Goal: Task Accomplishment & Management: Manage account settings

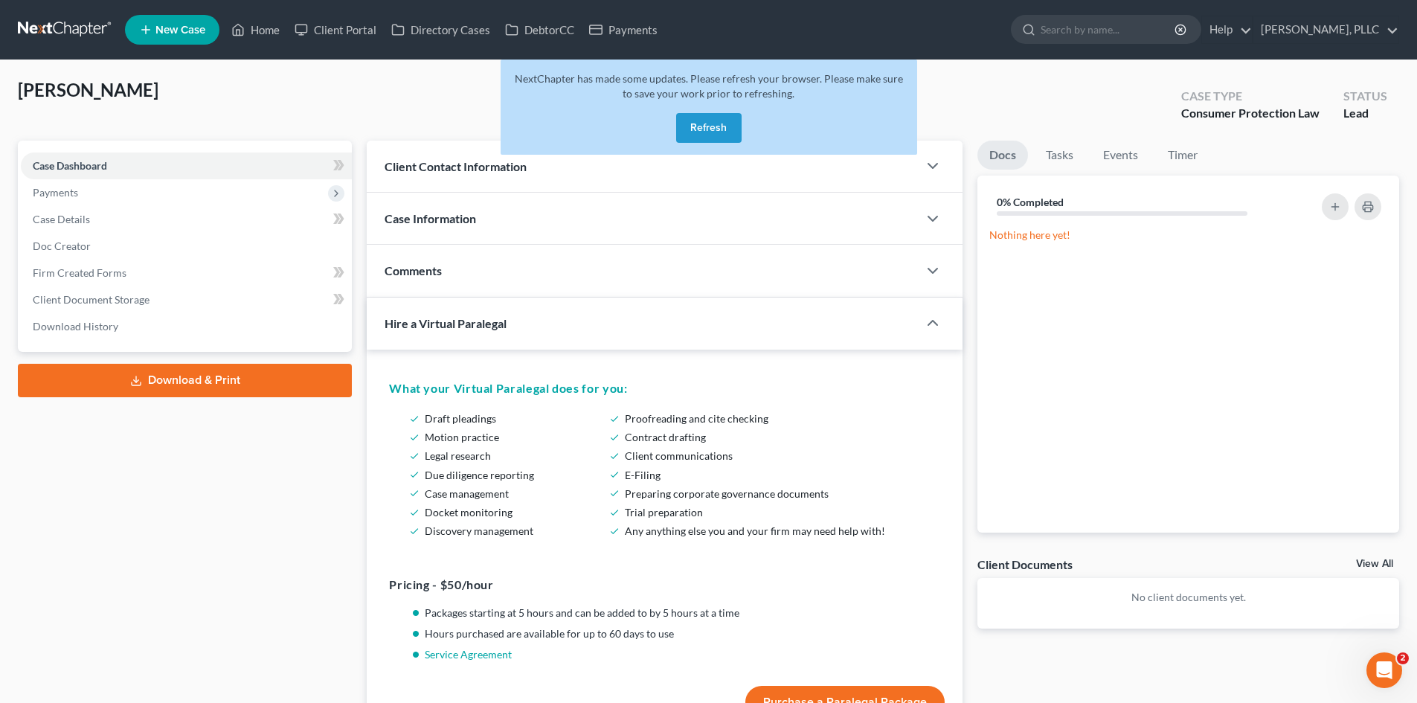
click at [724, 126] on button "Refresh" at bounding box center [708, 128] width 65 height 30
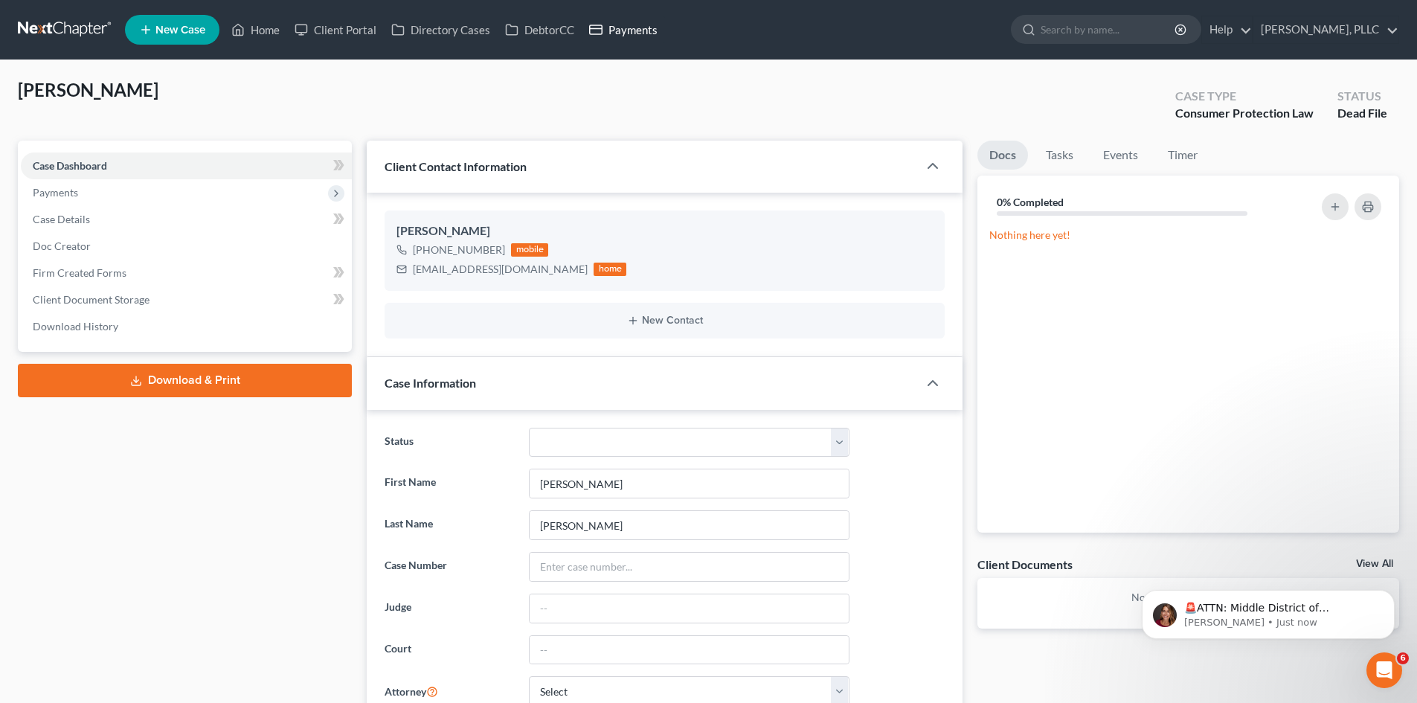
click at [612, 36] on link "Payments" at bounding box center [623, 29] width 83 height 27
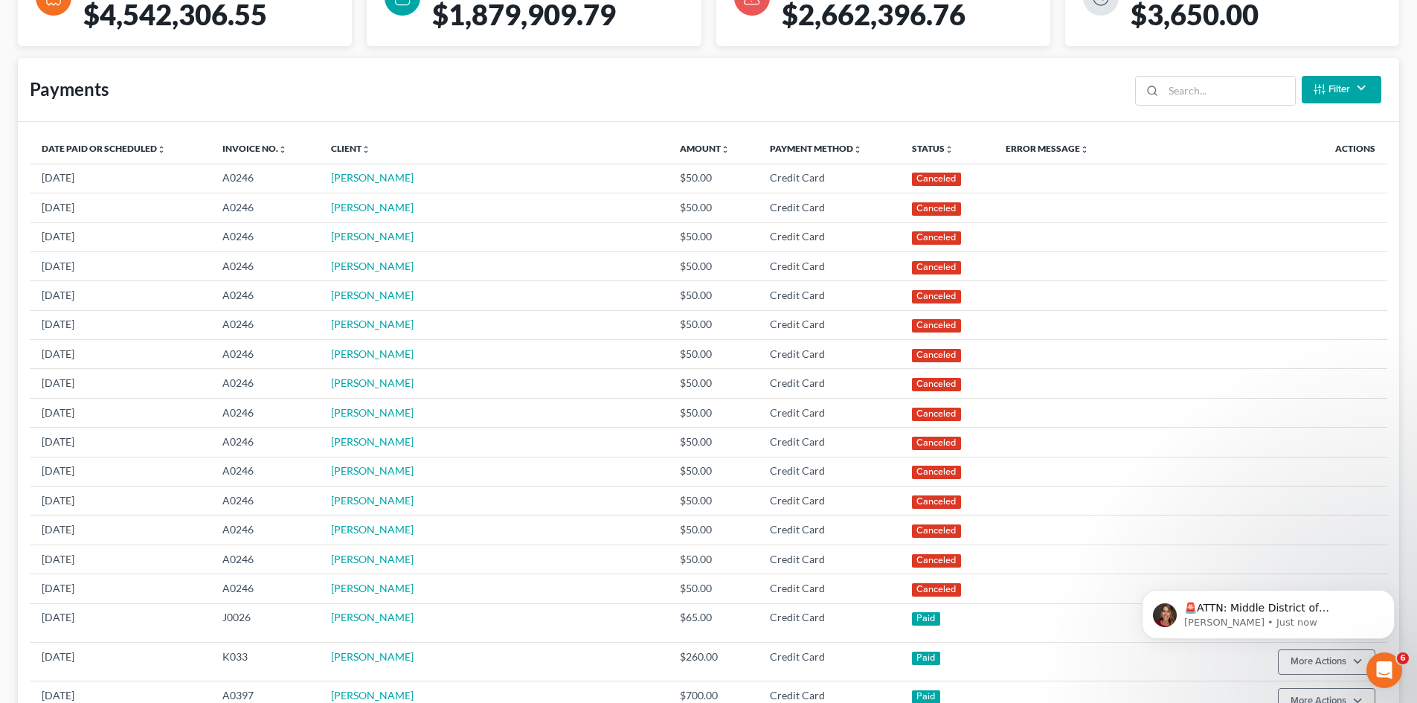
scroll to position [298, 0]
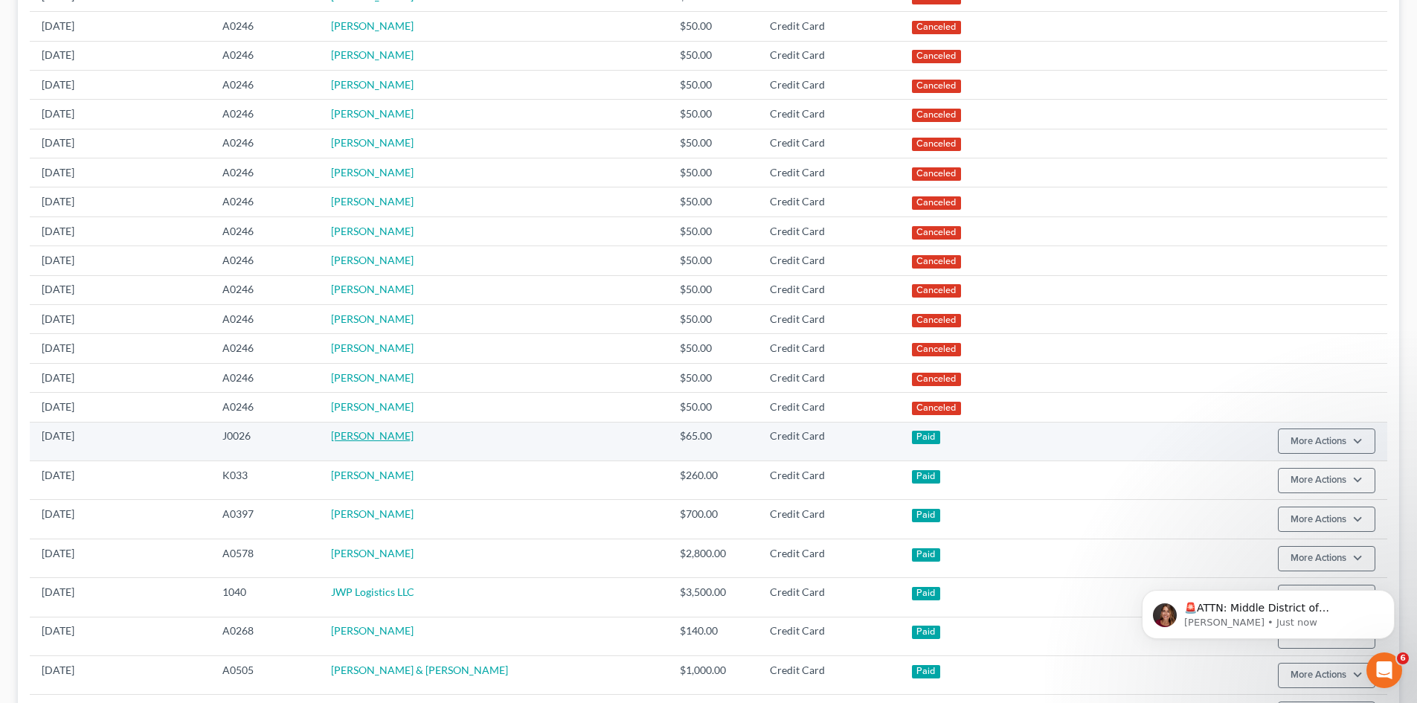
click at [370, 434] on link "[PERSON_NAME]" at bounding box center [372, 435] width 83 height 13
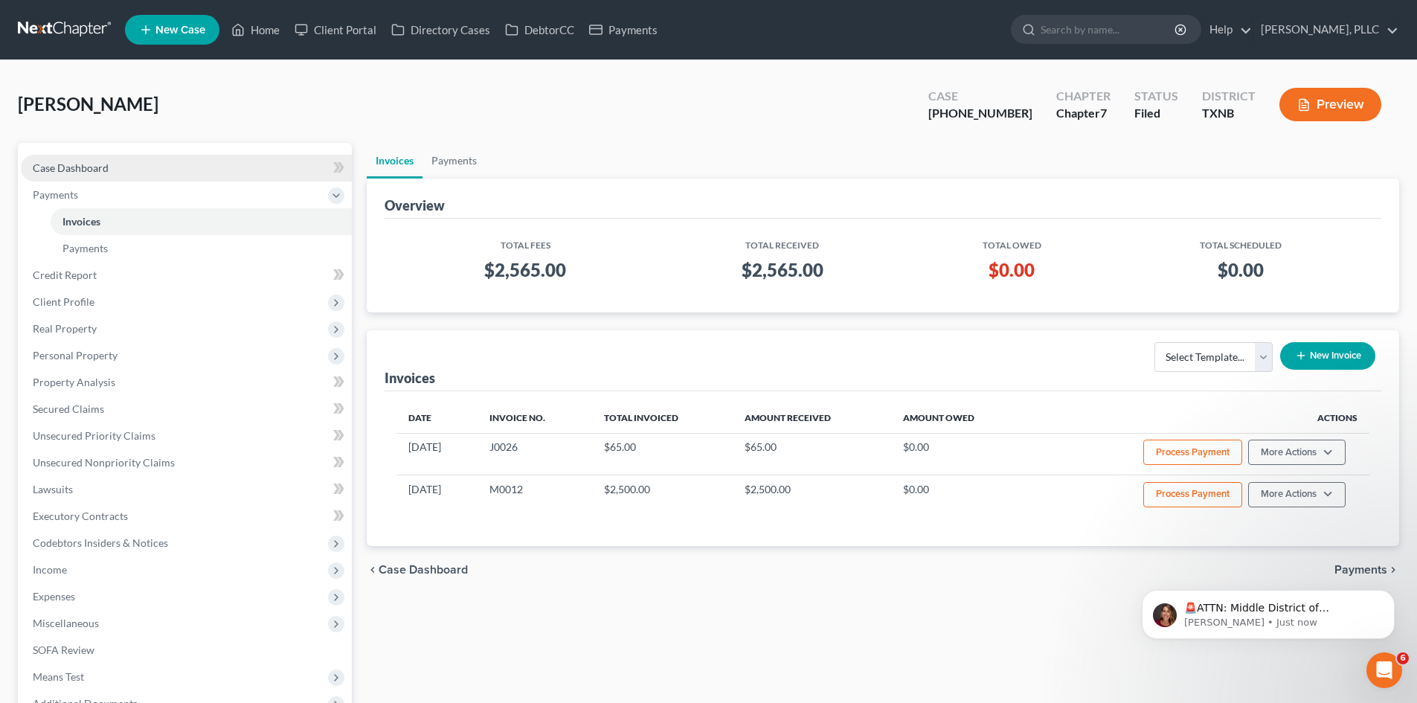
click at [86, 165] on span "Case Dashboard" at bounding box center [71, 167] width 76 height 13
select select "6"
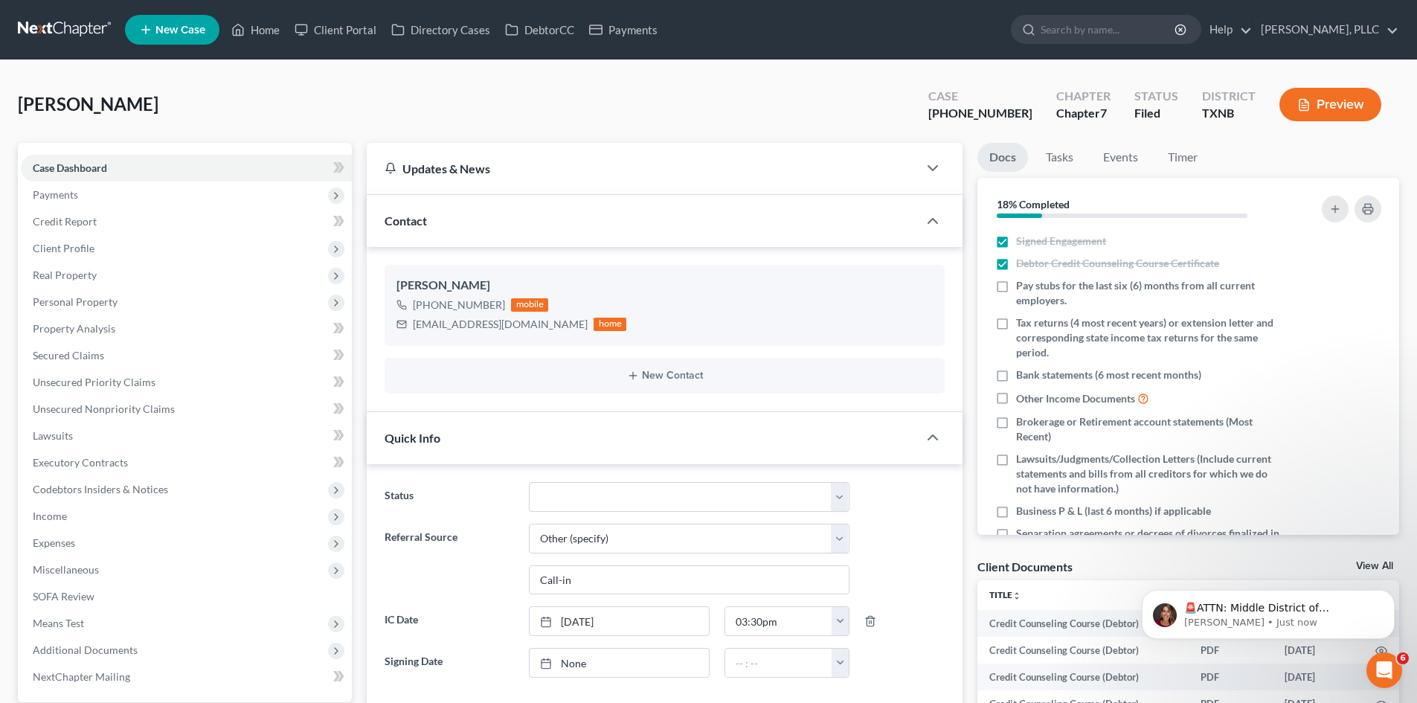
scroll to position [1434, 0]
click at [939, 442] on icon "button" at bounding box center [933, 437] width 18 height 18
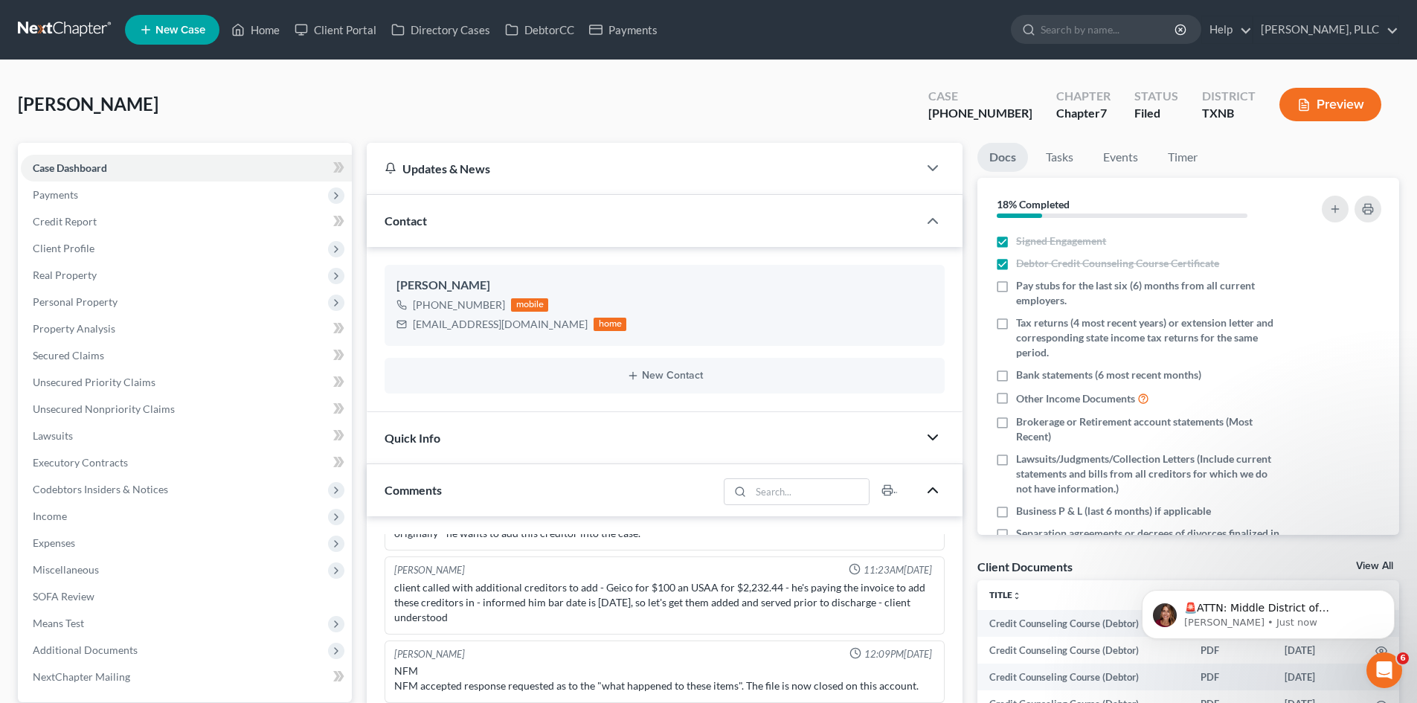
click at [936, 492] on icon "button" at bounding box center [933, 490] width 18 height 18
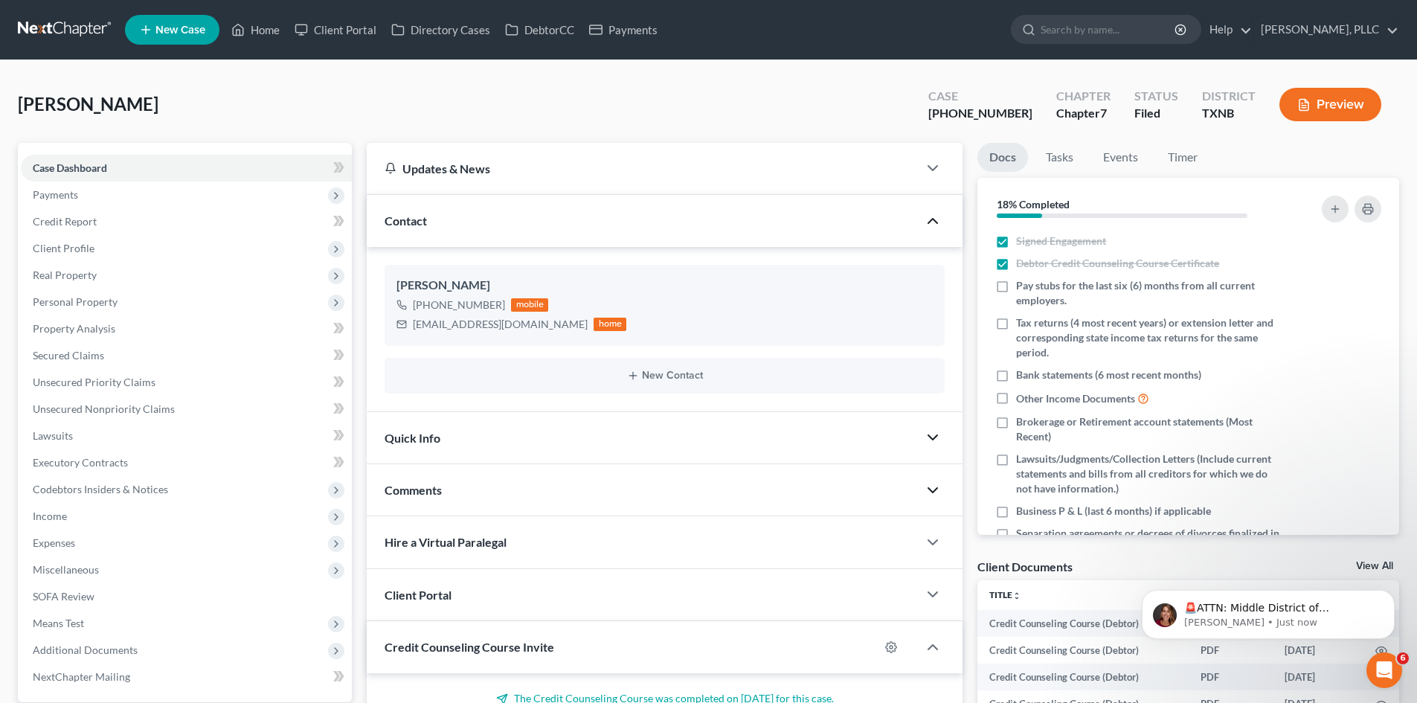
click at [933, 226] on icon "button" at bounding box center [933, 221] width 18 height 18
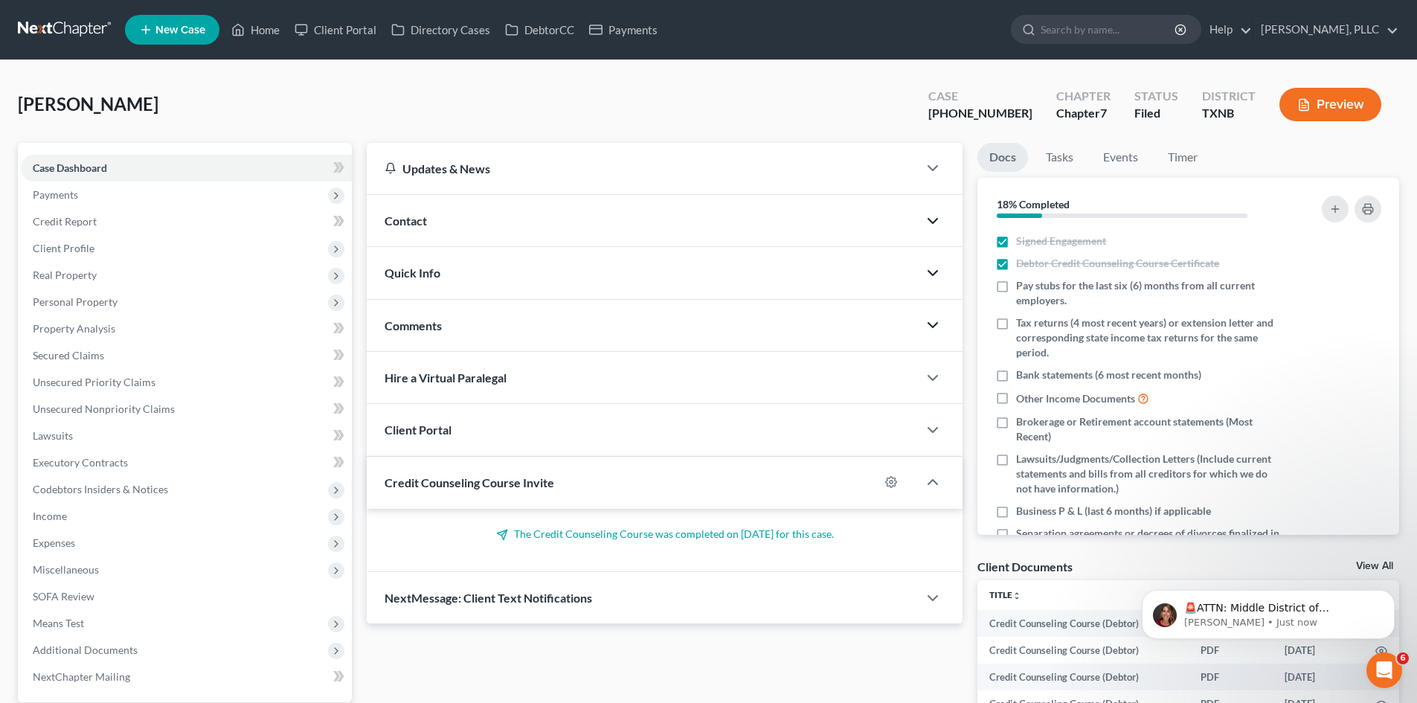
click at [936, 329] on icon "button" at bounding box center [933, 325] width 18 height 18
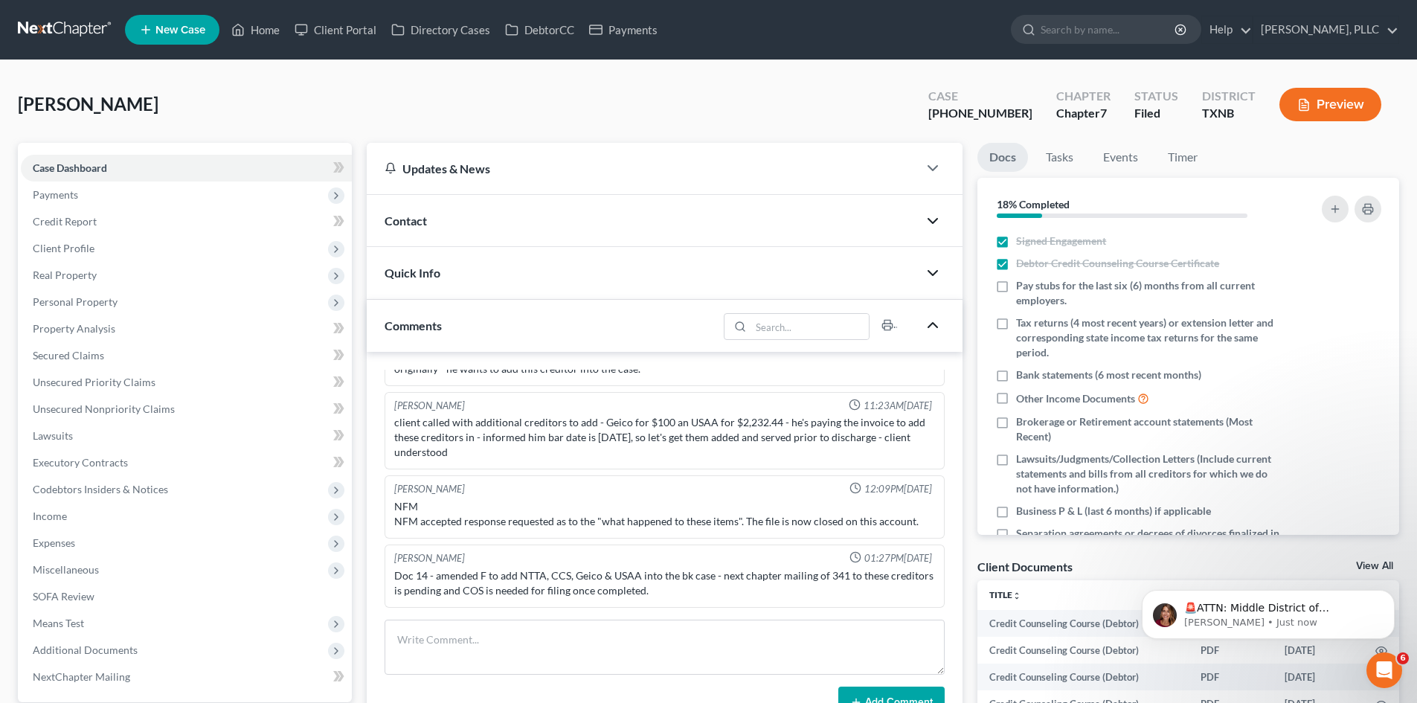
click at [936, 329] on icon "button" at bounding box center [933, 325] width 18 height 18
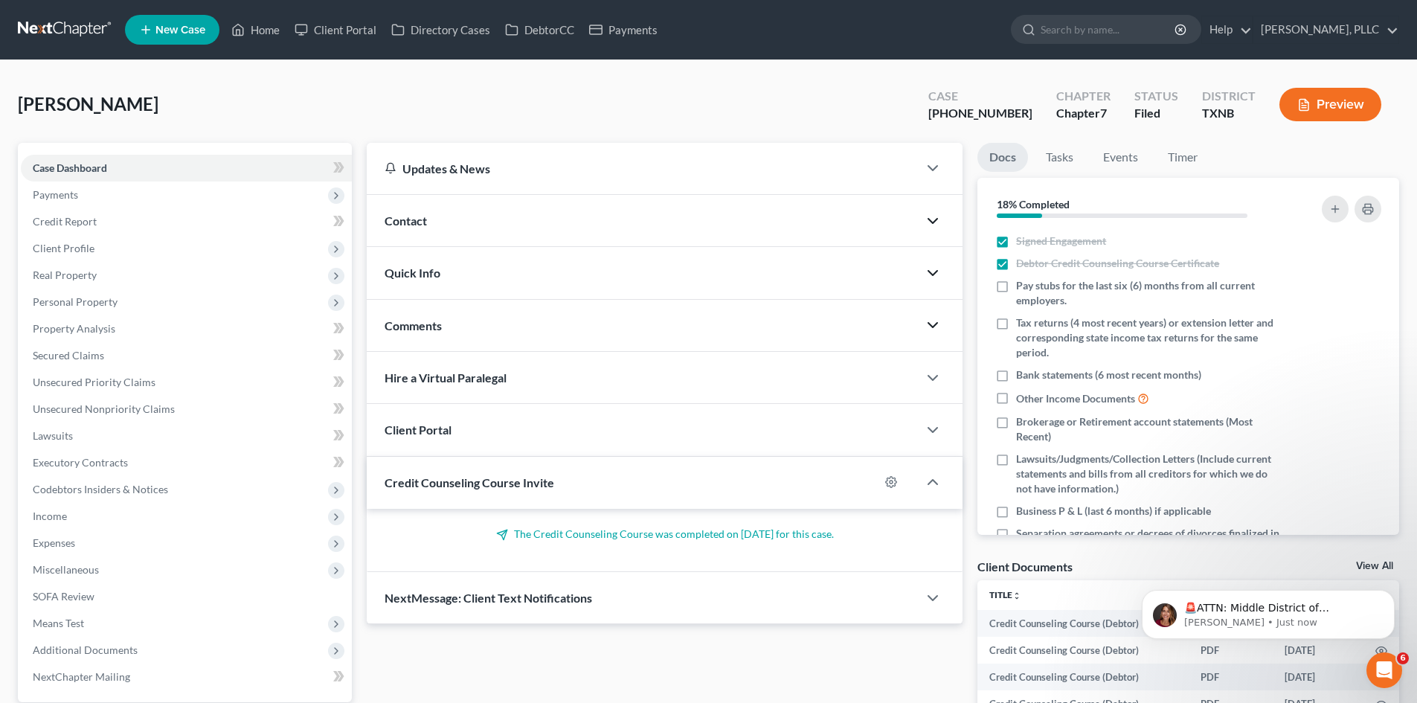
click at [931, 277] on icon "button" at bounding box center [933, 273] width 18 height 18
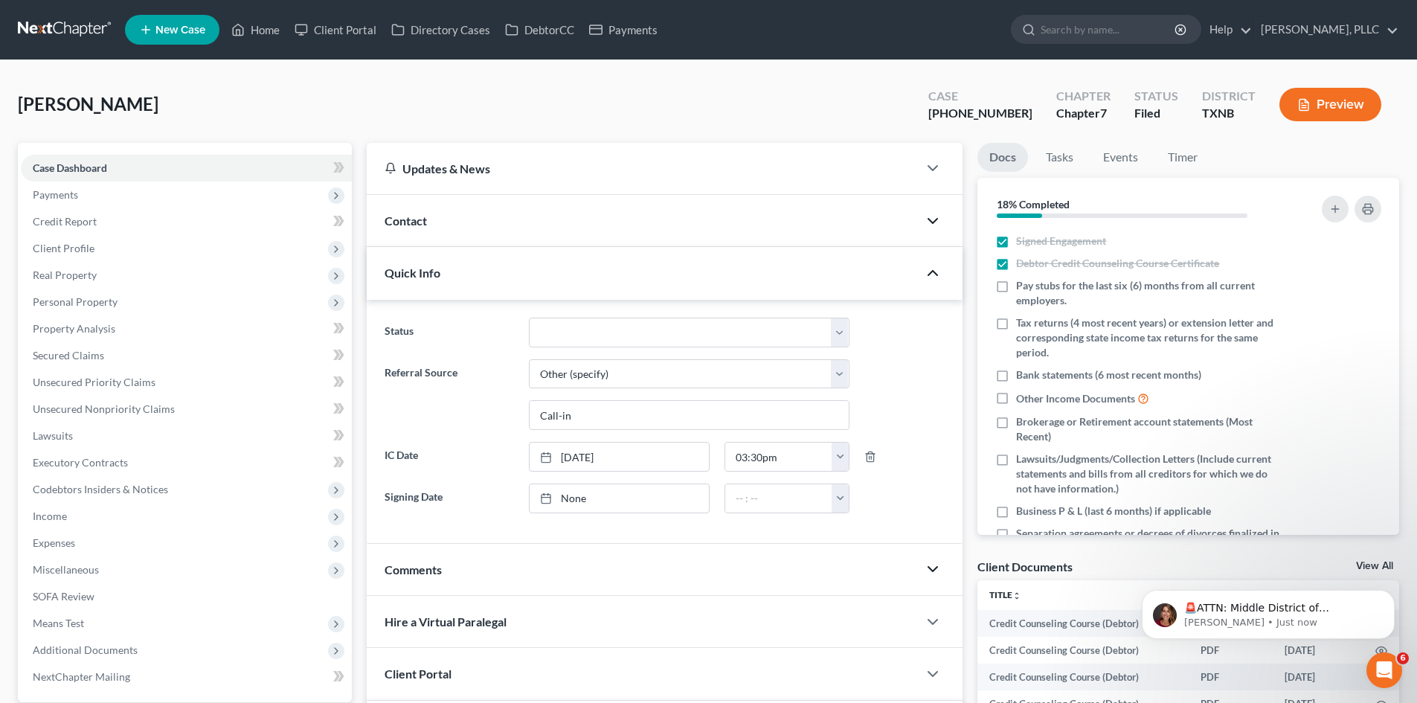
click at [935, 276] on icon "button" at bounding box center [933, 273] width 18 height 18
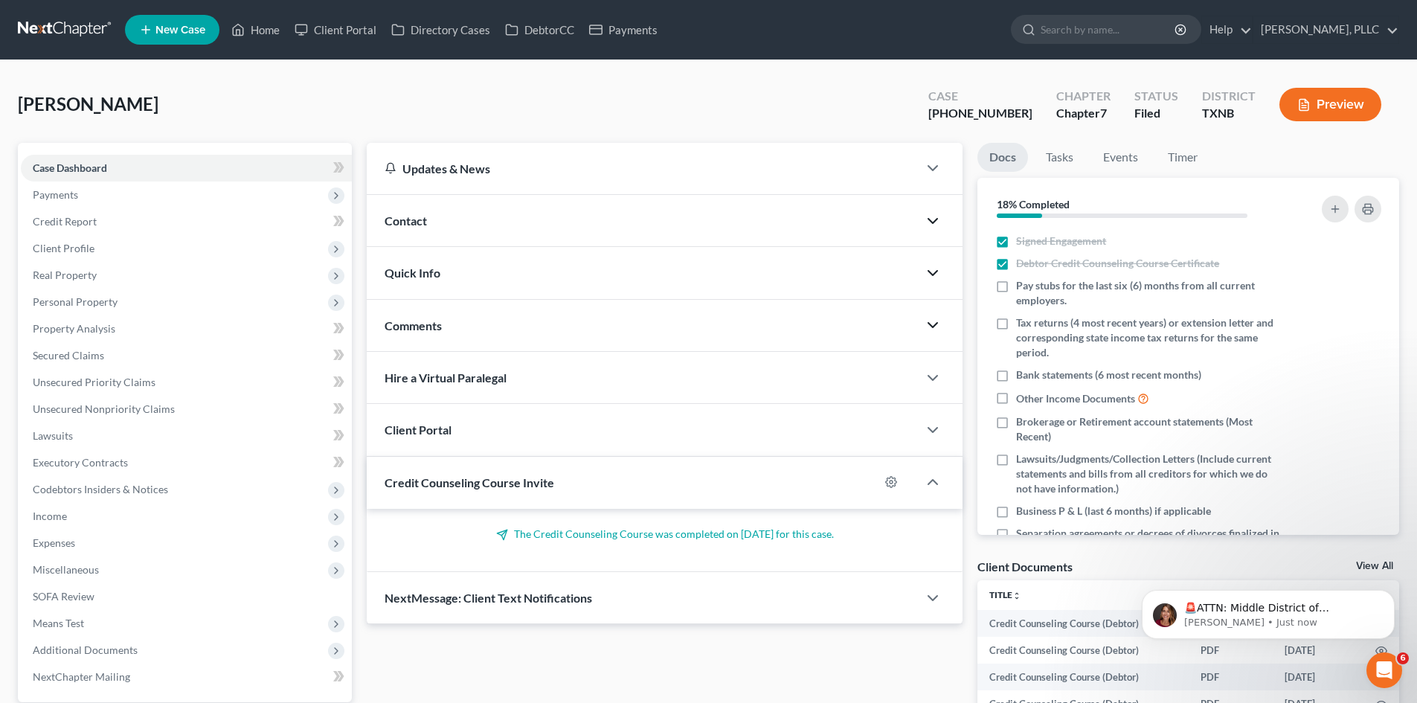
click at [938, 222] on icon "button" at bounding box center [933, 221] width 18 height 18
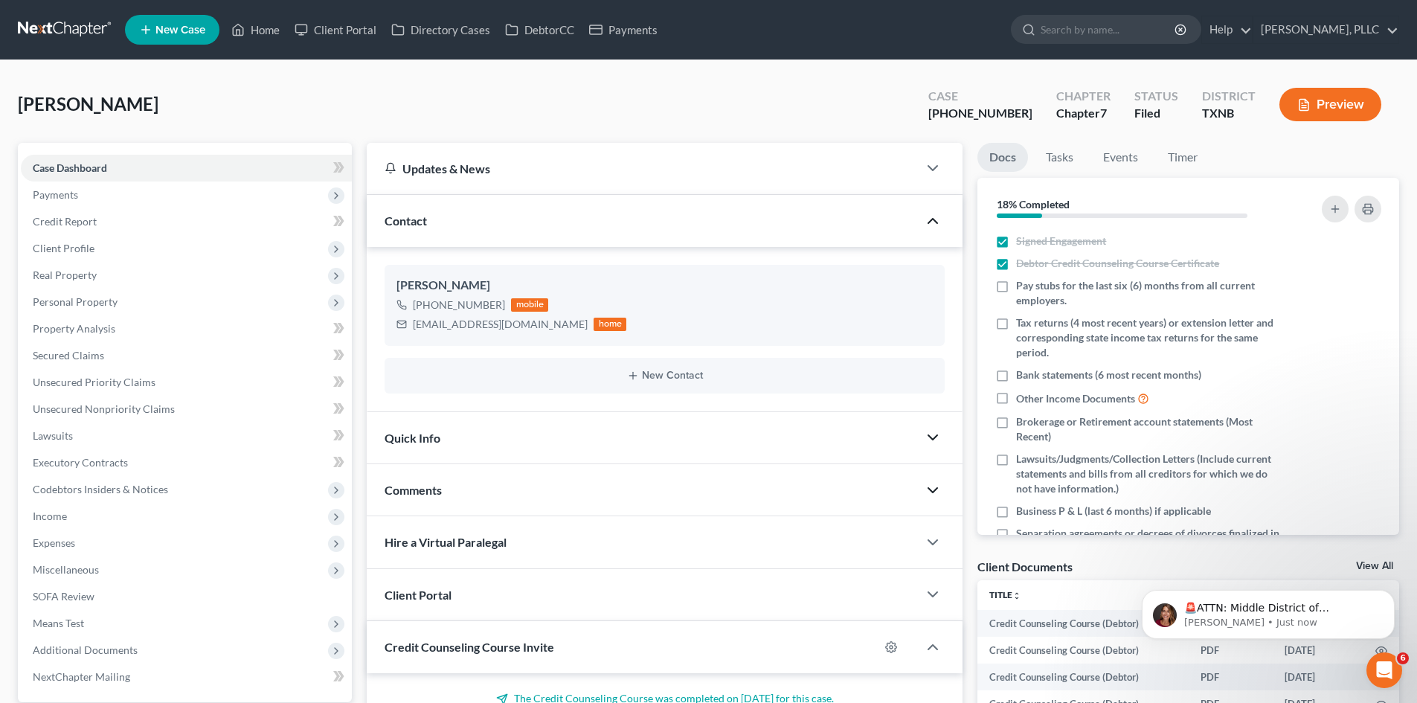
click at [938, 222] on icon "button" at bounding box center [933, 221] width 18 height 18
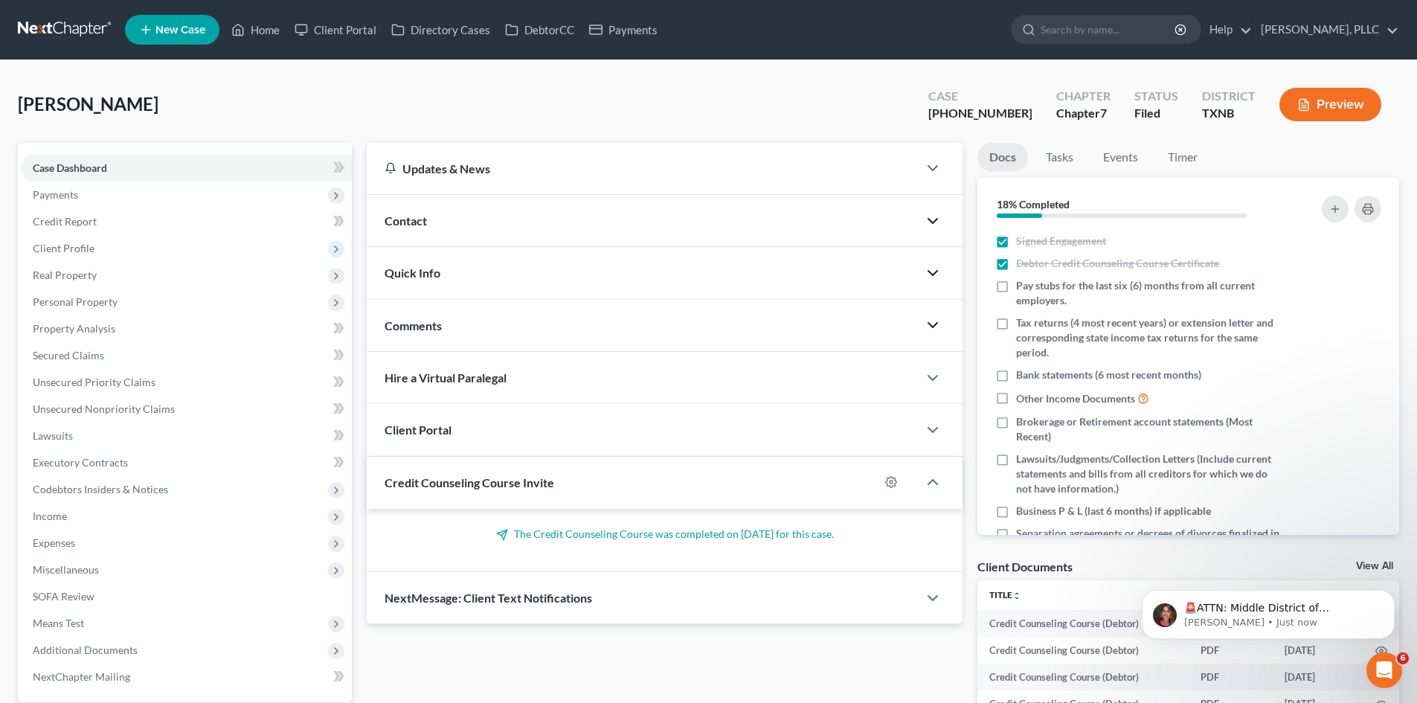
click at [936, 276] on icon "button" at bounding box center [933, 273] width 18 height 18
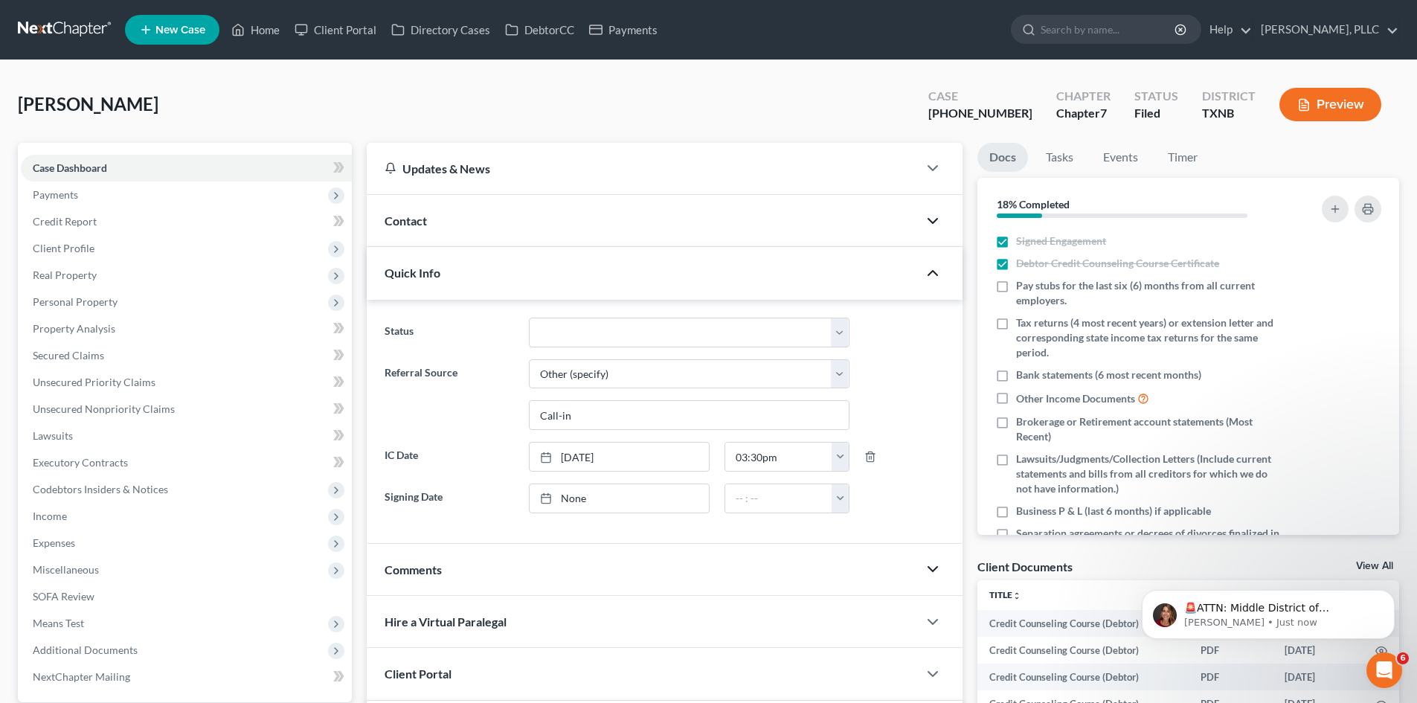
click at [942, 218] on icon "button" at bounding box center [933, 221] width 18 height 18
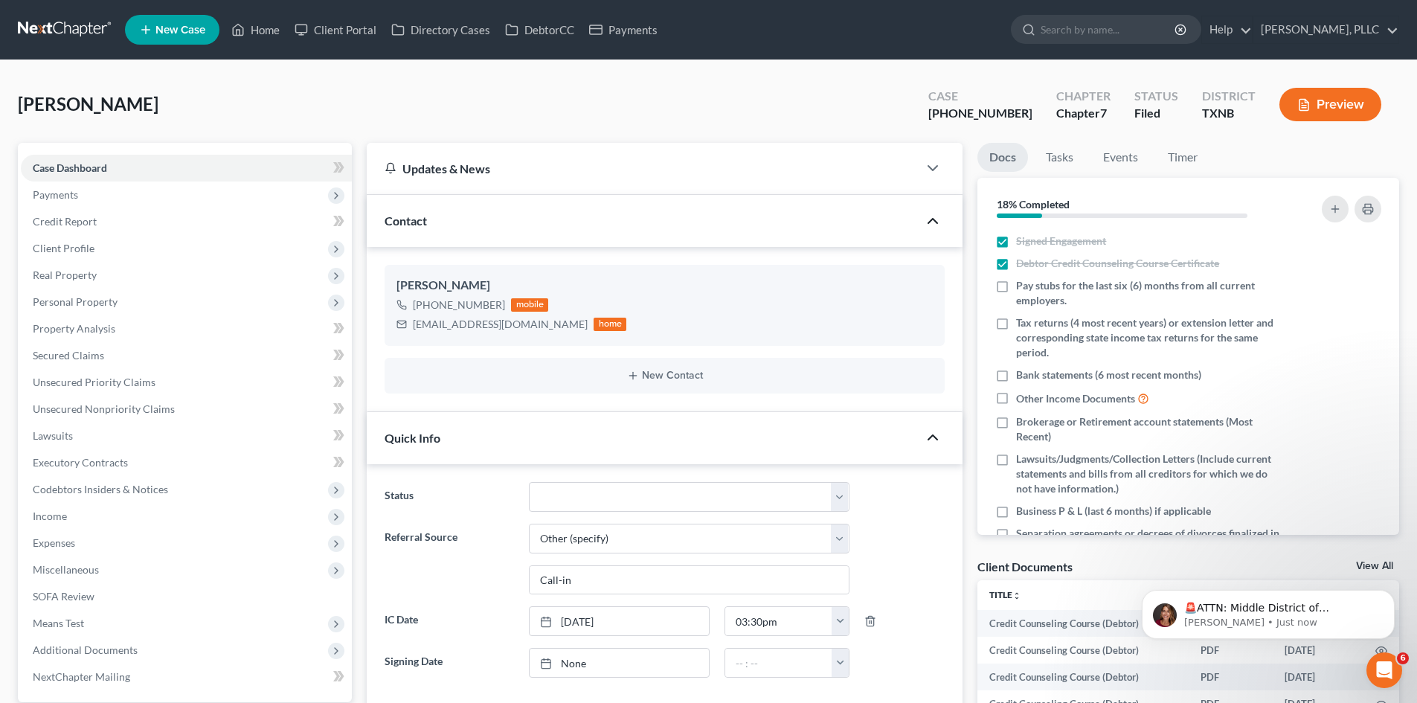
click at [938, 219] on icon "button" at bounding box center [933, 221] width 18 height 18
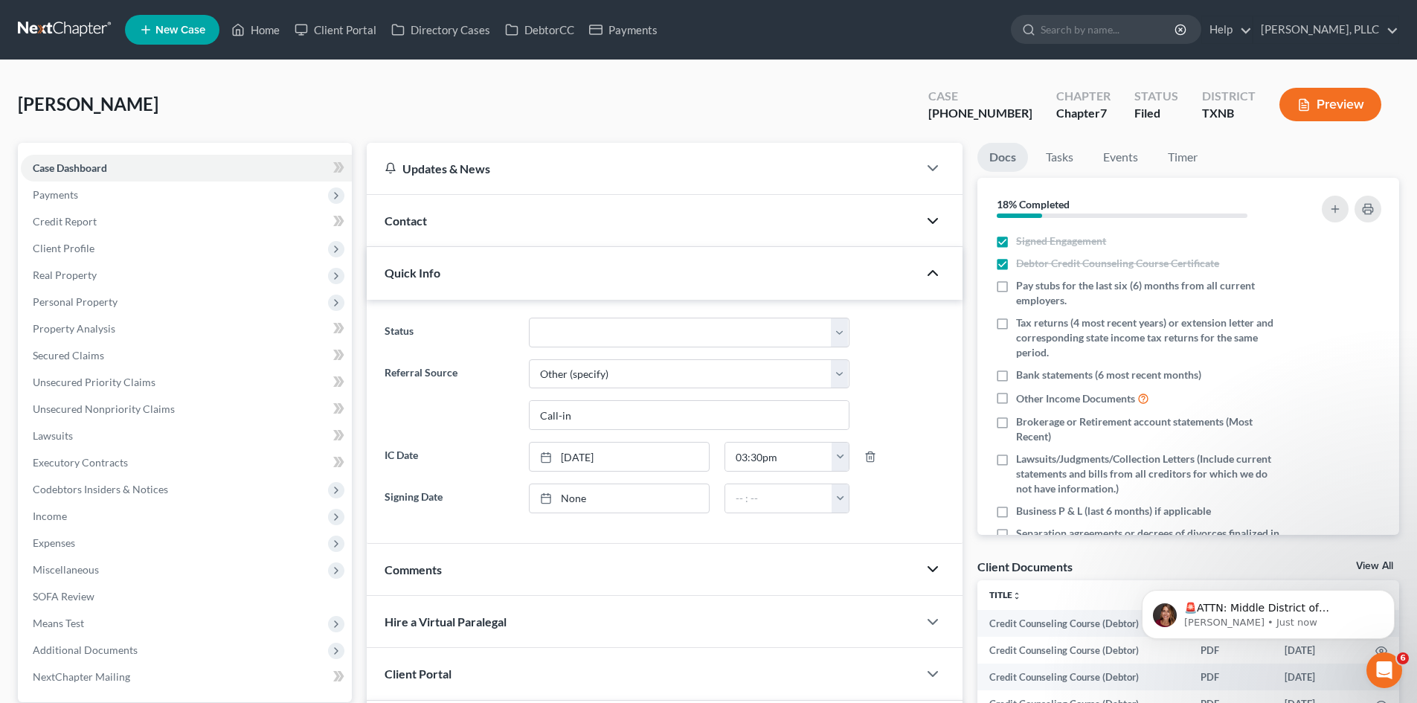
click at [938, 274] on icon "button" at bounding box center [933, 273] width 18 height 18
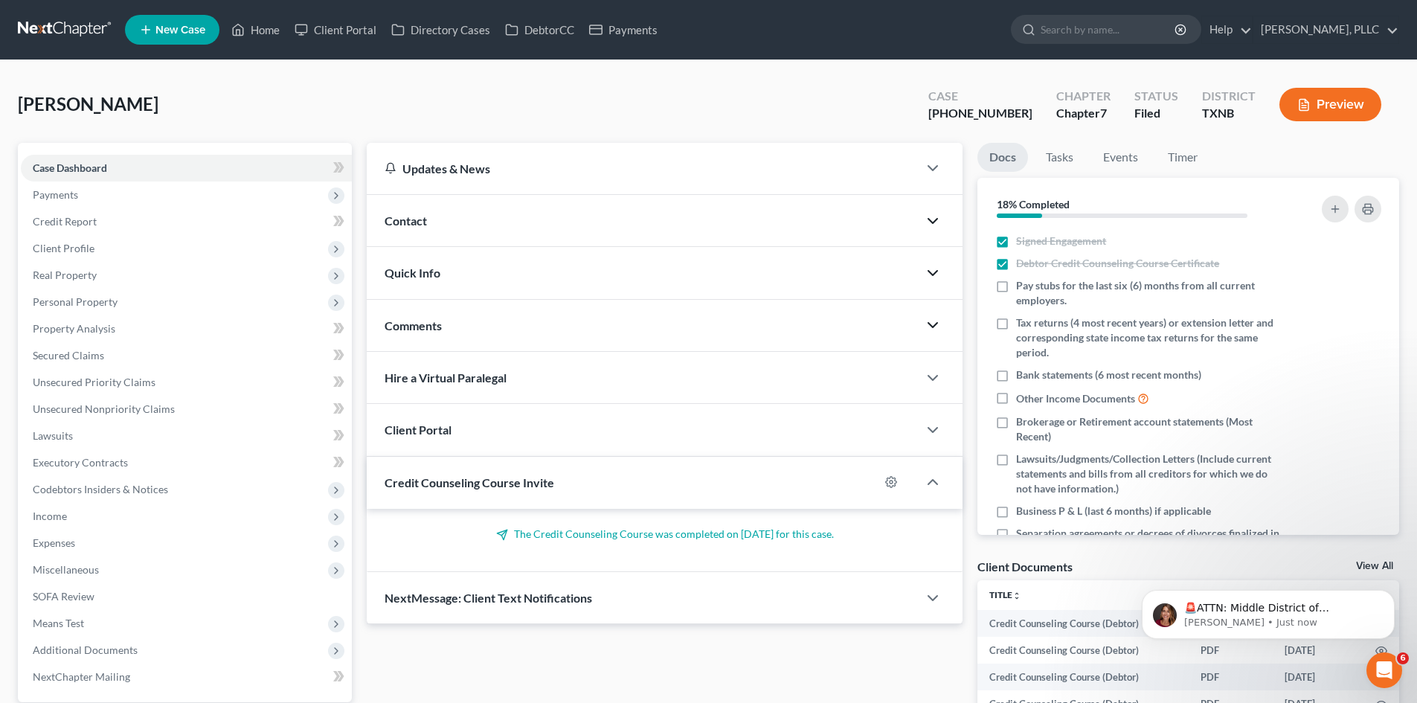
click at [931, 275] on icon "button" at bounding box center [933, 273] width 18 height 18
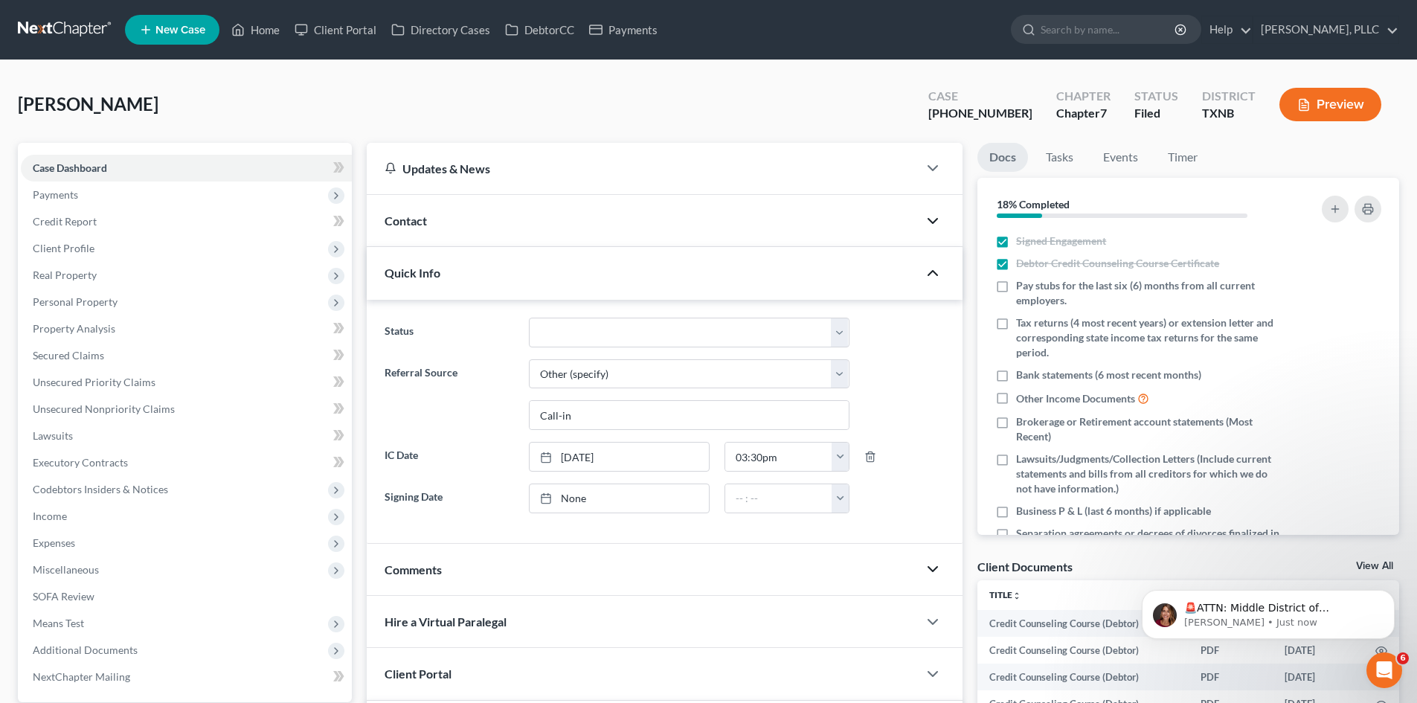
click at [931, 275] on icon "button" at bounding box center [933, 273] width 18 height 18
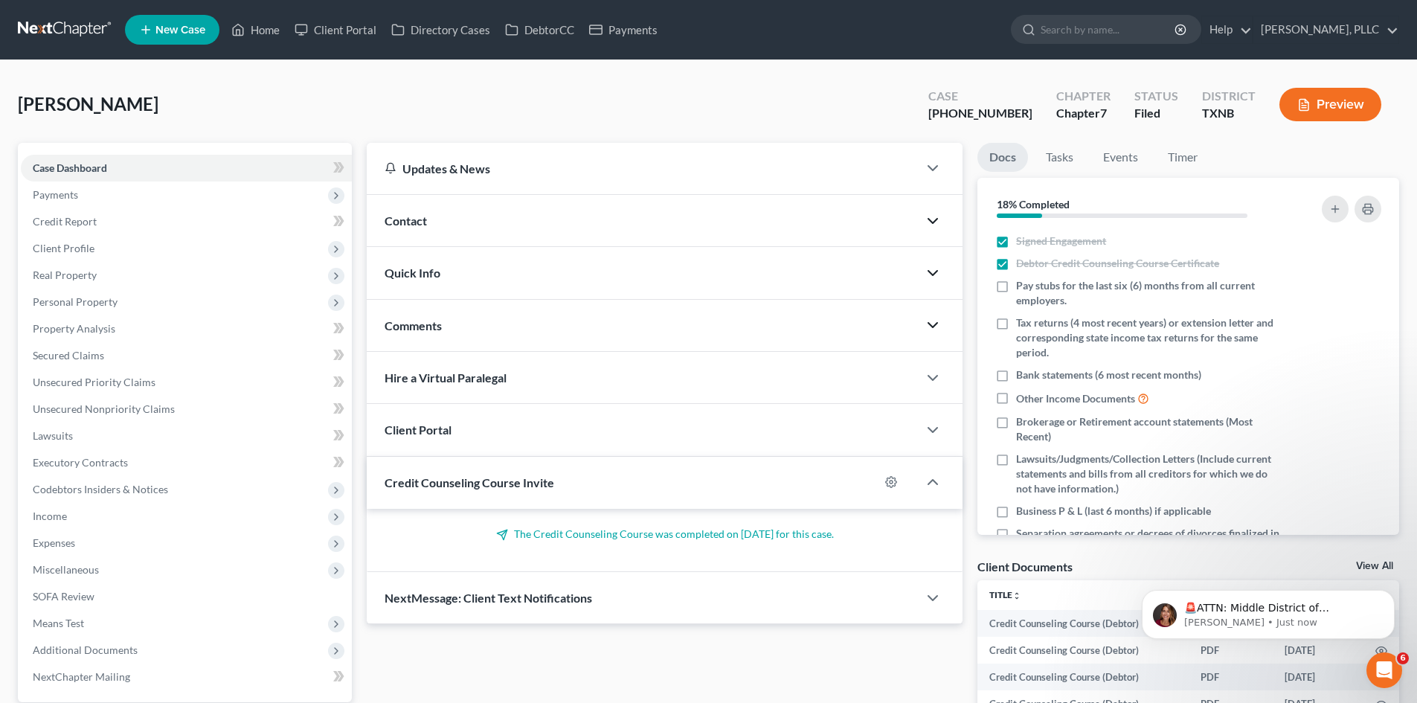
click at [936, 331] on icon "button" at bounding box center [933, 325] width 18 height 18
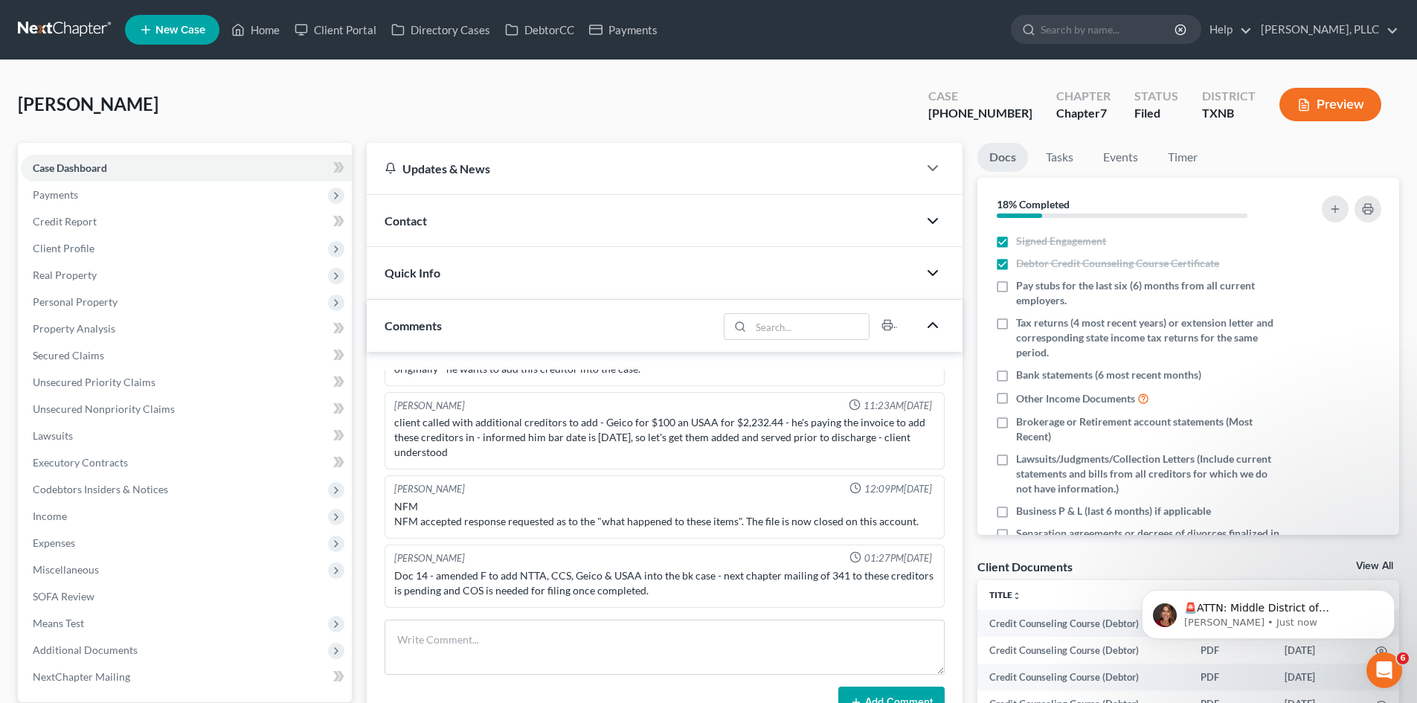
click at [935, 325] on polyline "button" at bounding box center [932, 325] width 9 height 4
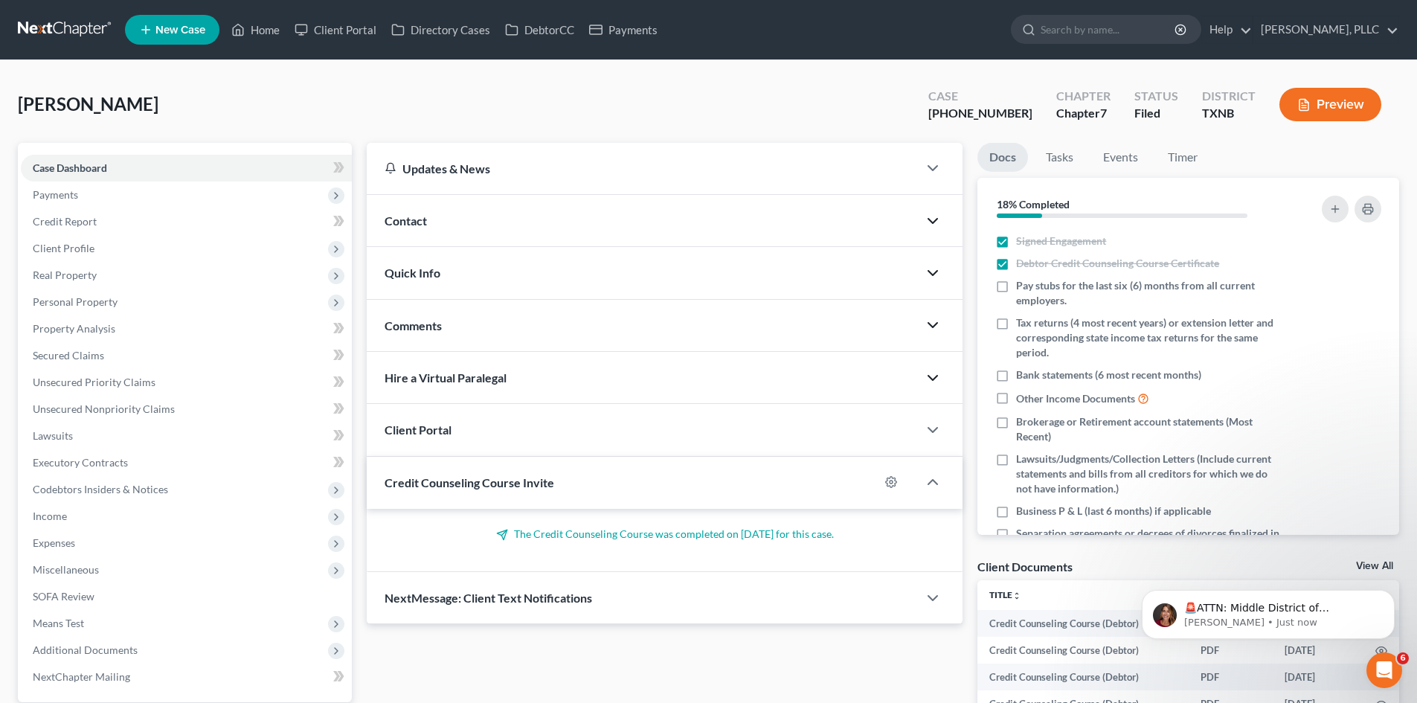
click at [939, 373] on icon "button" at bounding box center [933, 378] width 18 height 18
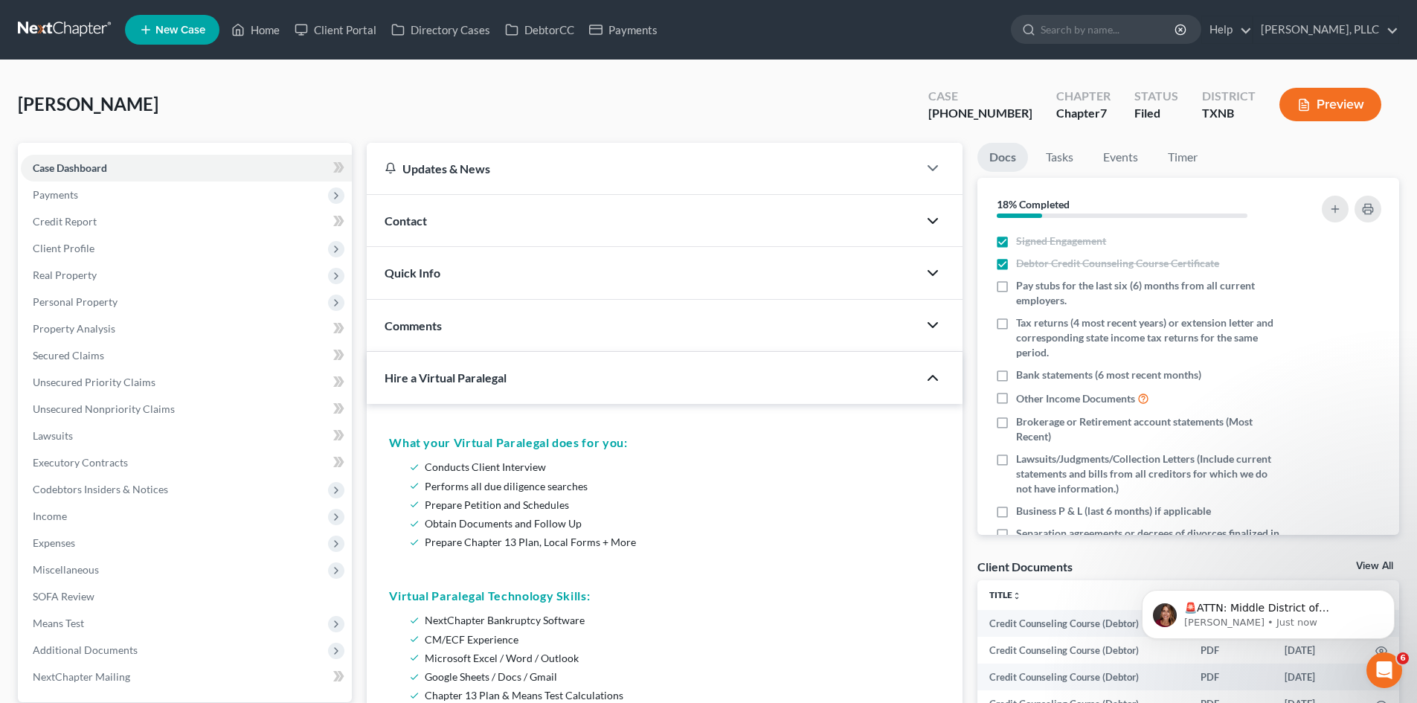
click at [930, 382] on icon "button" at bounding box center [933, 378] width 18 height 18
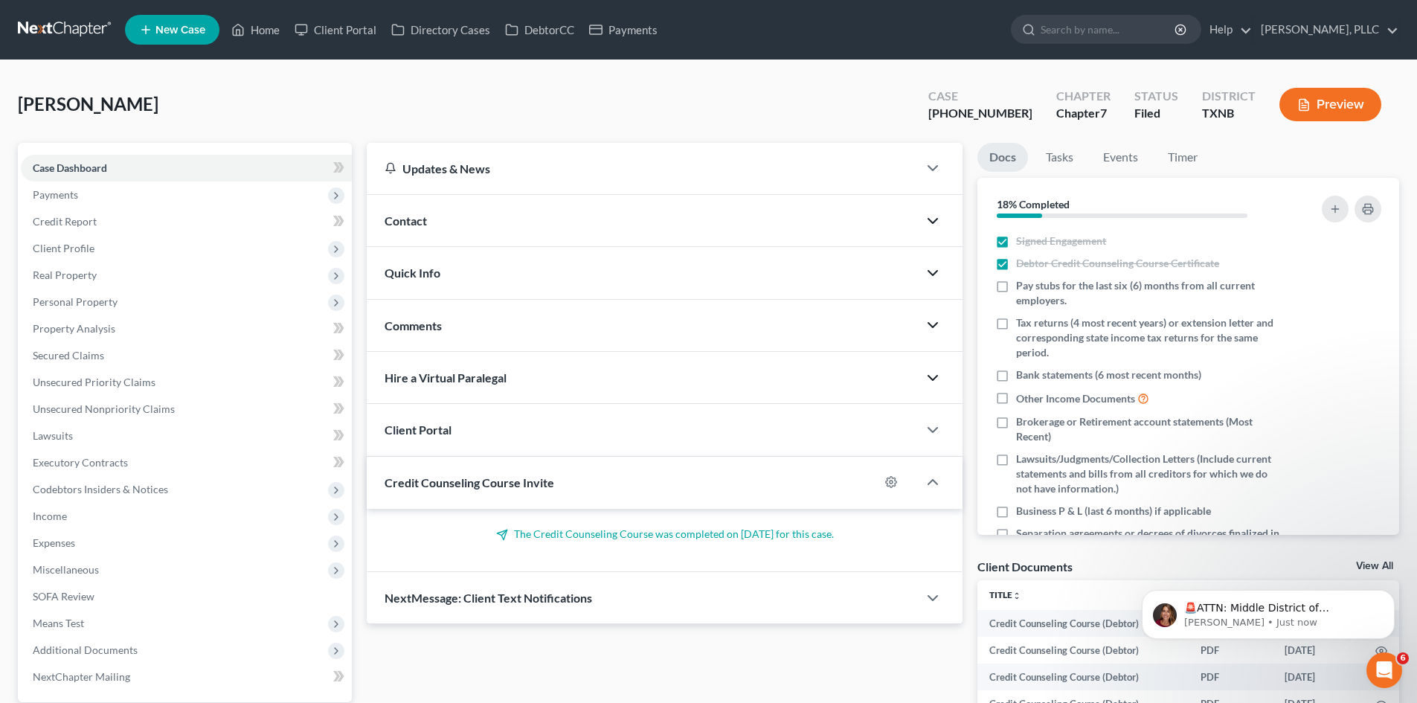
click at [932, 330] on icon "button" at bounding box center [933, 325] width 18 height 18
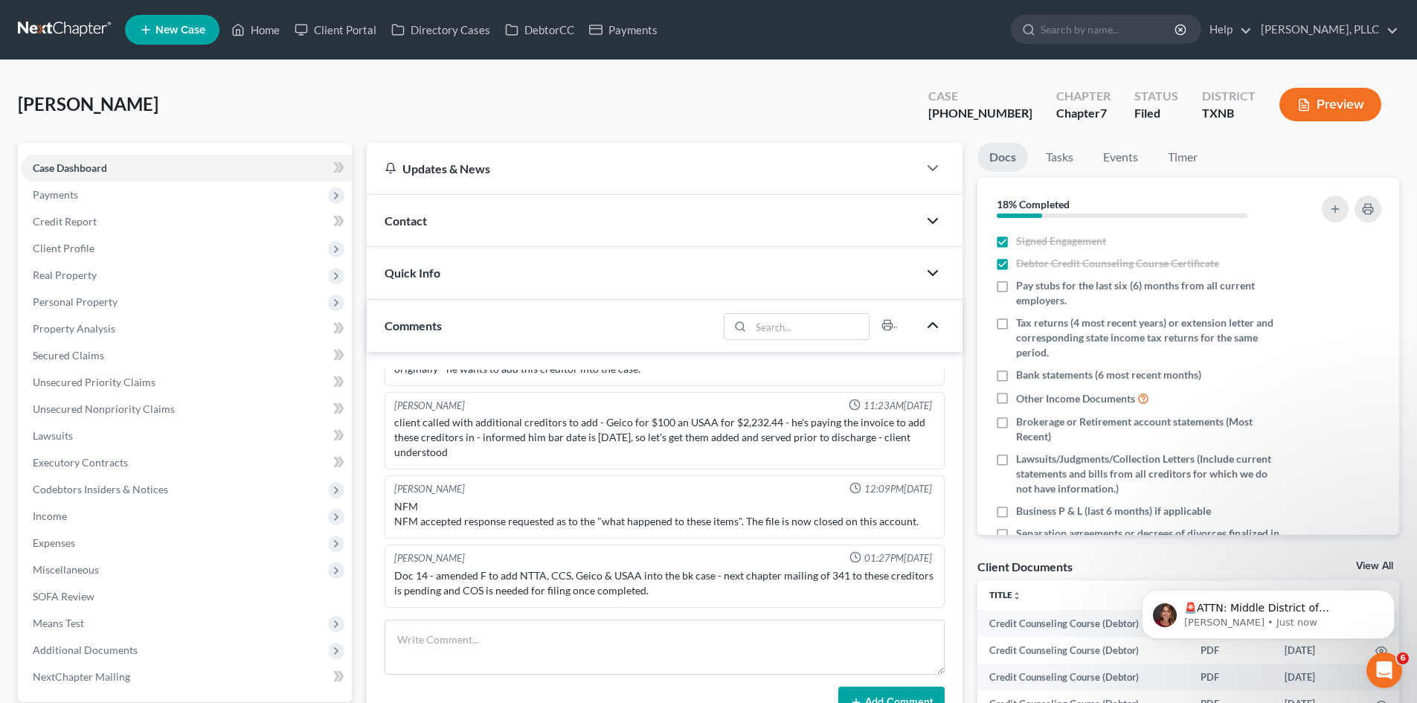
click at [936, 321] on icon "button" at bounding box center [933, 325] width 18 height 18
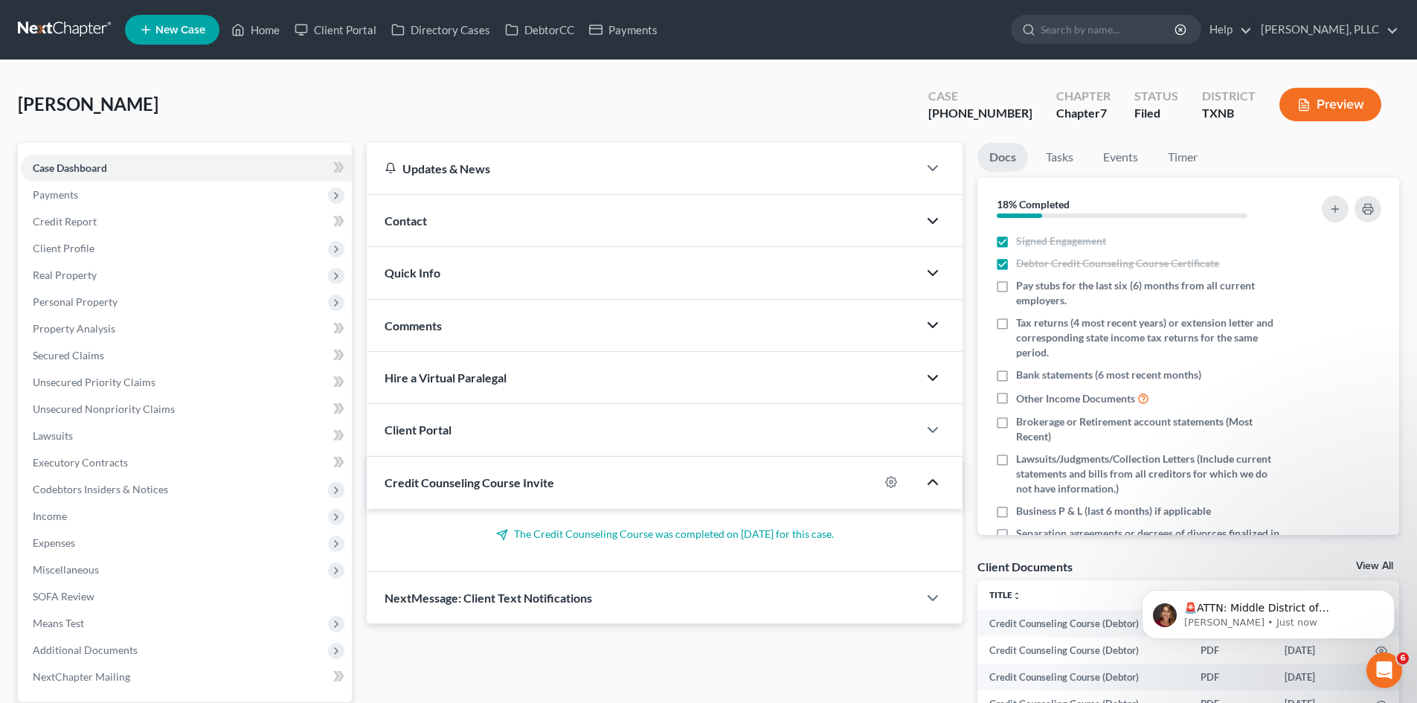
click at [942, 477] on icon "button" at bounding box center [933, 482] width 18 height 18
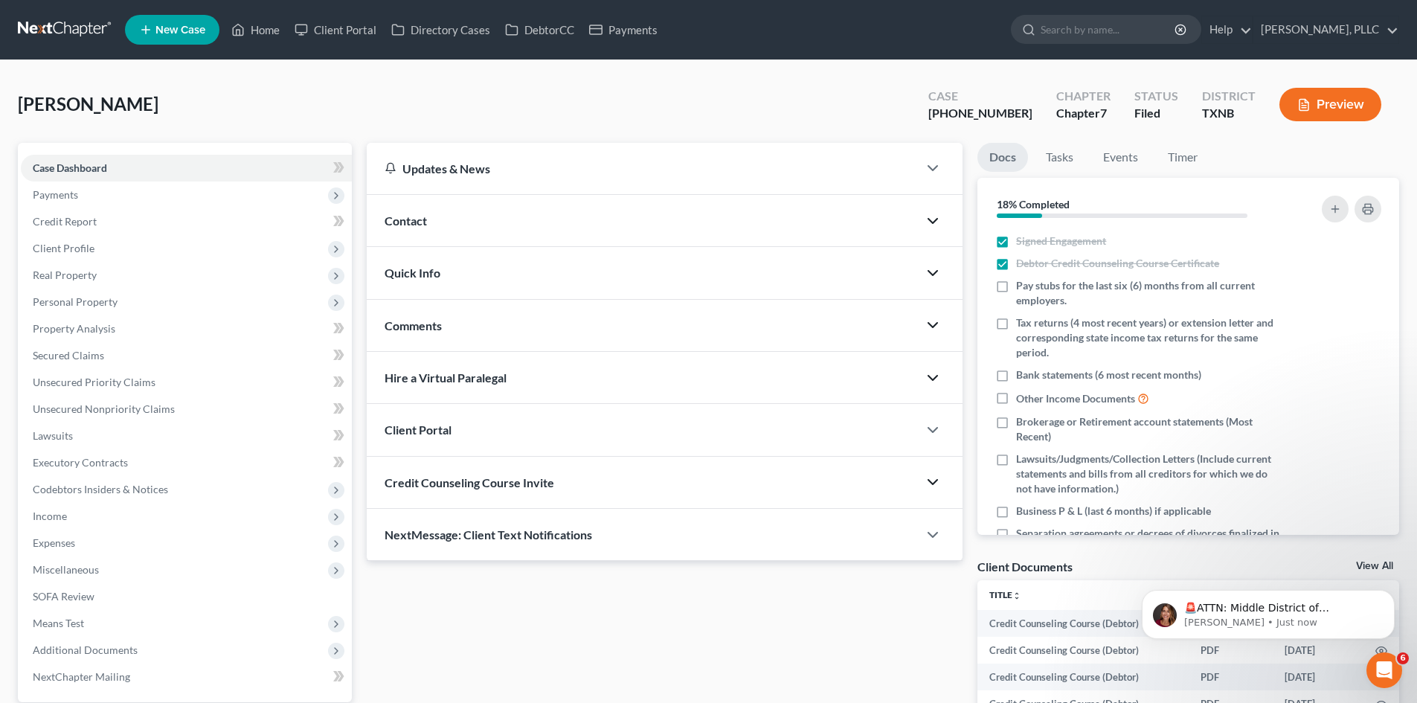
click at [935, 440] on div at bounding box center [940, 430] width 45 height 30
click at [935, 431] on icon "button" at bounding box center [933, 430] width 18 height 18
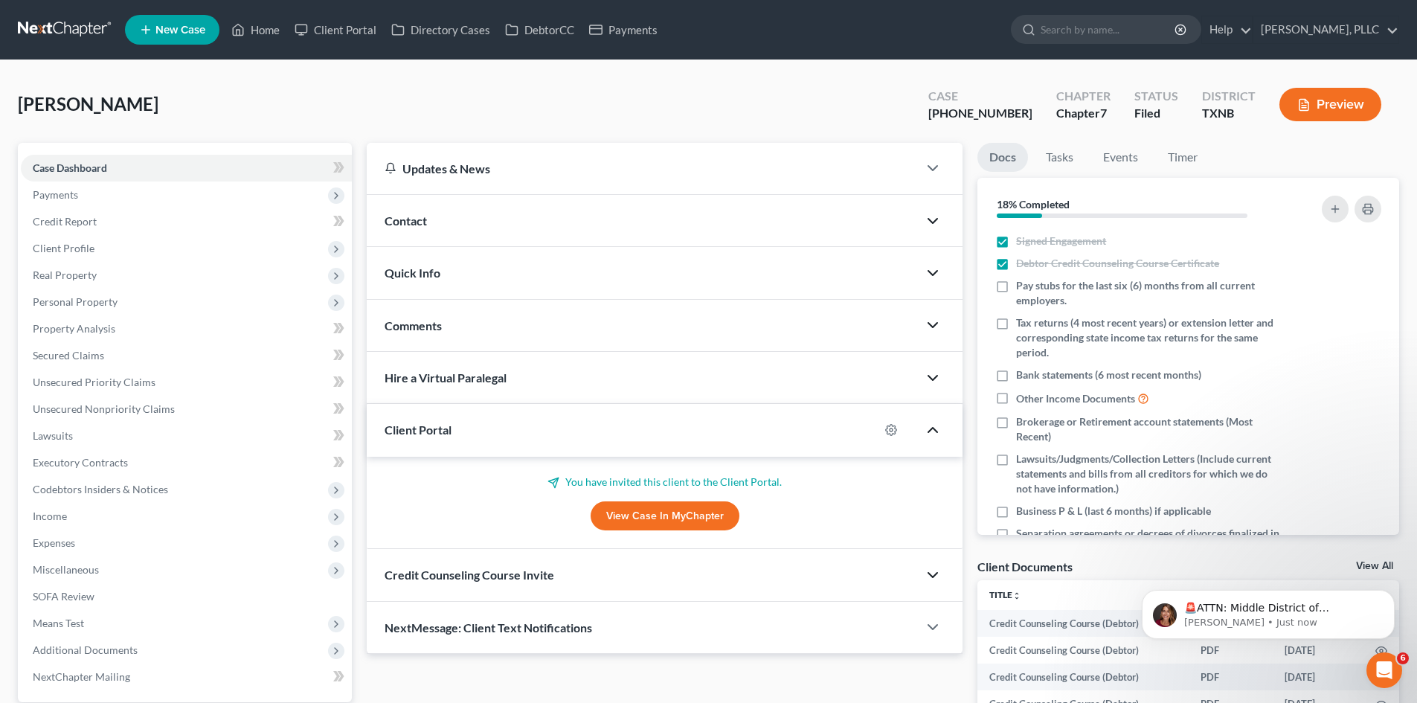
click at [942, 375] on icon "button" at bounding box center [933, 378] width 18 height 18
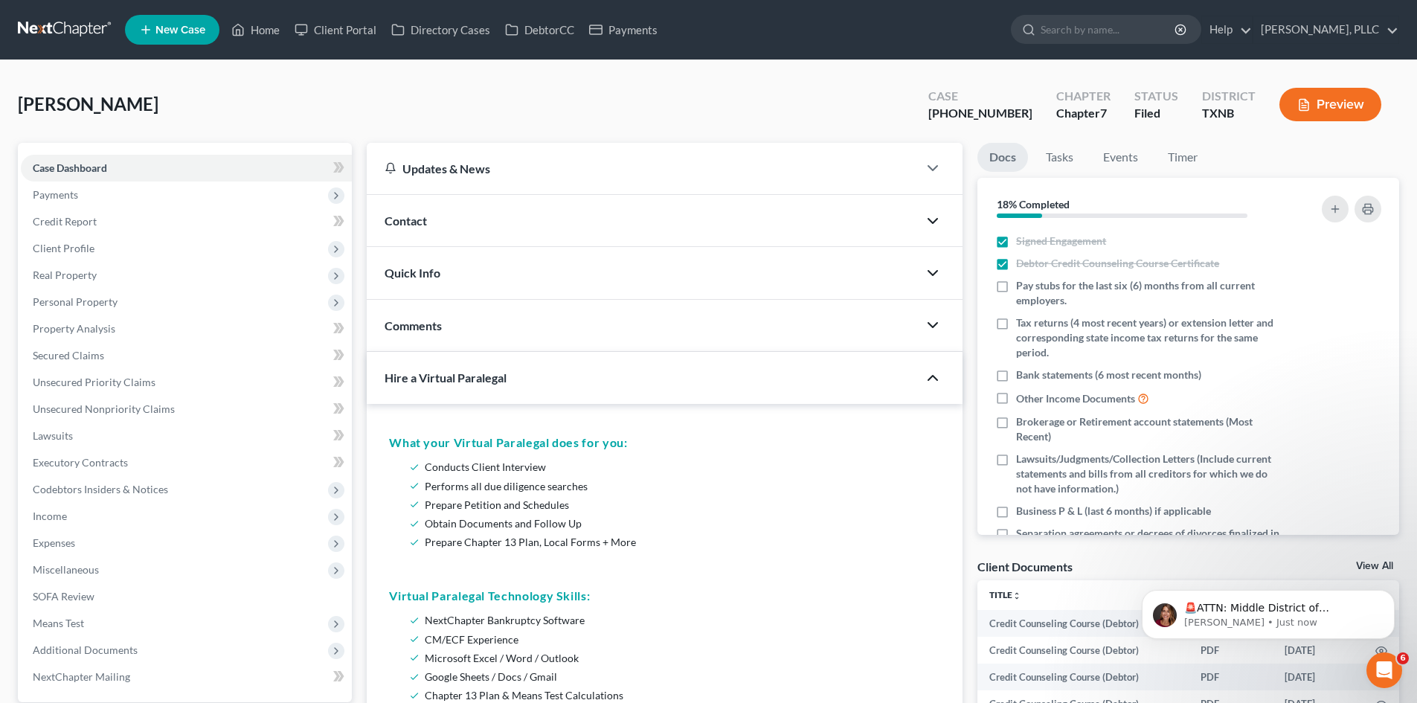
click at [930, 384] on icon "button" at bounding box center [933, 378] width 18 height 18
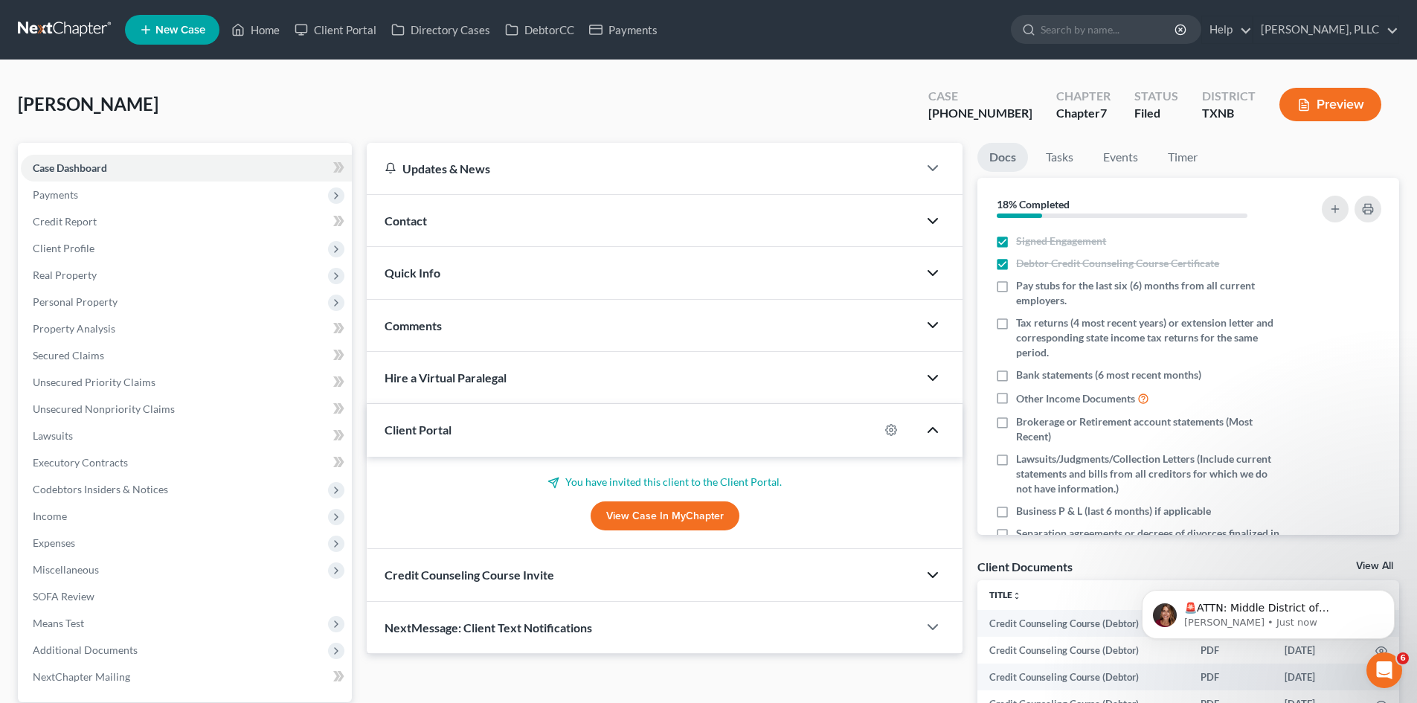
click at [937, 327] on icon "button" at bounding box center [933, 325] width 18 height 18
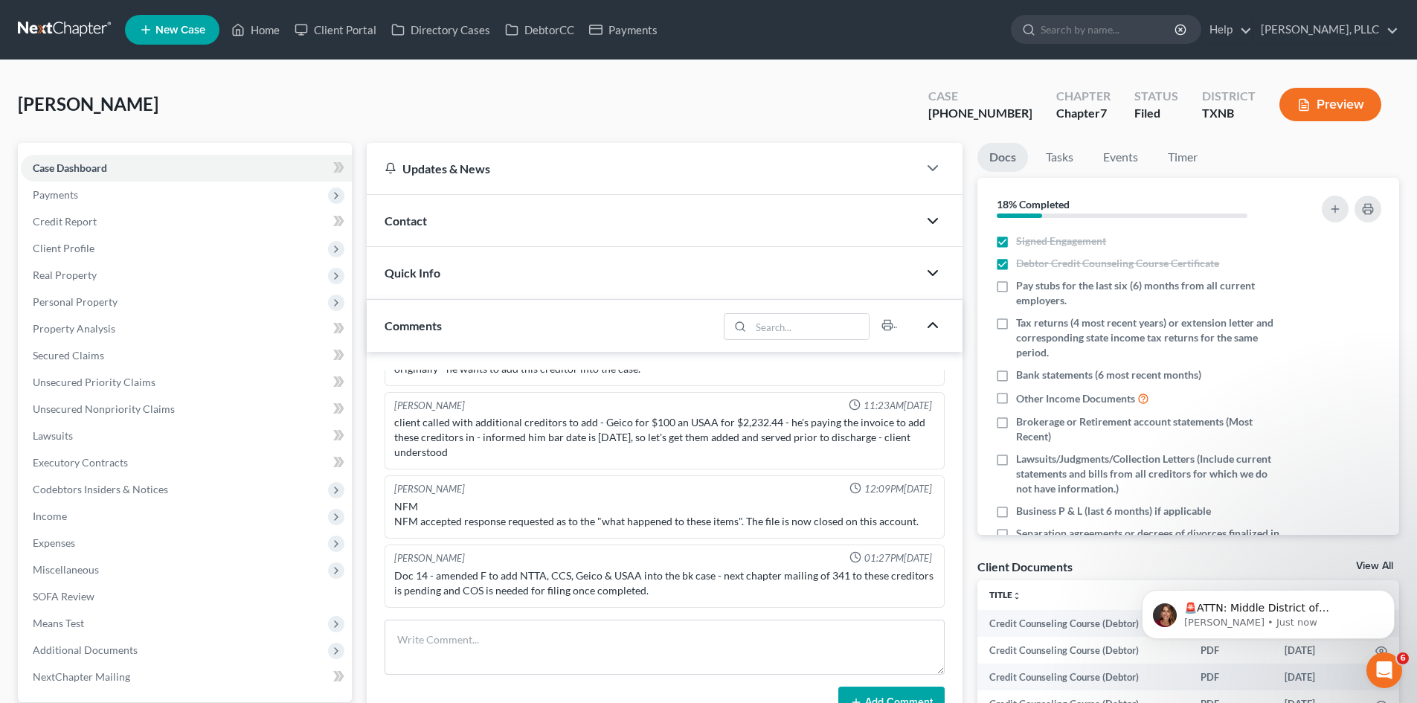
click at [934, 280] on icon "button" at bounding box center [933, 273] width 18 height 18
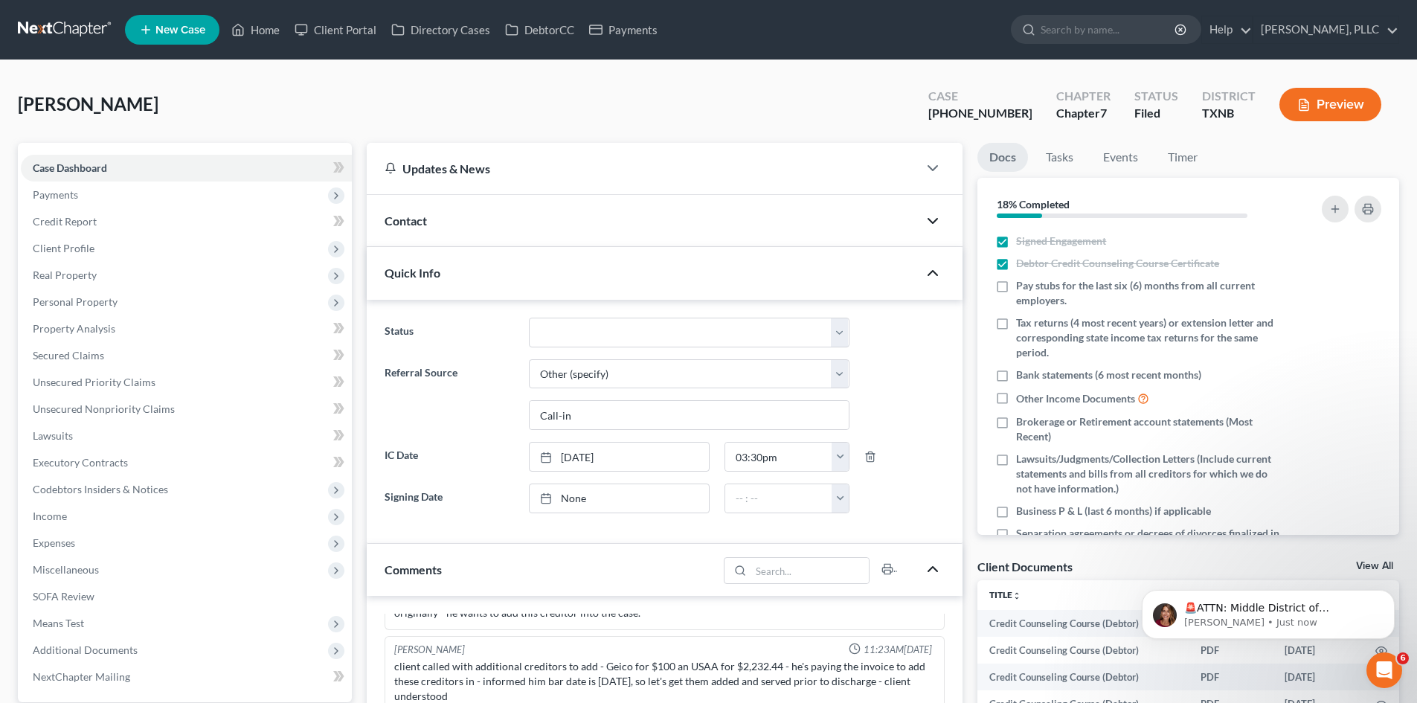
click at [934, 280] on icon "button" at bounding box center [933, 273] width 18 height 18
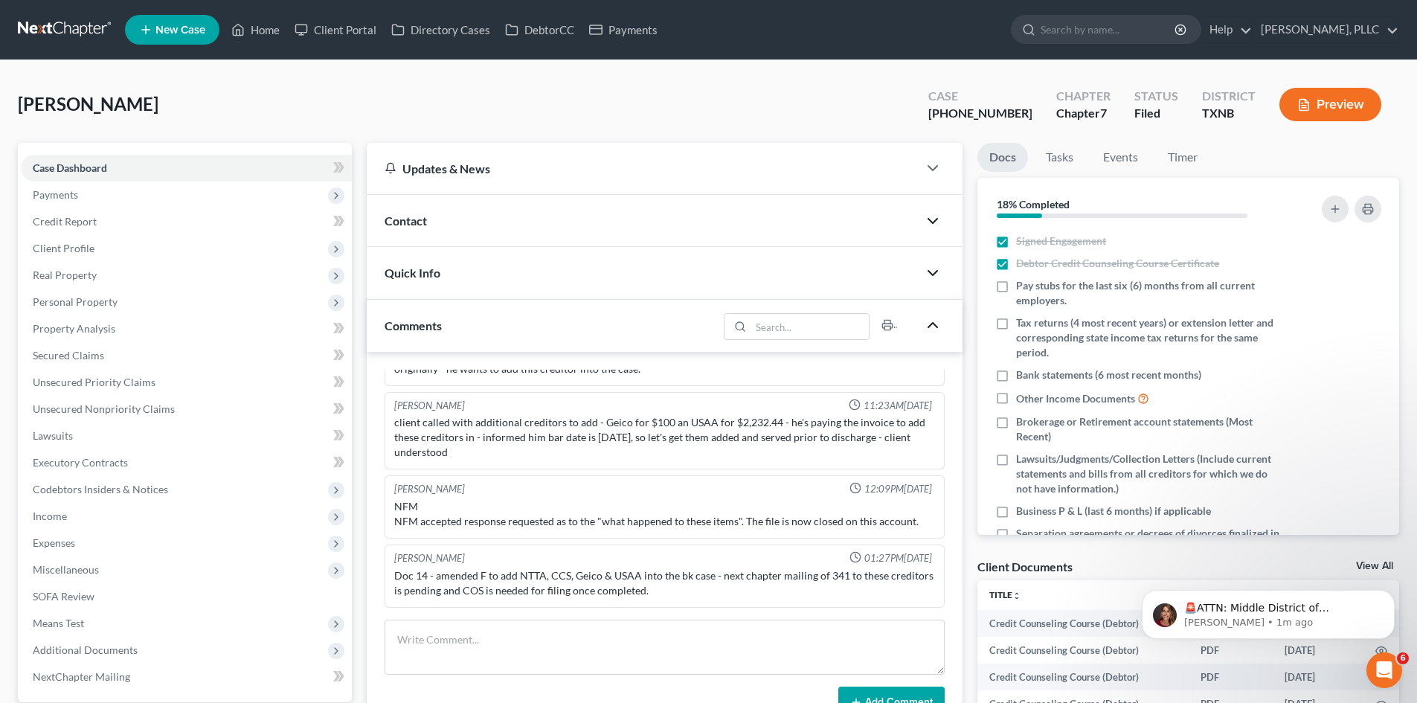
click at [936, 216] on icon "button" at bounding box center [933, 221] width 18 height 18
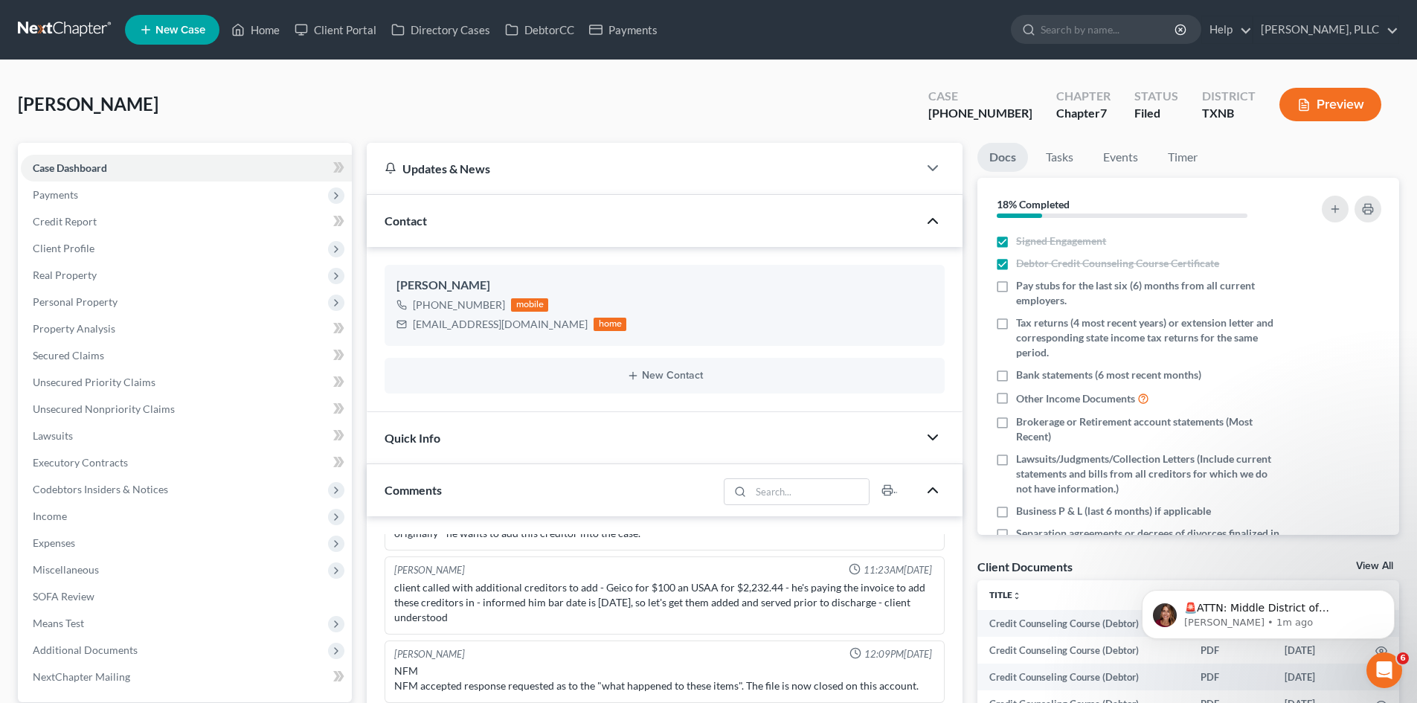
click at [935, 217] on icon "button" at bounding box center [933, 221] width 18 height 18
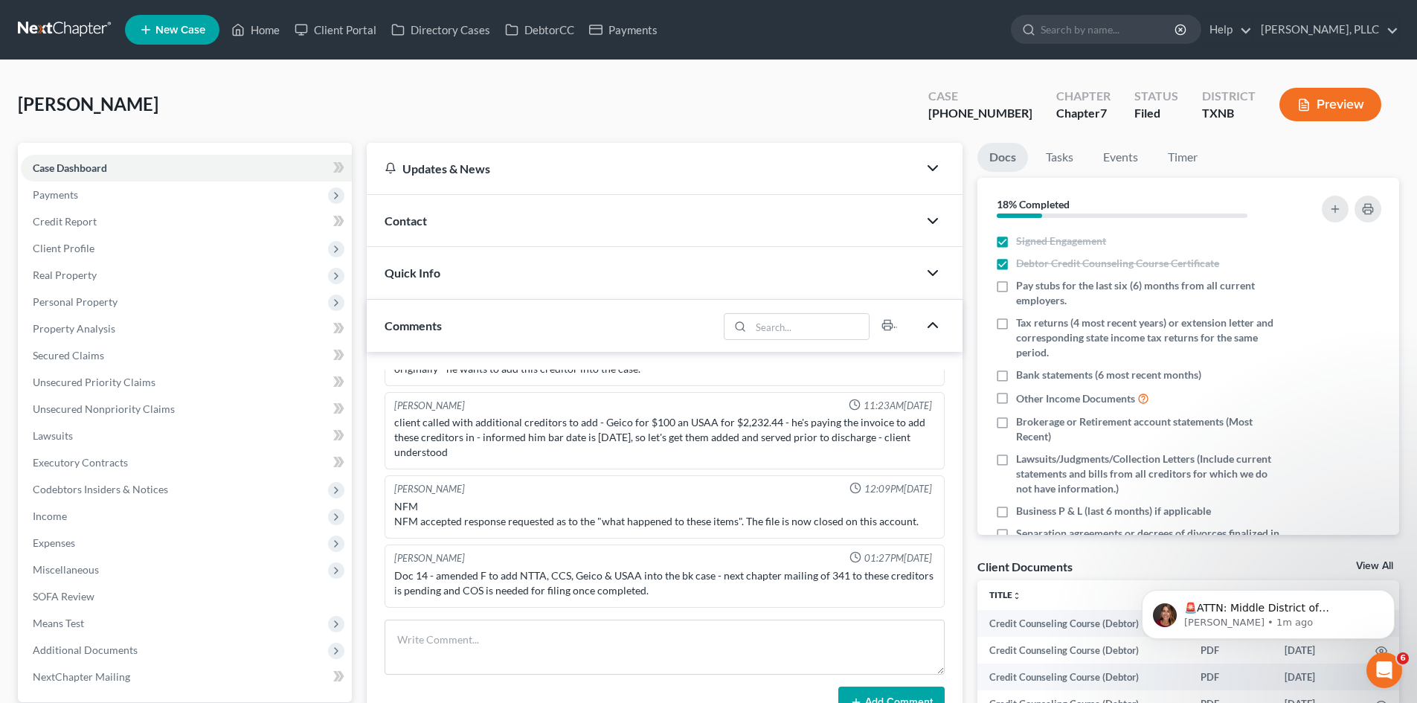
click at [934, 173] on icon "button" at bounding box center [933, 168] width 18 height 18
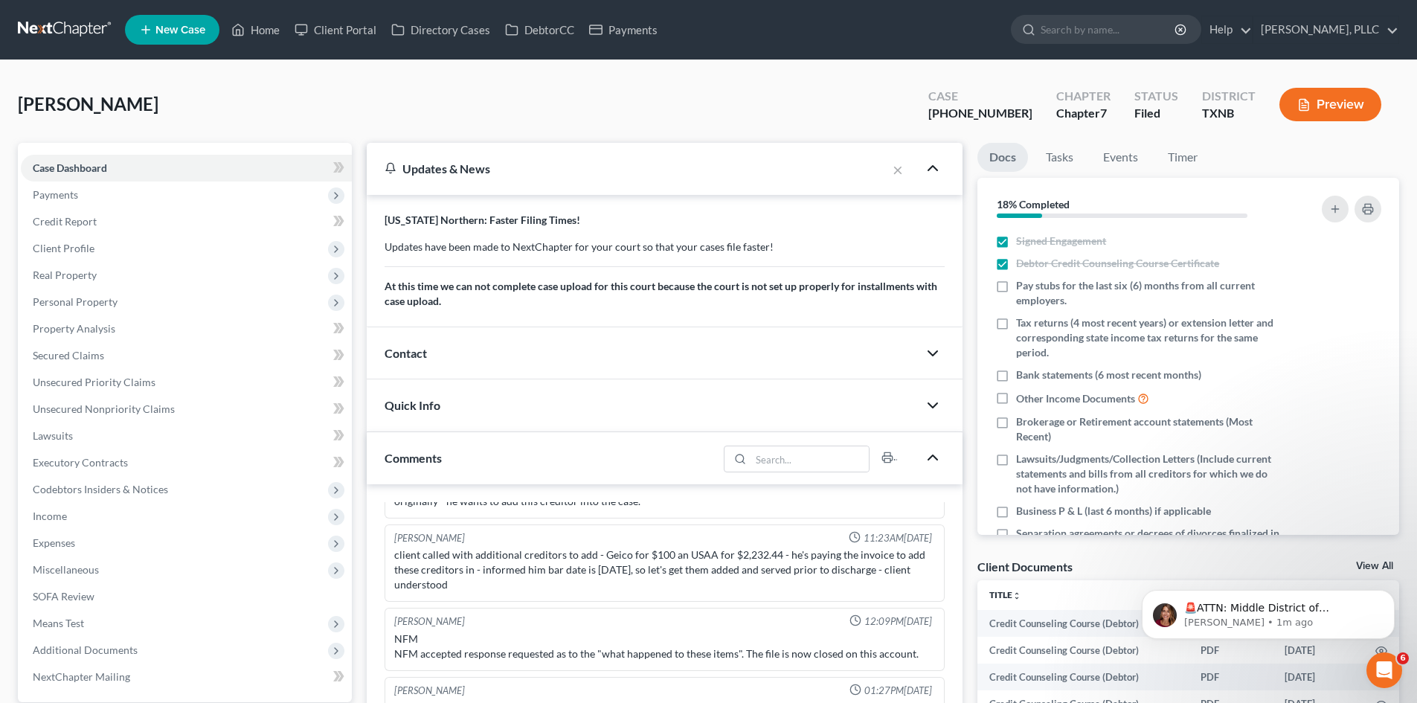
click at [934, 173] on icon "button" at bounding box center [933, 168] width 18 height 18
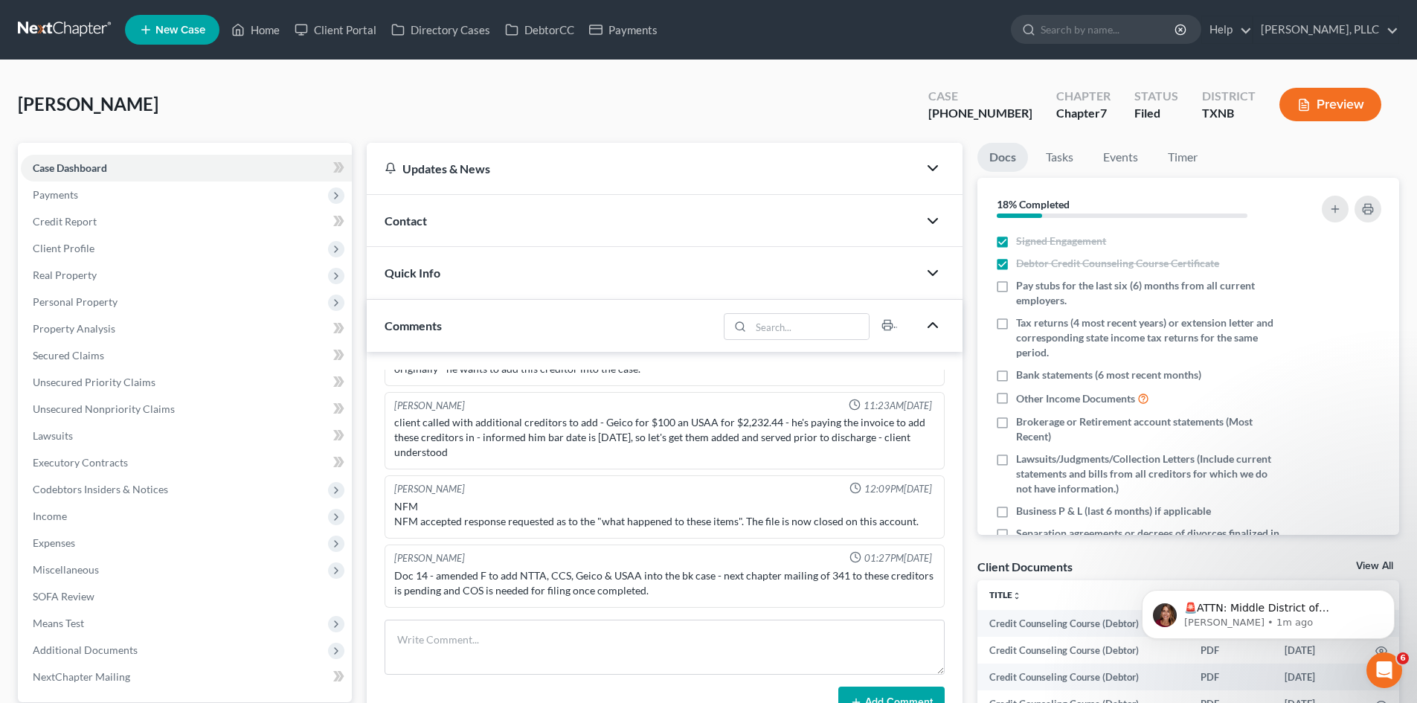
click at [936, 169] on polyline "button" at bounding box center [932, 168] width 9 height 4
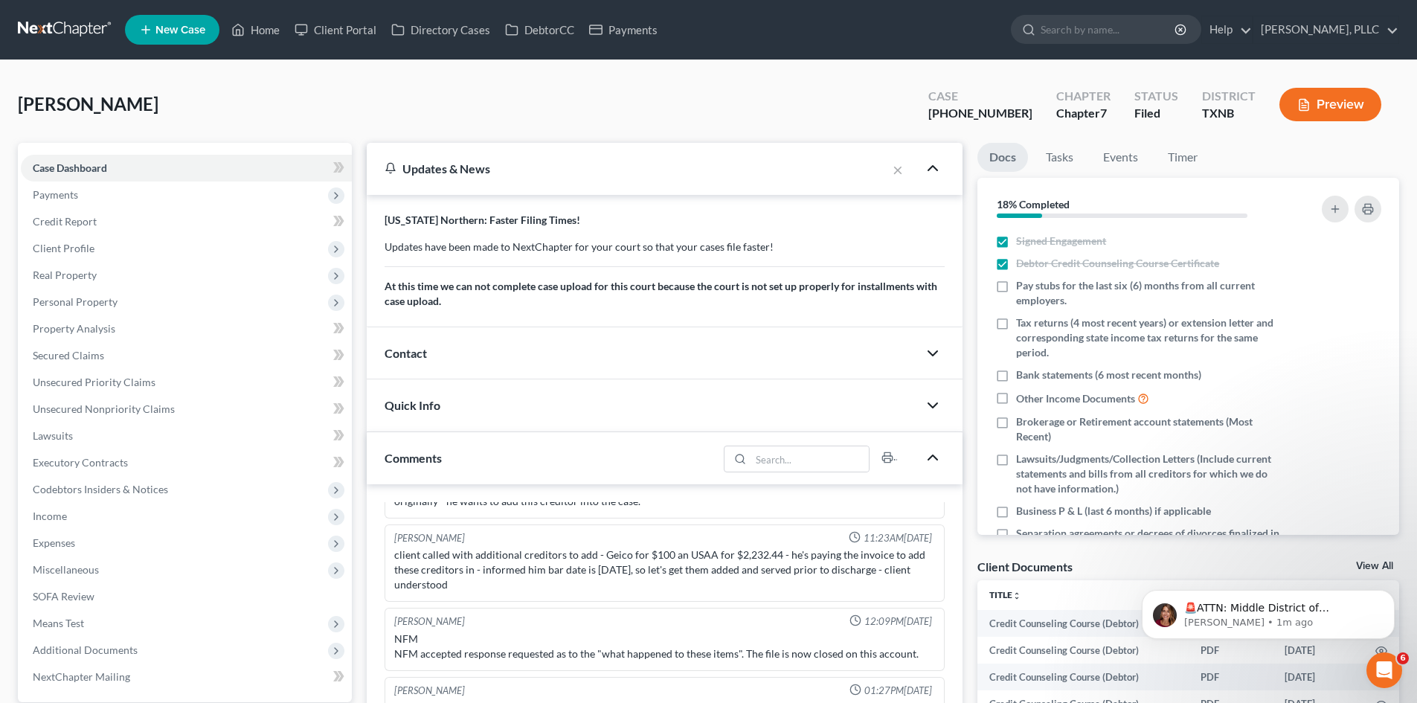
click at [935, 458] on polyline "button" at bounding box center [932, 457] width 9 height 4
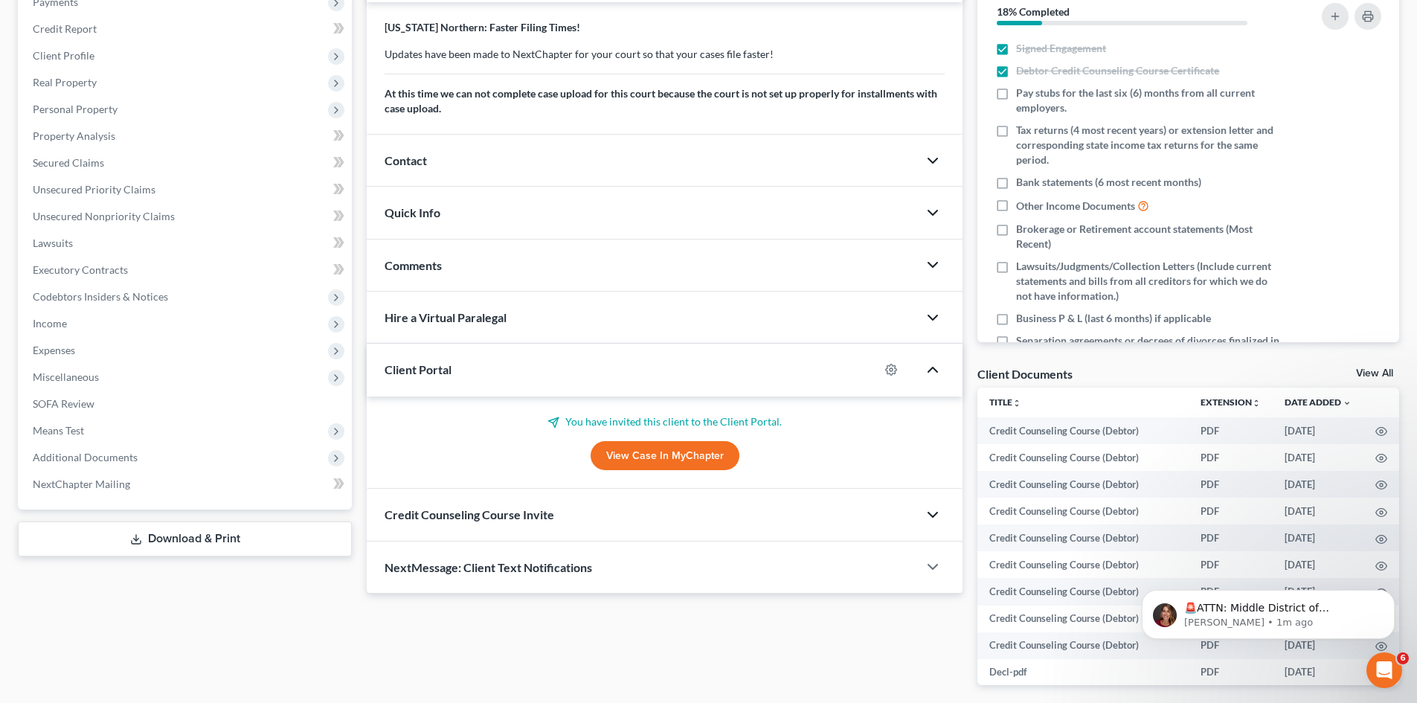
scroll to position [106, 0]
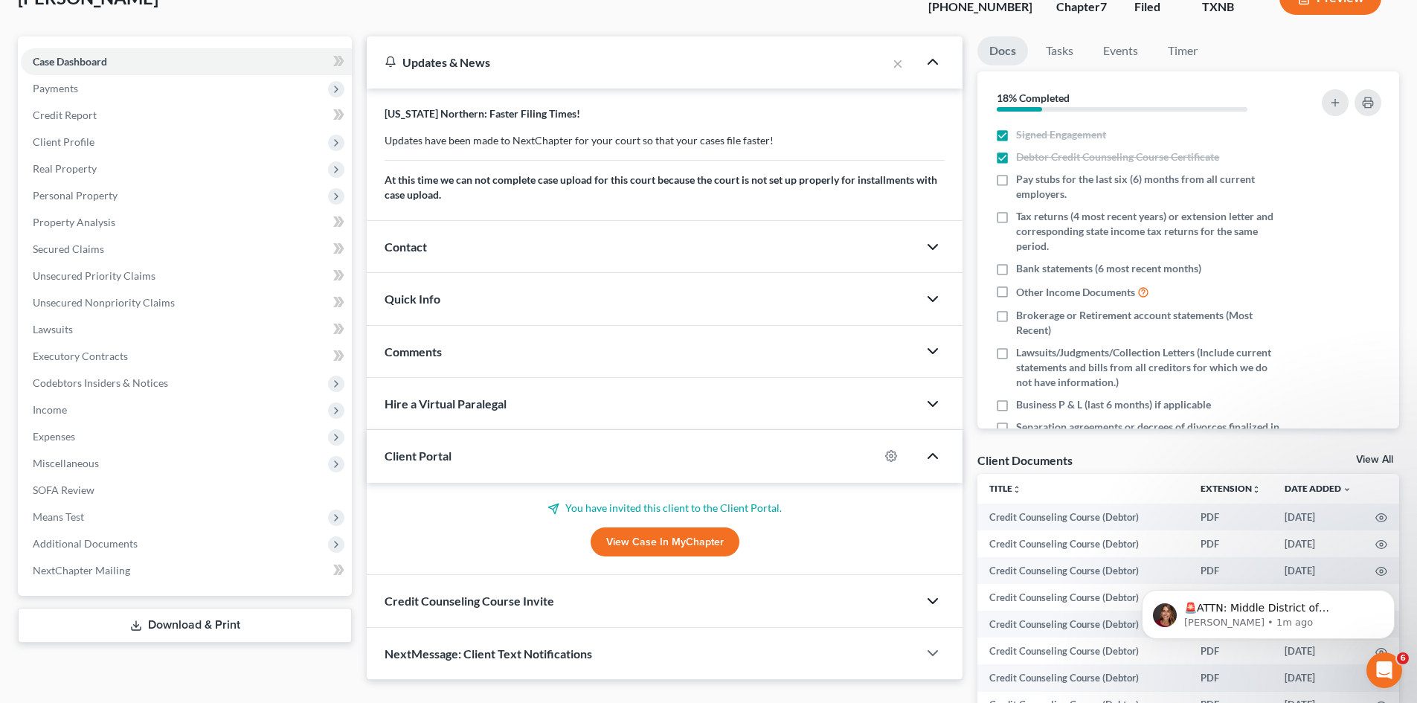
click at [933, 56] on icon "button" at bounding box center [933, 62] width 18 height 18
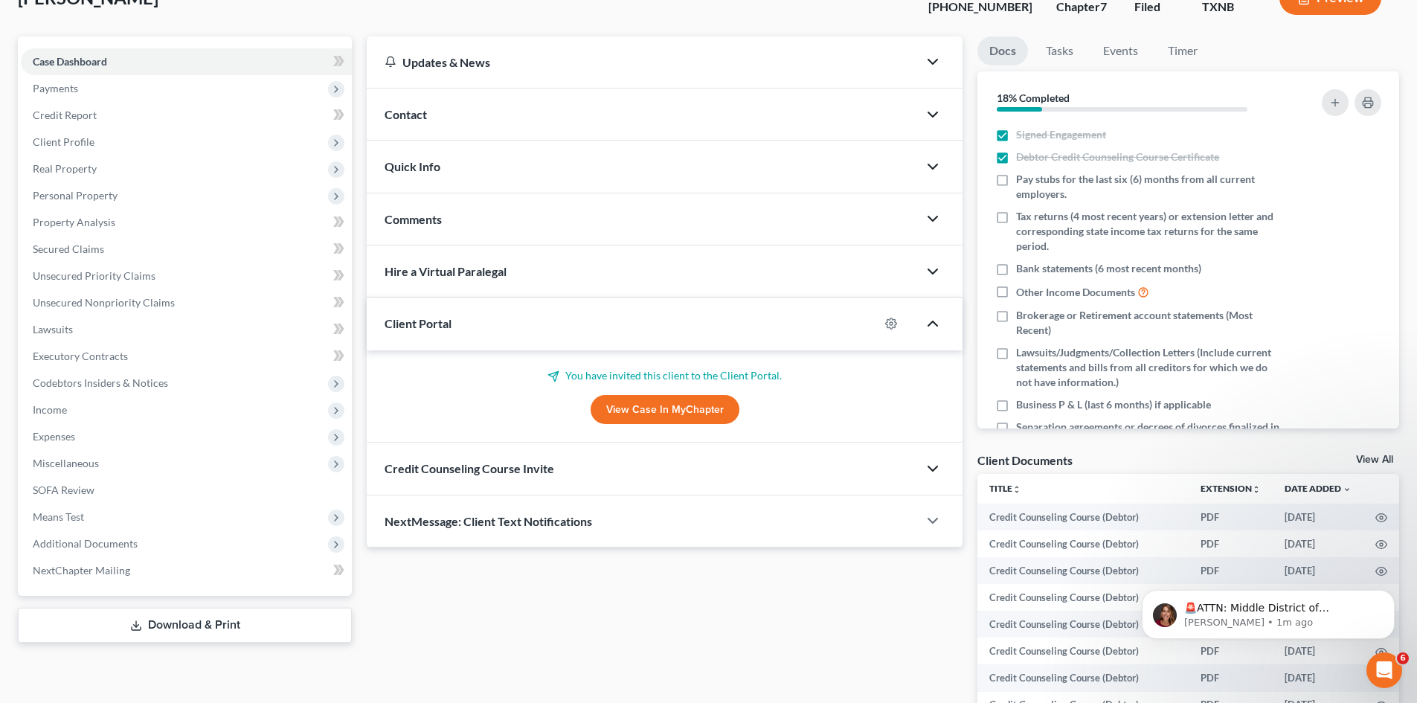
scroll to position [32, 0]
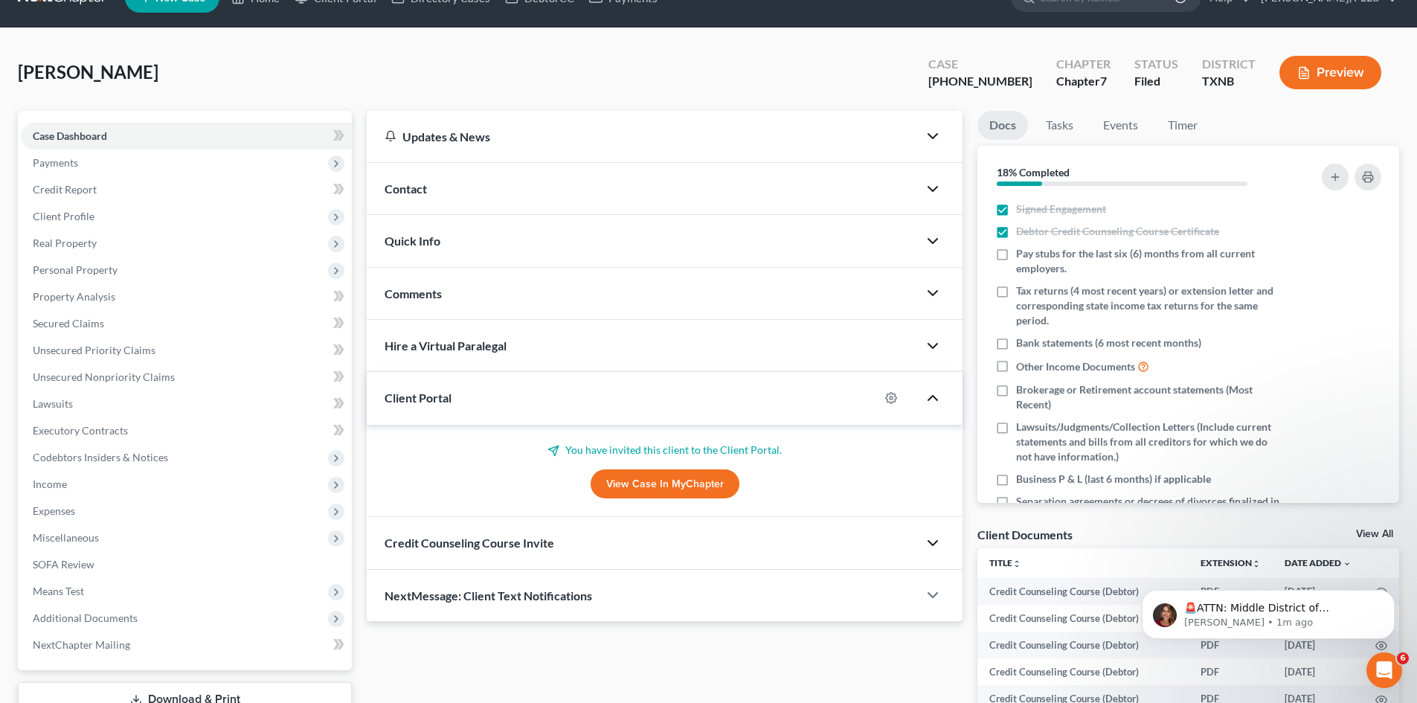
click at [445, 304] on div "Comments" at bounding box center [642, 293] width 551 height 51
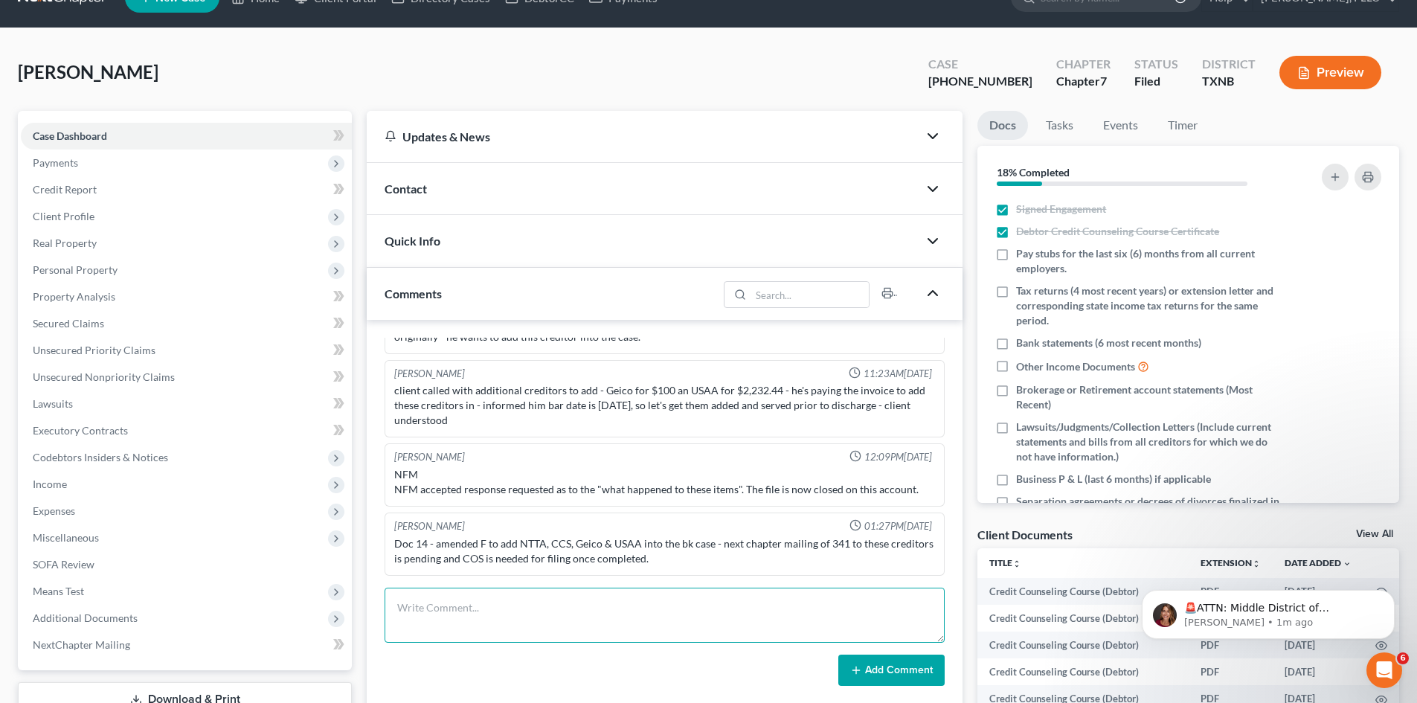
click at [484, 606] on textarea at bounding box center [665, 615] width 560 height 55
type textarea "client is retaining another attorney for the adversary."
click at [889, 671] on button "Add Comment" at bounding box center [891, 670] width 106 height 31
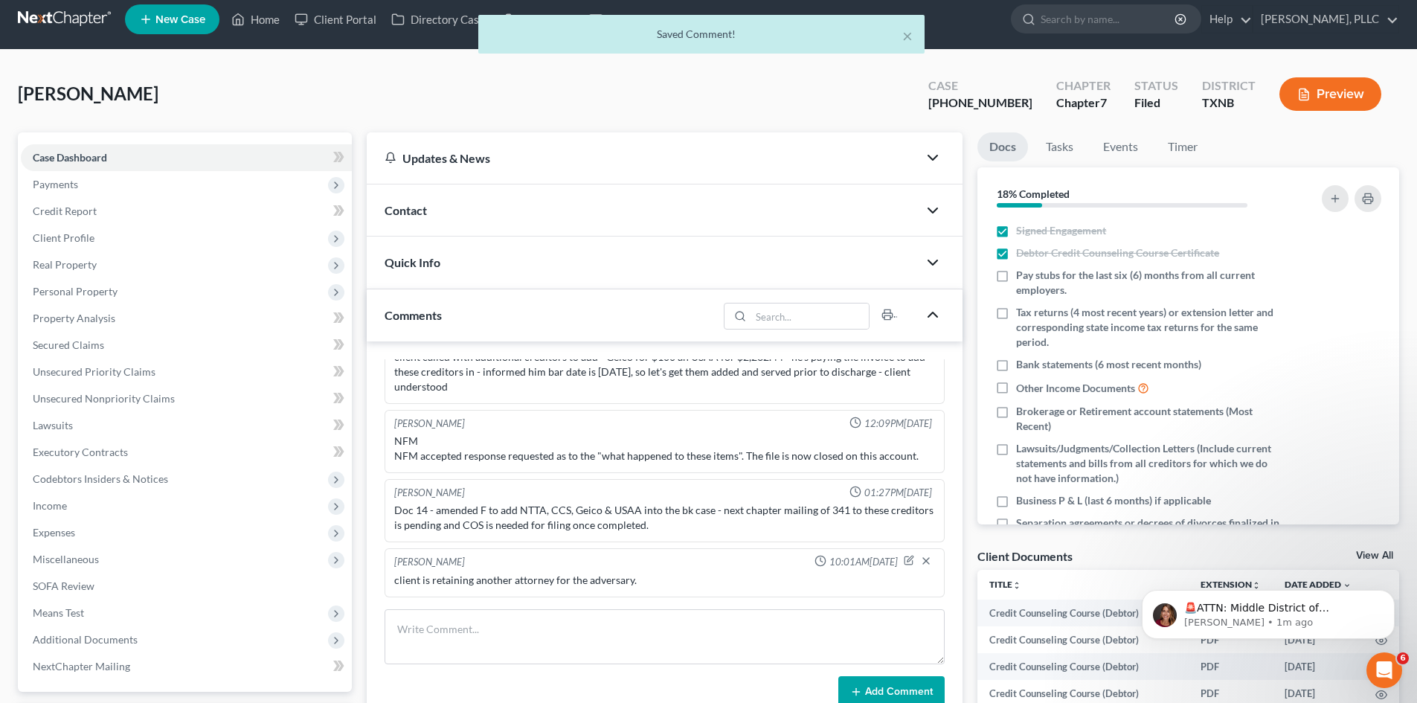
scroll to position [0, 0]
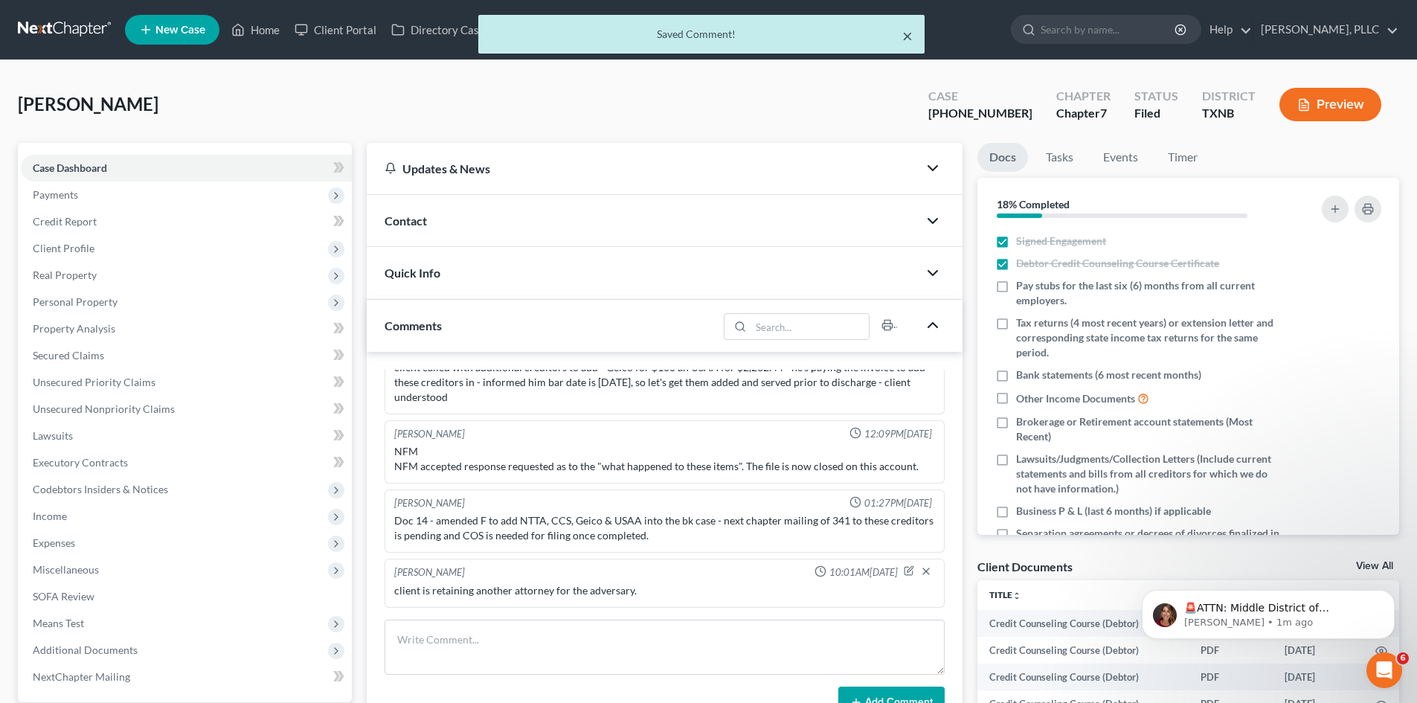
click at [908, 36] on button "×" at bounding box center [907, 36] width 10 height 18
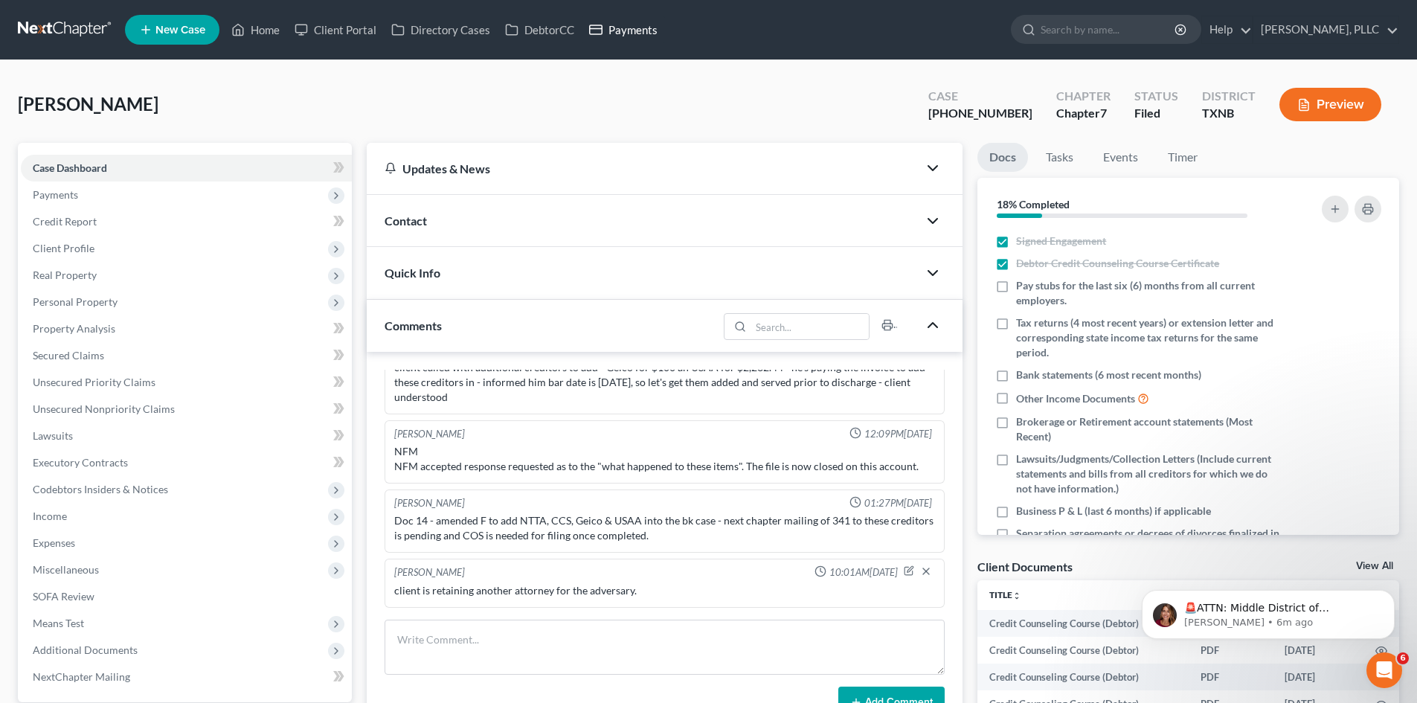
click at [620, 24] on link "Payments" at bounding box center [623, 29] width 83 height 27
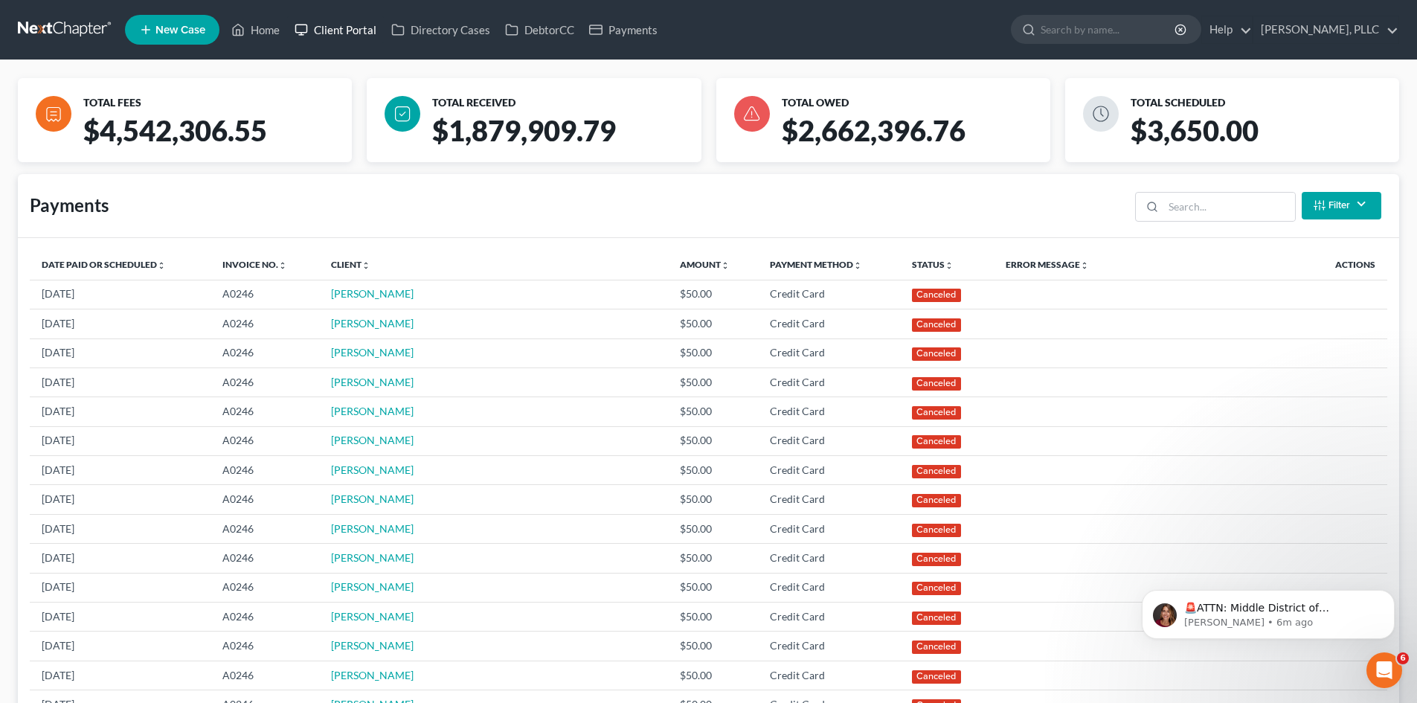
click at [289, 26] on link "Client Portal" at bounding box center [335, 29] width 97 height 27
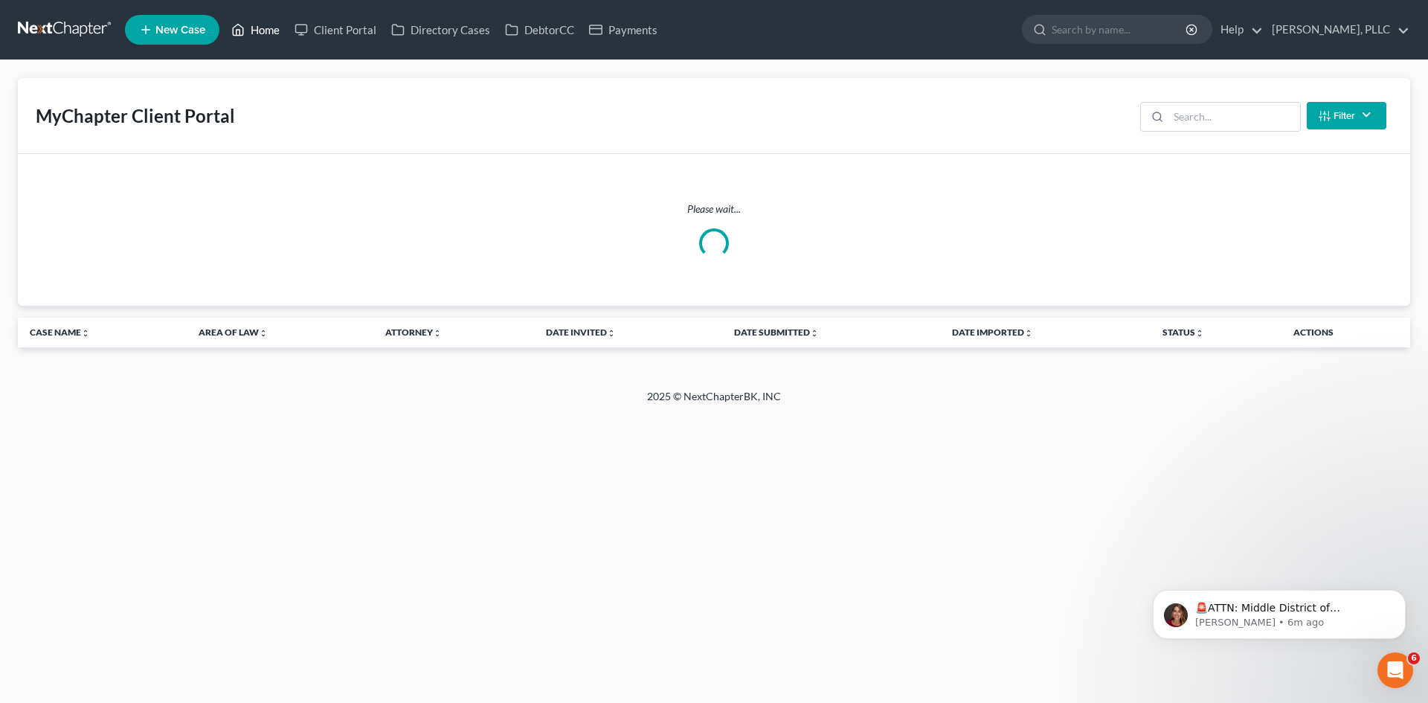
click at [270, 28] on link "Home" at bounding box center [255, 29] width 63 height 27
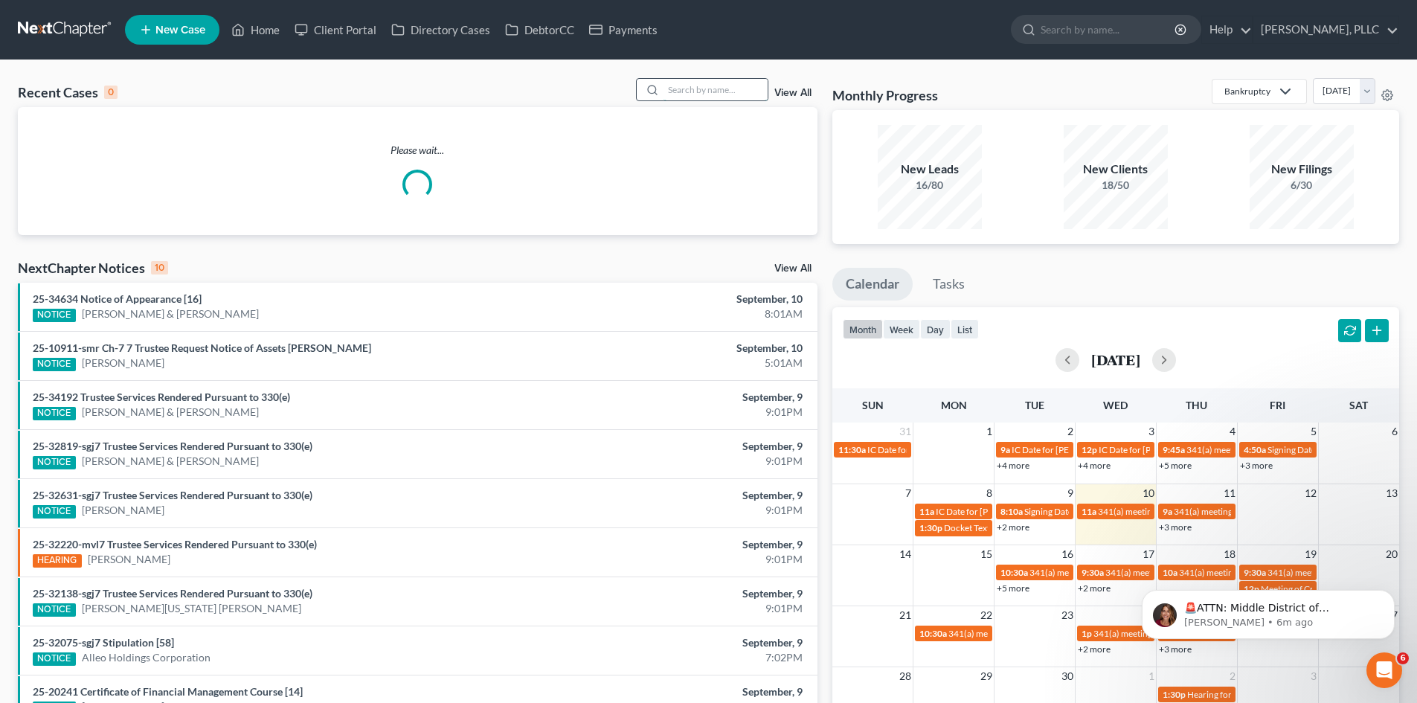
click at [704, 94] on input "search" at bounding box center [716, 90] width 104 height 22
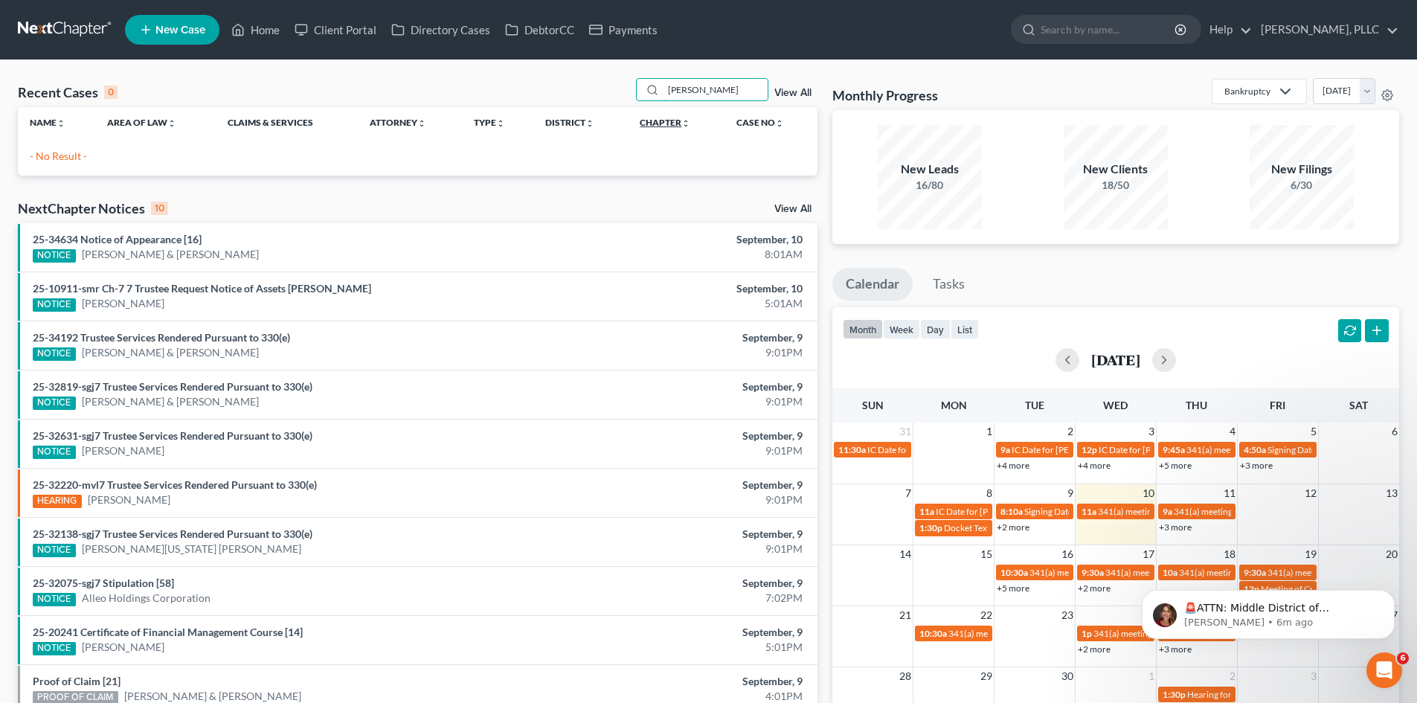
type input "martin"
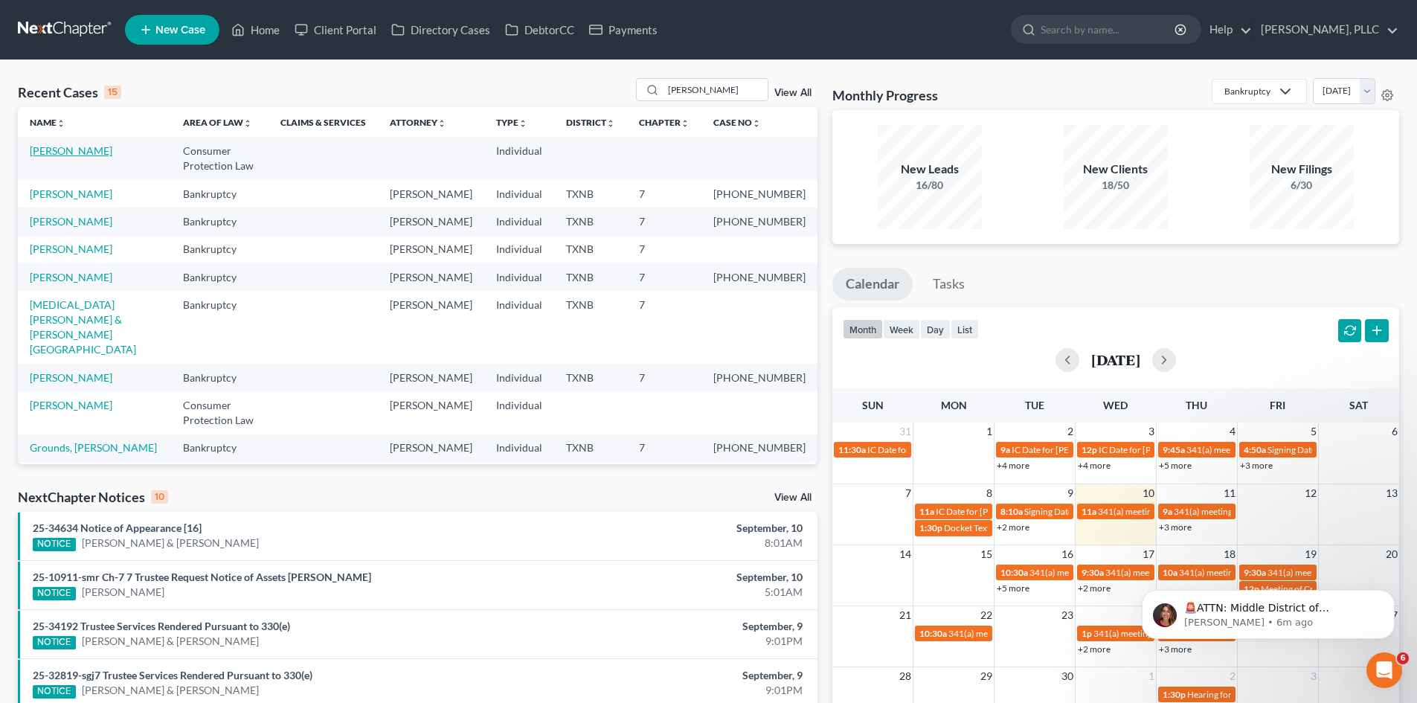
click at [68, 152] on link "Martin, Cortney" at bounding box center [71, 150] width 83 height 13
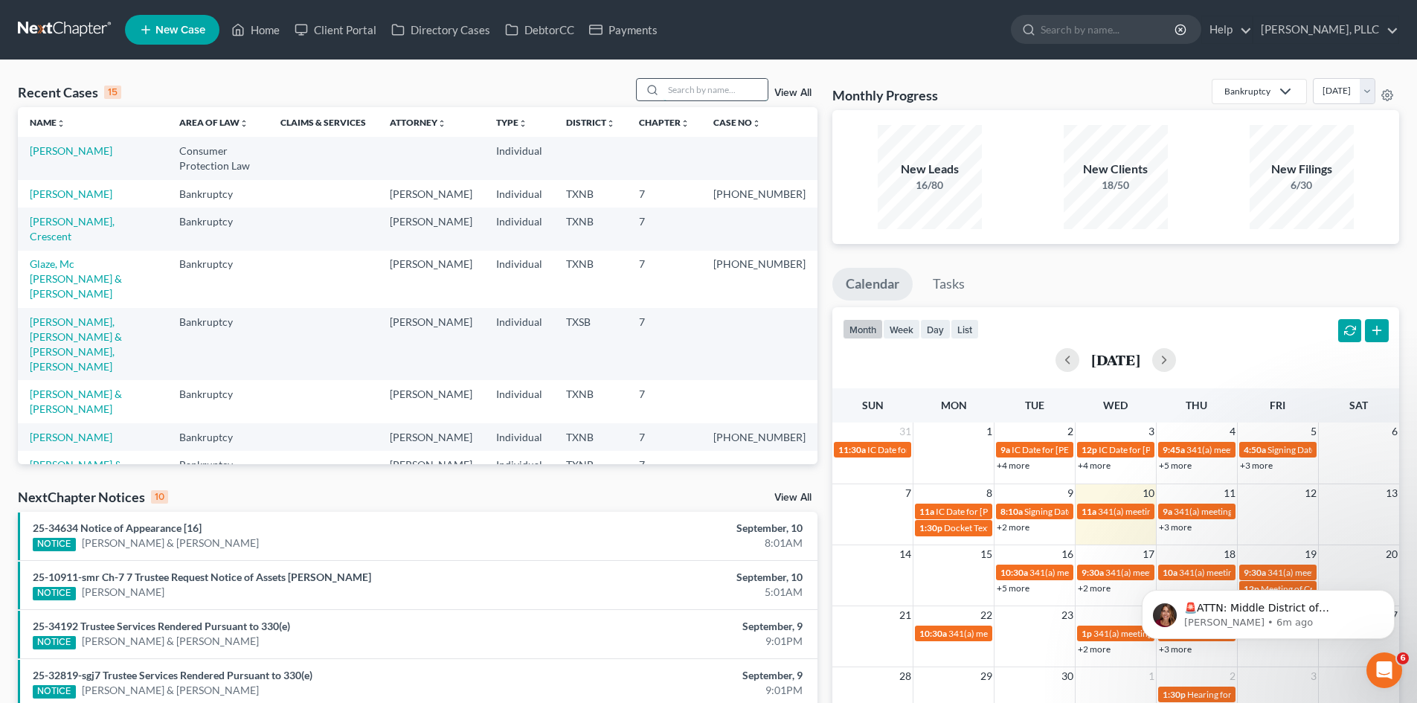
click at [723, 87] on input "search" at bounding box center [716, 90] width 104 height 22
type input "martin"
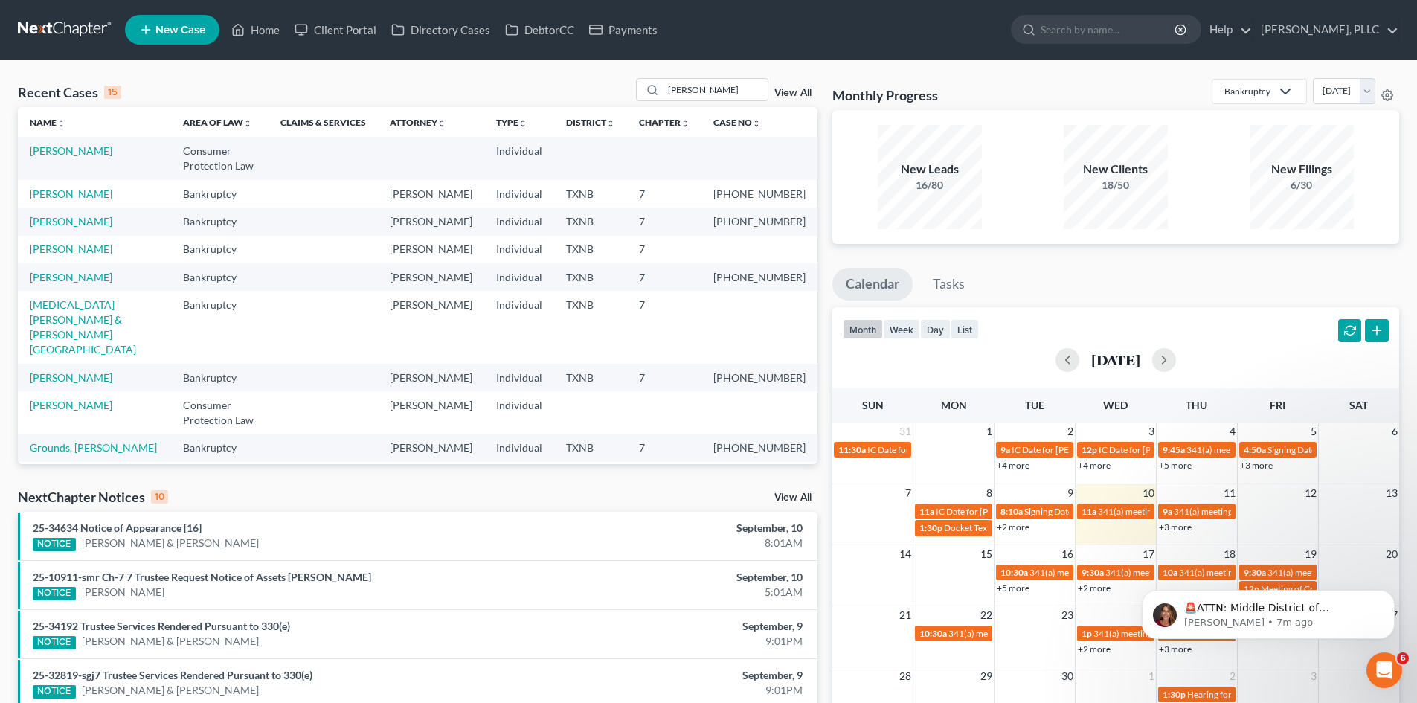
click at [51, 189] on link "Martin, Cortney" at bounding box center [71, 193] width 83 height 13
select select "4"
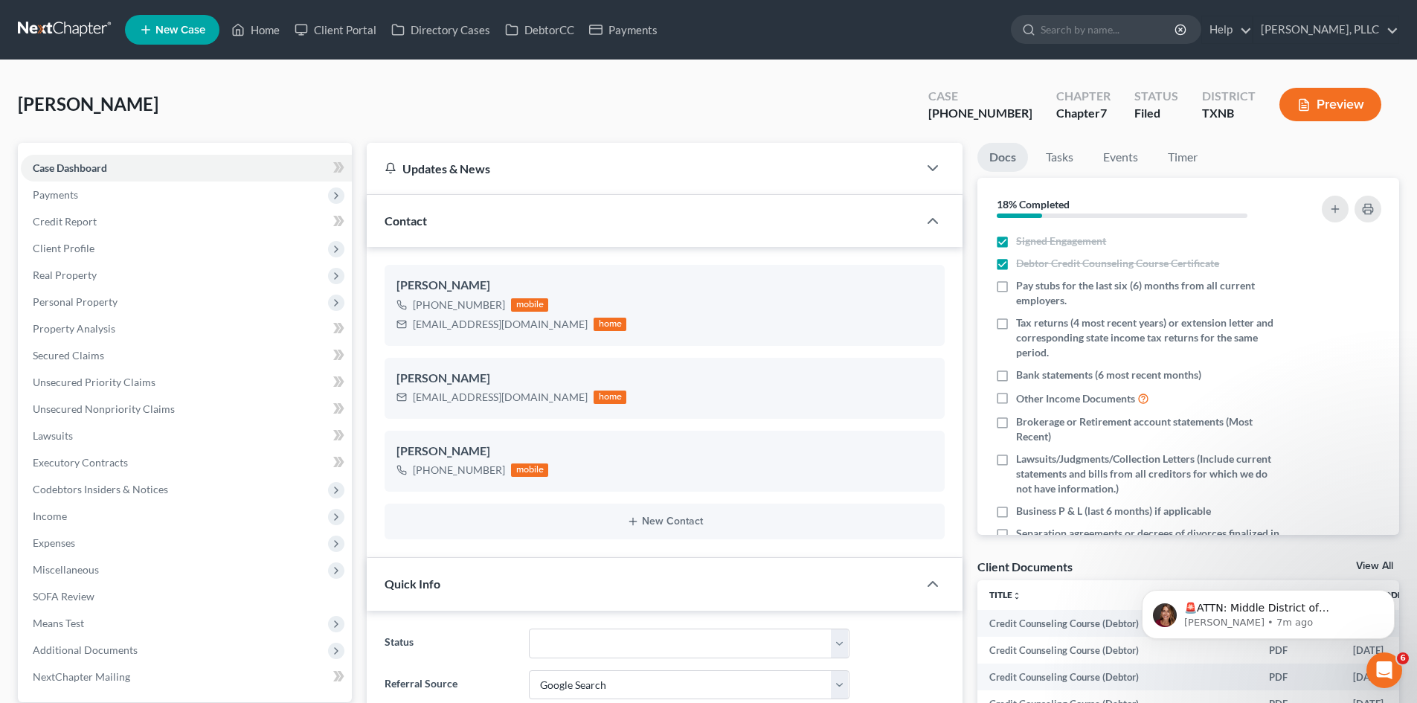
scroll to position [2312, 0]
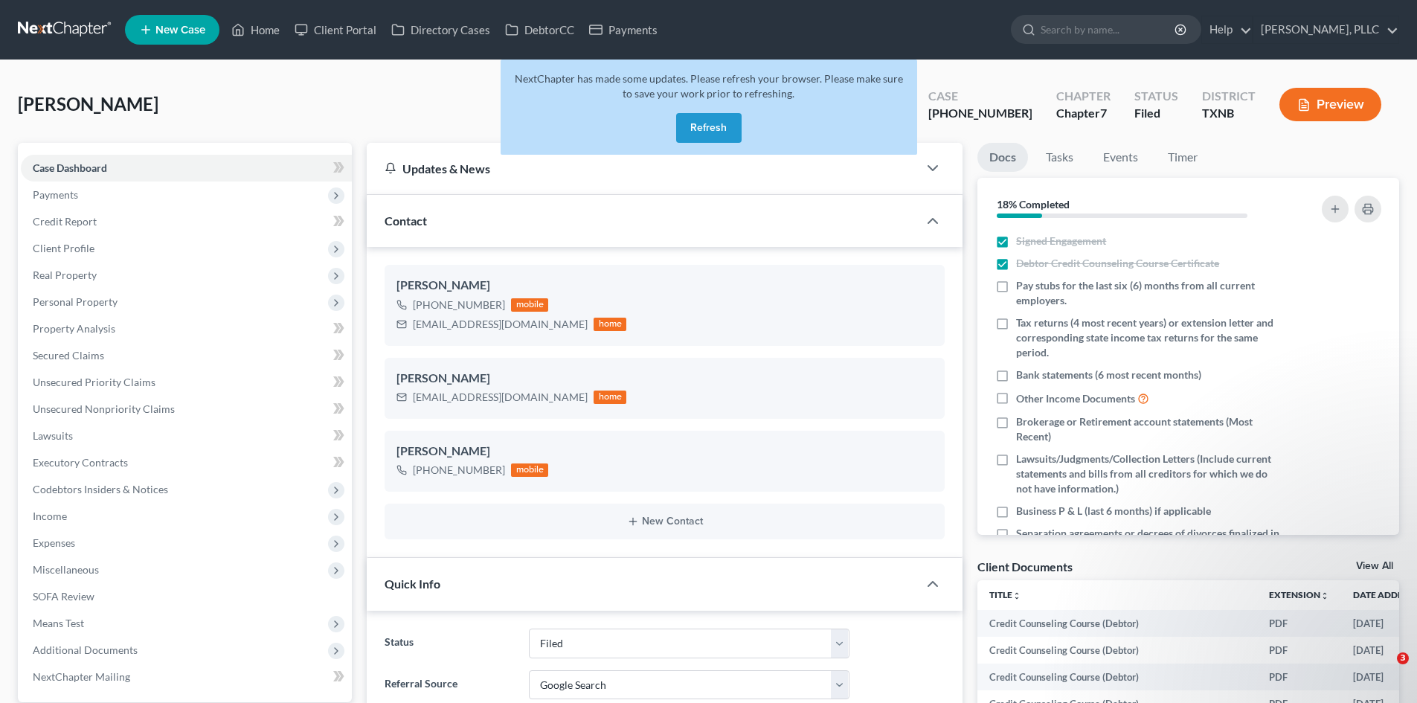
select select "10"
select select "4"
click at [731, 118] on button "Refresh" at bounding box center [708, 128] width 65 height 30
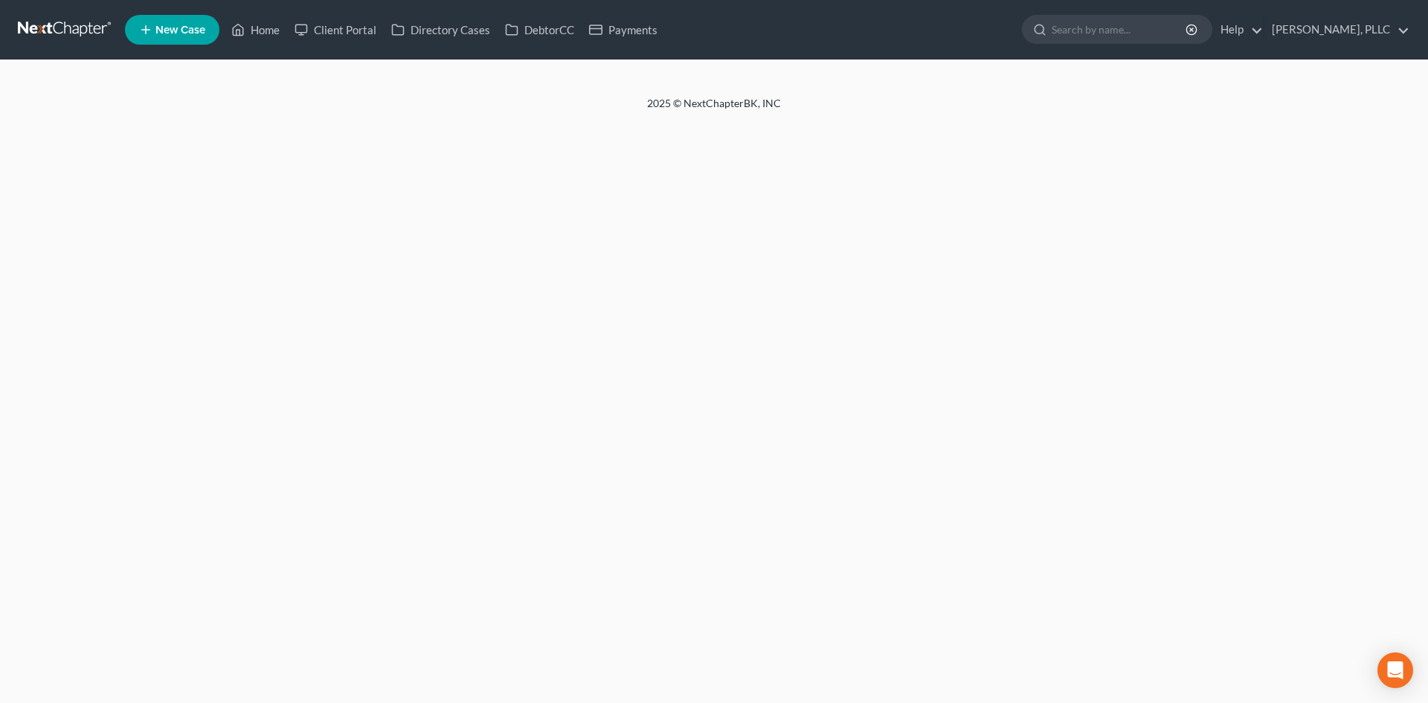
select select "4"
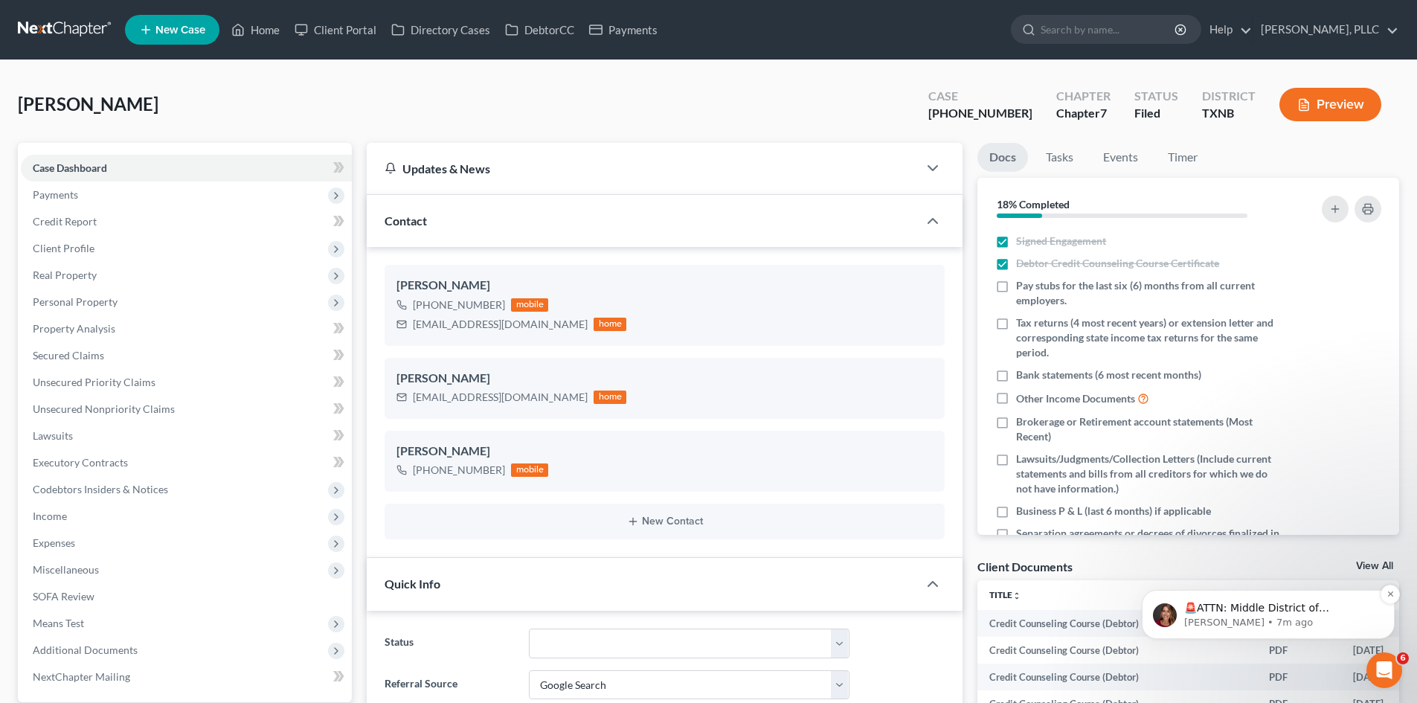
click at [1267, 626] on p "Katie • 7m ago" at bounding box center [1280, 622] width 192 height 13
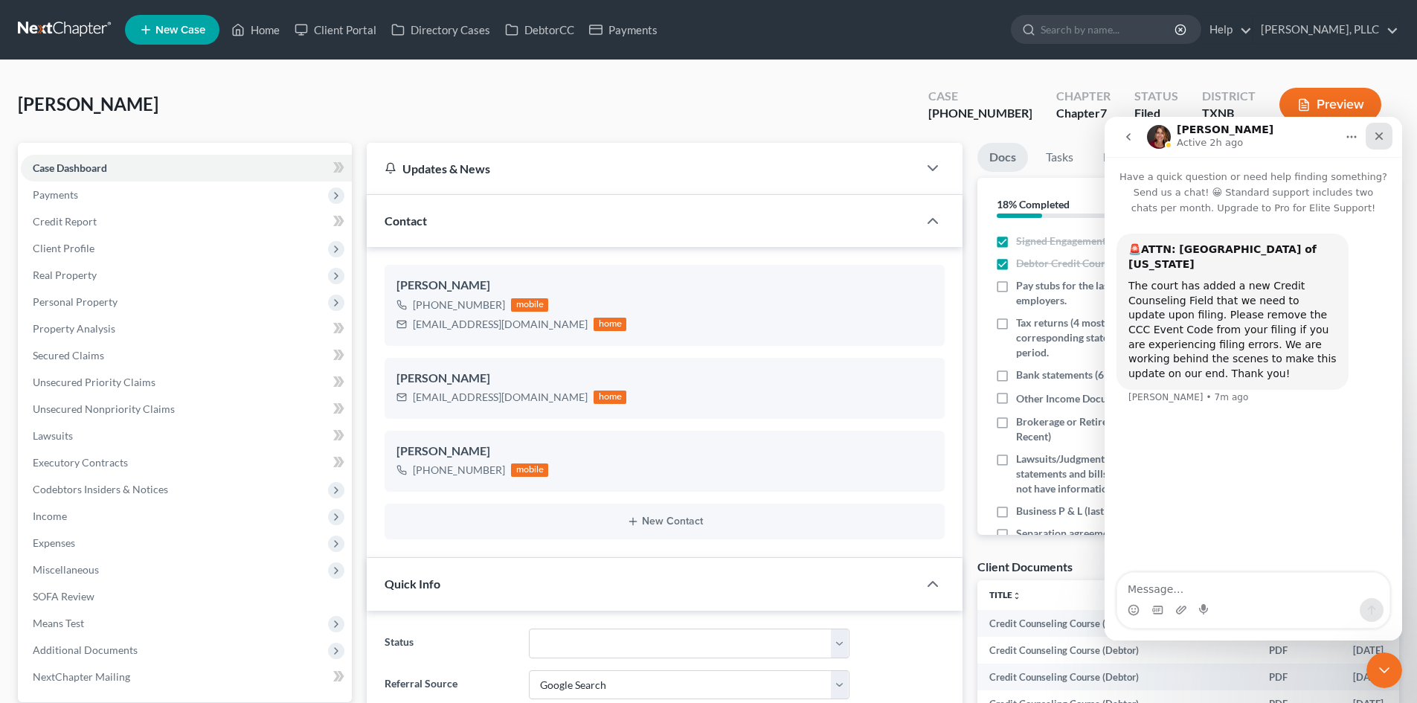
click at [1388, 135] on div "Close" at bounding box center [1379, 136] width 27 height 27
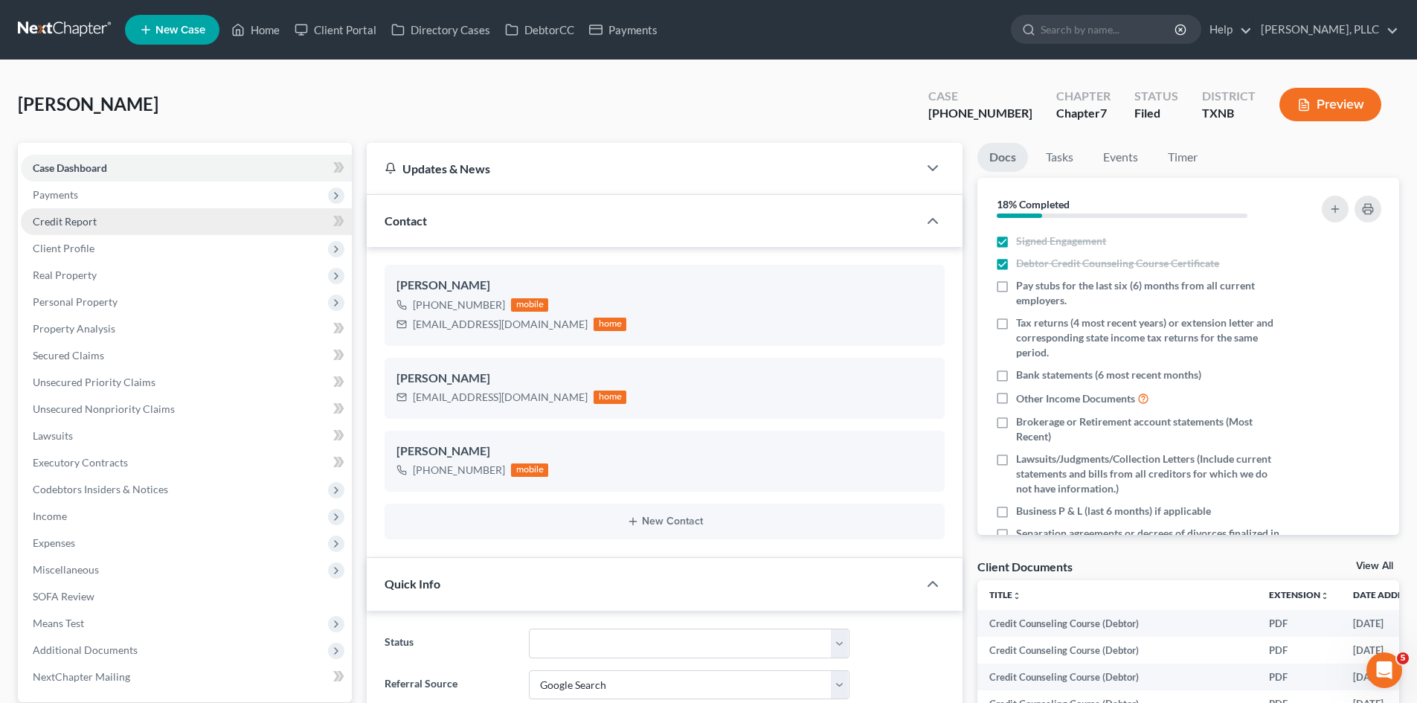
click at [49, 222] on span "Credit Report" at bounding box center [65, 221] width 64 height 13
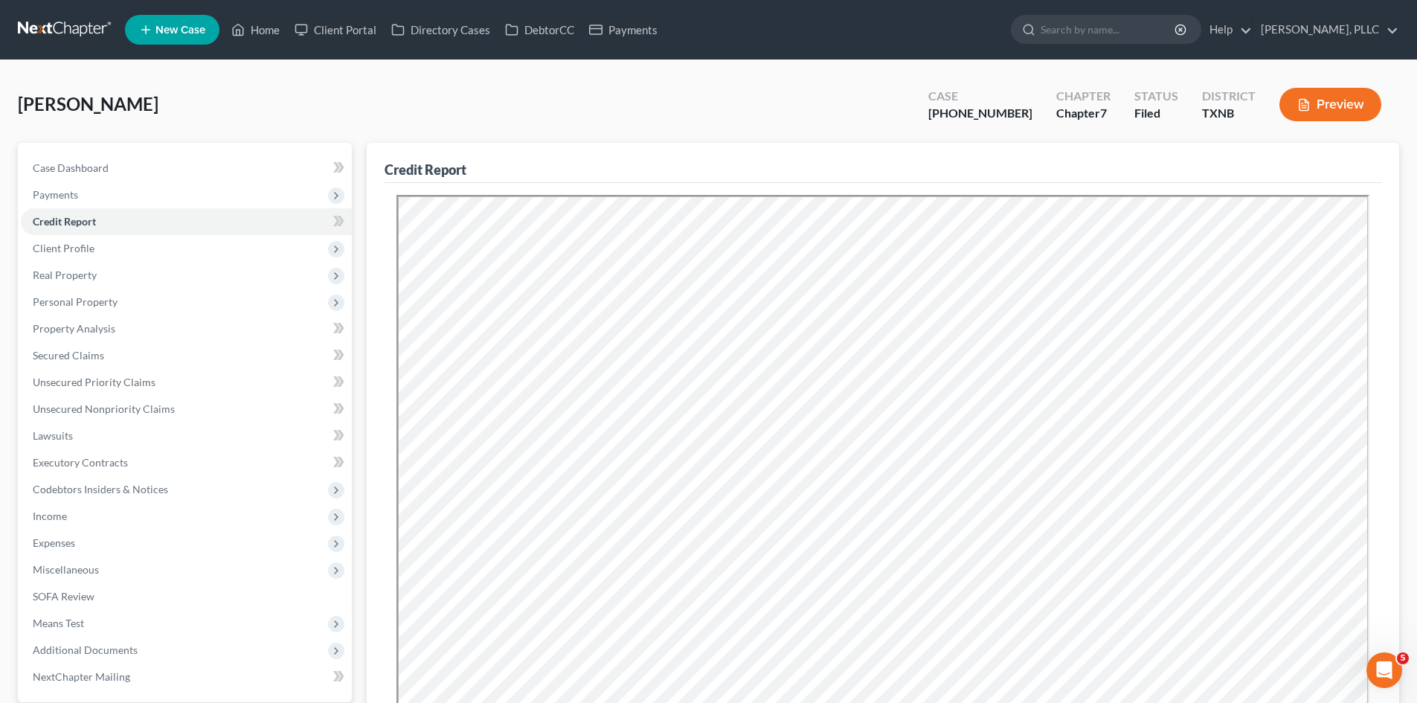
click at [359, 97] on div "Martin, Cortney Upgraded Case 25-41111-7 Chapter Chapter 7 Status Filed Distric…" at bounding box center [708, 110] width 1381 height 65
click at [459, 91] on div "Martin, Cortney Upgraded Case 25-41111-7 Chapter Chapter 7 Status Filed Distric…" at bounding box center [708, 110] width 1381 height 65
click at [283, 27] on link "Home" at bounding box center [255, 29] width 63 height 27
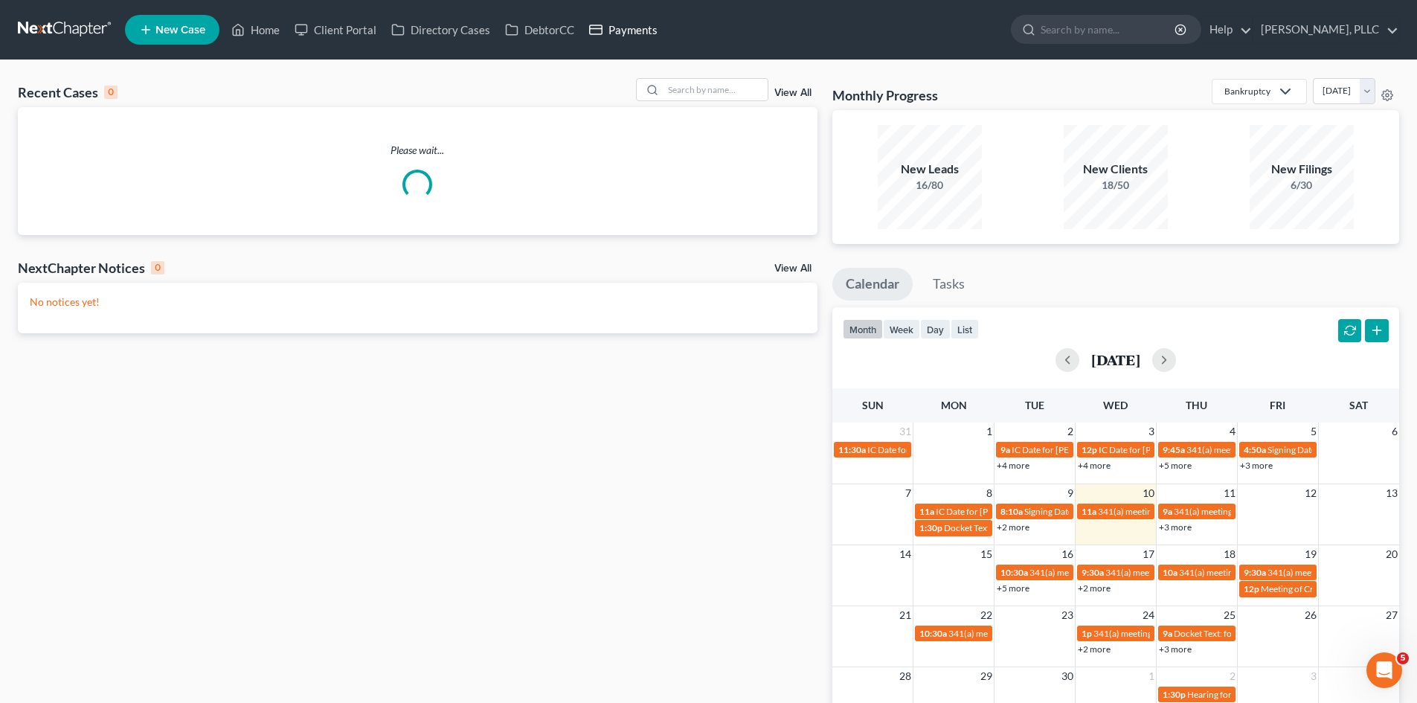
click at [643, 35] on link "Payments" at bounding box center [623, 29] width 83 height 27
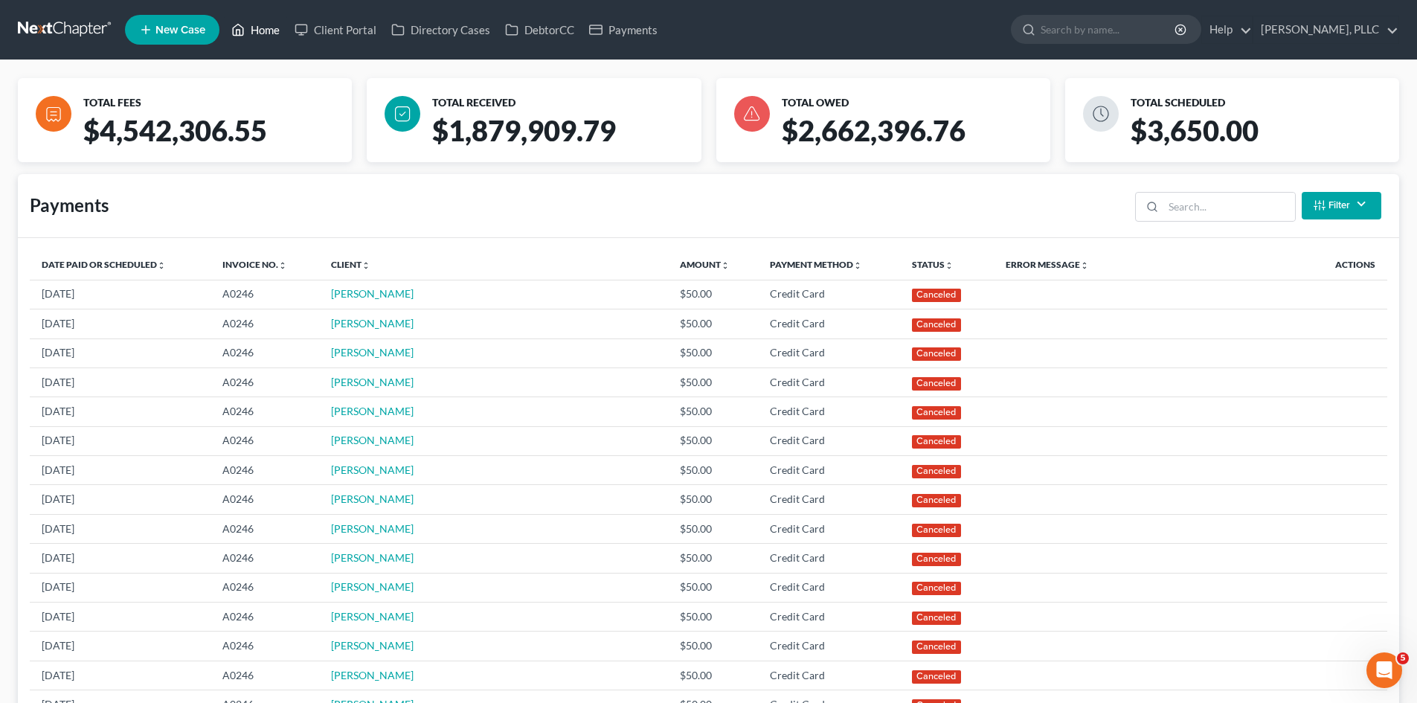
click at [251, 33] on link "Home" at bounding box center [255, 29] width 63 height 27
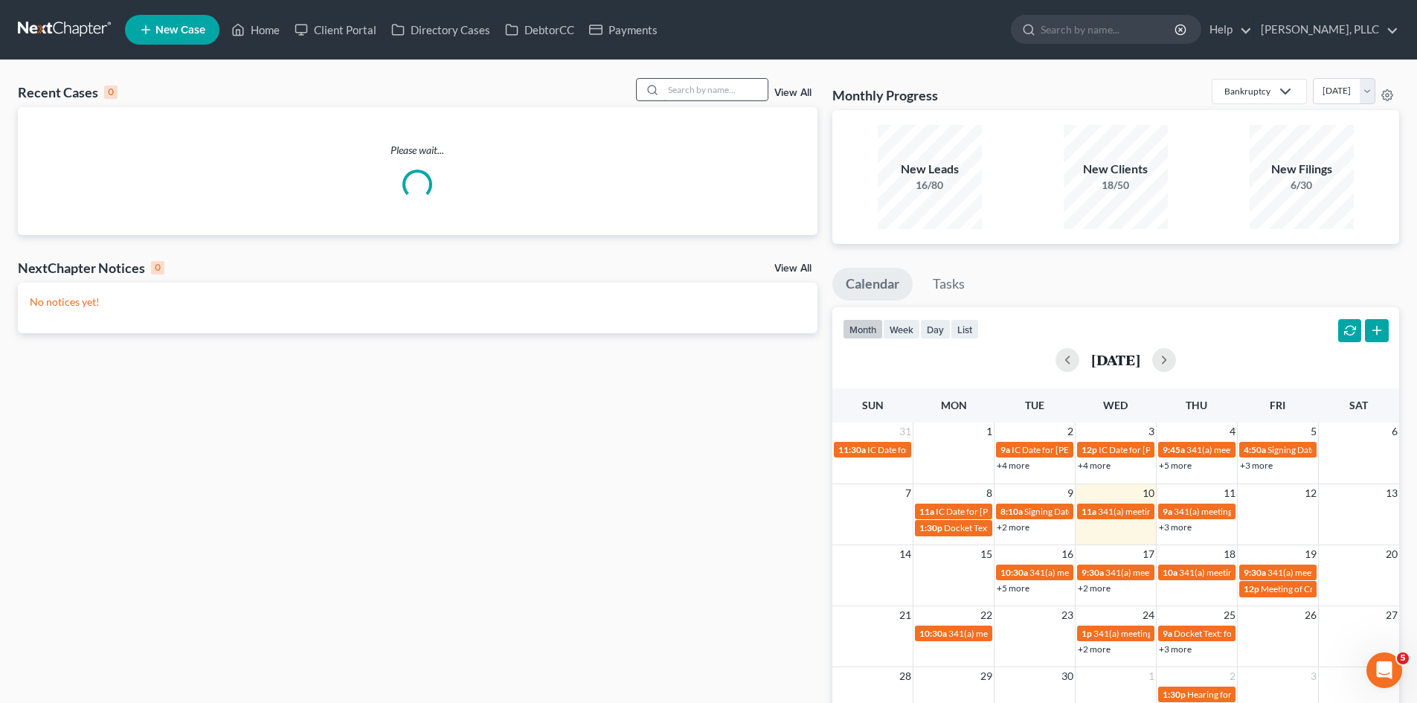
click at [713, 91] on input "search" at bounding box center [716, 90] width 104 height 22
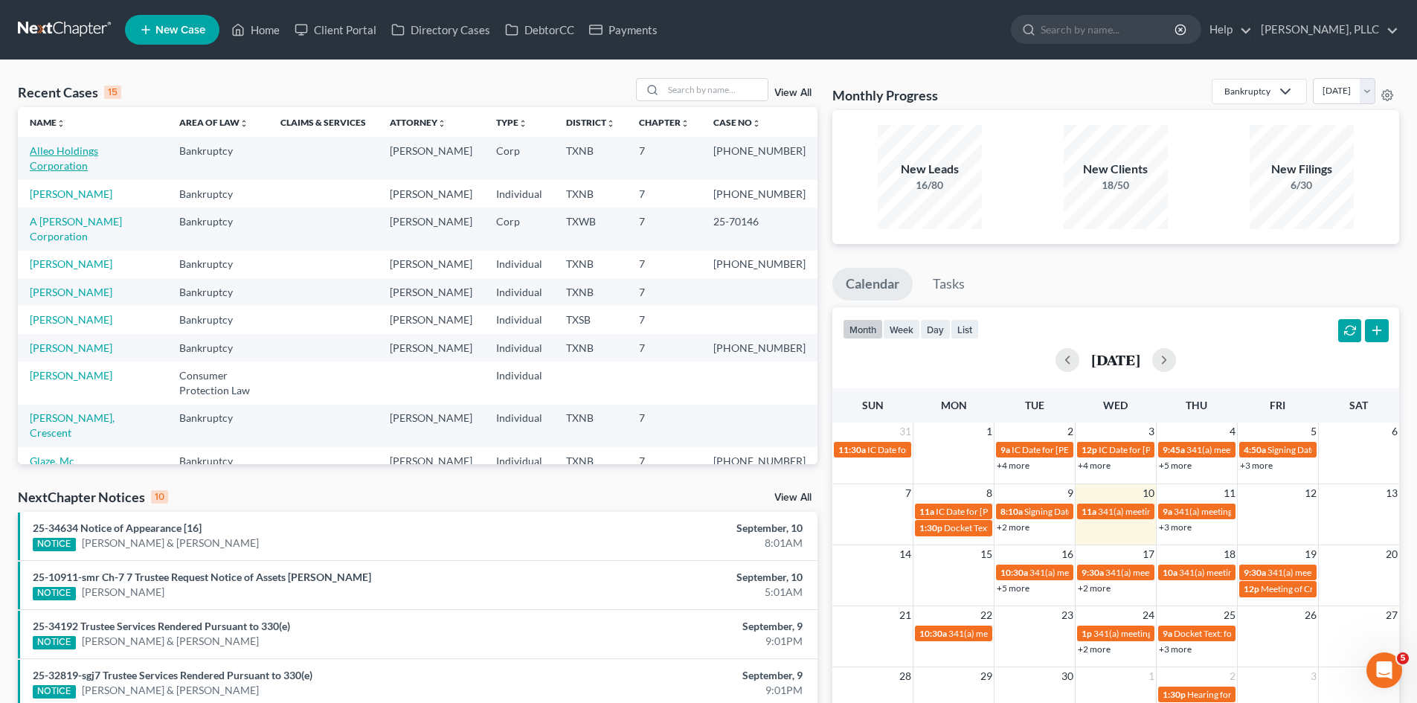
click at [98, 153] on link "Alleo Holdings Corporation" at bounding box center [64, 158] width 68 height 28
select select "1"
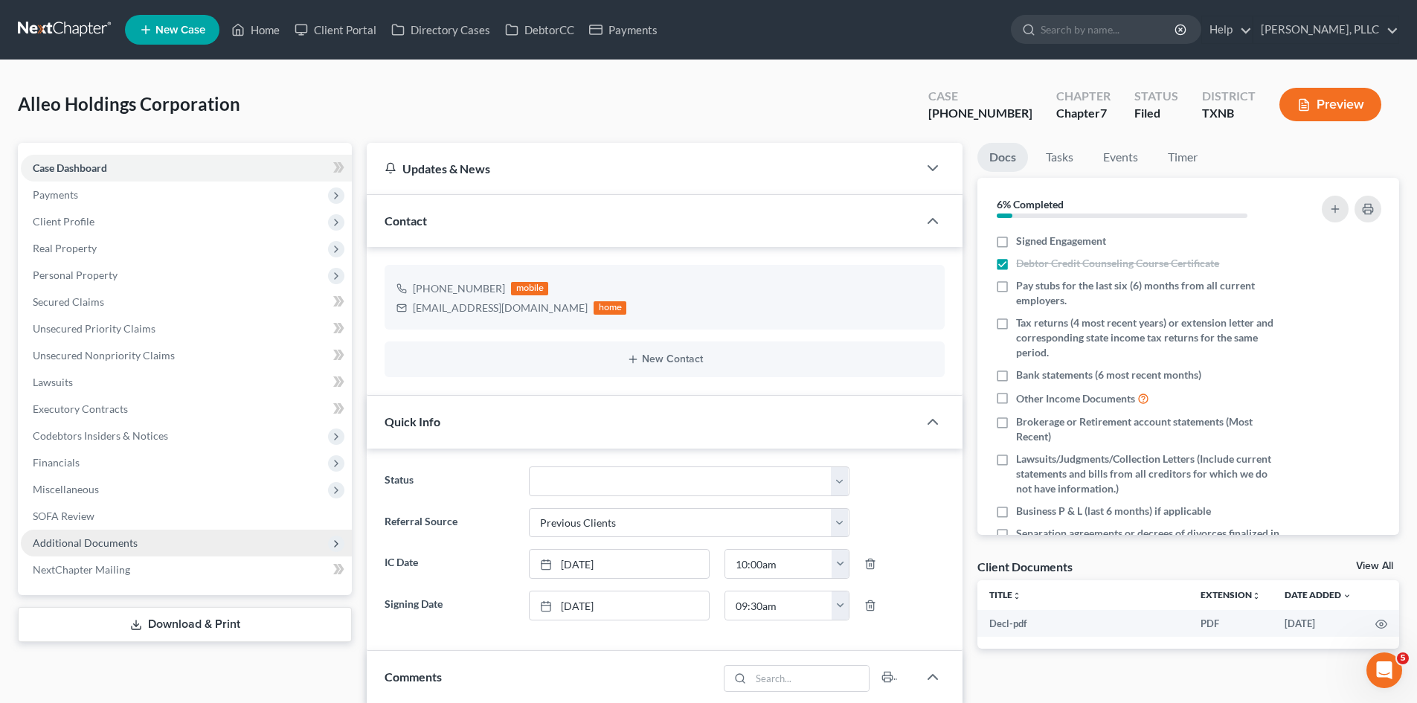
scroll to position [2041, 0]
click at [101, 542] on span "Additional Documents" at bounding box center [85, 542] width 105 height 13
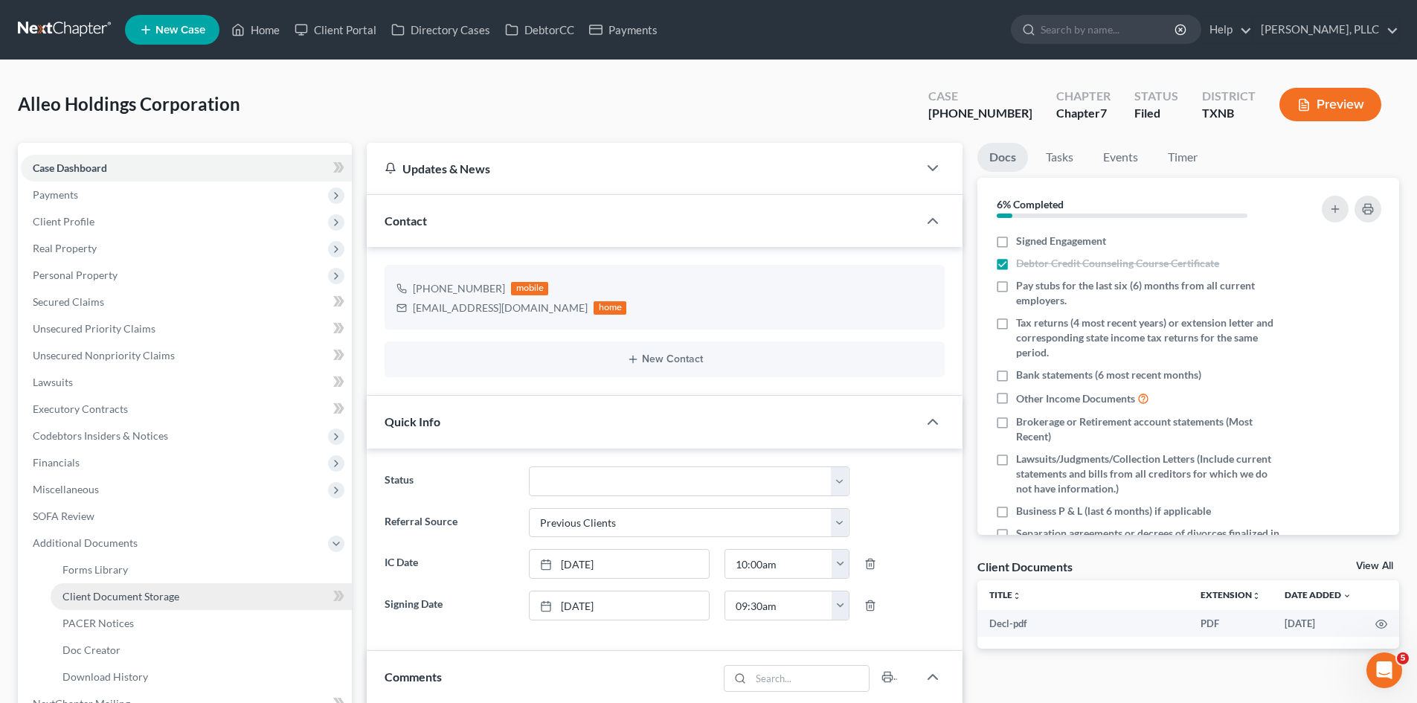
scroll to position [149, 0]
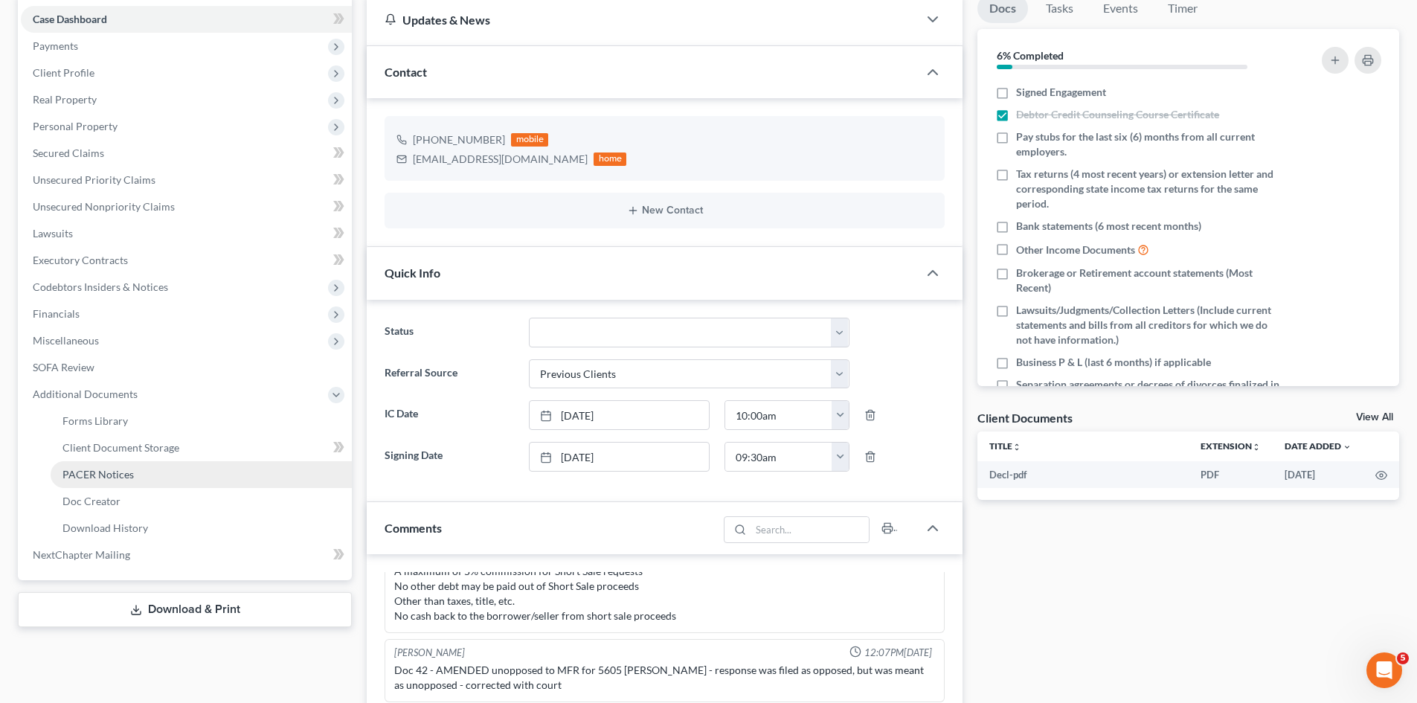
click at [68, 486] on link "PACER Notices" at bounding box center [201, 474] width 301 height 27
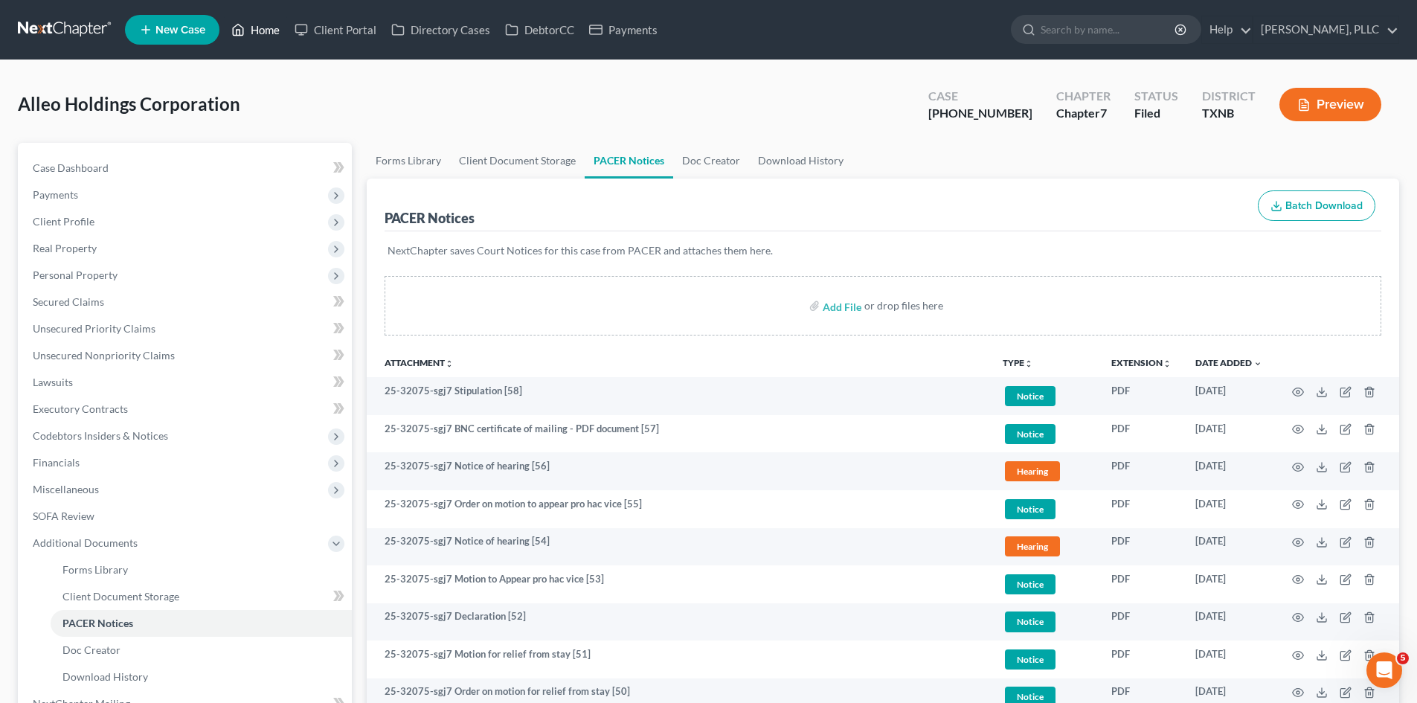
click at [270, 28] on link "Home" at bounding box center [255, 29] width 63 height 27
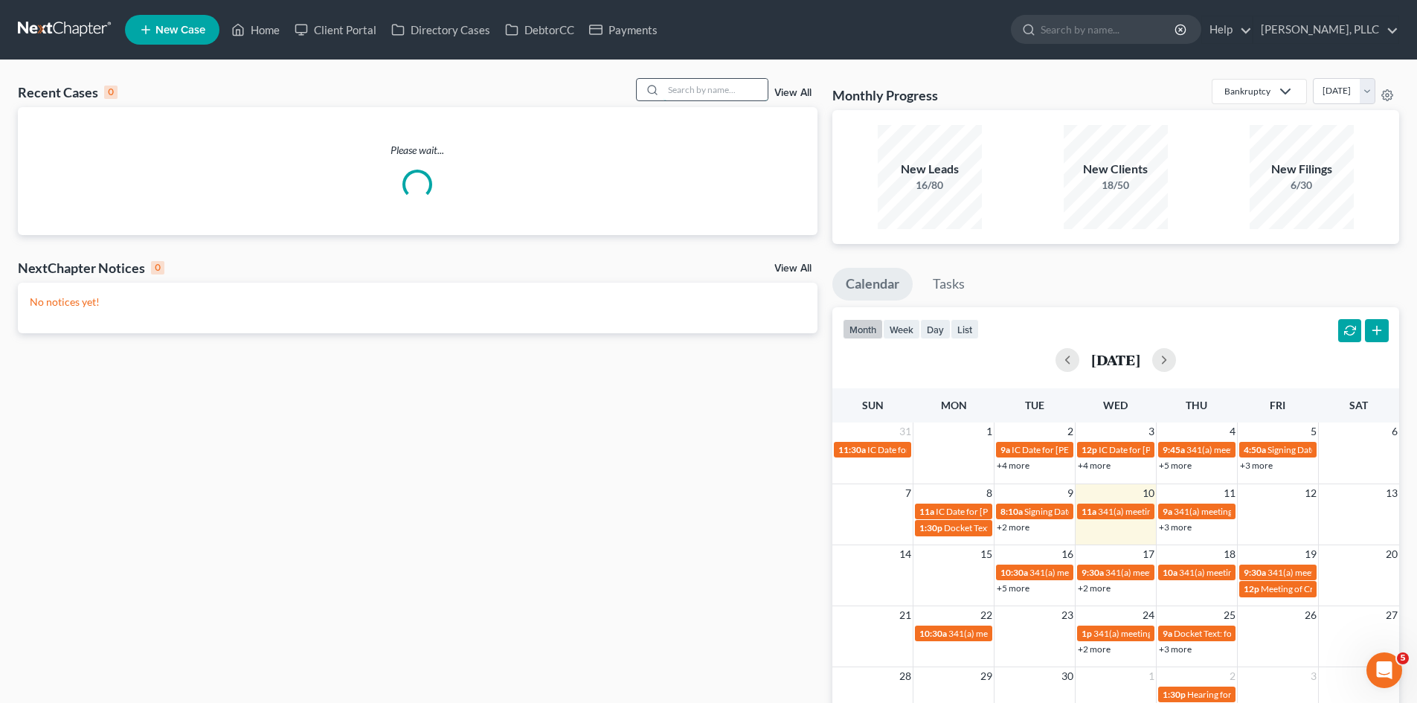
click at [718, 81] on input "search" at bounding box center [716, 90] width 104 height 22
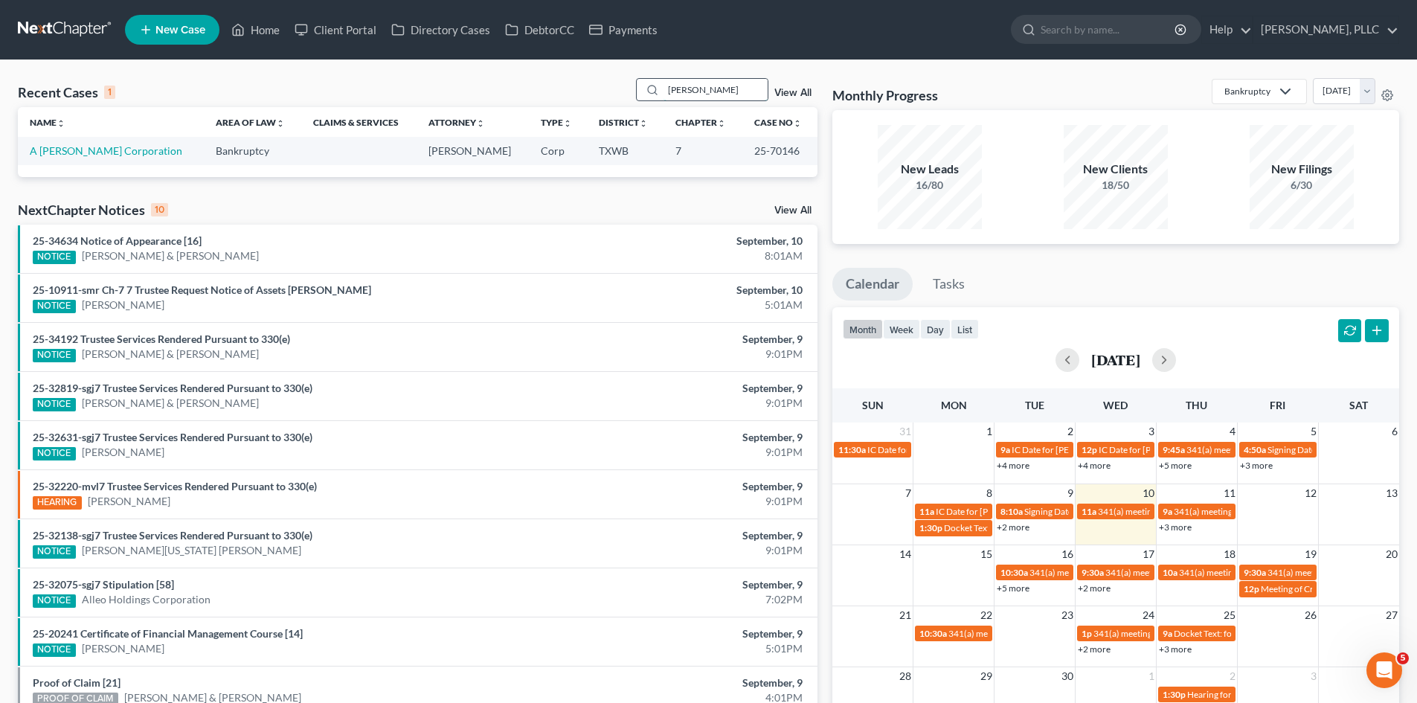
type input "rendon"
click at [52, 147] on link "A Rendon Ramirez Corporation" at bounding box center [106, 150] width 152 height 13
select select "4"
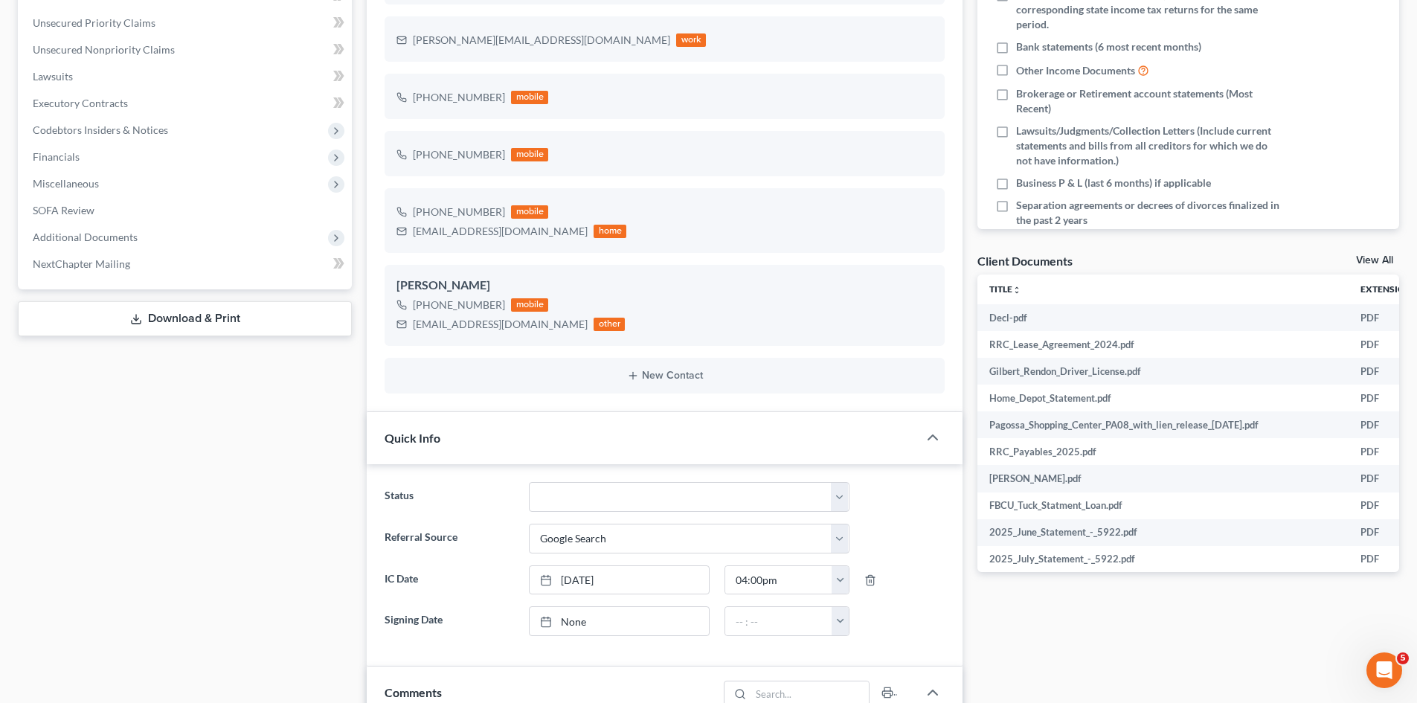
scroll to position [298, 0]
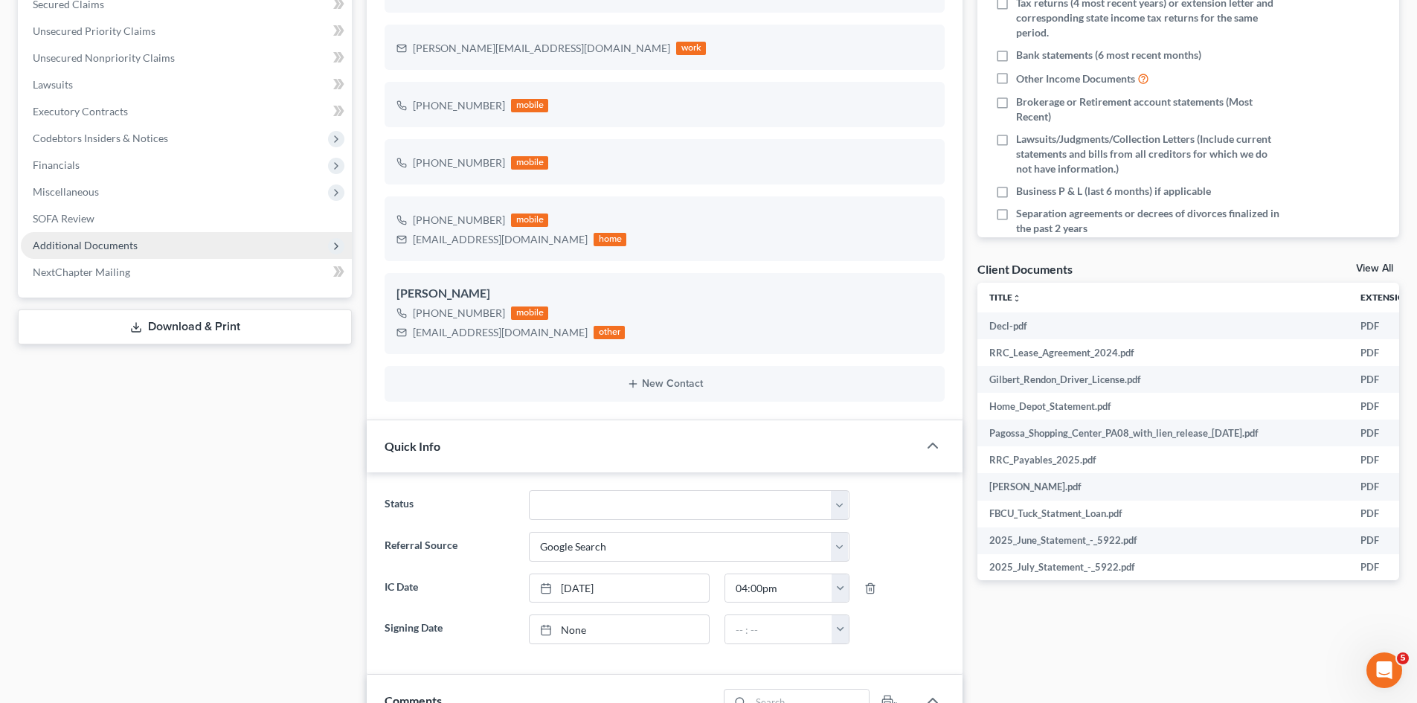
click at [134, 243] on span "Additional Documents" at bounding box center [85, 245] width 105 height 13
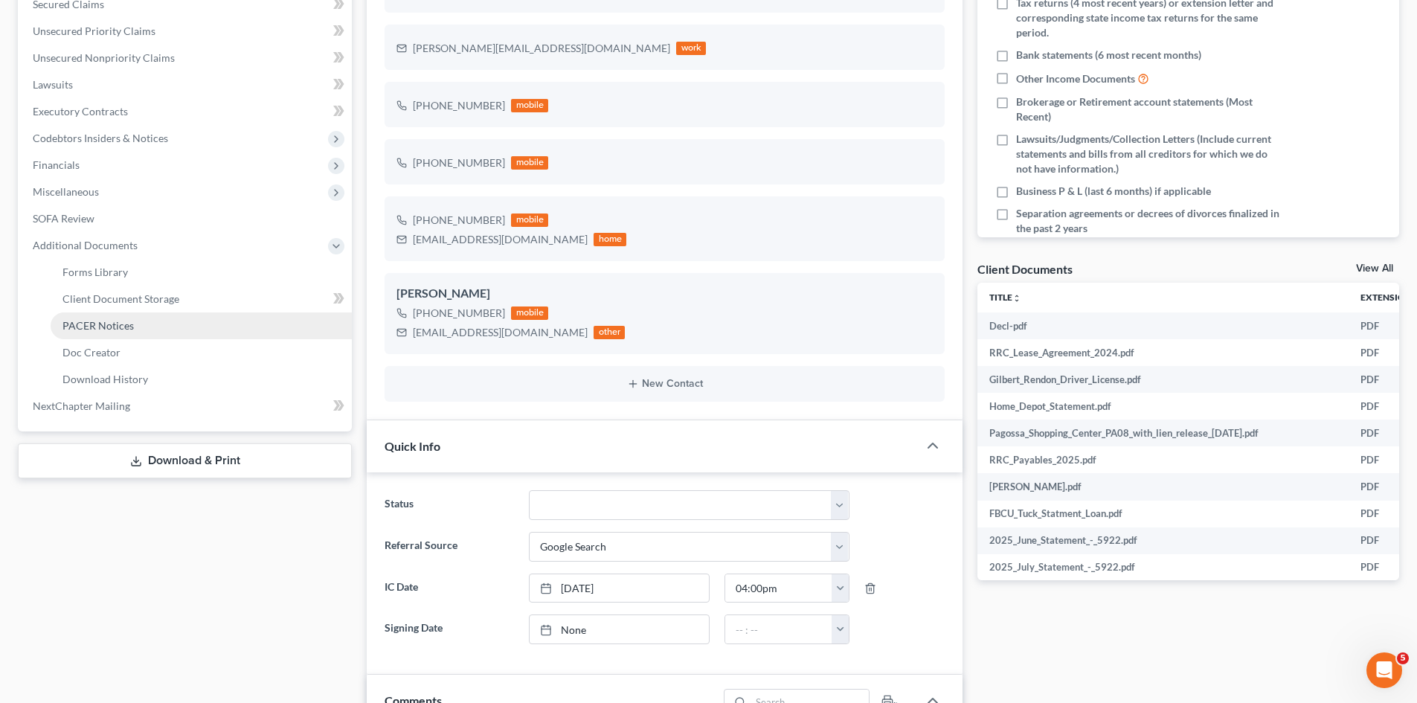
click at [158, 335] on link "PACER Notices" at bounding box center [201, 325] width 301 height 27
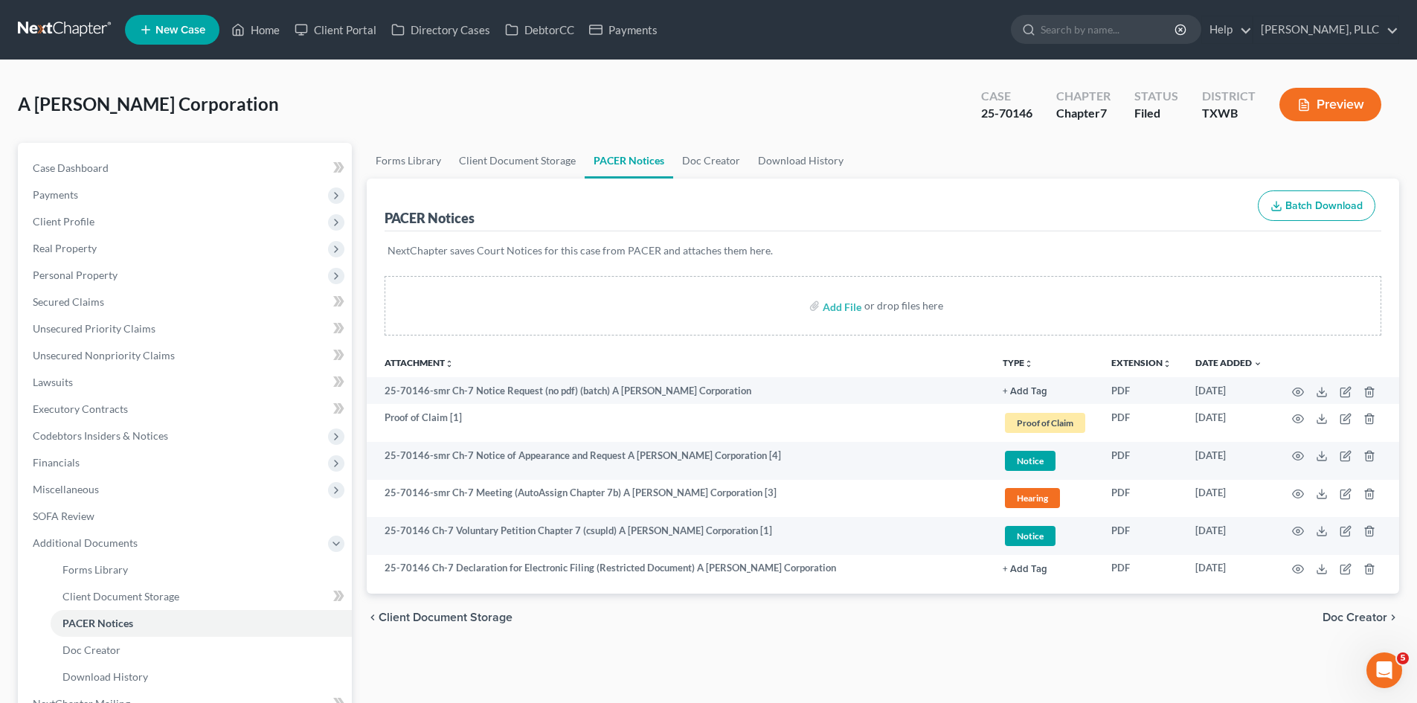
click at [858, 649] on div "Forms Library Client Document Storage PACER Notices Doc Creator Download Histor…" at bounding box center [882, 459] width 1047 height 633
click at [751, 112] on div "A Rendon Ramirez Corporation Upgraded Case 25-70146 Chapter Chapter 7 Status Fi…" at bounding box center [708, 110] width 1381 height 65
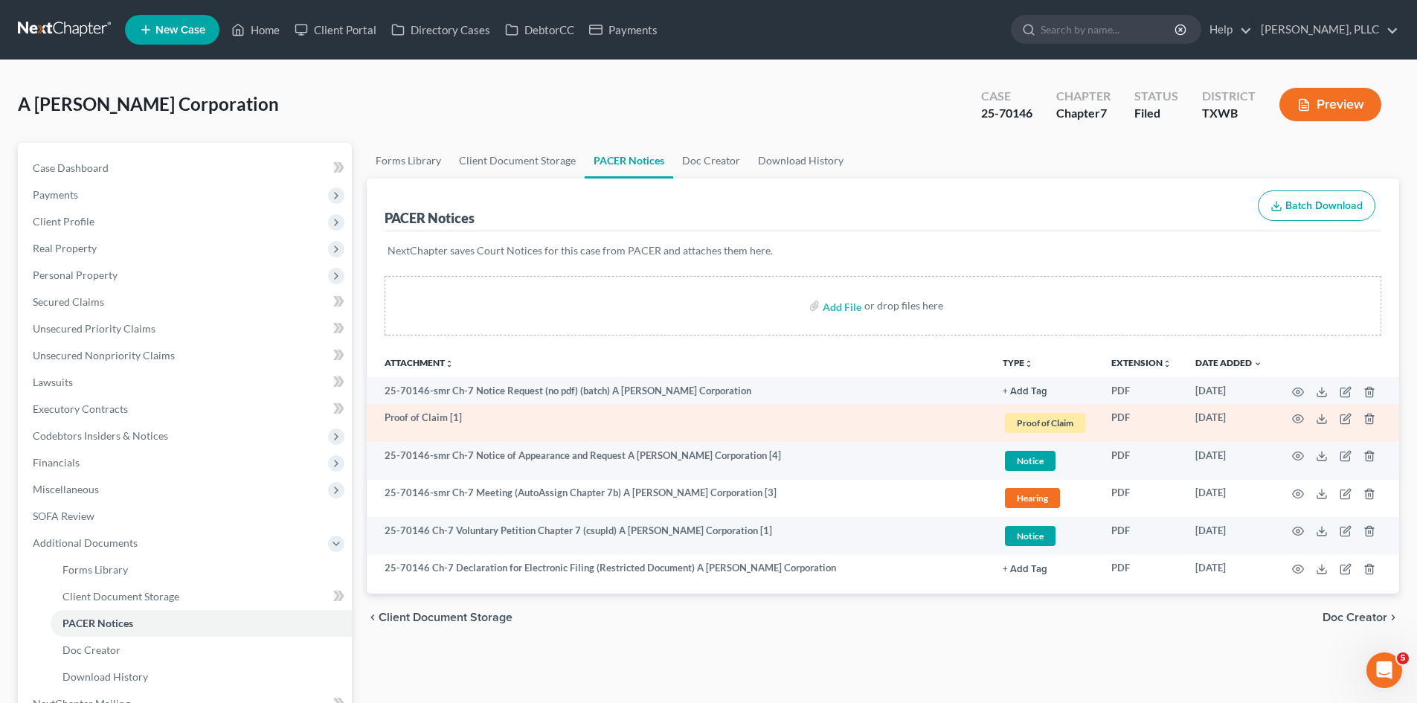
click at [1040, 421] on span "Proof of Claim" at bounding box center [1045, 423] width 80 height 20
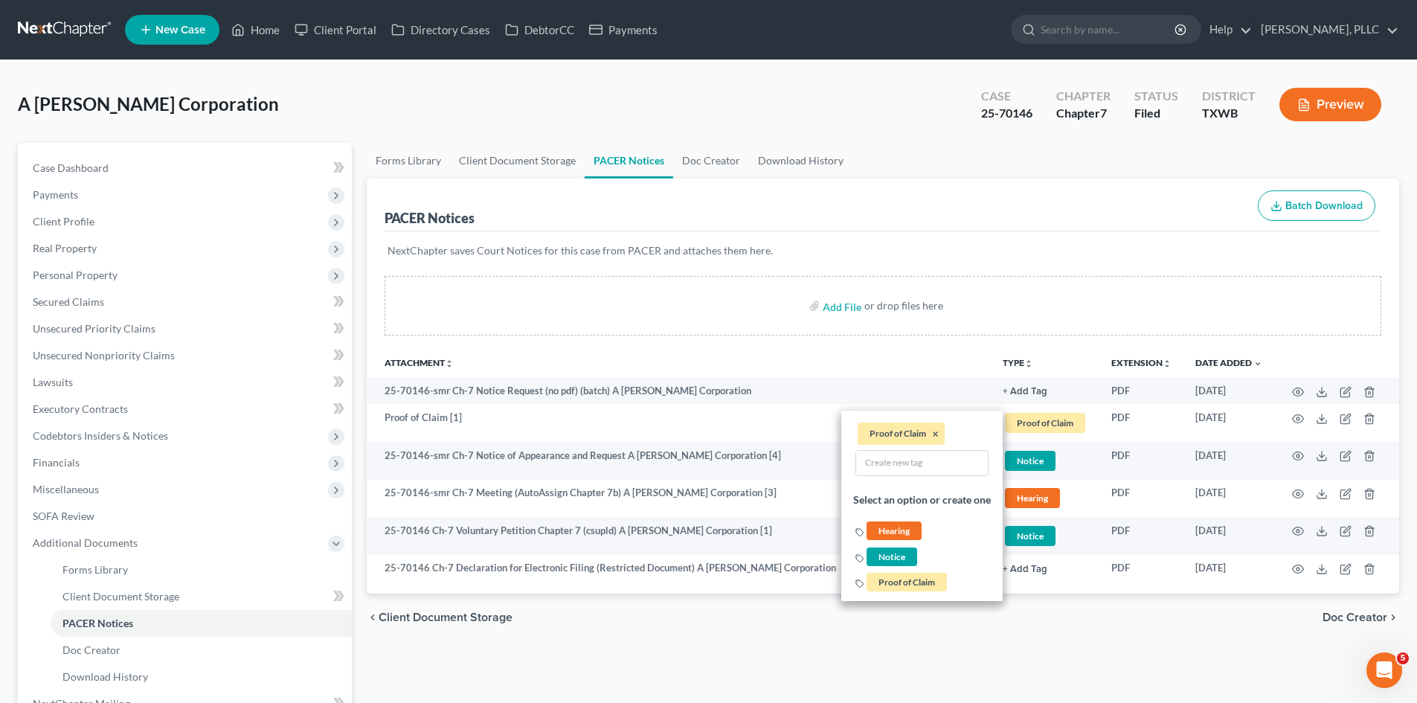
click at [1121, 632] on div "chevron_left Client Document Storage Doc Creator chevron_right" at bounding box center [883, 618] width 1032 height 48
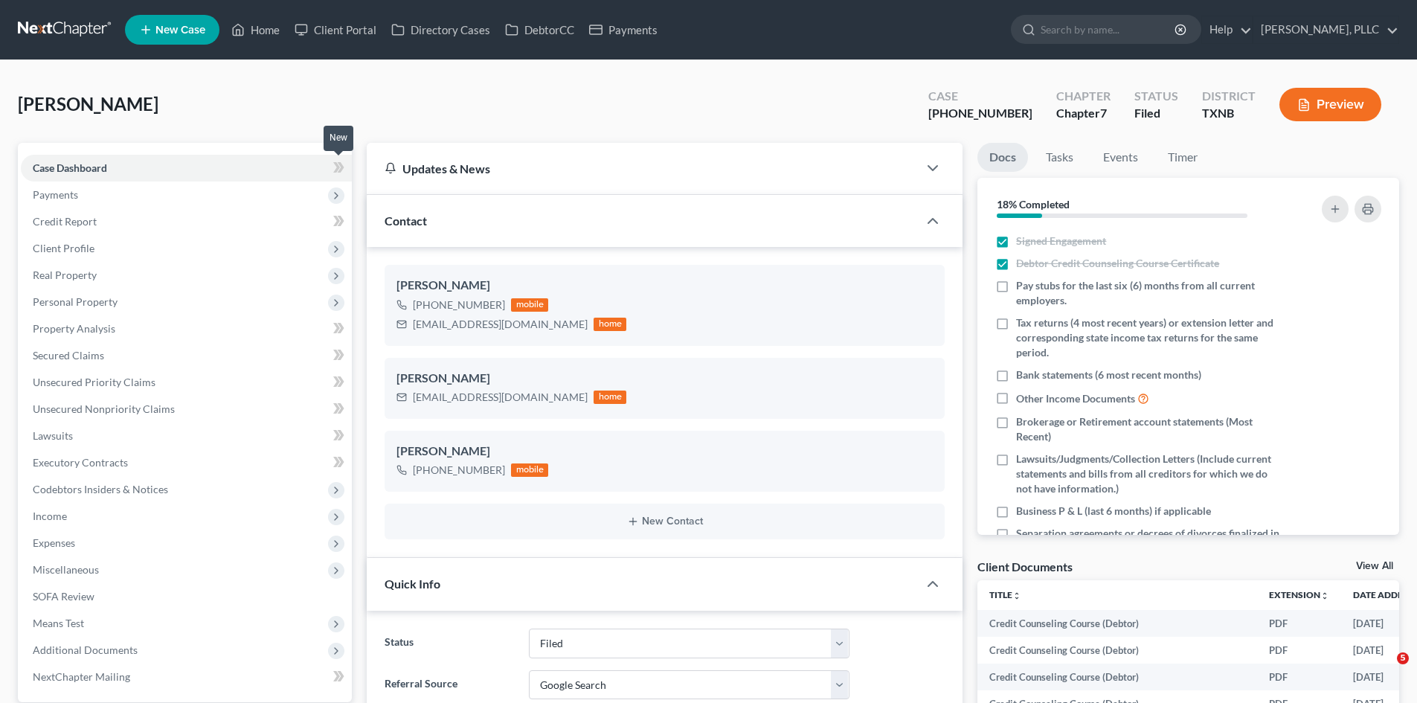
select select "10"
select select "4"
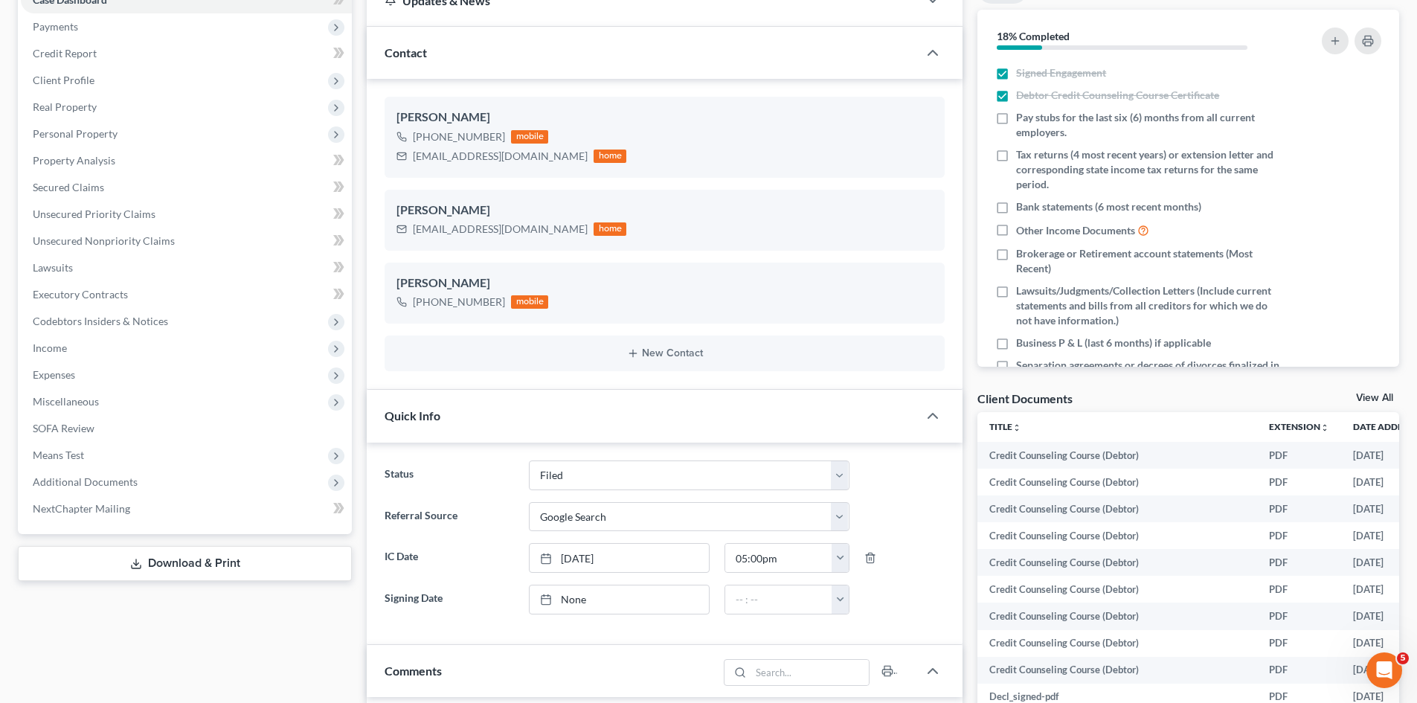
scroll to position [149, 0]
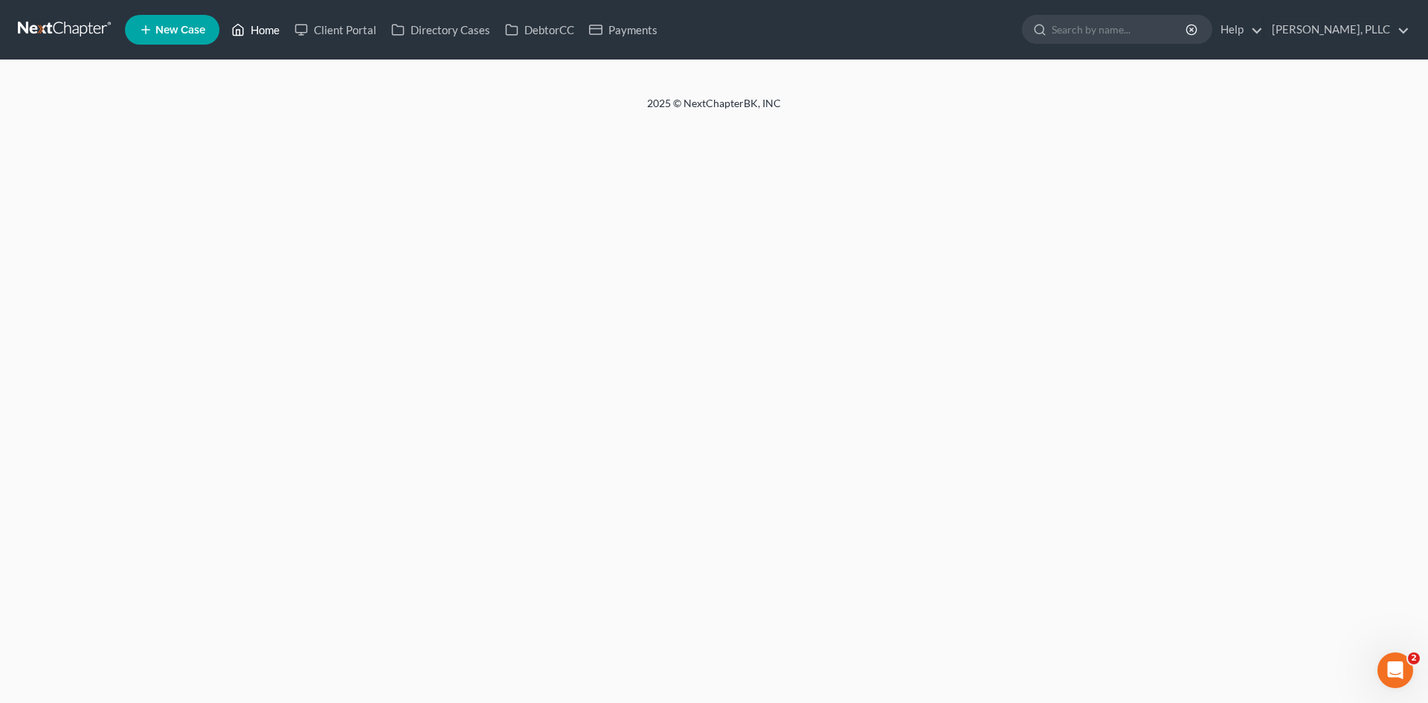
click at [251, 28] on link "Home" at bounding box center [255, 29] width 63 height 27
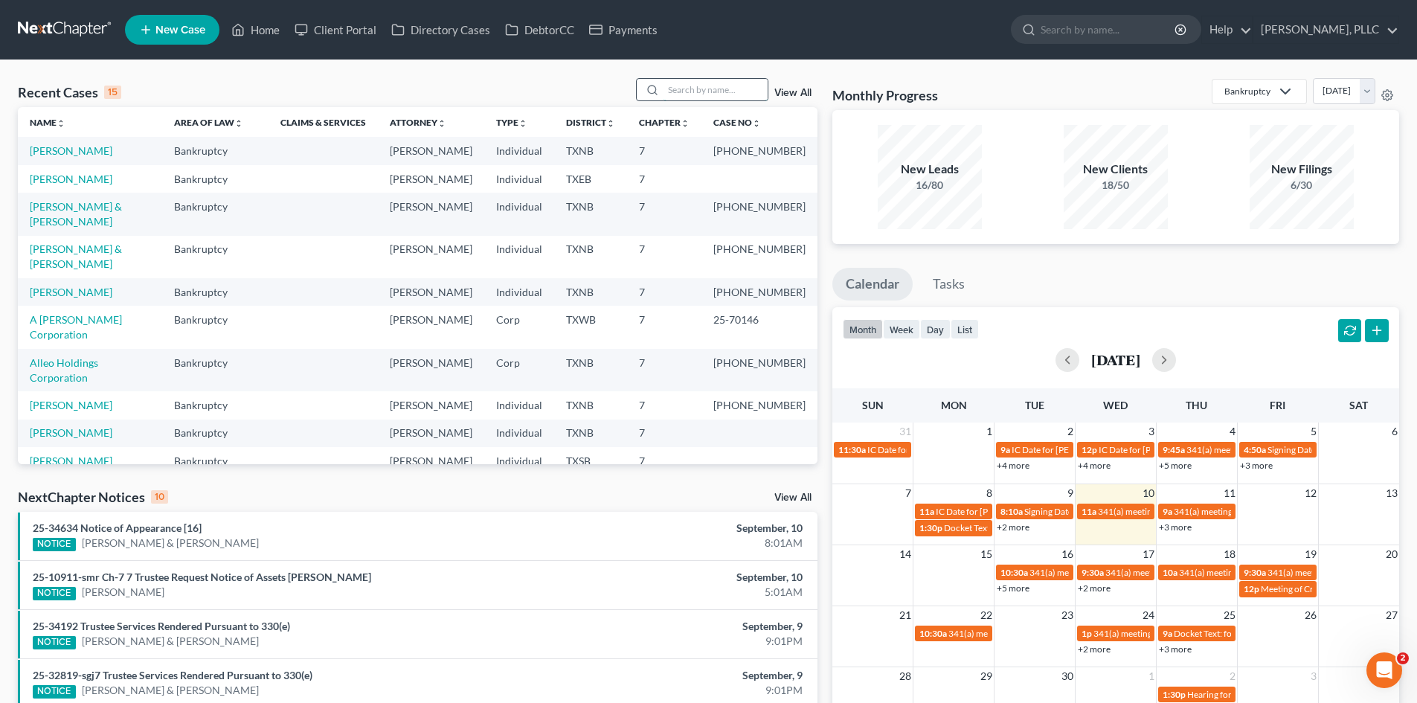
click at [710, 92] on input "search" at bounding box center [716, 90] width 104 height 22
type input "thorne"
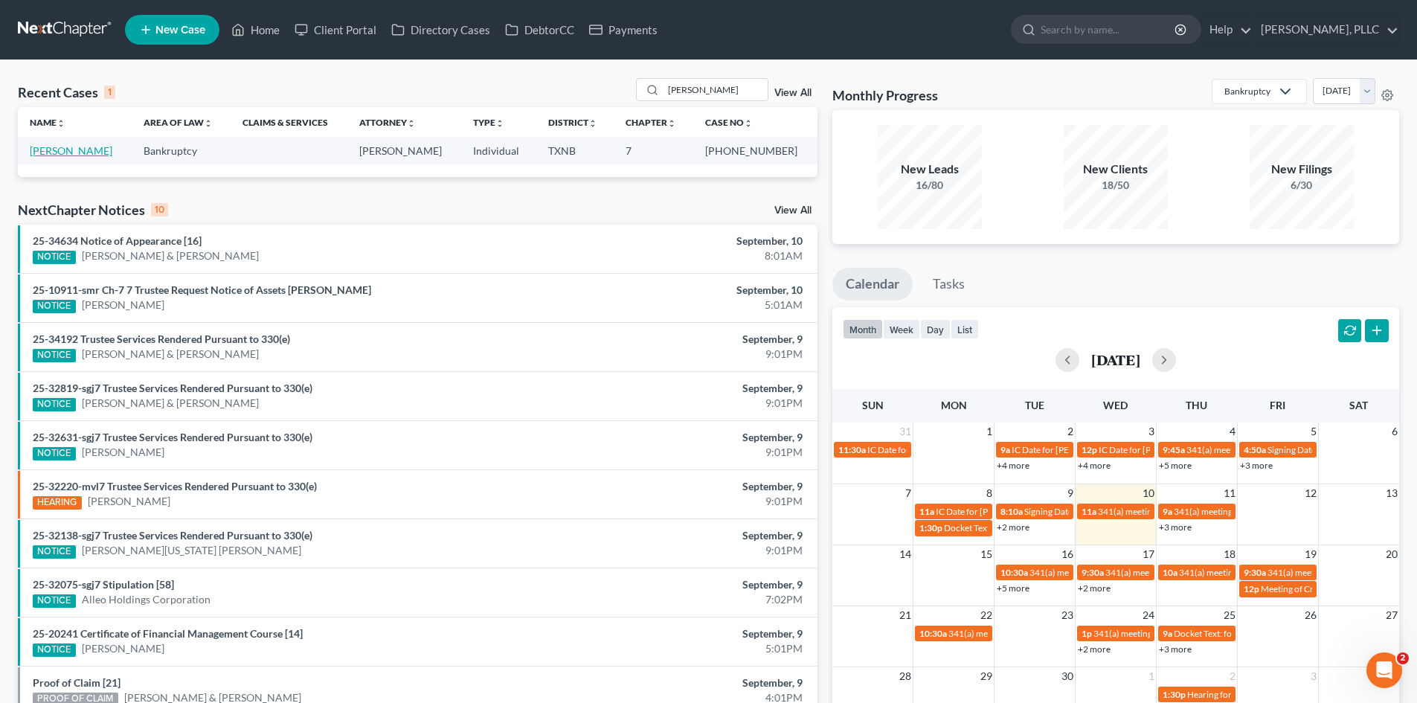
click at [60, 151] on link "[PERSON_NAME]" at bounding box center [71, 150] width 83 height 13
select select "4"
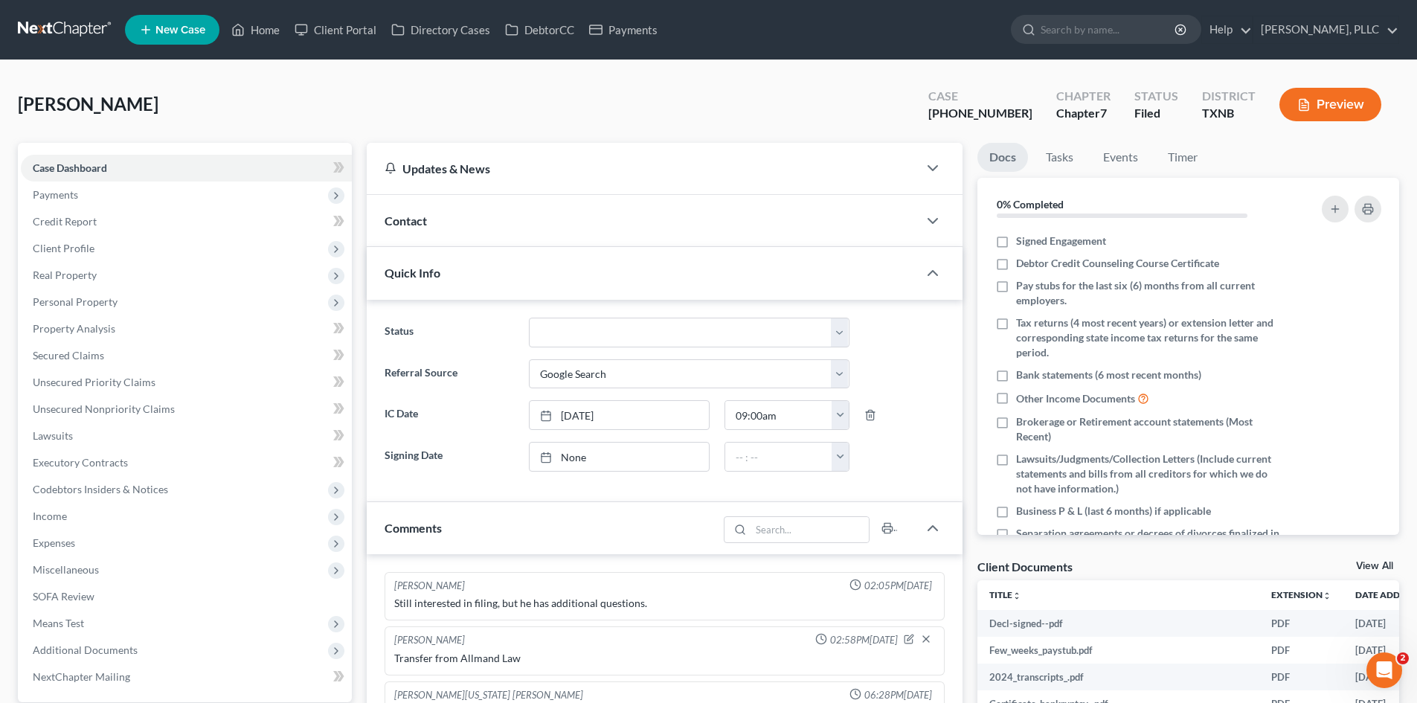
scroll to position [1148, 0]
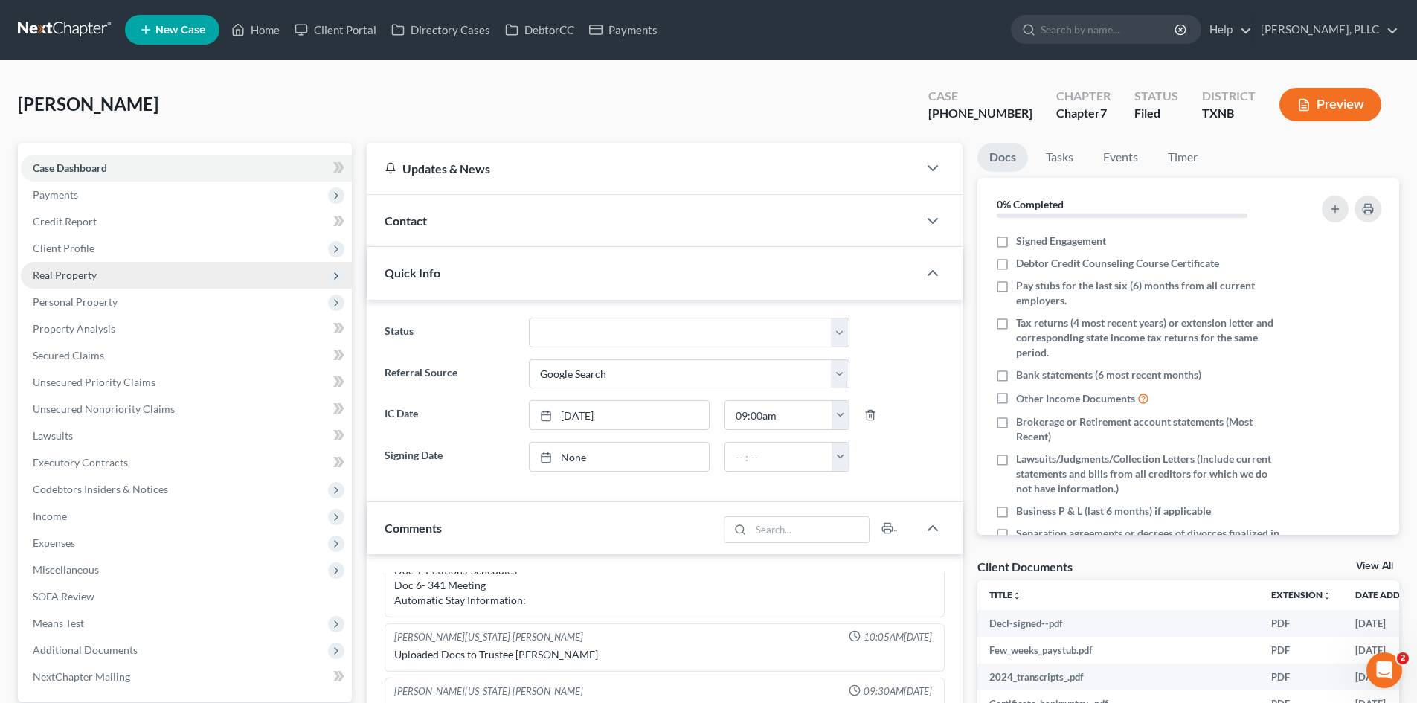
click at [97, 277] on span "Real Property" at bounding box center [186, 275] width 331 height 27
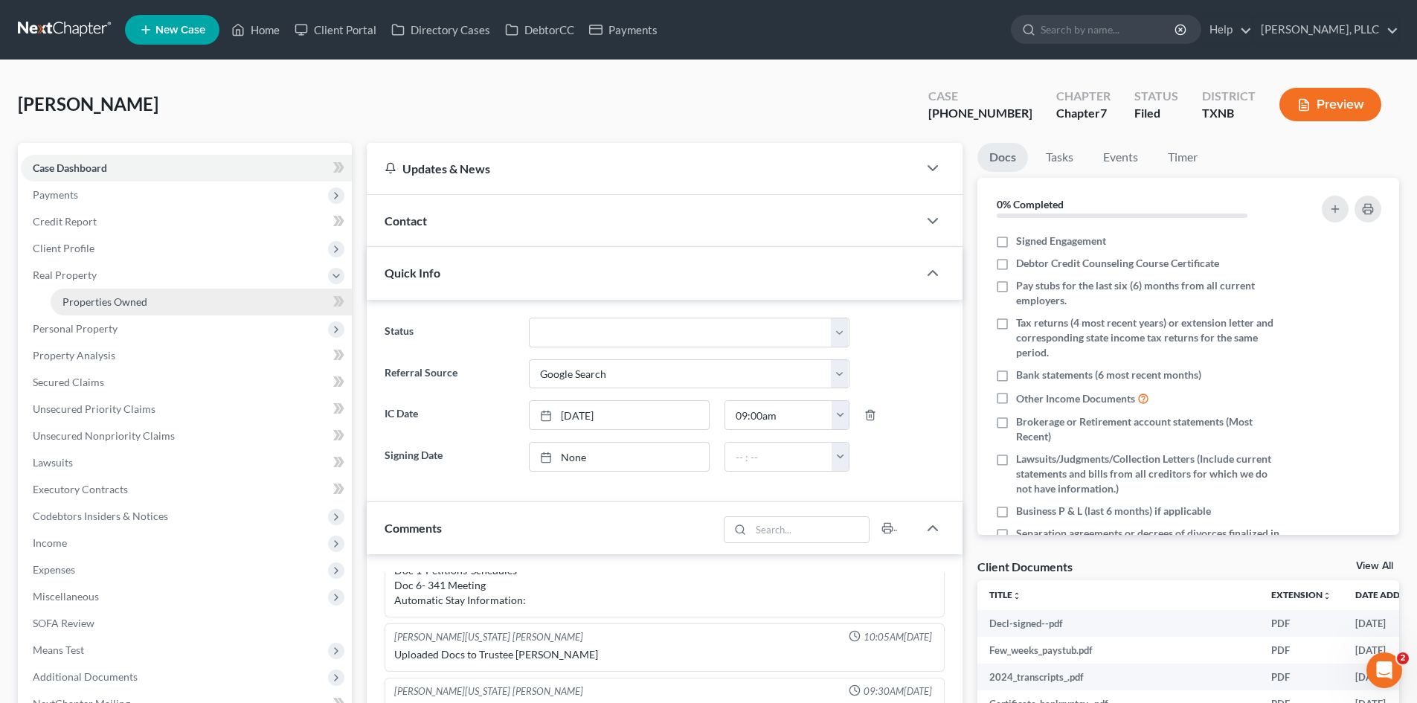
click at [128, 303] on span "Properties Owned" at bounding box center [104, 301] width 85 height 13
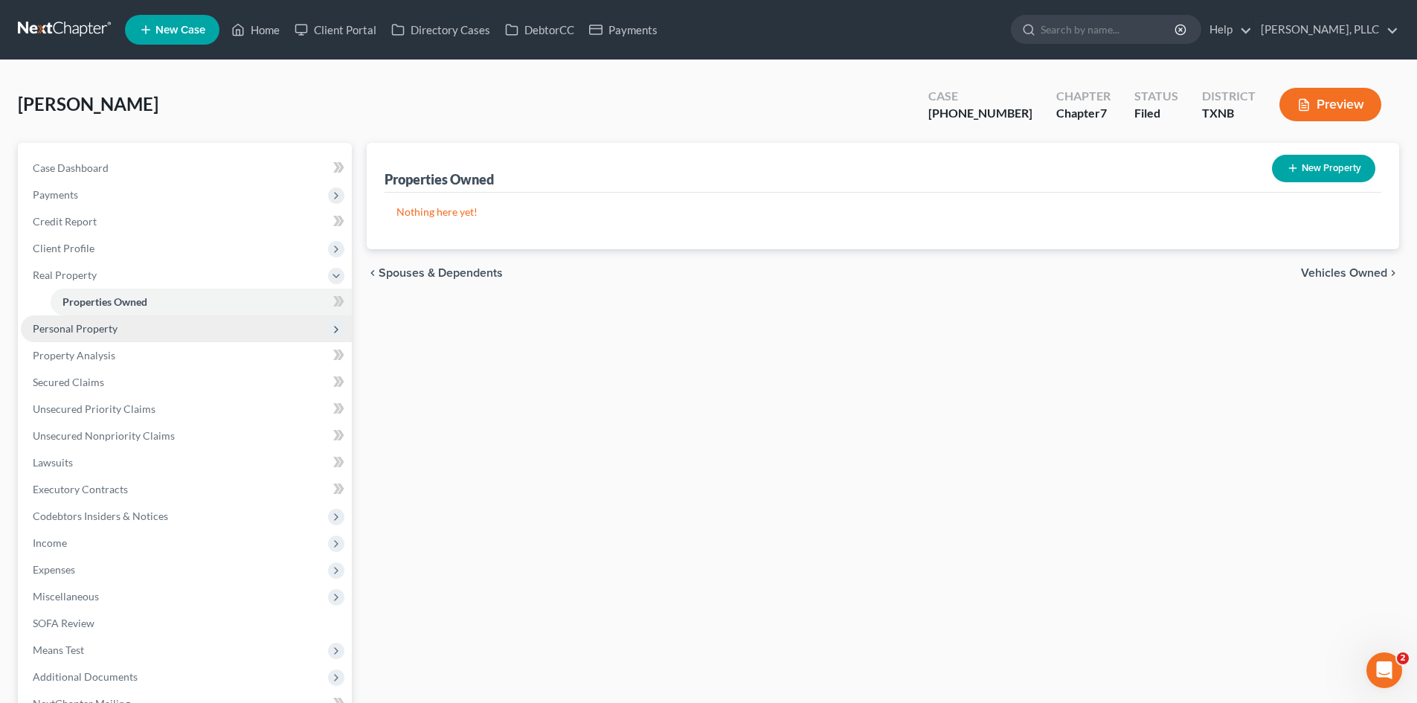
click at [160, 323] on span "Personal Property" at bounding box center [186, 328] width 331 height 27
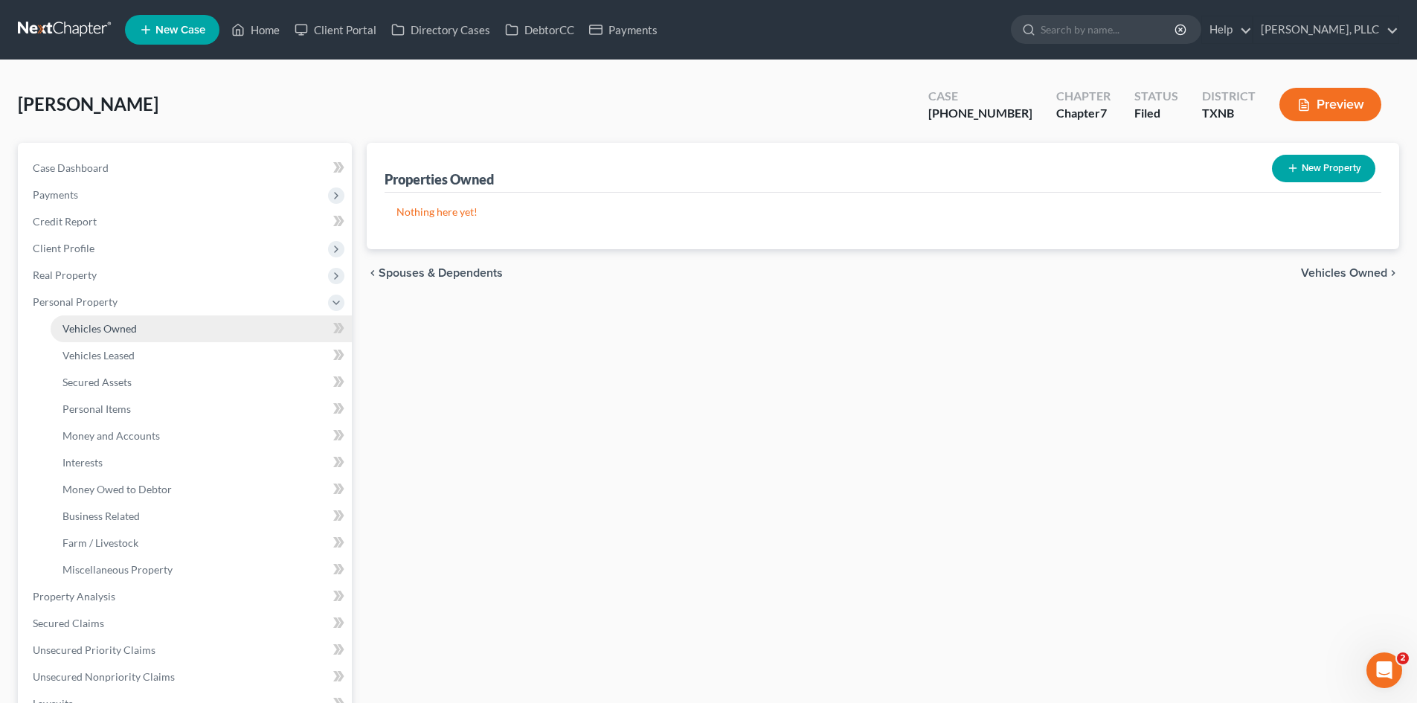
click at [157, 327] on link "Vehicles Owned" at bounding box center [201, 328] width 301 height 27
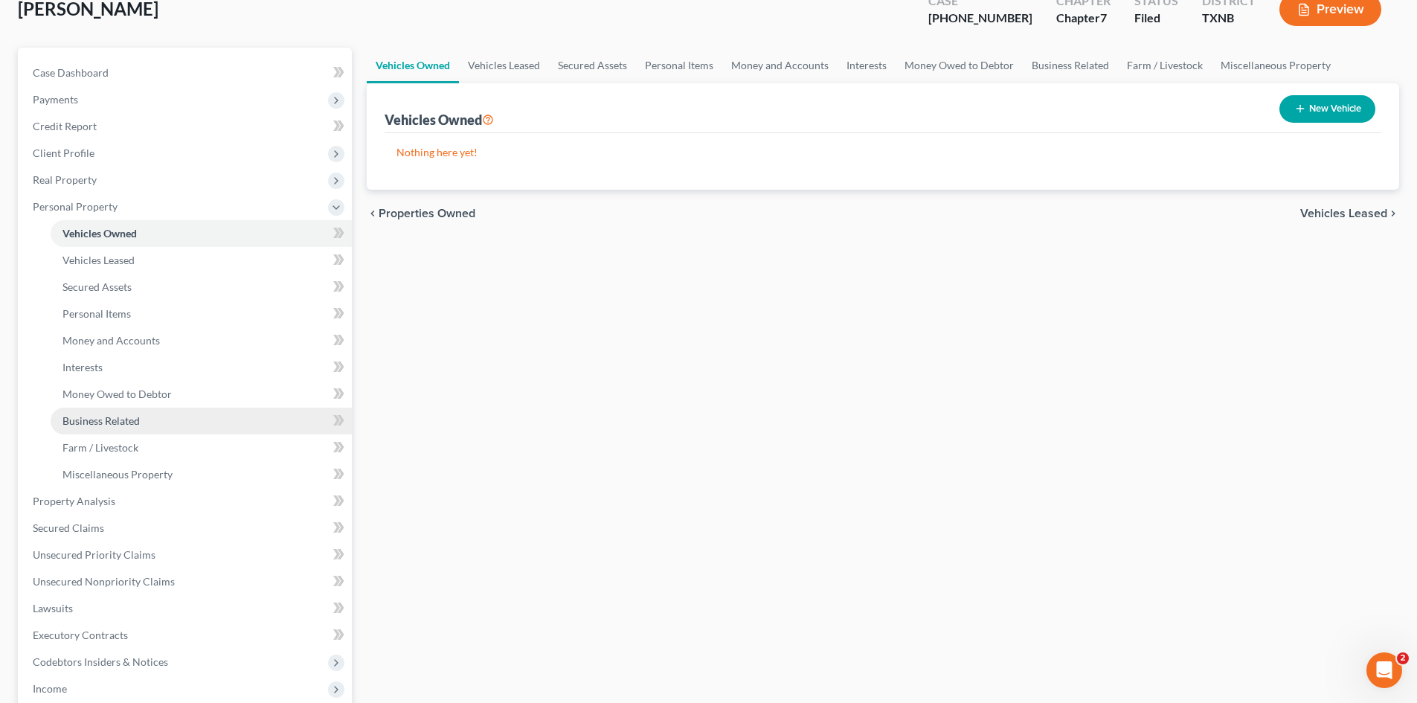
scroll to position [223, 0]
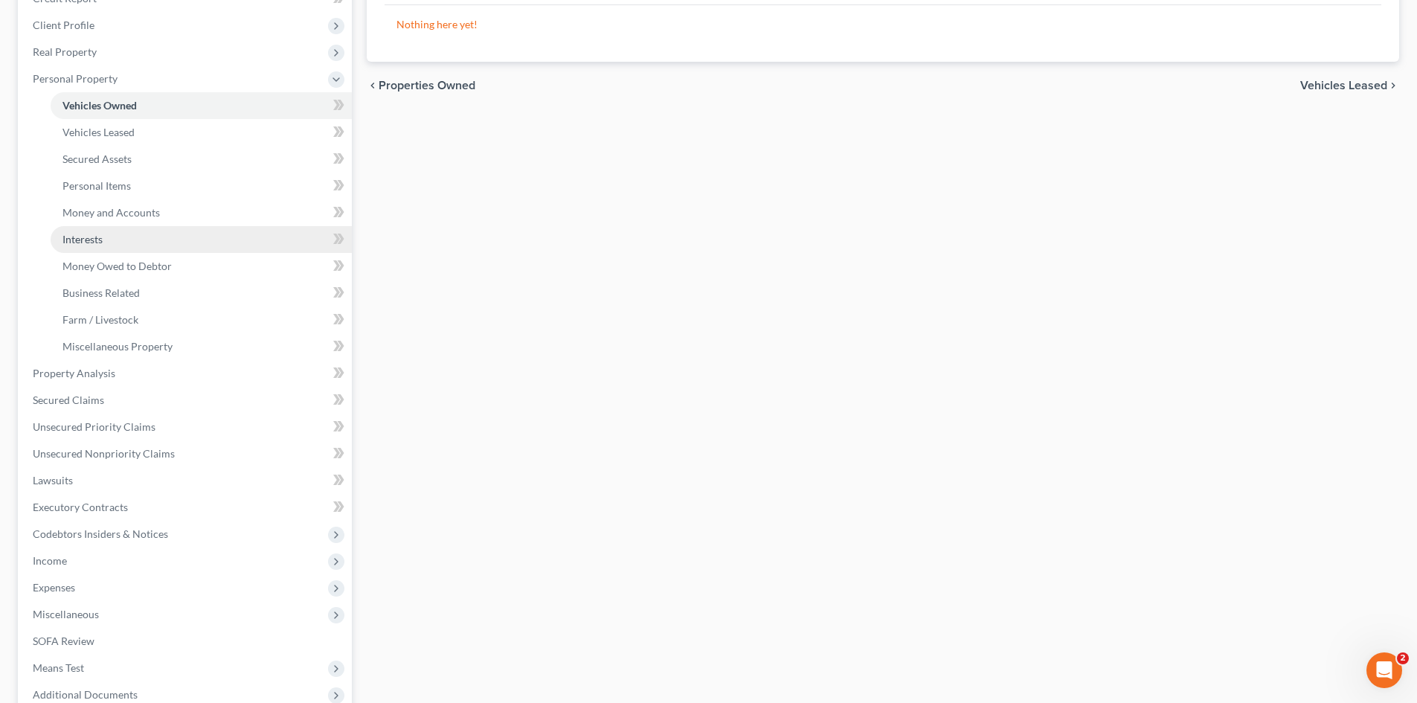
click at [91, 241] on span "Interests" at bounding box center [82, 239] width 40 height 13
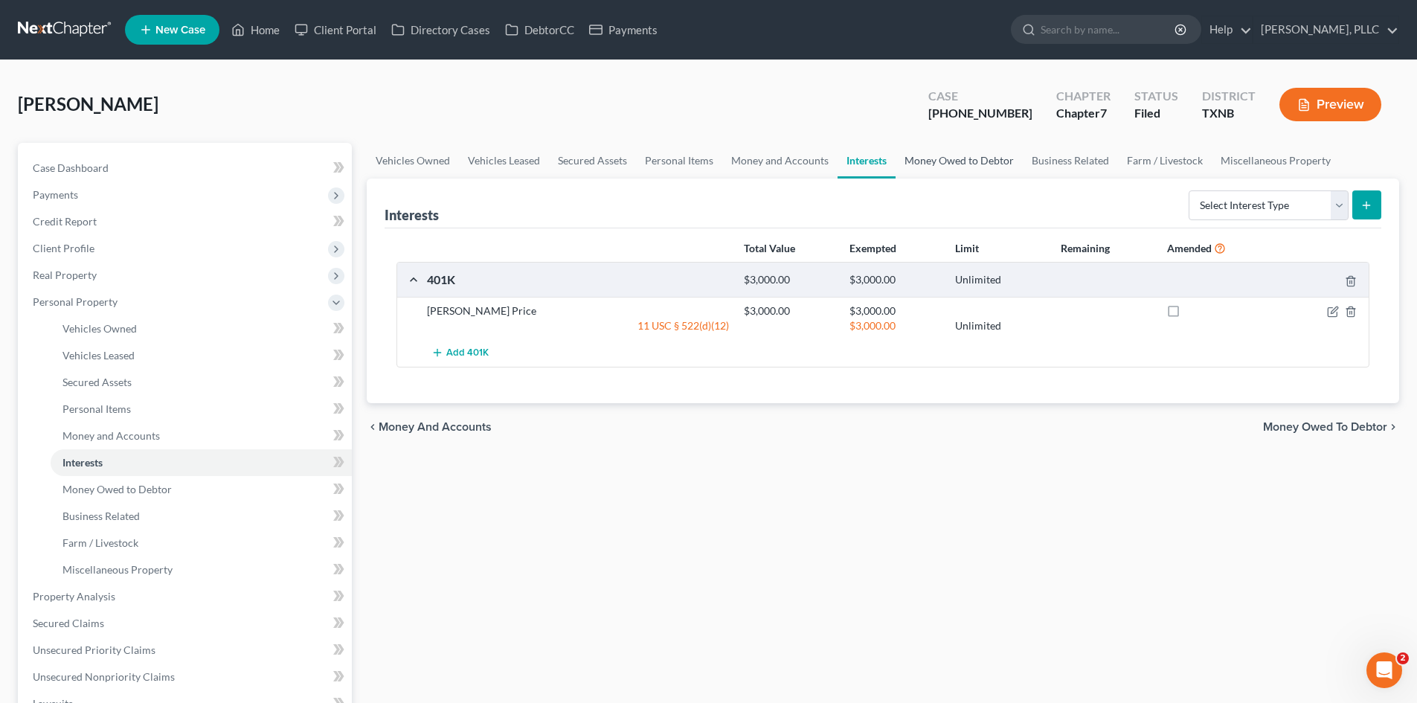
click at [925, 166] on link "Money Owed to Debtor" at bounding box center [959, 161] width 127 height 36
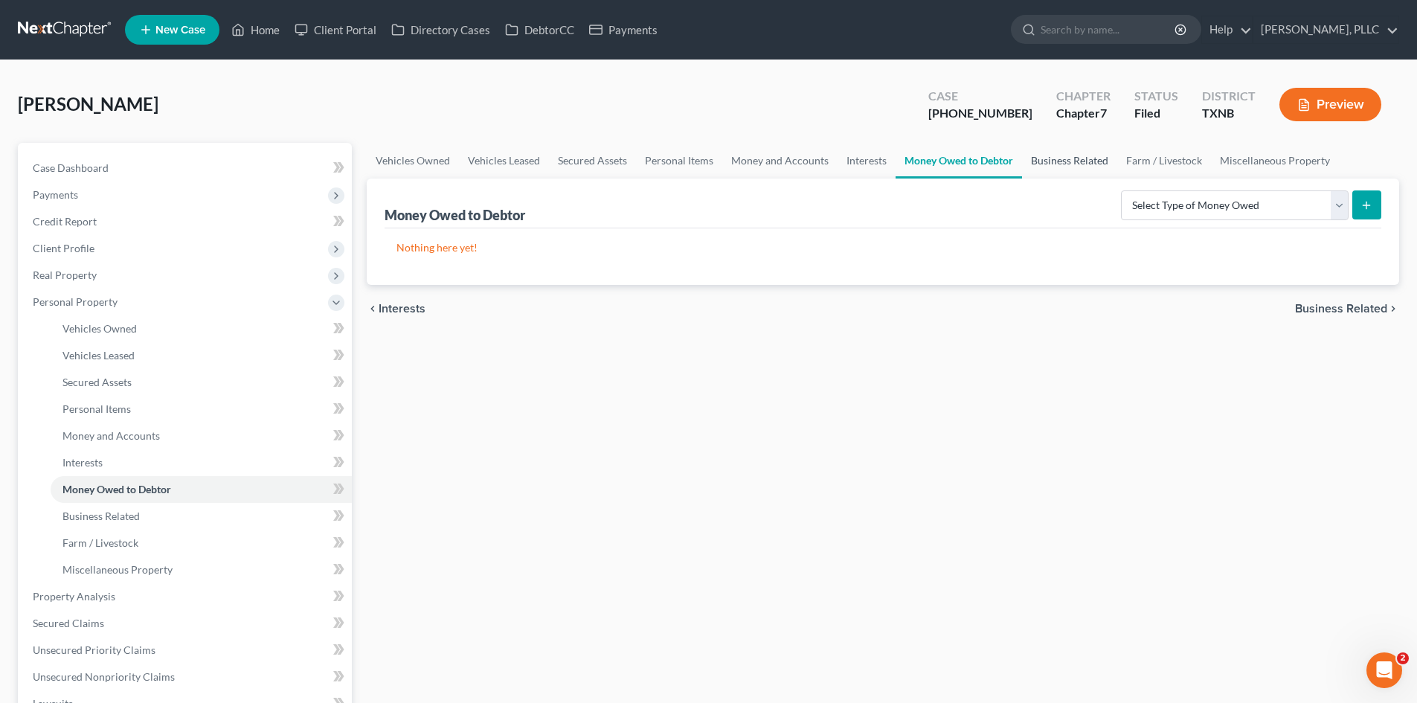
click at [1081, 167] on link "Business Related" at bounding box center [1069, 161] width 95 height 36
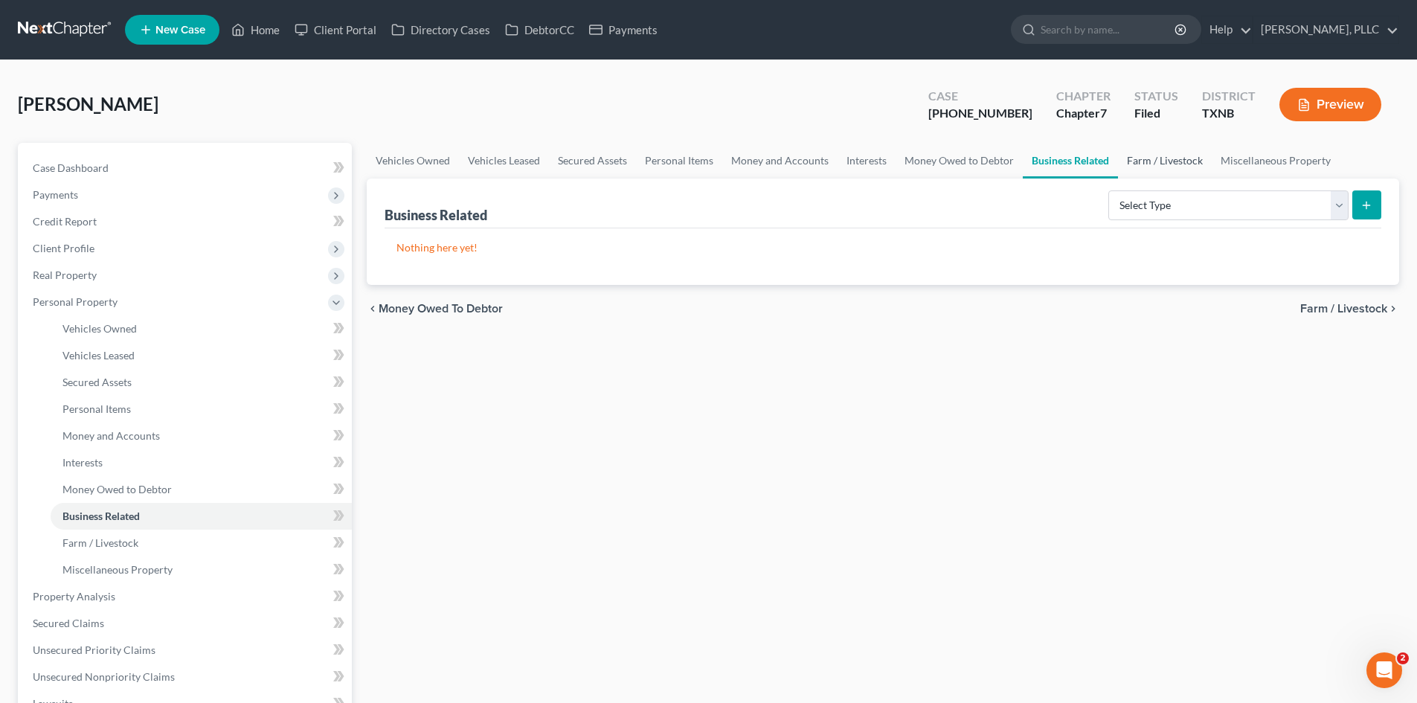
click at [1207, 154] on link "Farm / Livestock" at bounding box center [1165, 161] width 94 height 36
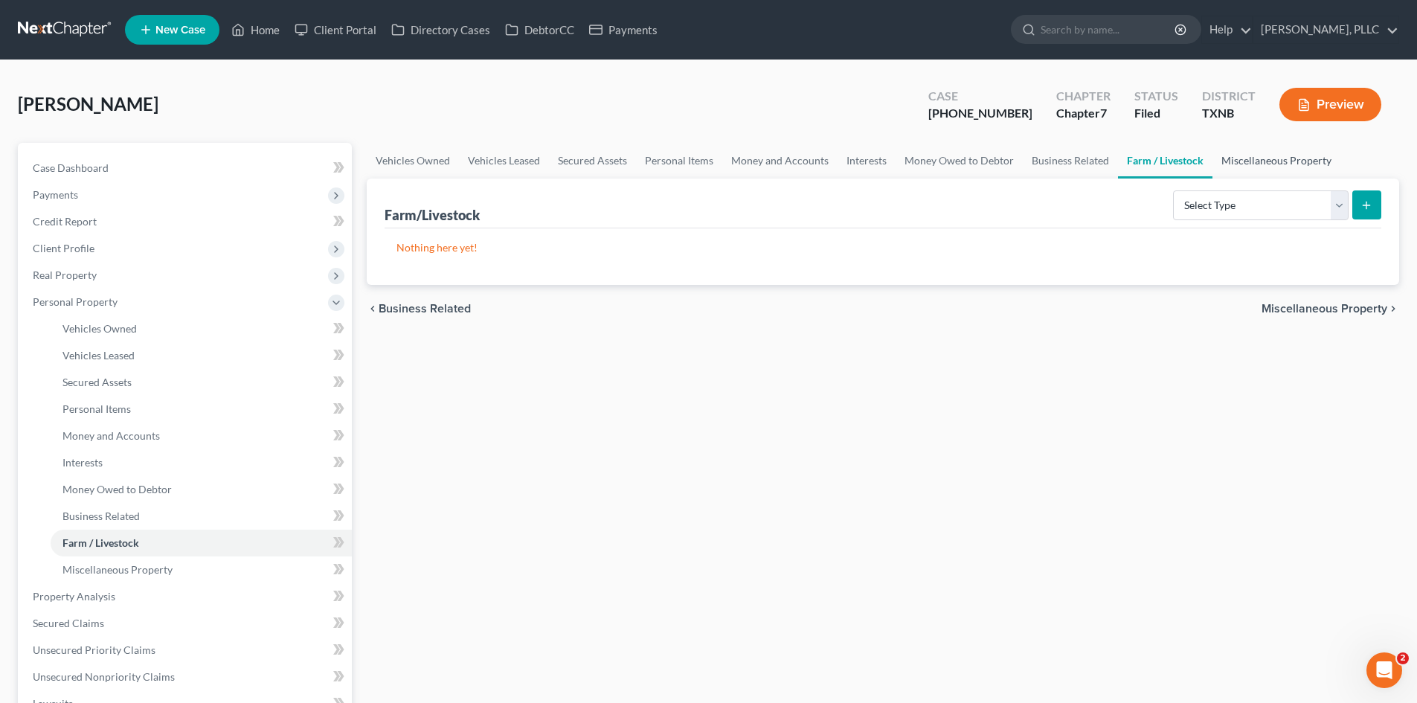
click at [1261, 152] on link "Miscellaneous Property" at bounding box center [1276, 161] width 128 height 36
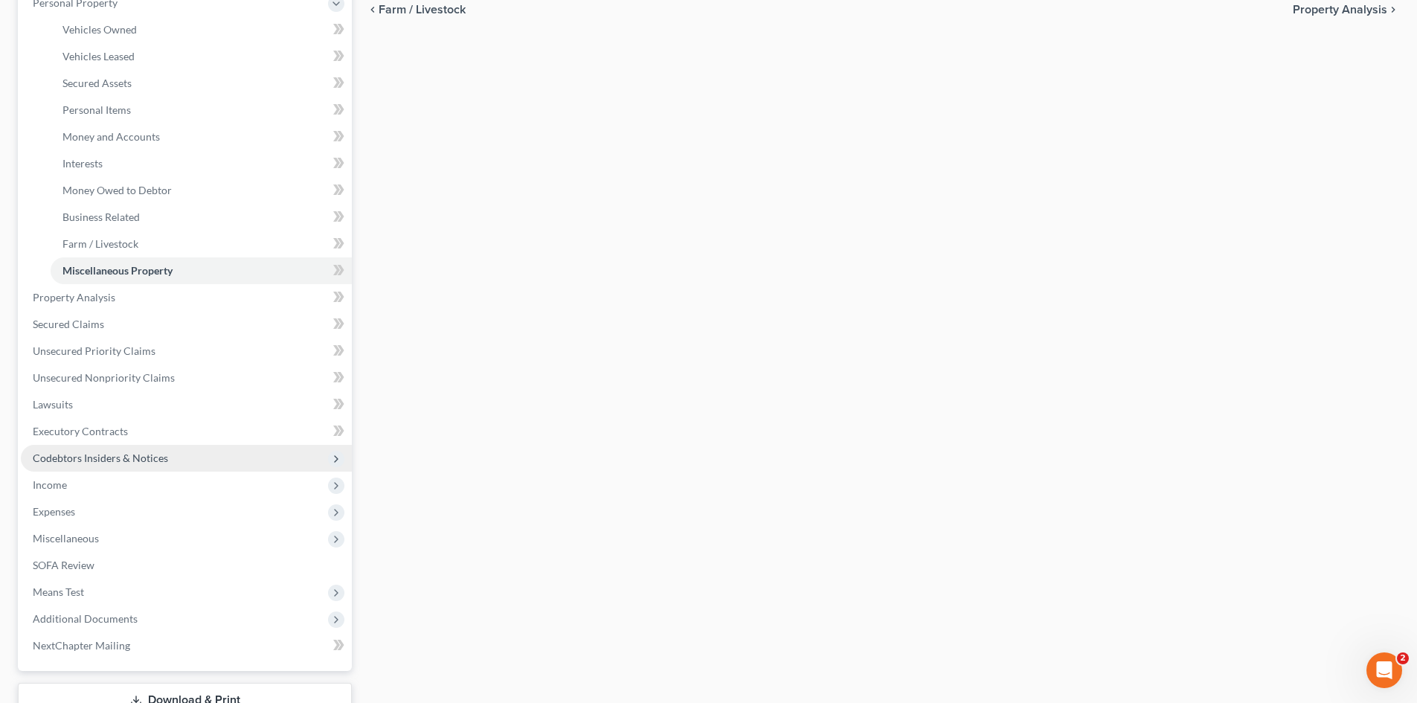
scroll to position [370, 0]
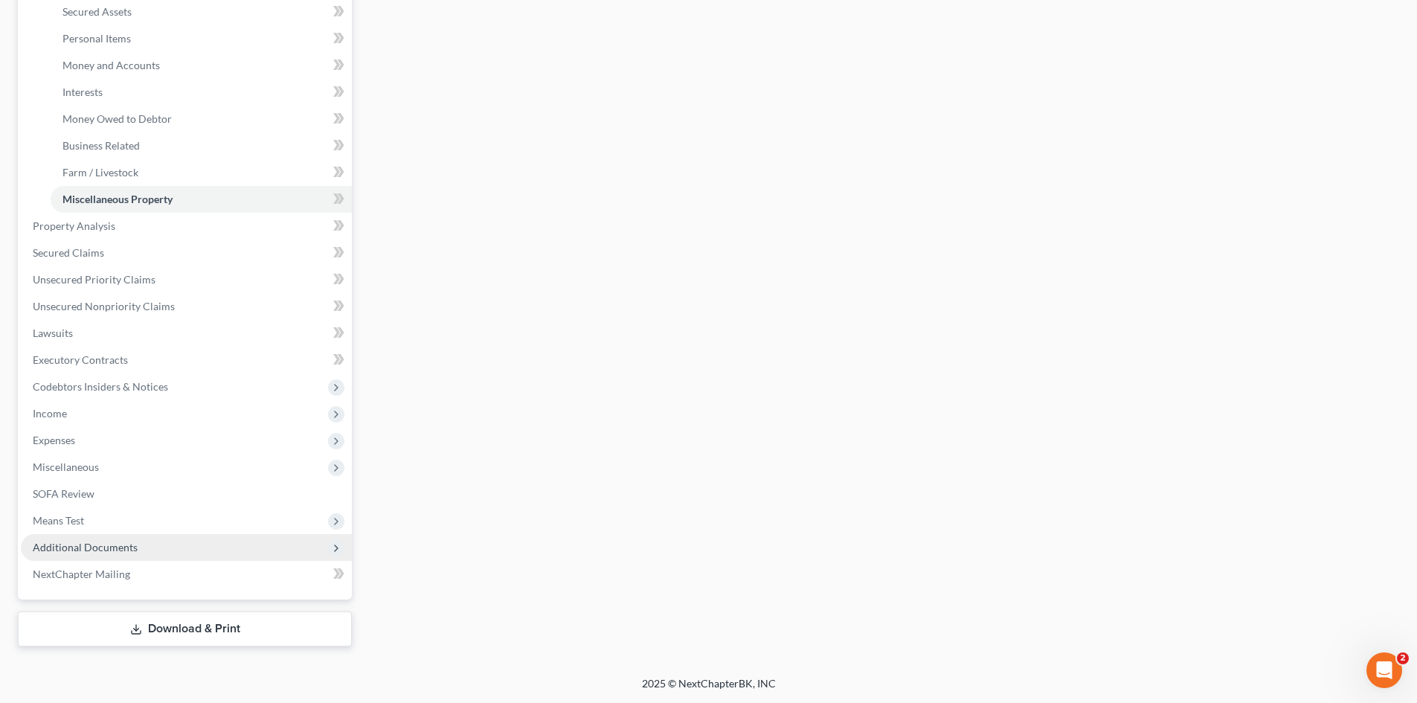
click at [70, 544] on span "Additional Documents" at bounding box center [85, 547] width 105 height 13
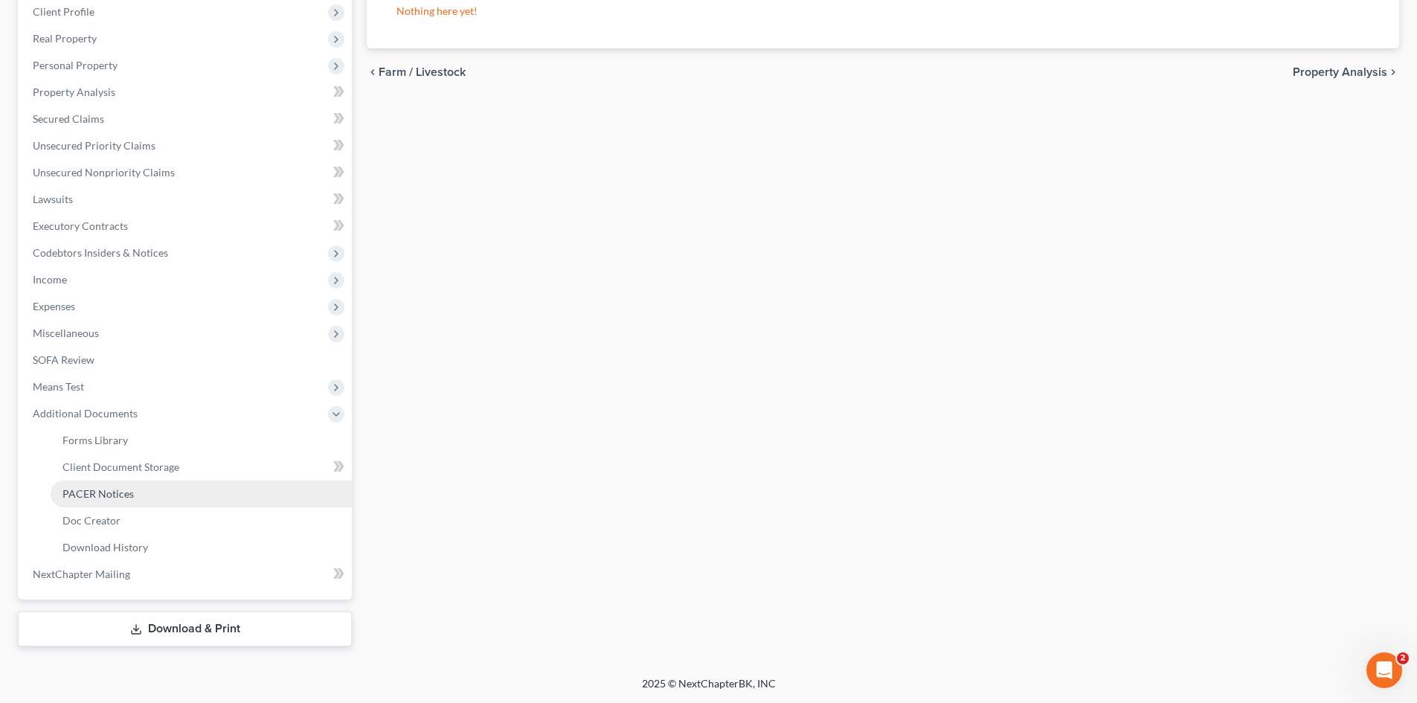
click at [102, 485] on link "PACER Notices" at bounding box center [201, 494] width 301 height 27
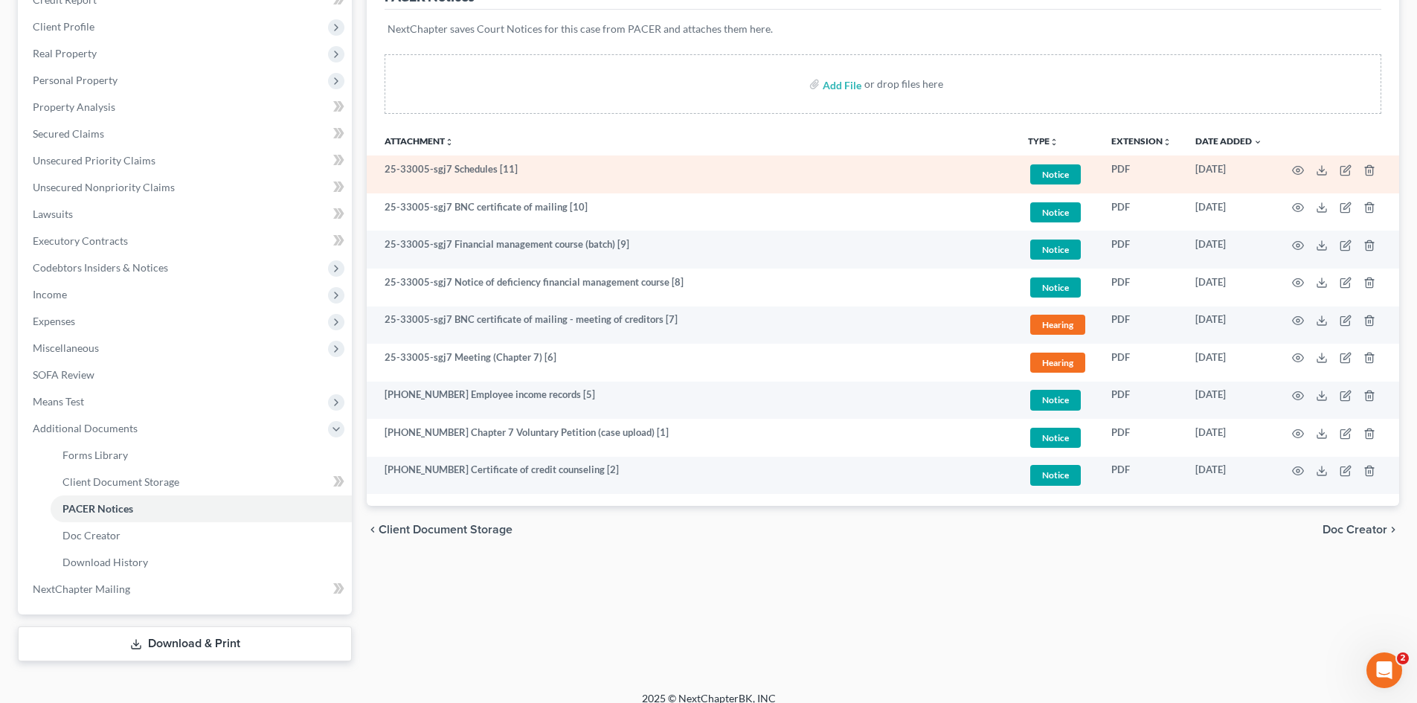
scroll to position [237, 0]
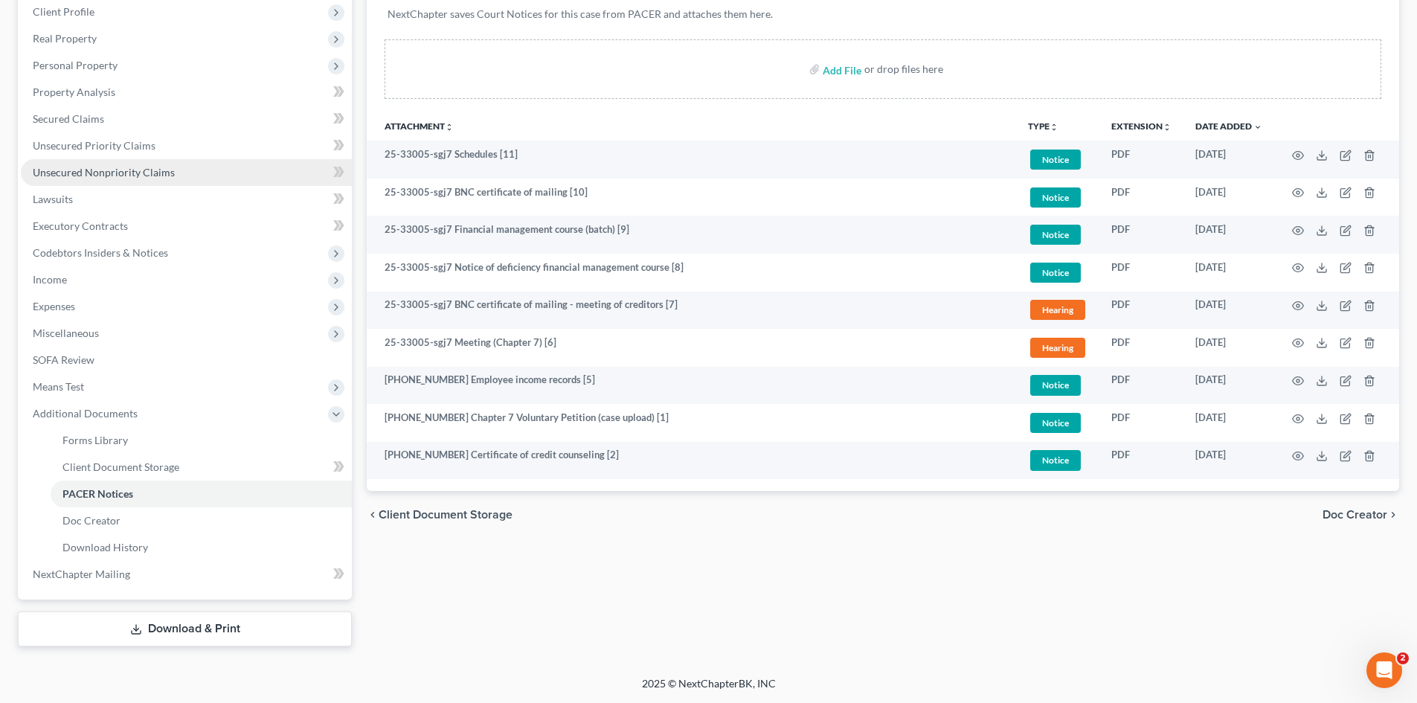
click at [116, 176] on span "Unsecured Nonpriority Claims" at bounding box center [104, 172] width 142 height 13
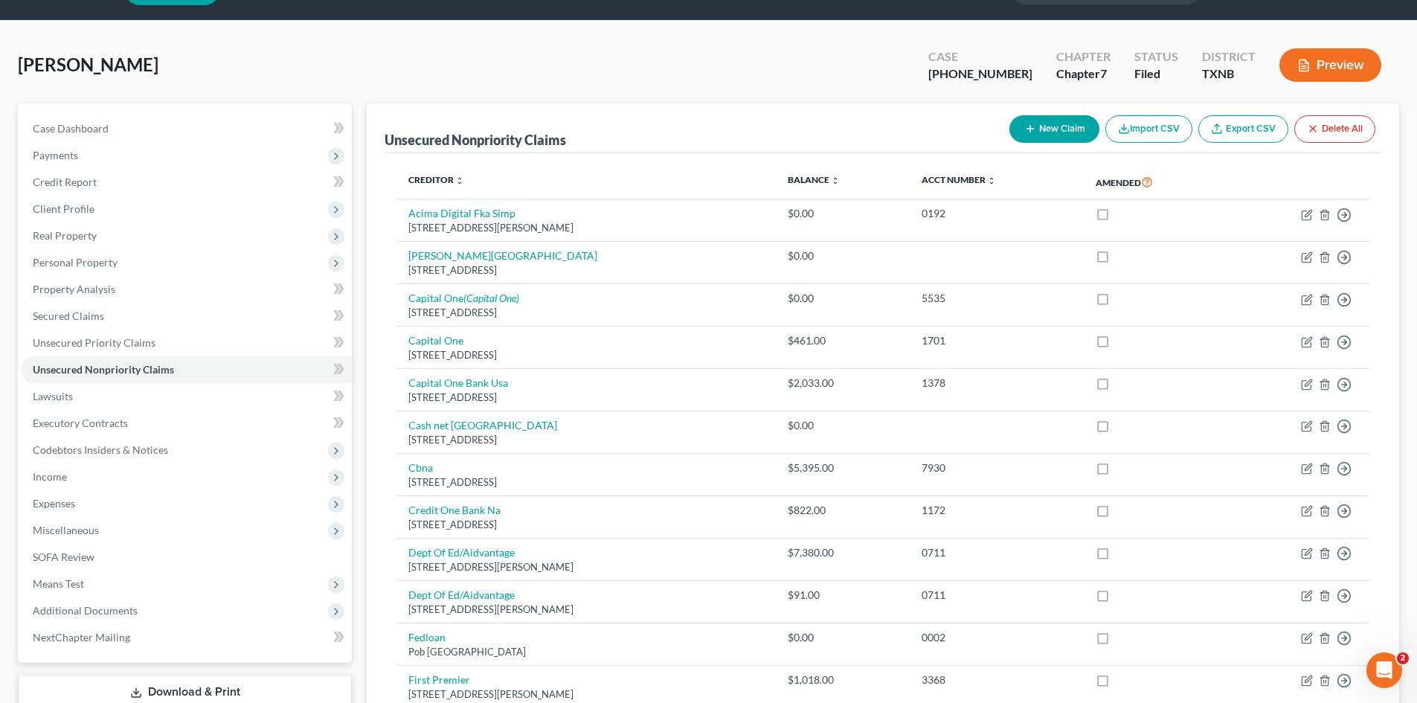
scroll to position [223, 0]
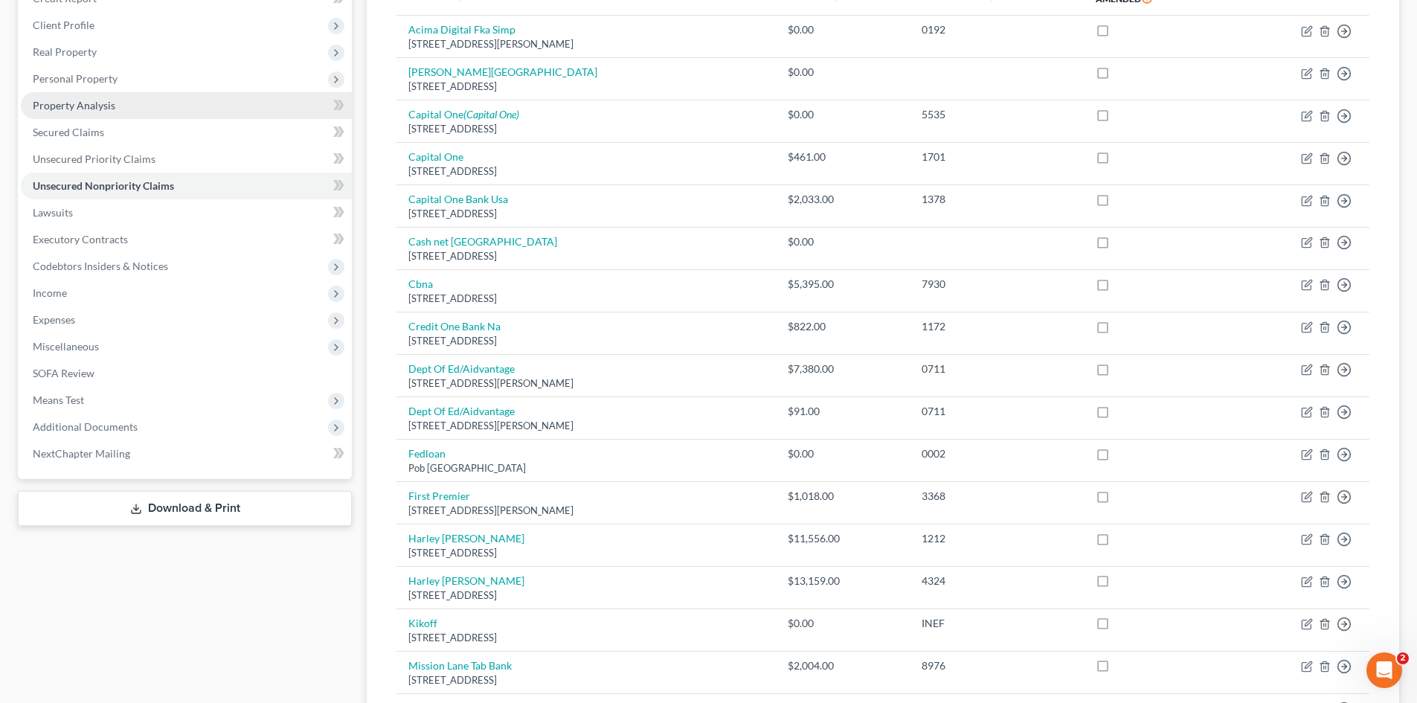
click at [89, 103] on span "Property Analysis" at bounding box center [74, 105] width 83 height 13
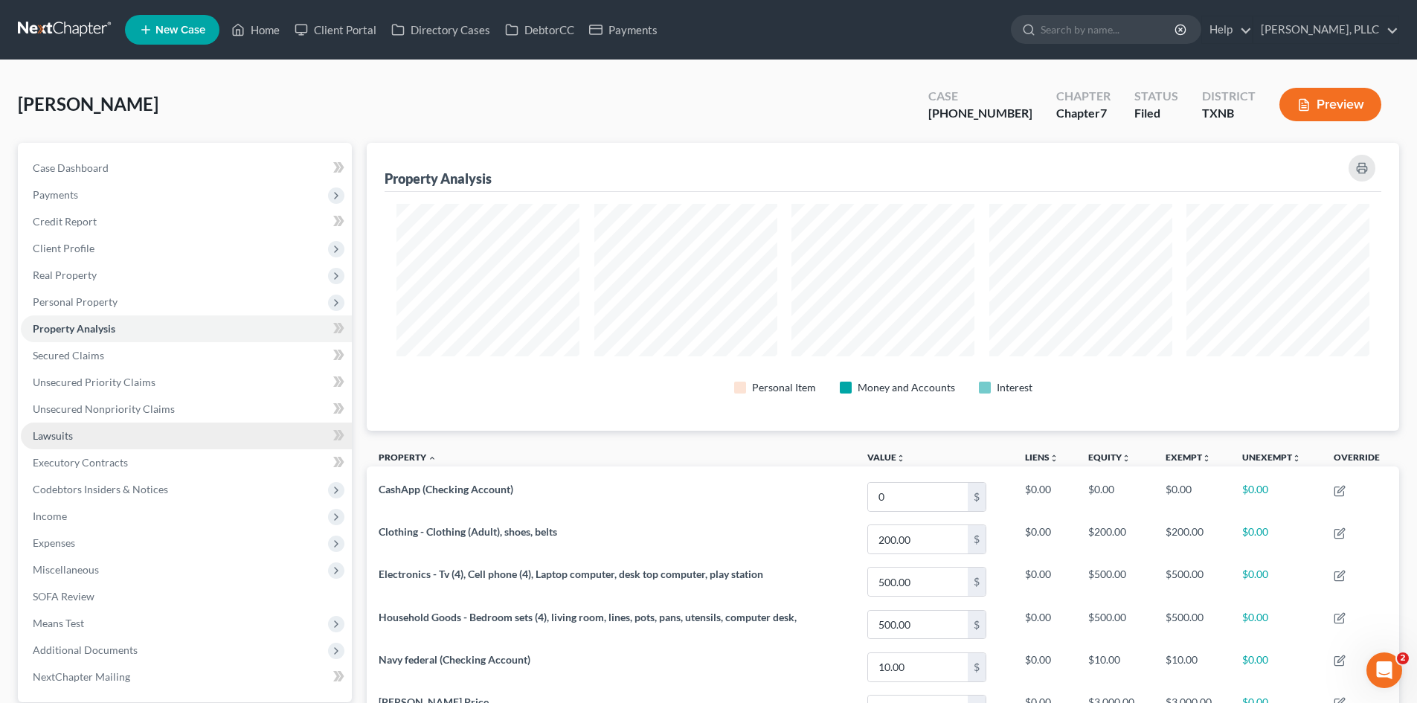
drag, startPoint x: 67, startPoint y: 445, endPoint x: 269, endPoint y: 424, distance: 203.4
click at [69, 443] on link "Lawsuits" at bounding box center [186, 436] width 331 height 27
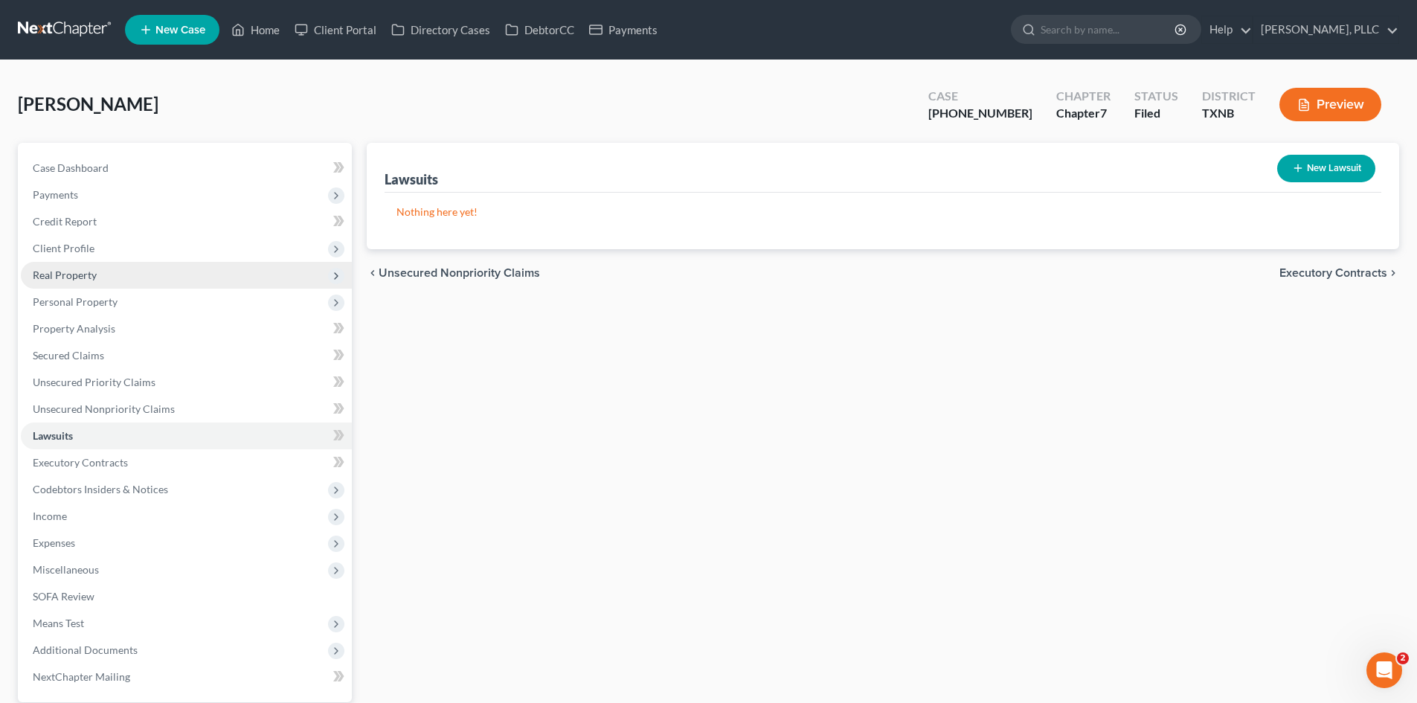
click at [108, 269] on span "Real Property" at bounding box center [186, 275] width 331 height 27
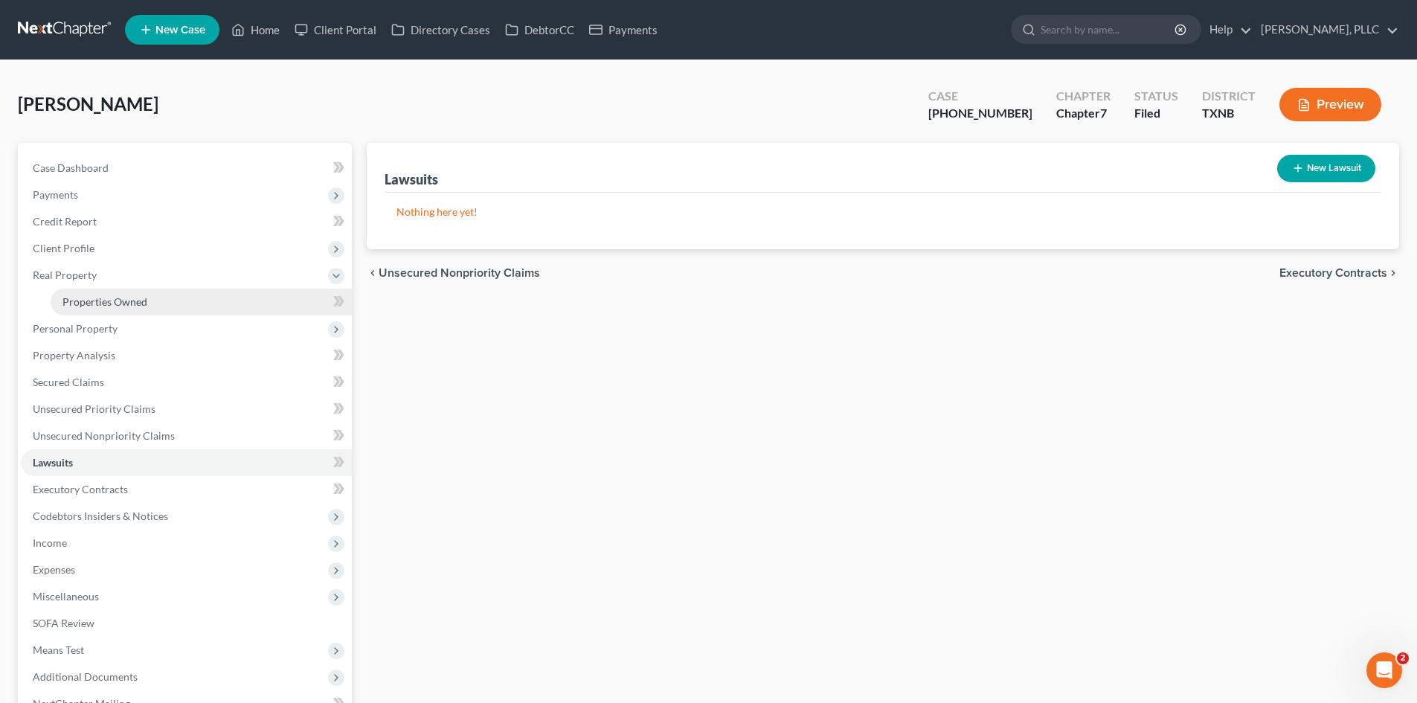
click at [122, 296] on span "Properties Owned" at bounding box center [104, 301] width 85 height 13
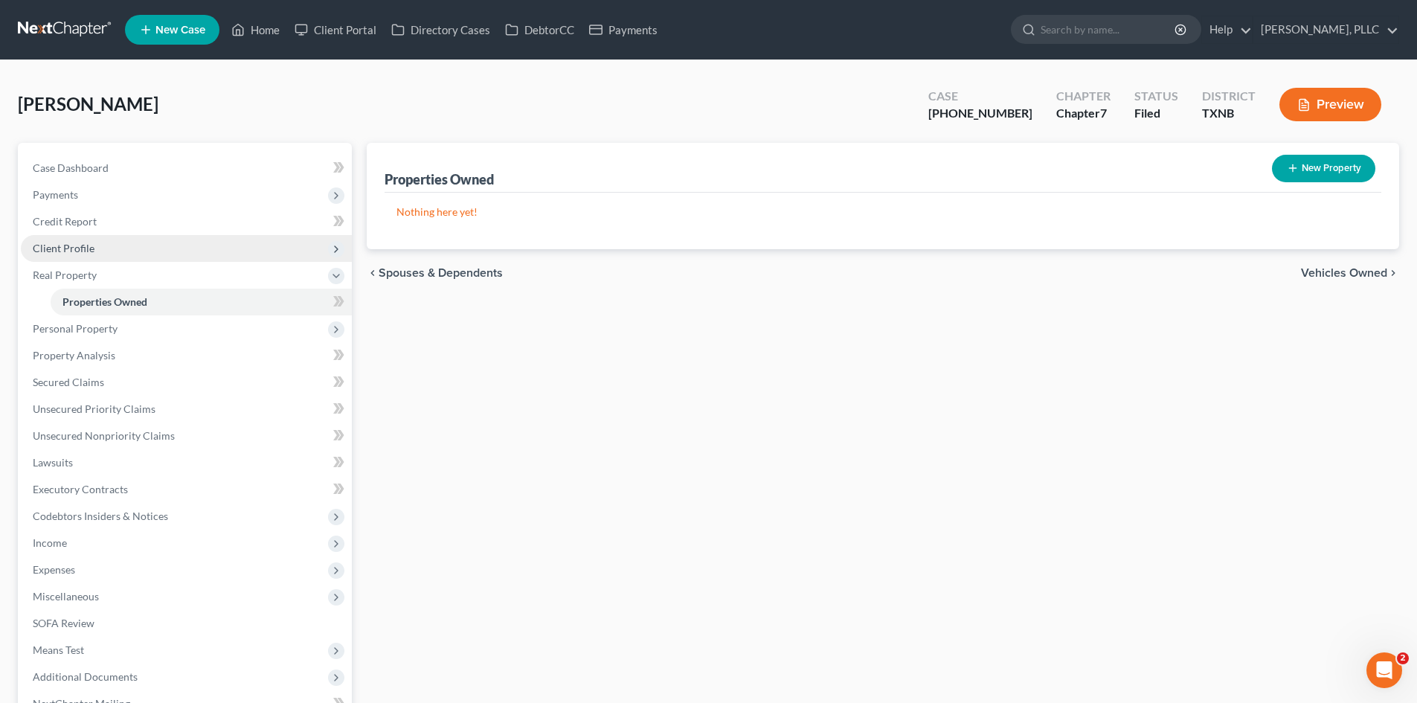
click at [90, 256] on span "Client Profile" at bounding box center [186, 248] width 331 height 27
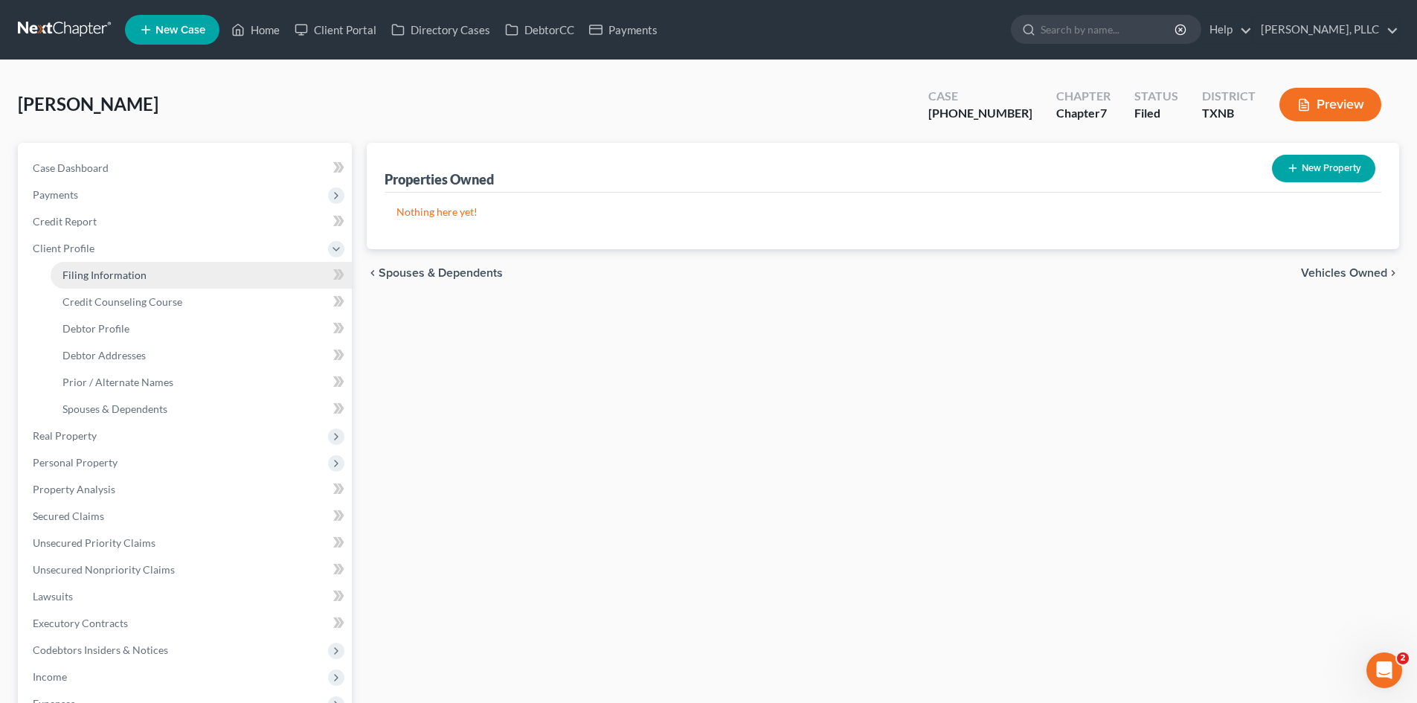
click at [94, 274] on span "Filing Information" at bounding box center [104, 275] width 84 height 13
select select "1"
select select "0"
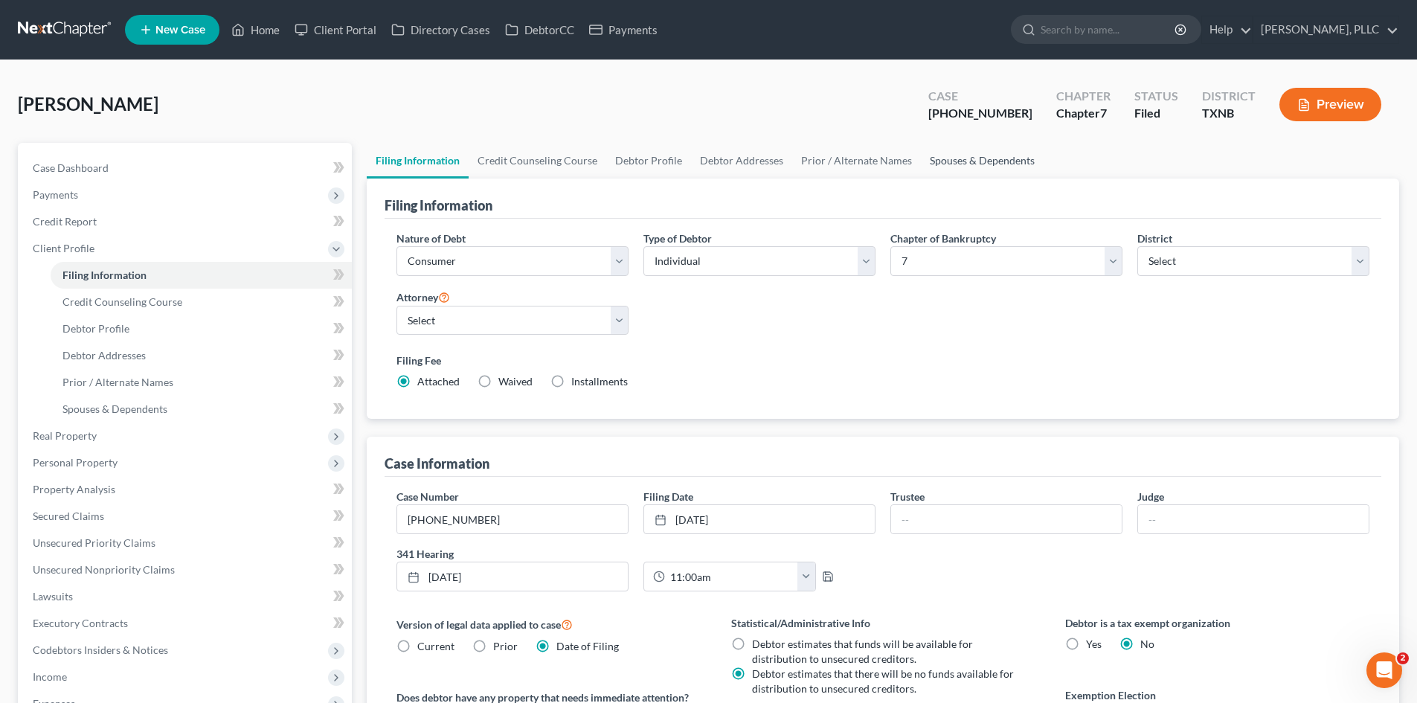
click at [988, 159] on link "Spouses & Dependents" at bounding box center [982, 161] width 123 height 36
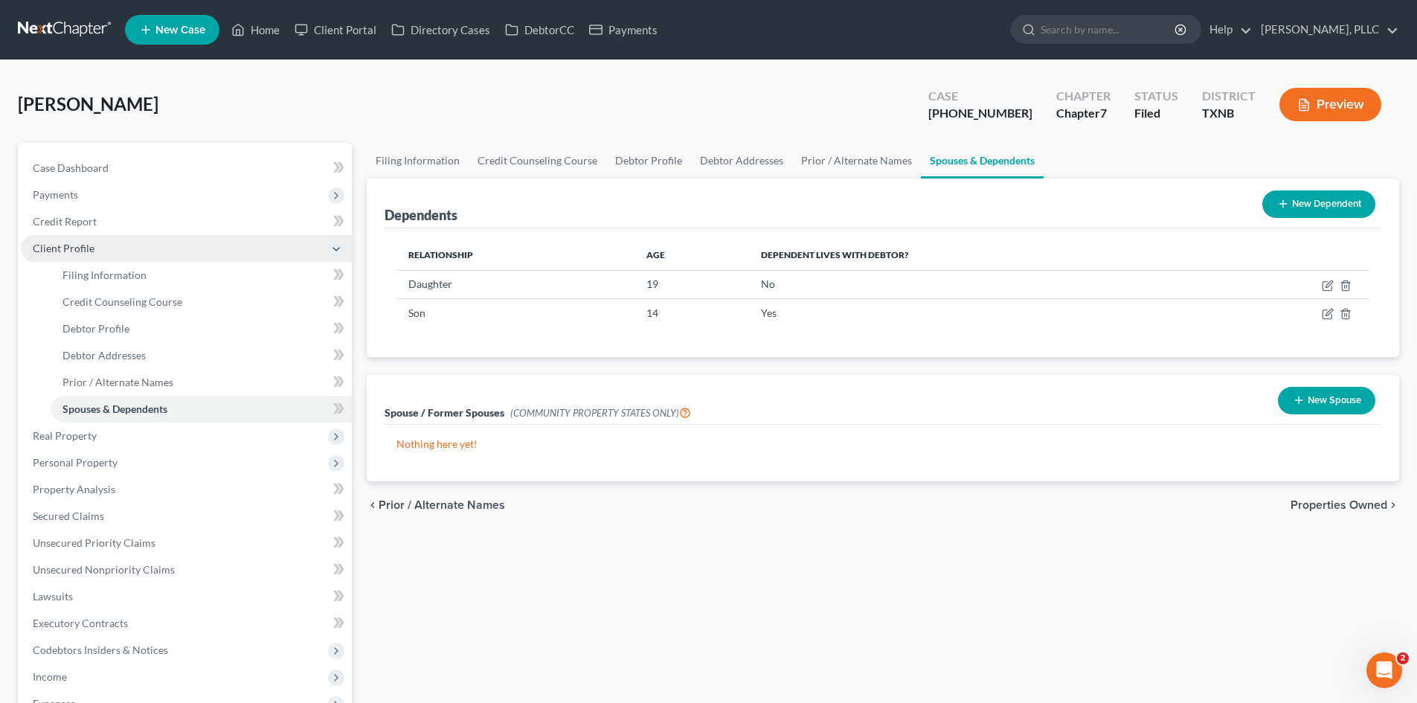
click at [110, 245] on span "Client Profile" at bounding box center [186, 248] width 331 height 27
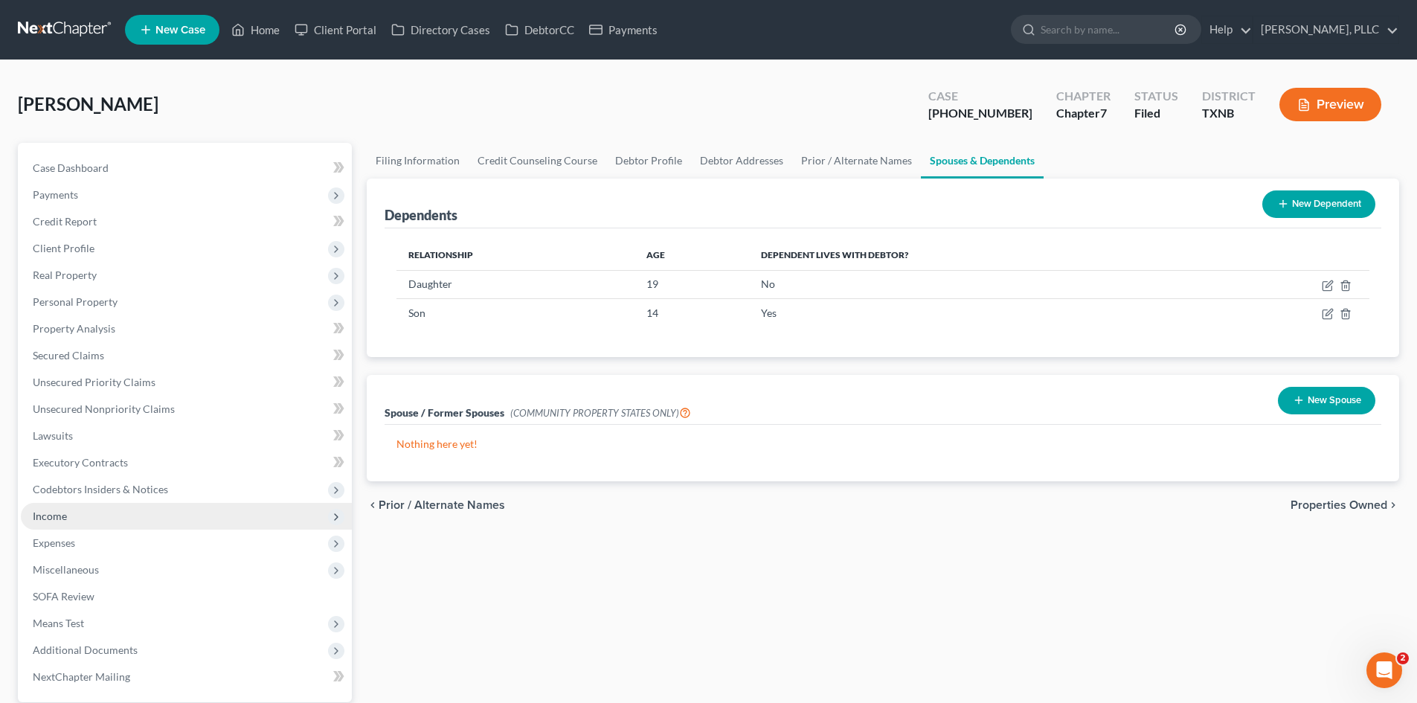
click at [161, 507] on span "Income" at bounding box center [186, 516] width 331 height 27
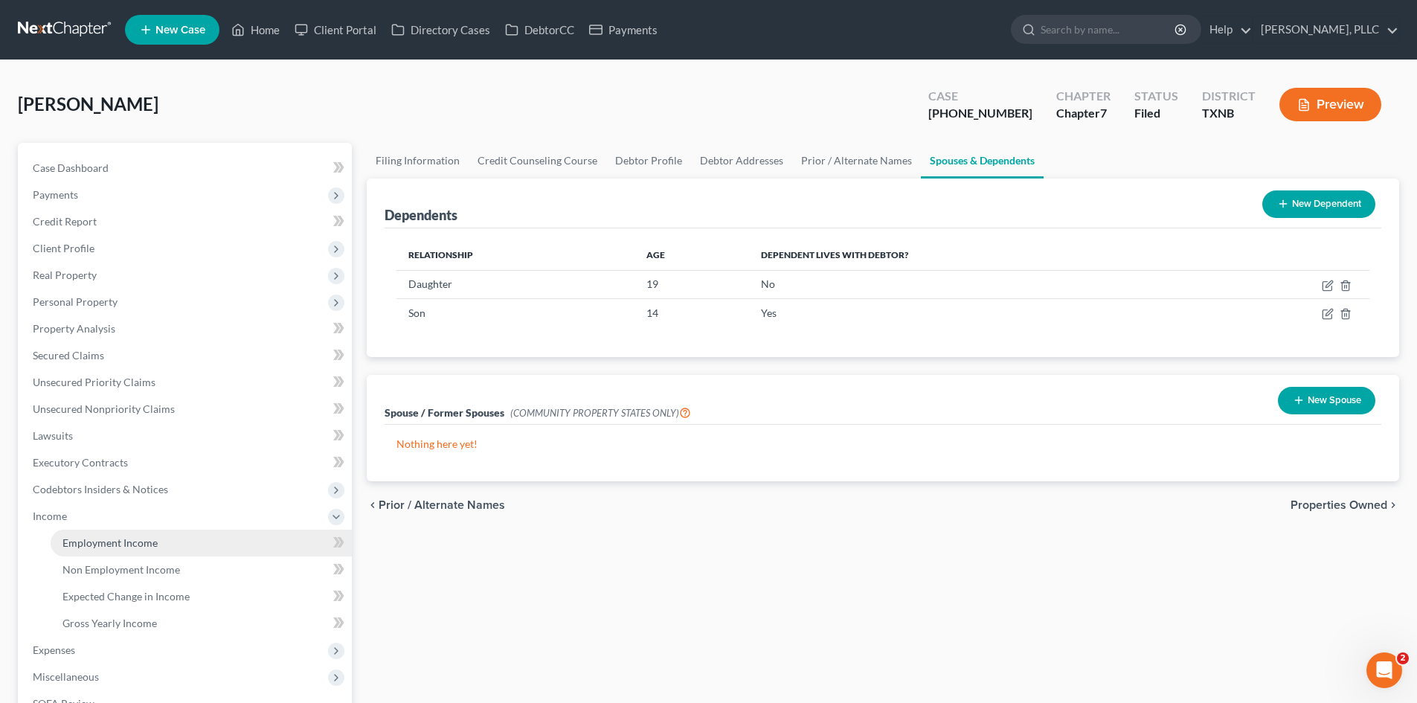
click at [172, 537] on link "Employment Income" at bounding box center [201, 543] width 301 height 27
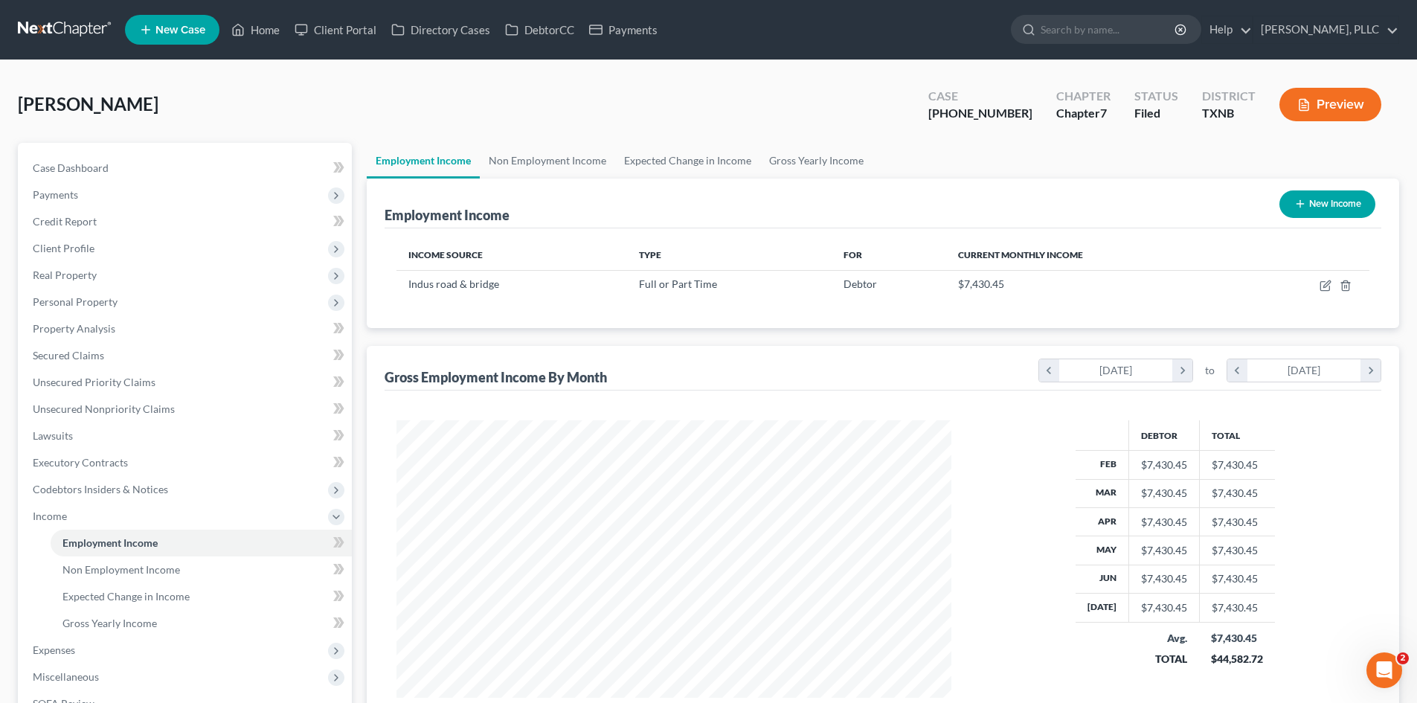
scroll to position [277, 585]
click at [553, 163] on link "Non Employment Income" at bounding box center [547, 161] width 135 height 36
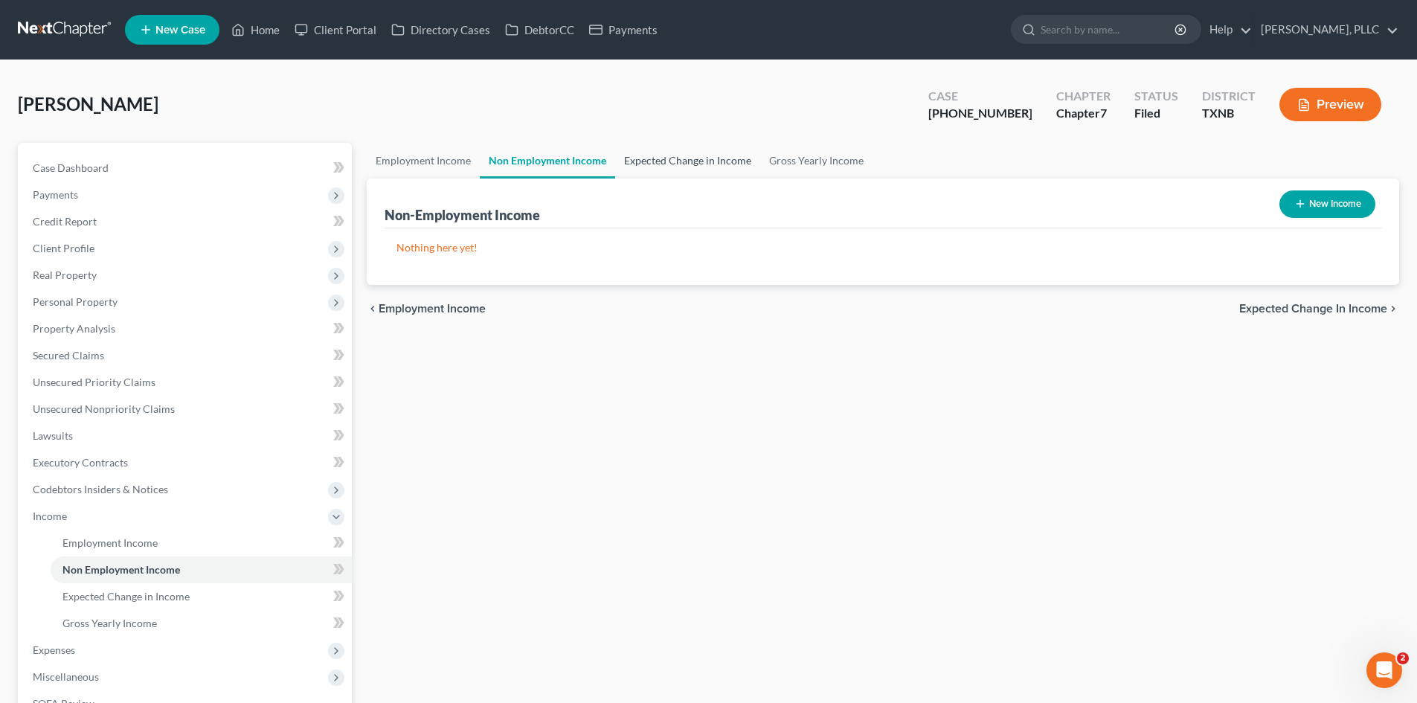
click at [676, 154] on link "Expected Change in Income" at bounding box center [687, 161] width 145 height 36
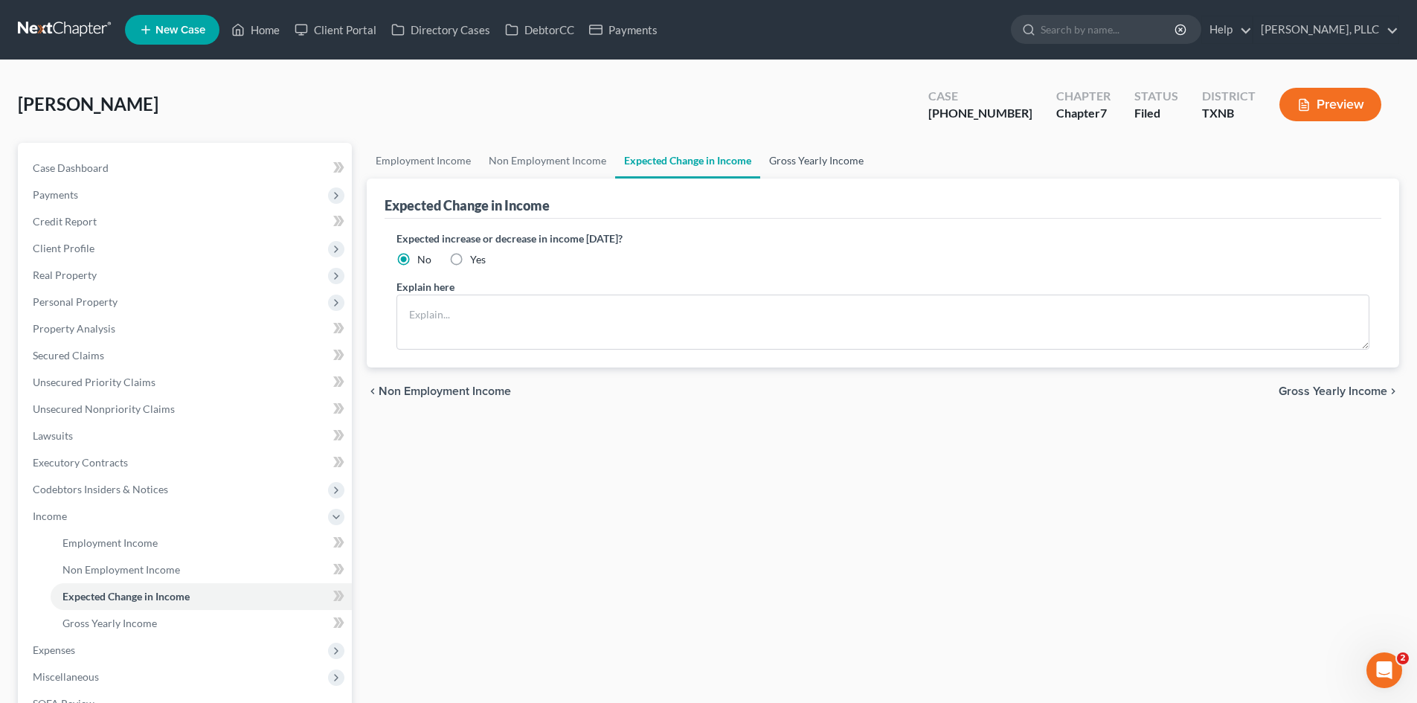
click at [778, 163] on link "Gross Yearly Income" at bounding box center [816, 161] width 112 height 36
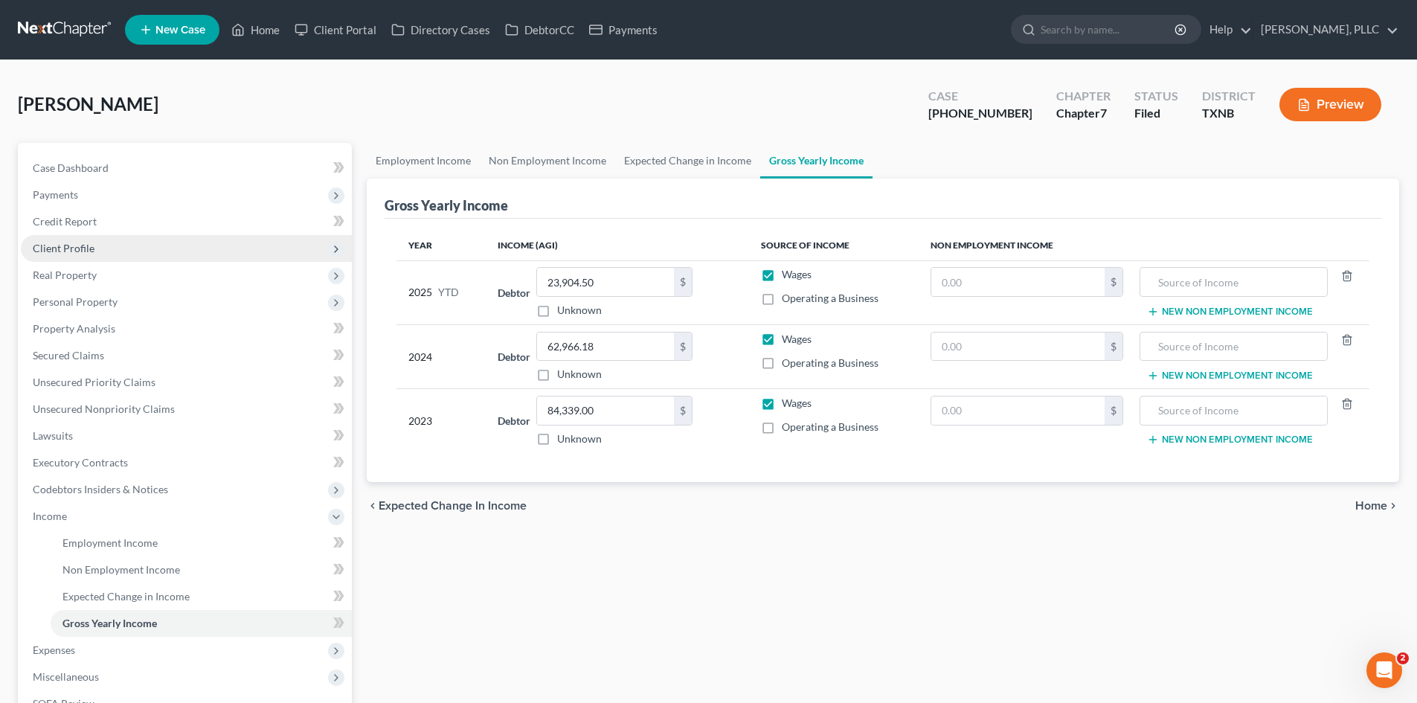
click at [127, 252] on span "Client Profile" at bounding box center [186, 248] width 331 height 27
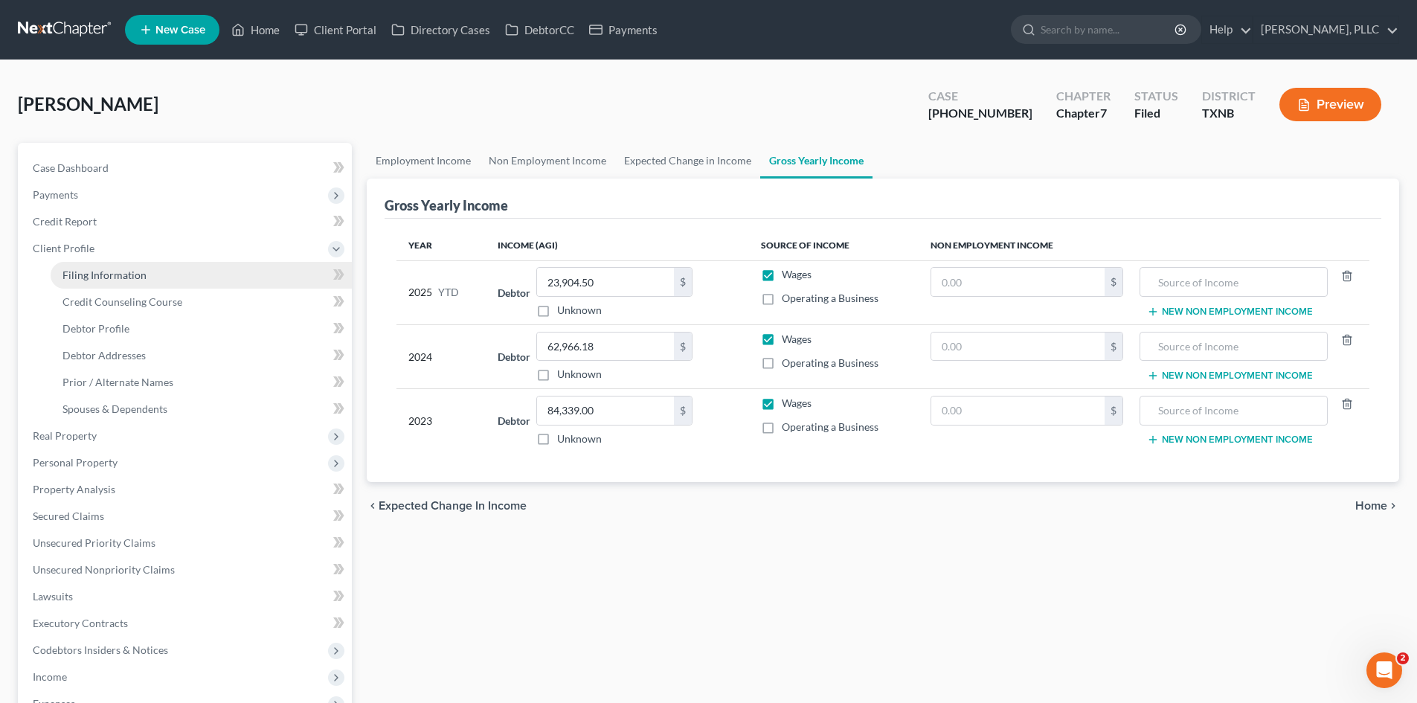
click at [137, 280] on span "Filing Information" at bounding box center [104, 275] width 84 height 13
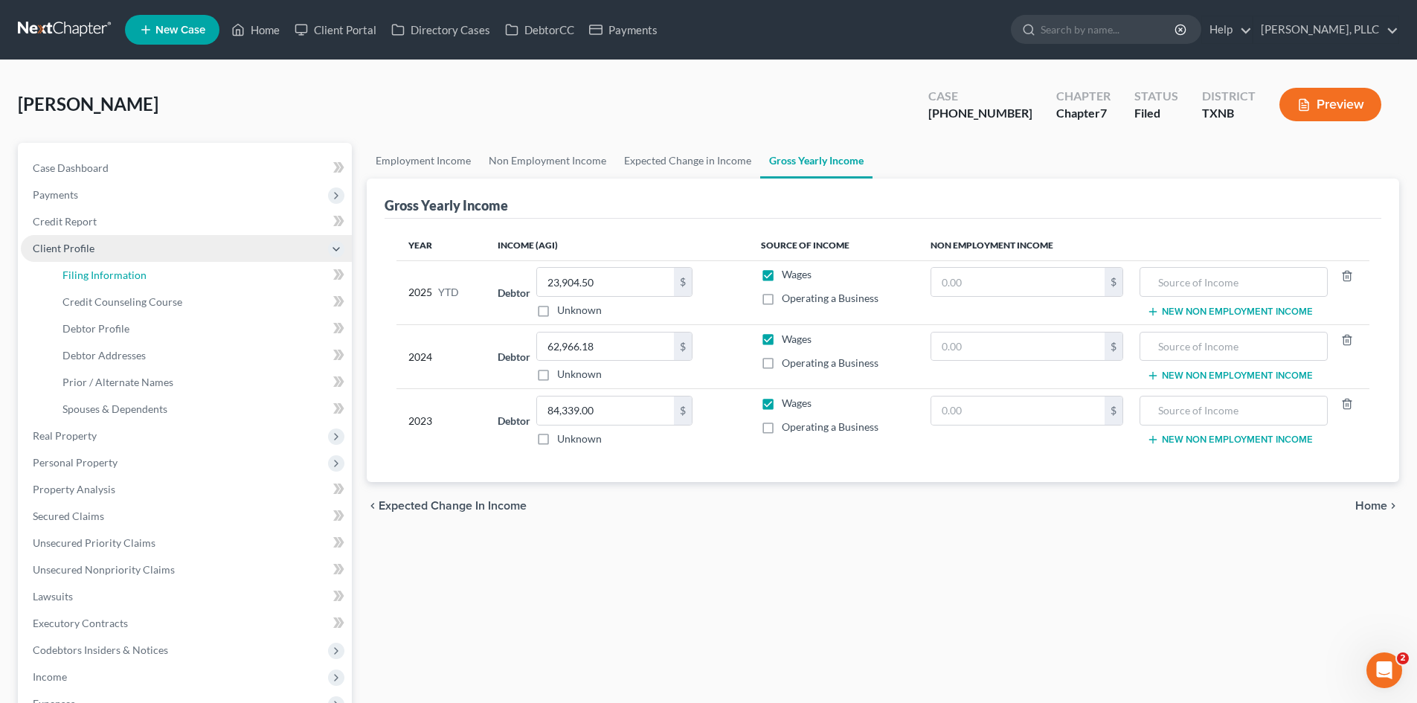
select select "1"
select select "0"
select select "78"
select select "1"
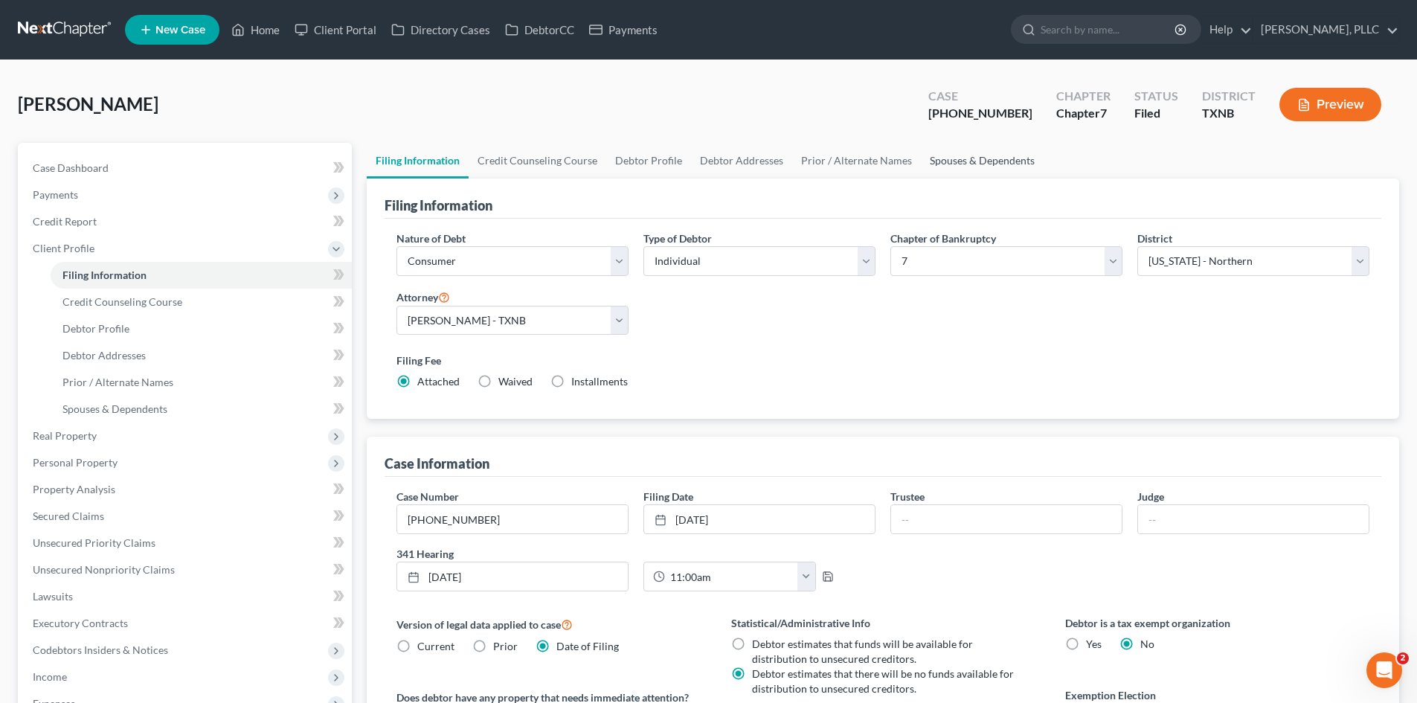
click at [940, 152] on link "Spouses & Dependents" at bounding box center [982, 161] width 123 height 36
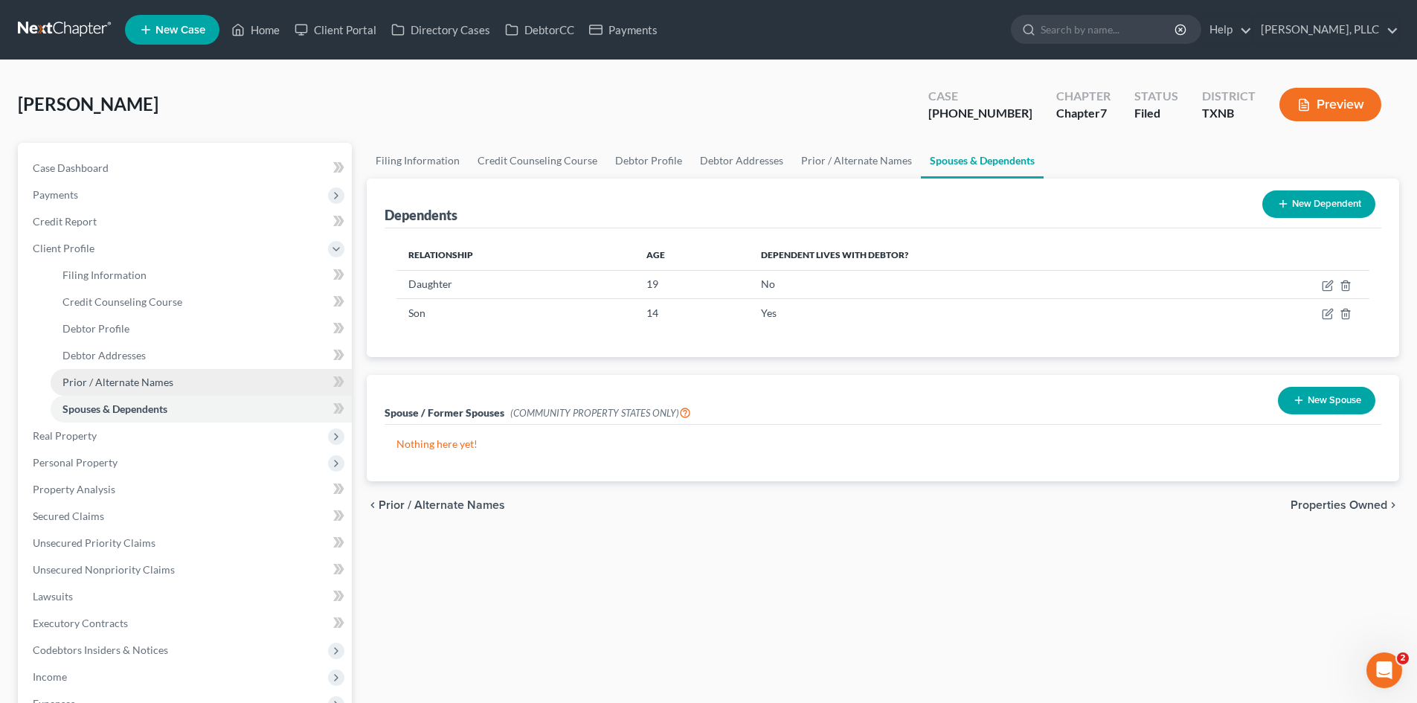
scroll to position [74, 0]
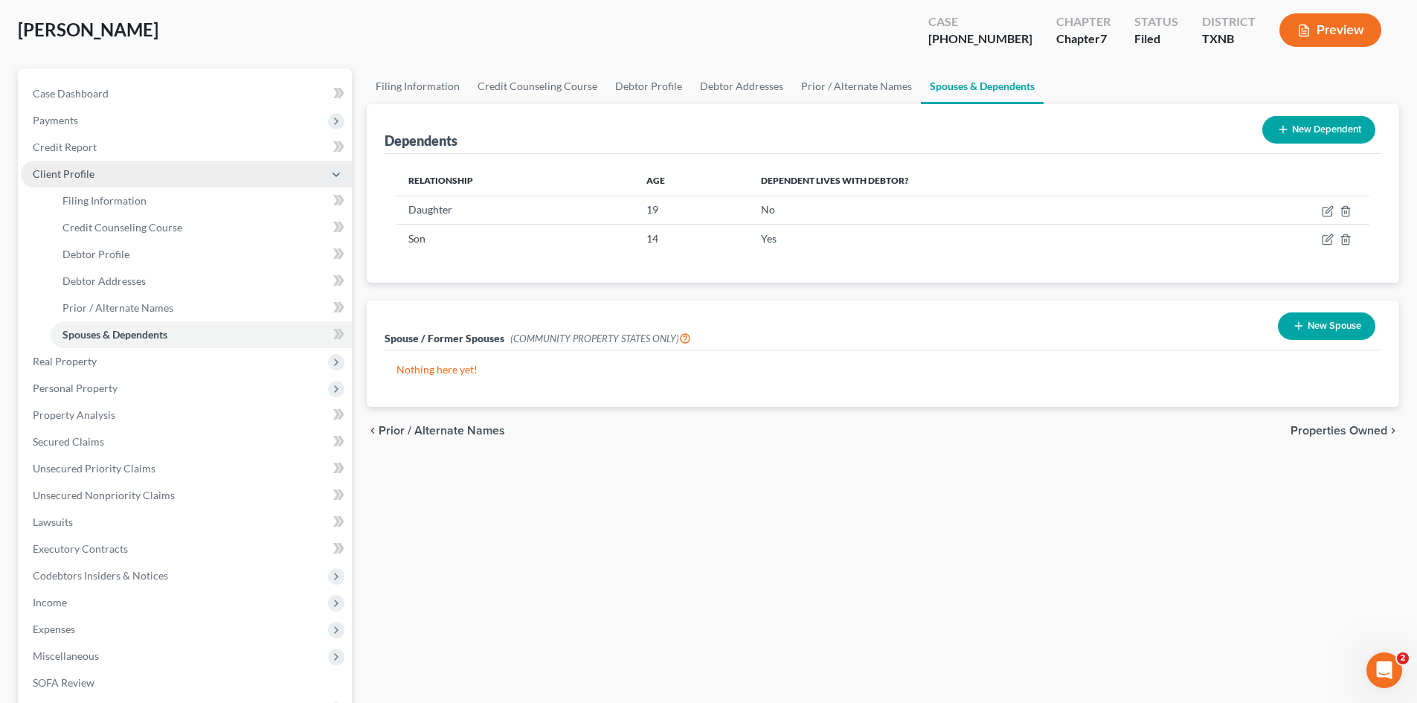
click at [77, 171] on span "Client Profile" at bounding box center [64, 173] width 62 height 13
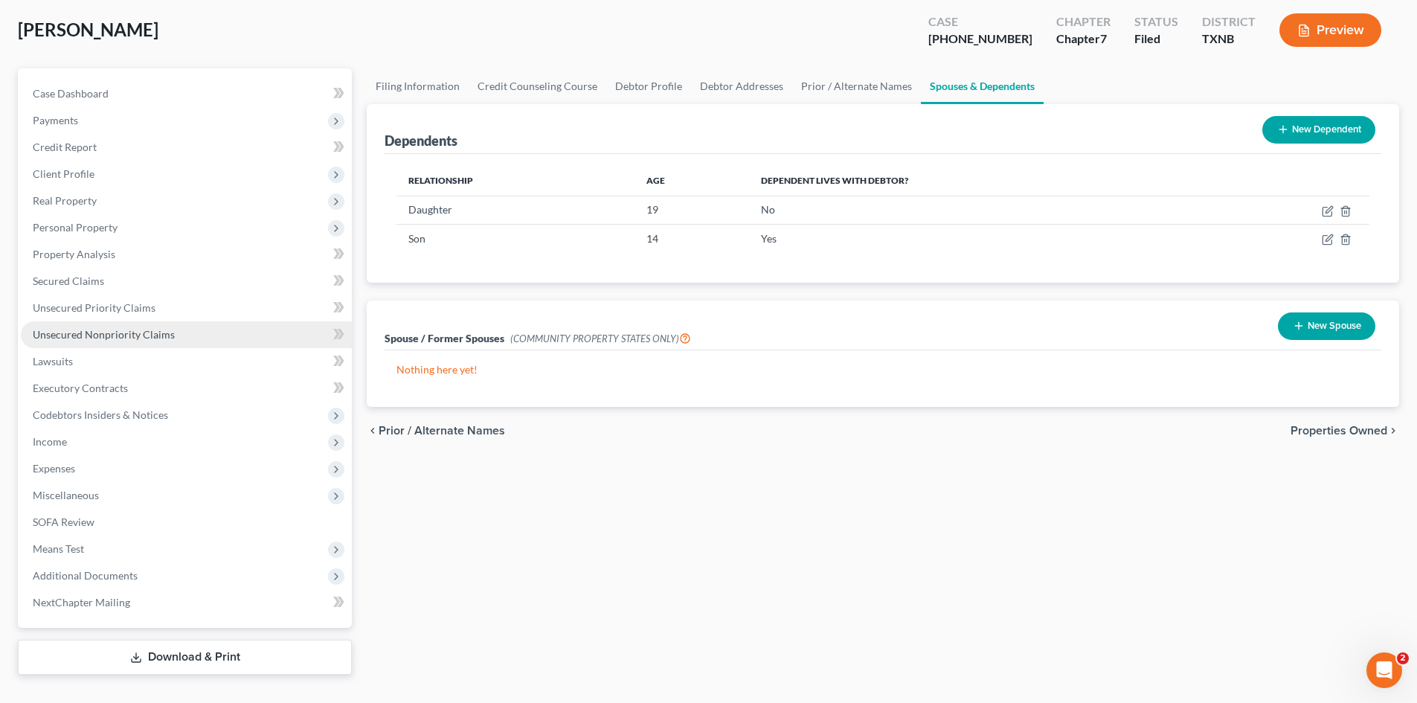
click at [94, 333] on span "Unsecured Nonpriority Claims" at bounding box center [104, 334] width 142 height 13
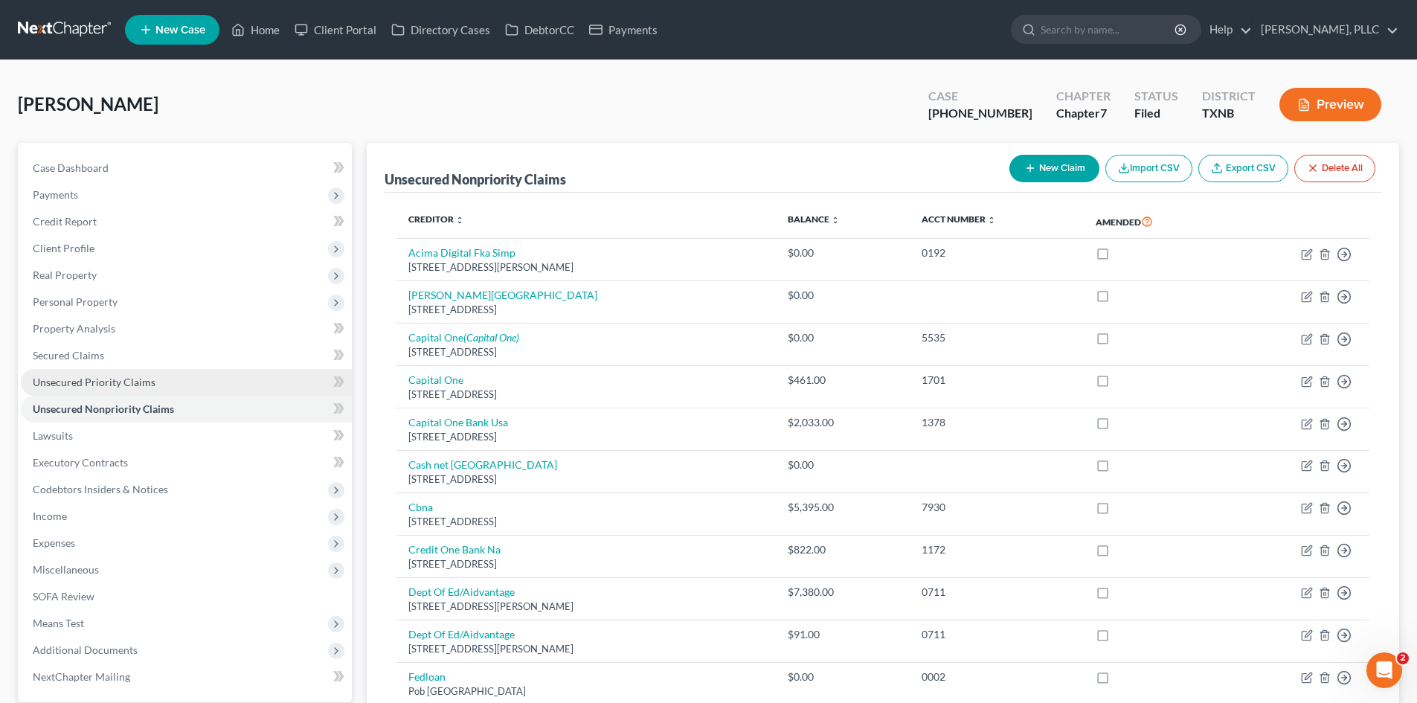
click at [176, 378] on link "Unsecured Priority Claims" at bounding box center [186, 382] width 331 height 27
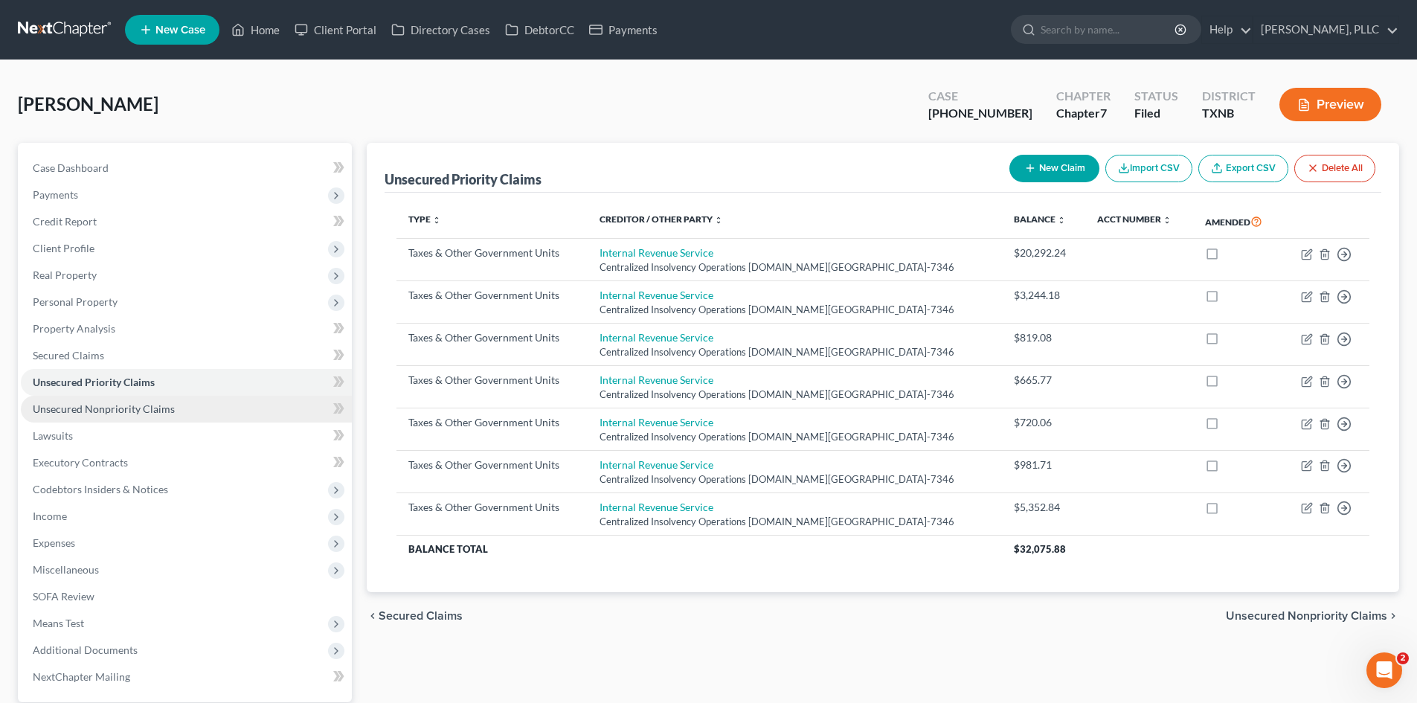
click at [182, 412] on link "Unsecured Nonpriority Claims" at bounding box center [186, 409] width 331 height 27
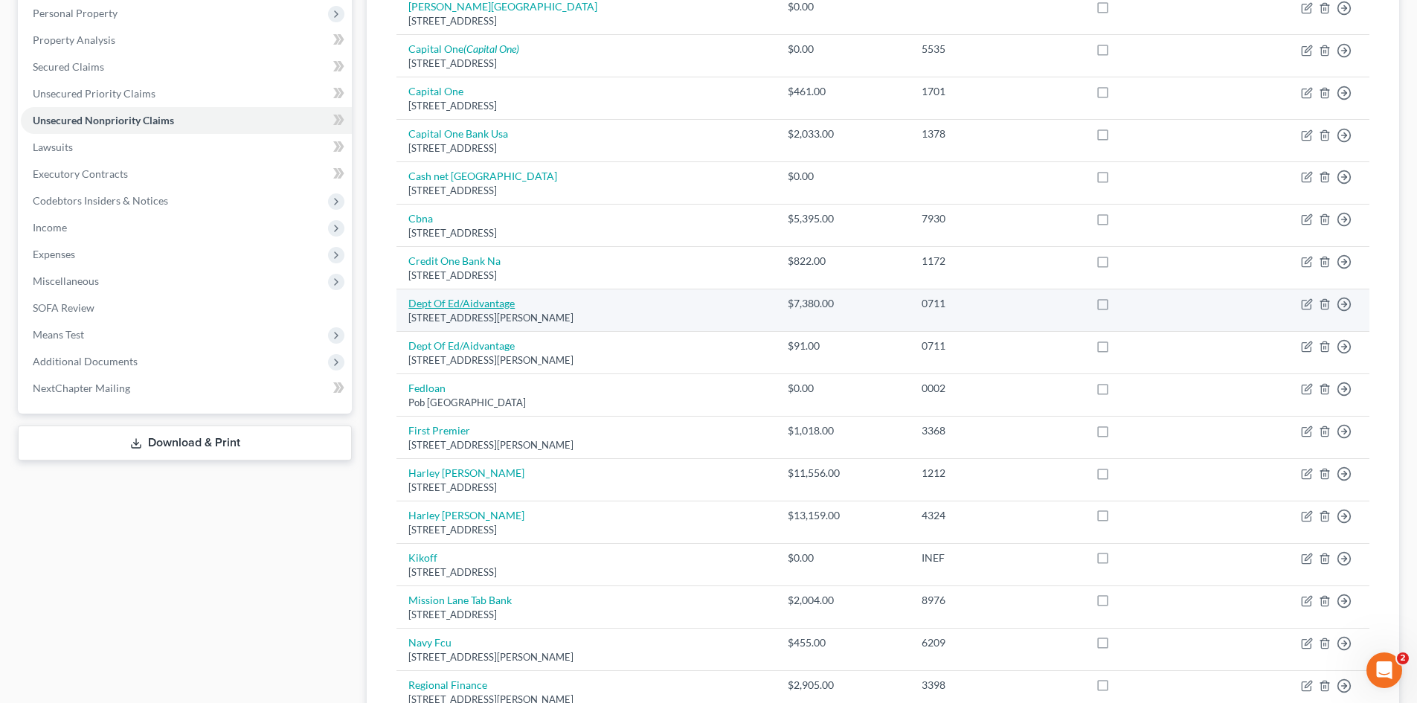
scroll to position [140, 0]
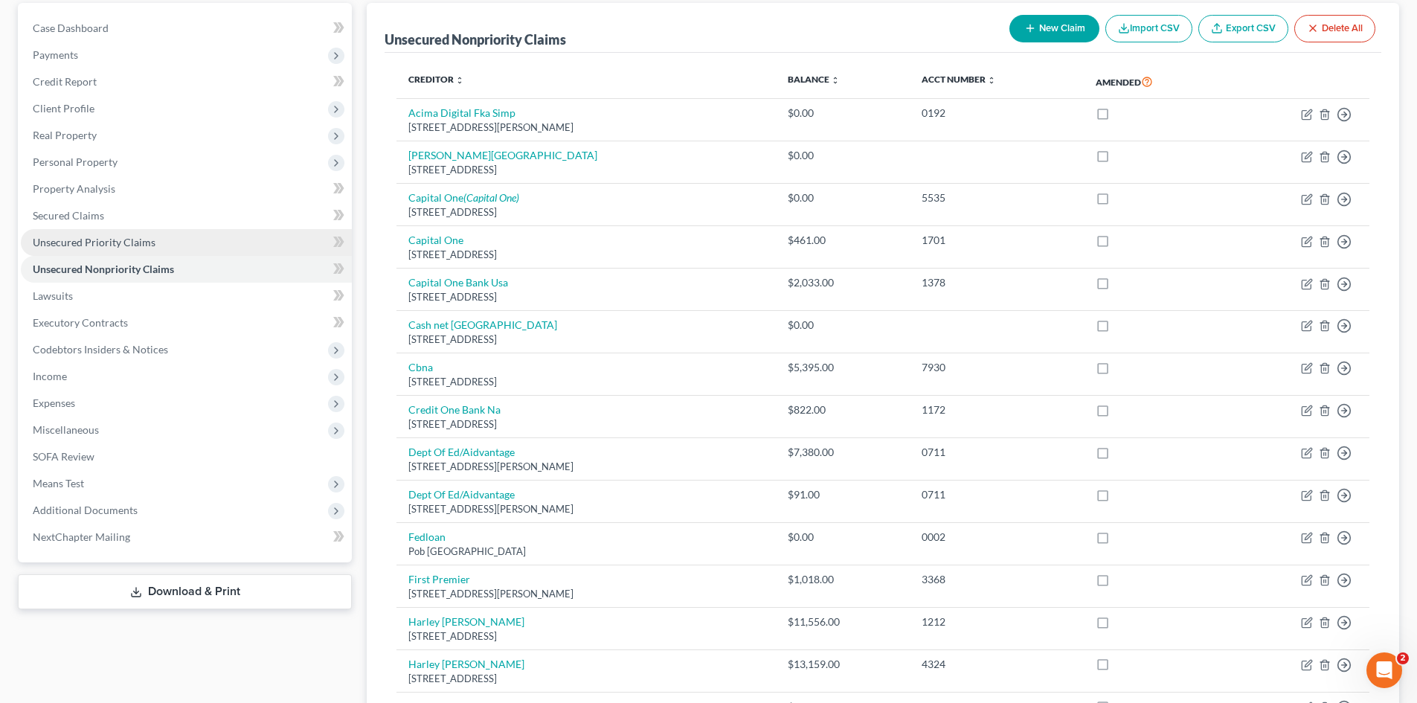
click at [184, 248] on link "Unsecured Priority Claims" at bounding box center [186, 242] width 331 height 27
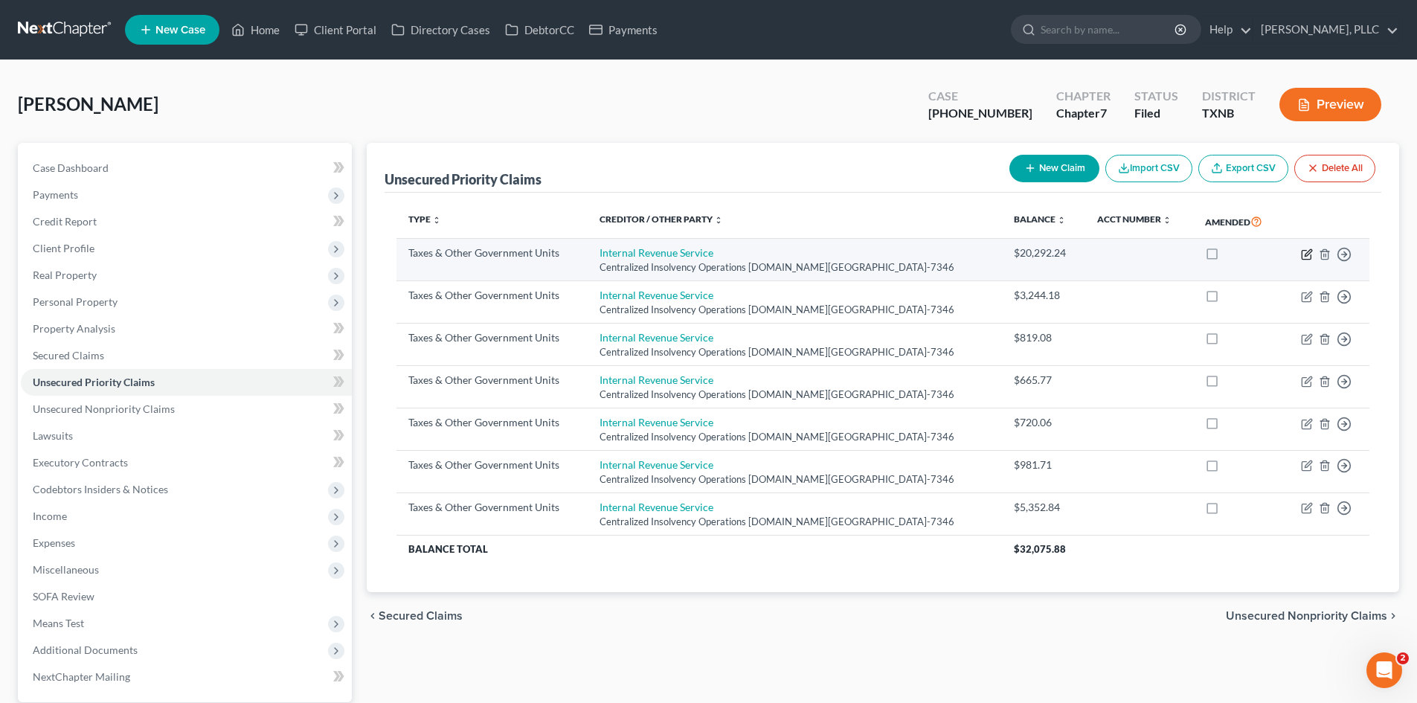
click at [1308, 252] on icon "button" at bounding box center [1307, 254] width 12 height 12
select select "0"
select select "39"
select select "0"
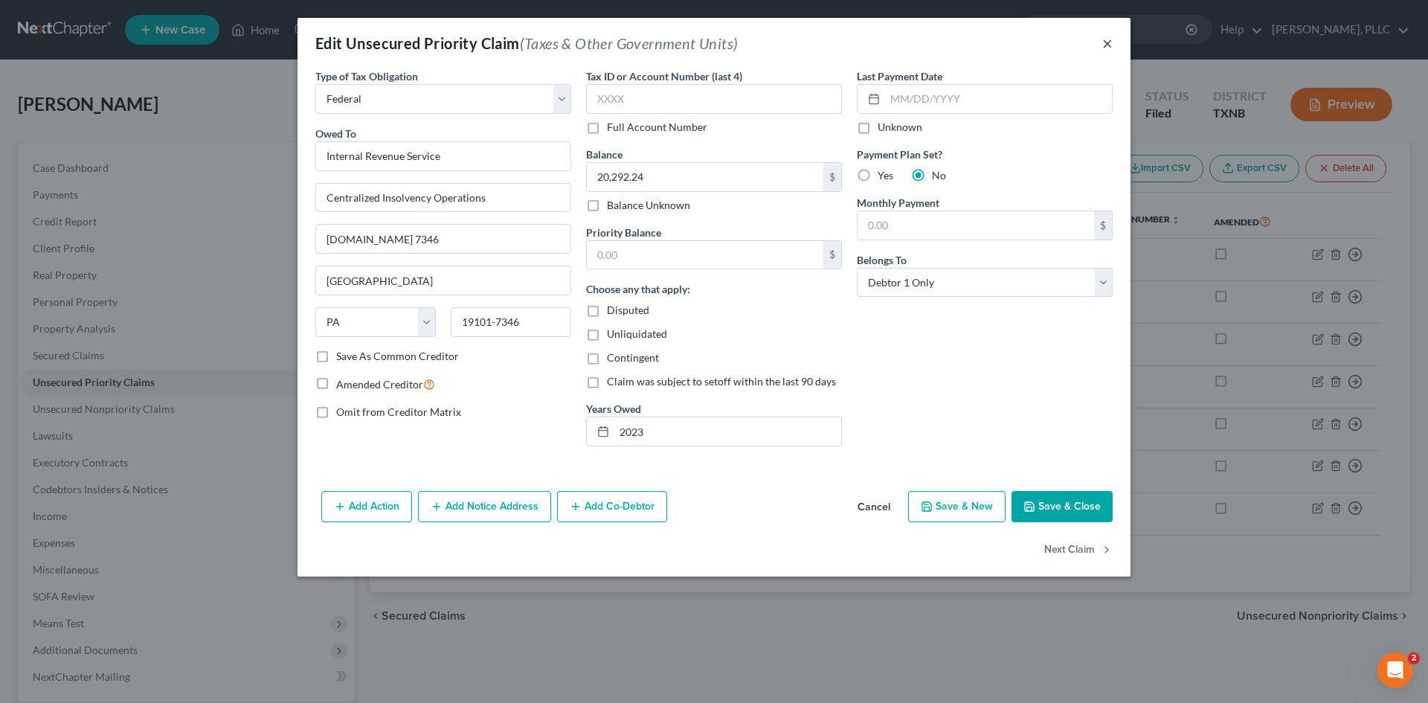
click at [1106, 37] on button "×" at bounding box center [1107, 43] width 10 height 18
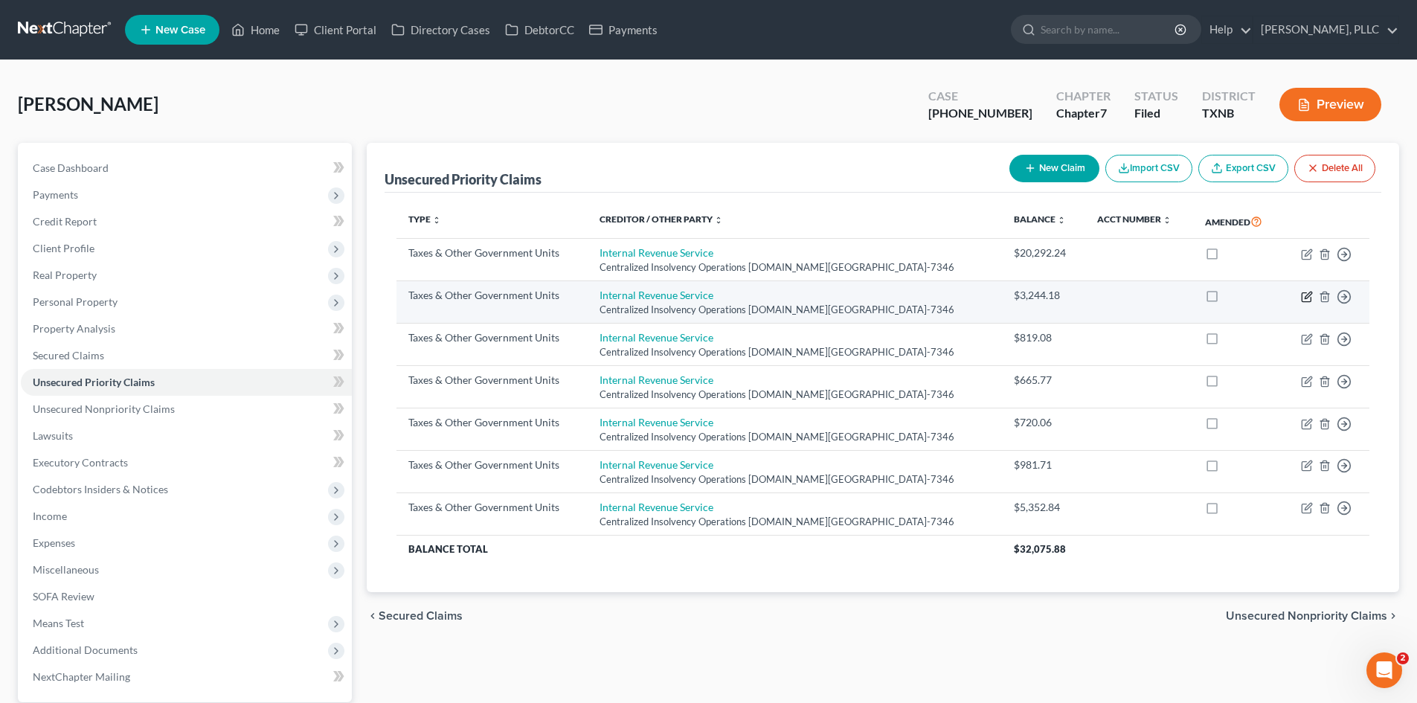
click at [1301, 293] on icon "button" at bounding box center [1307, 297] width 12 height 12
select select "0"
select select "39"
select select "0"
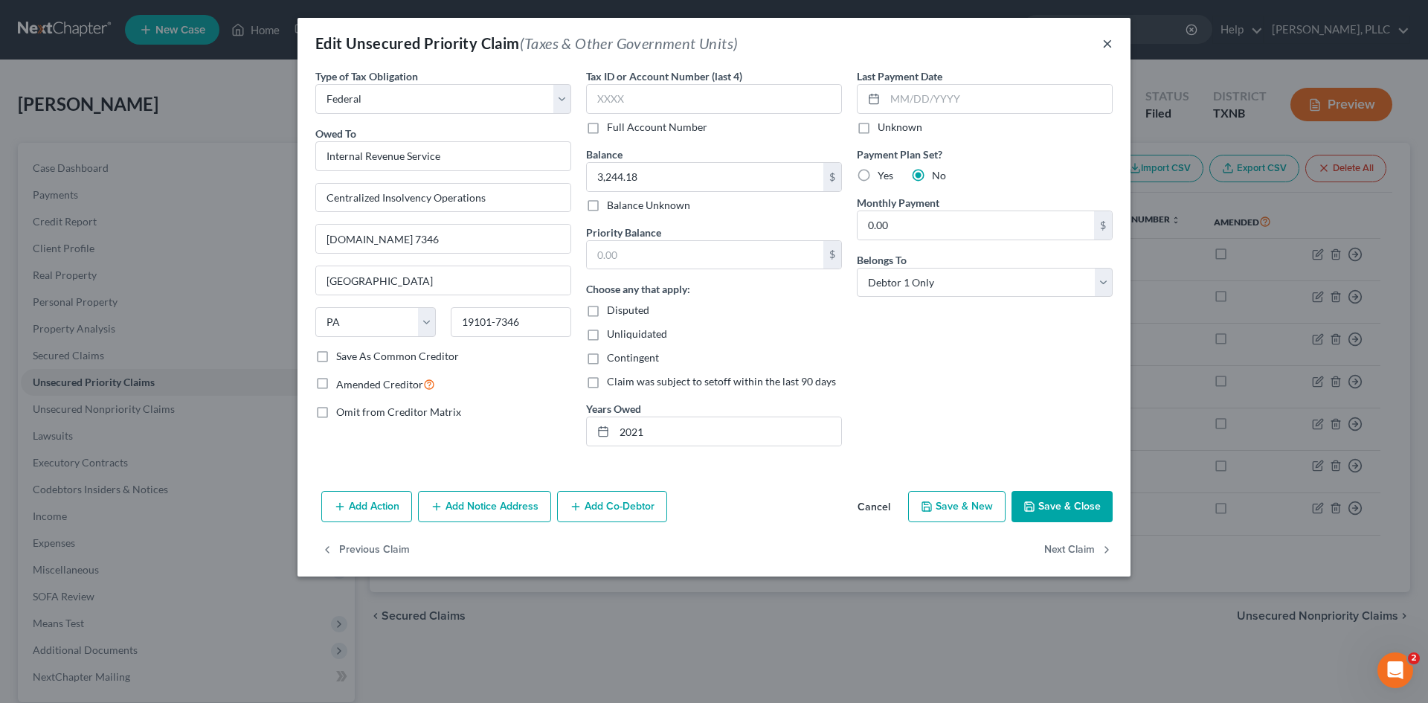
click at [1107, 37] on button "×" at bounding box center [1107, 43] width 10 height 18
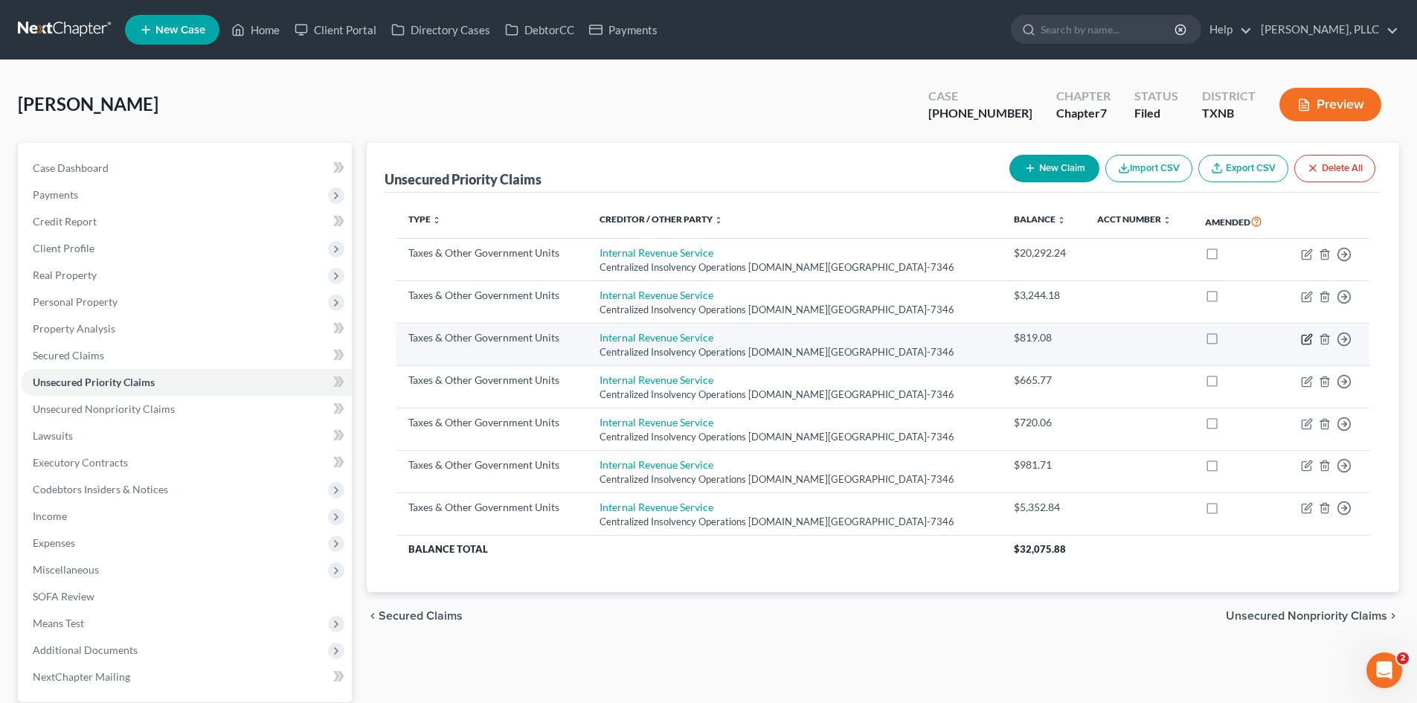
click at [1307, 340] on icon "button" at bounding box center [1308, 337] width 7 height 7
select select "0"
select select "39"
select select "0"
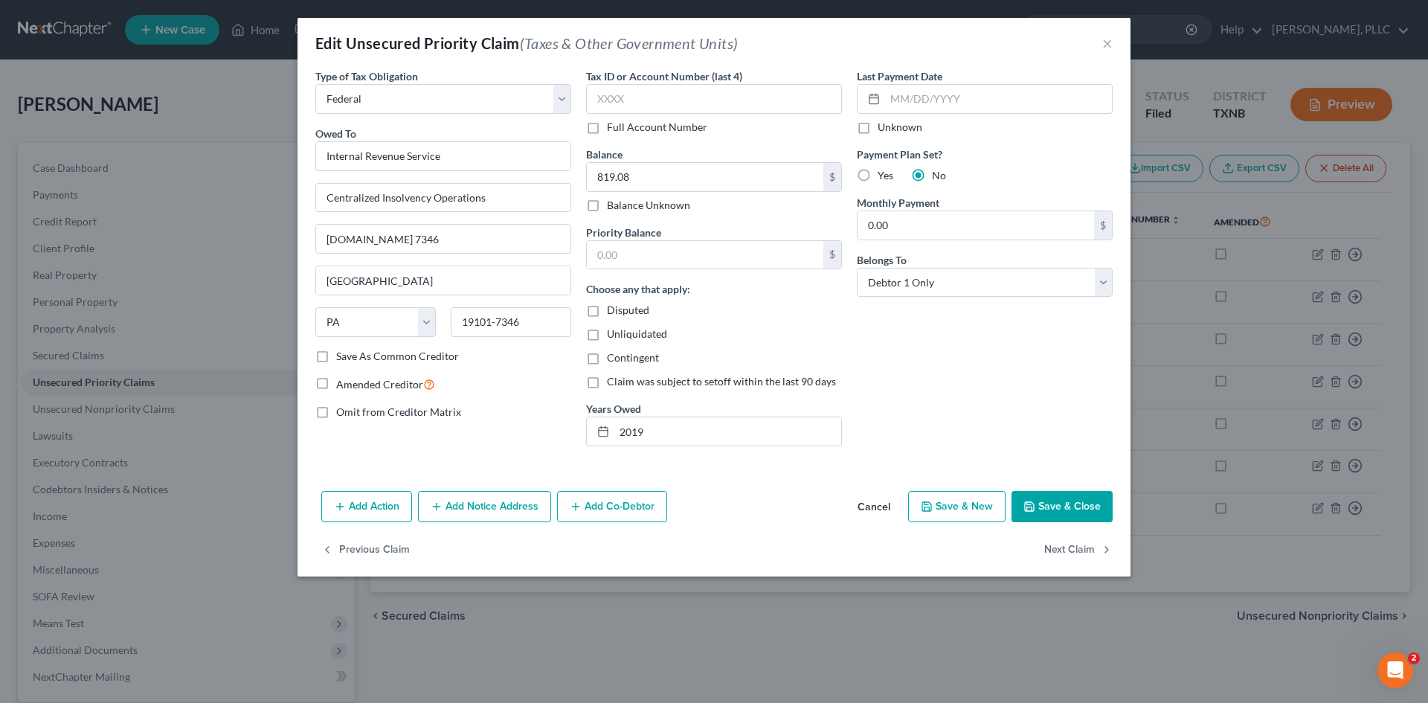
click at [1100, 48] on div "Edit Unsecured Priority Claim (Taxes & Other Government Units) ×" at bounding box center [714, 43] width 833 height 51
click at [1110, 48] on button "×" at bounding box center [1107, 43] width 10 height 18
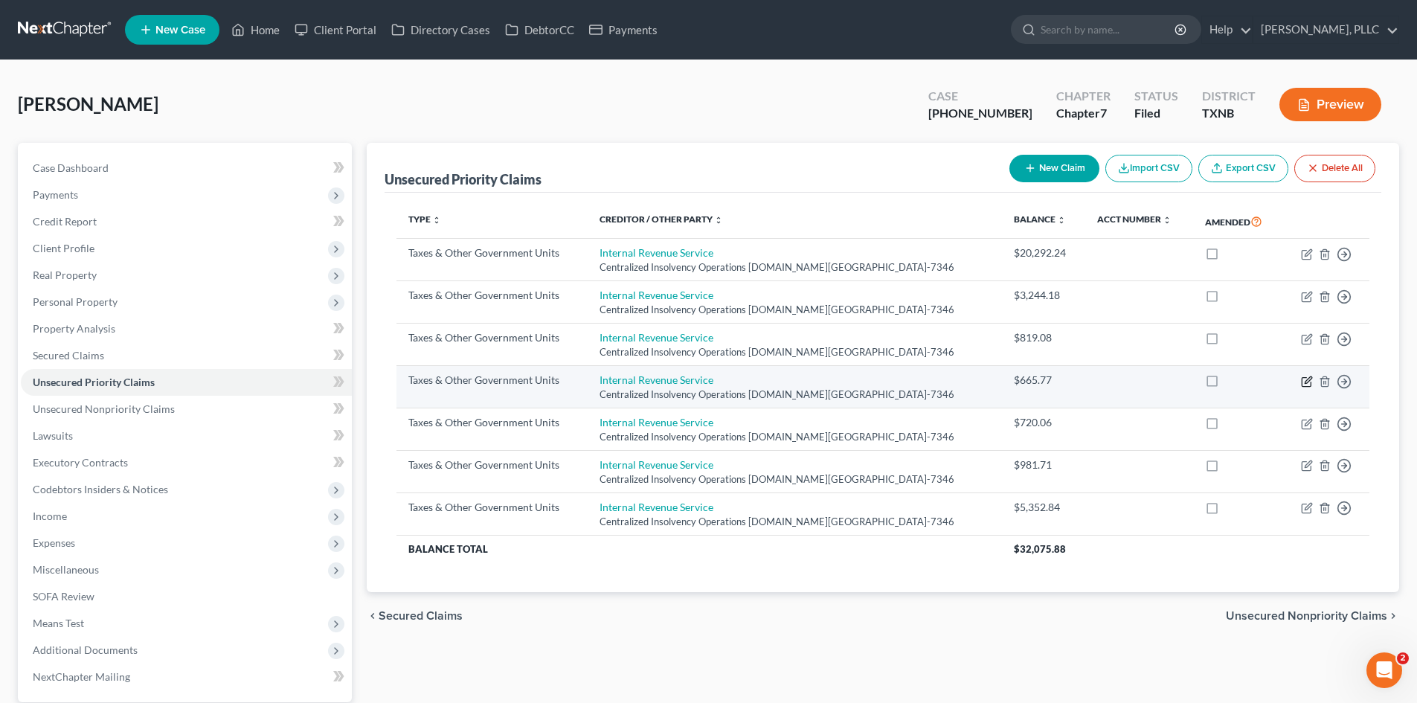
click at [1305, 384] on icon "button" at bounding box center [1307, 382] width 12 height 12
select select "0"
select select "39"
select select "0"
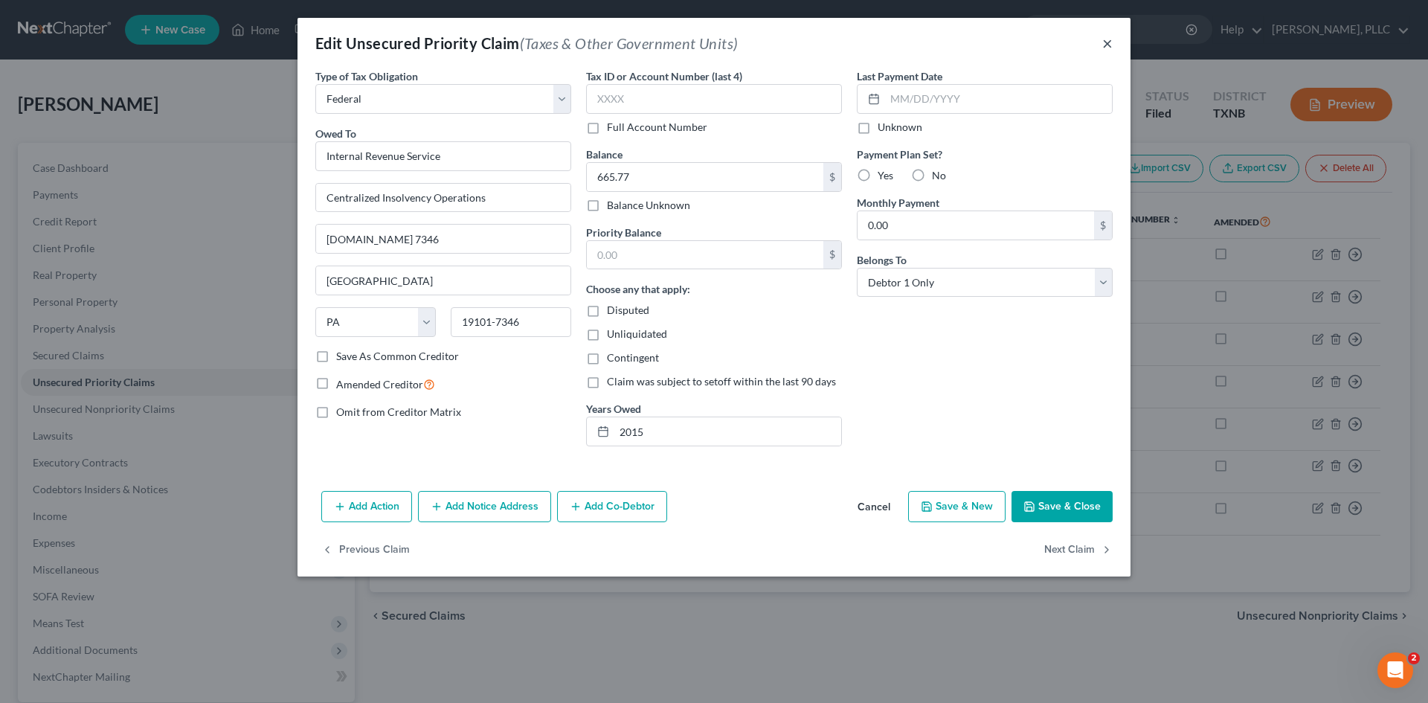
click at [1104, 42] on button "×" at bounding box center [1107, 43] width 10 height 18
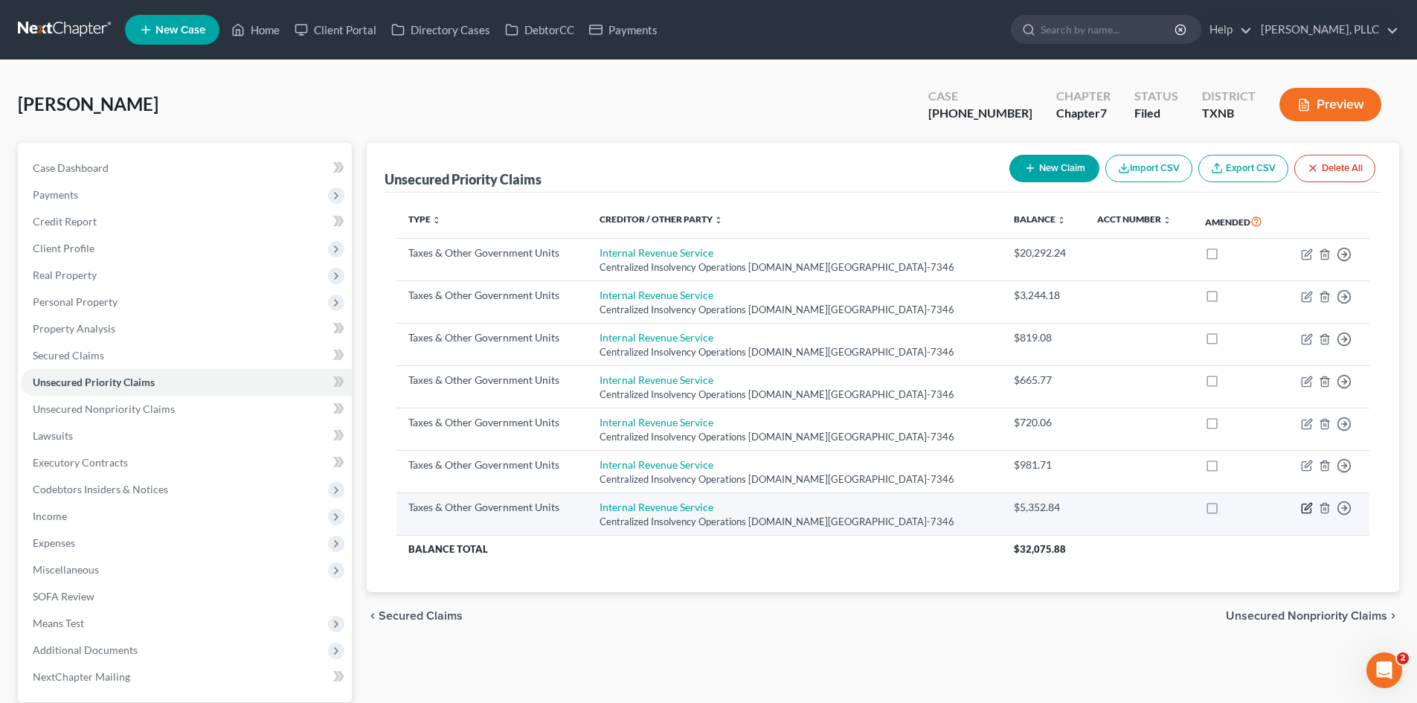
click at [1308, 510] on icon "button" at bounding box center [1307, 508] width 12 height 12
select select "0"
select select "39"
select select "0"
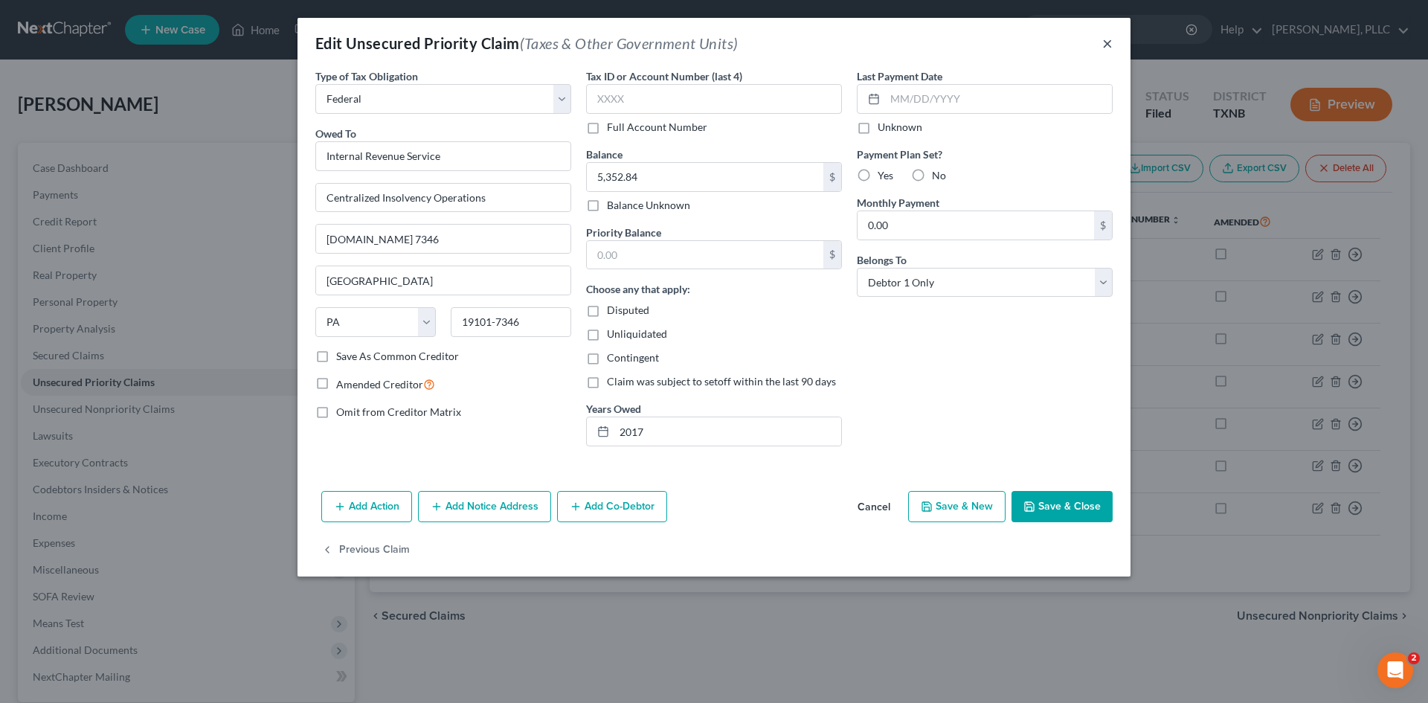
click at [1107, 45] on button "×" at bounding box center [1107, 43] width 10 height 18
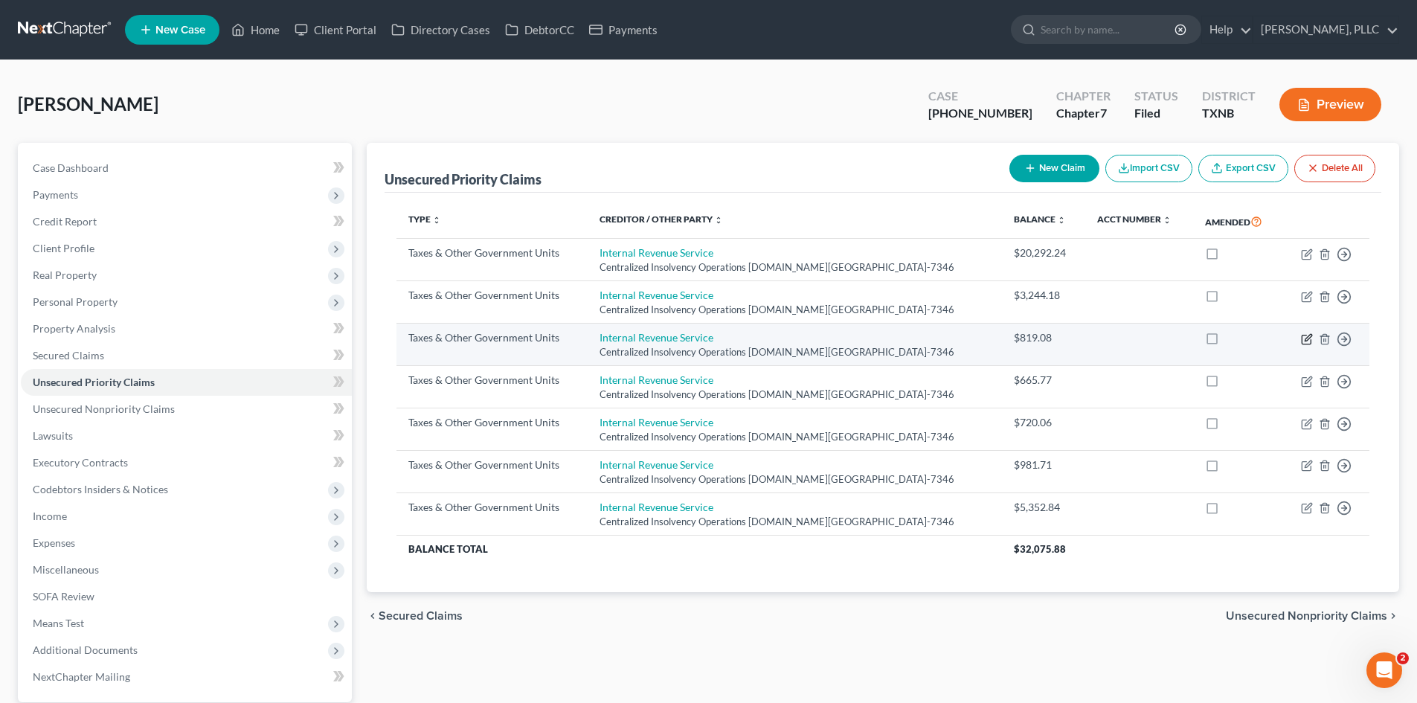
click at [1305, 342] on icon "button" at bounding box center [1307, 339] width 12 height 12
select select "0"
select select "39"
select select "0"
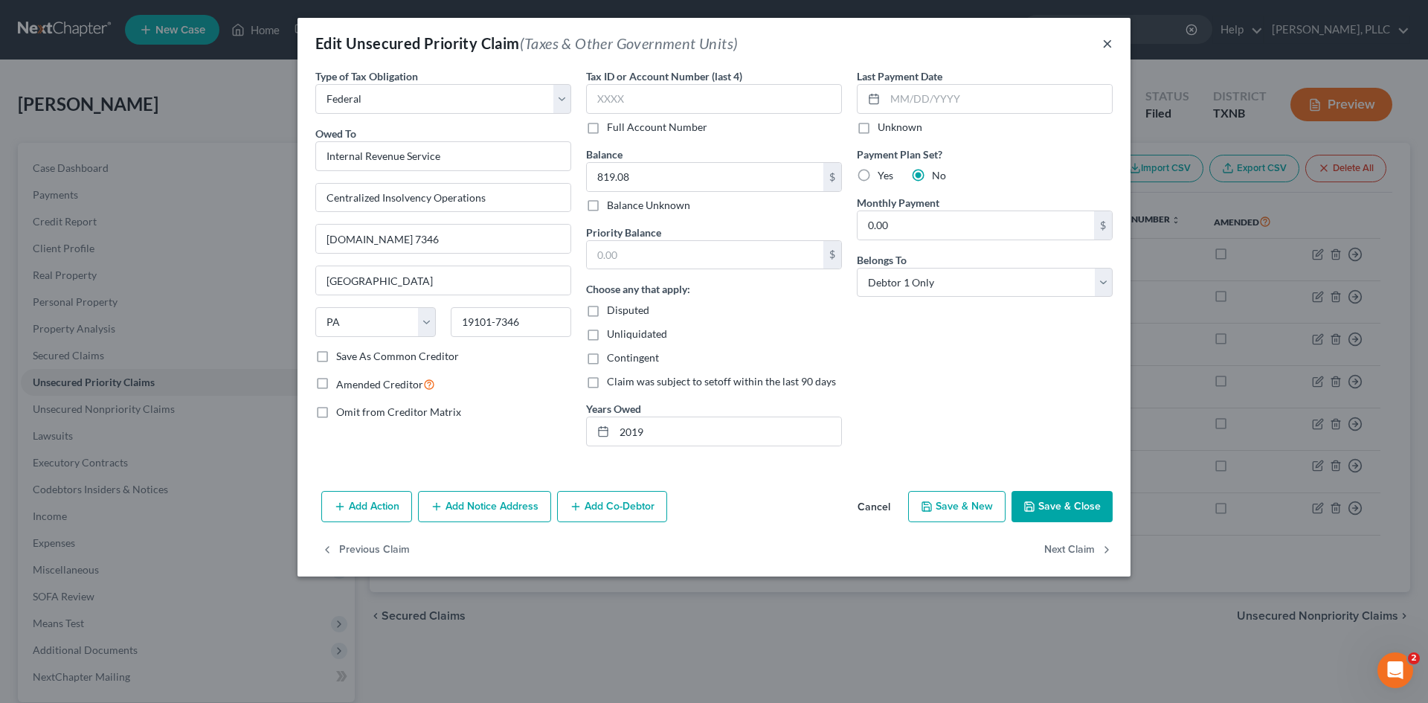
click at [1107, 45] on button "×" at bounding box center [1107, 43] width 10 height 18
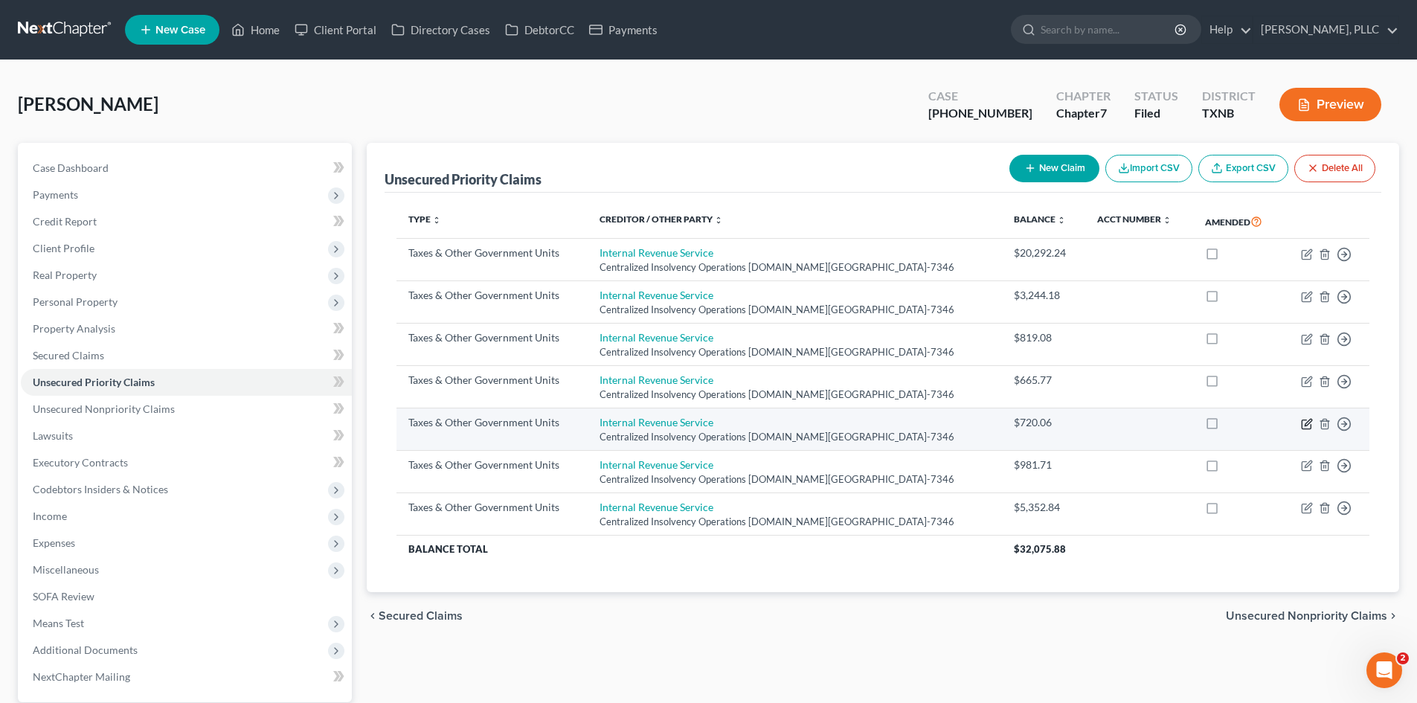
click at [1303, 425] on icon "button" at bounding box center [1307, 424] width 12 height 12
select select "0"
select select "39"
select select "0"
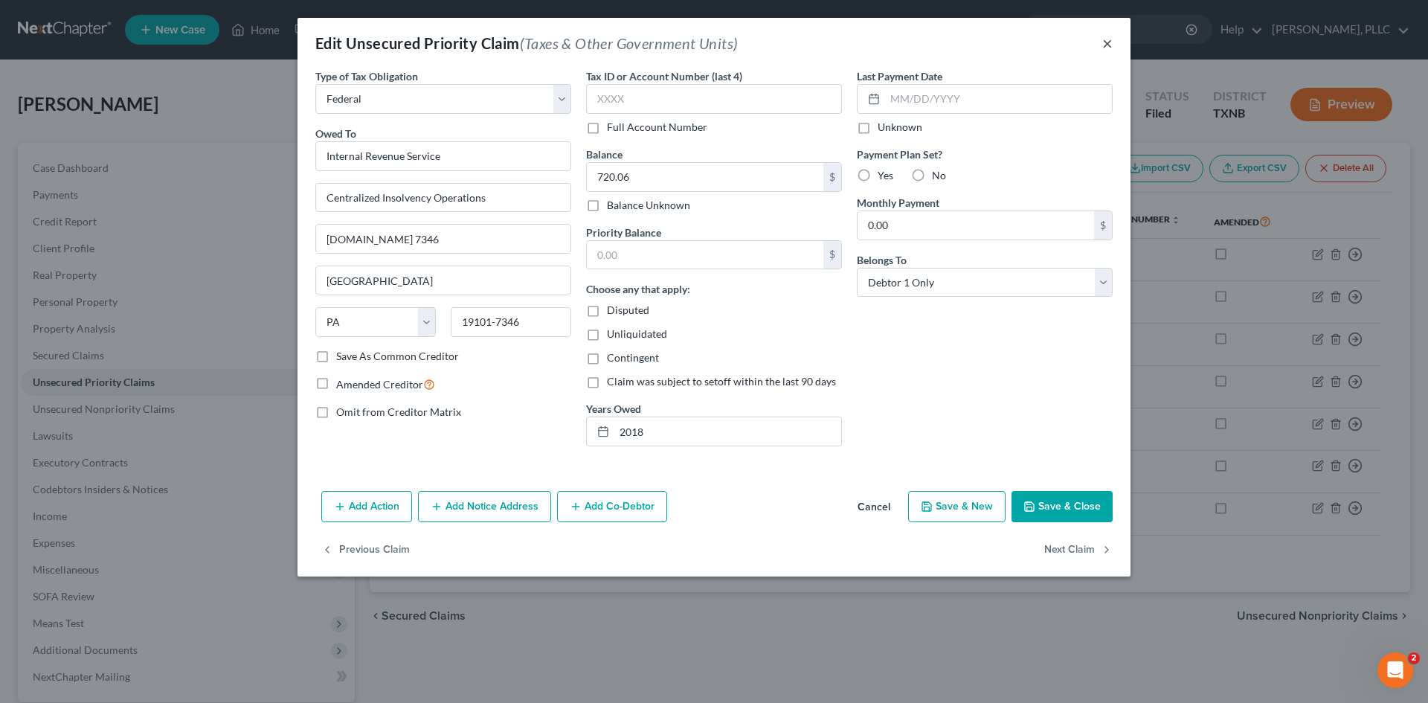
click at [1108, 46] on button "×" at bounding box center [1107, 43] width 10 height 18
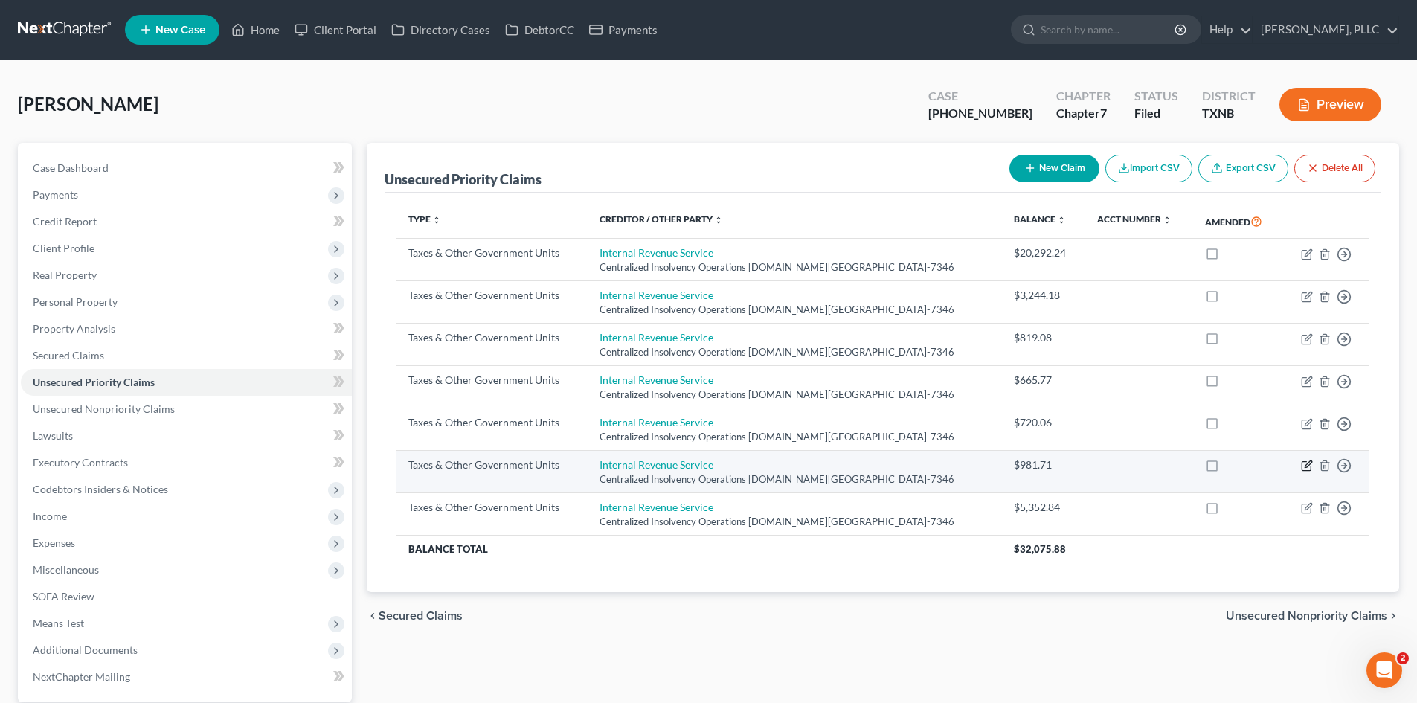
click at [1309, 467] on td "Move to D Move to F Move to G Move to Notice Only" at bounding box center [1326, 472] width 88 height 42
click at [1308, 467] on icon "button" at bounding box center [1308, 464] width 7 height 7
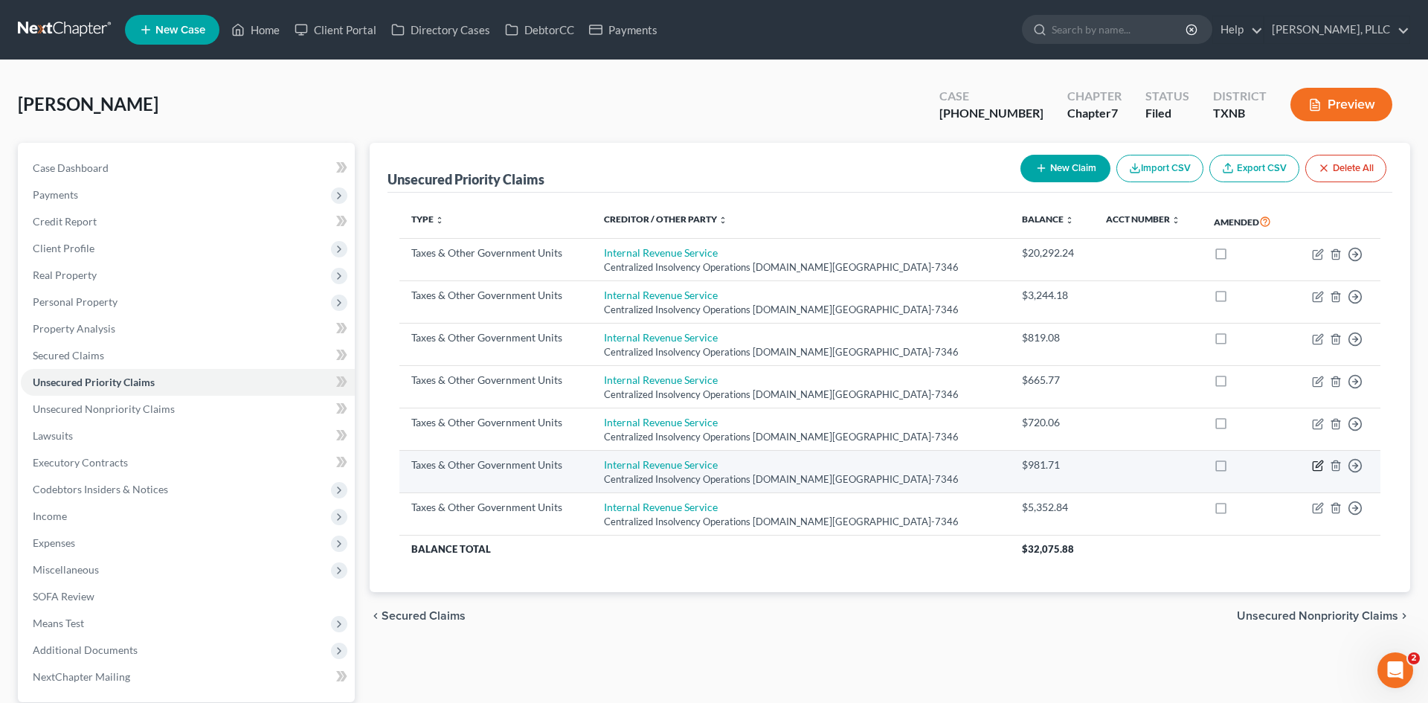
select select "0"
select select "39"
select select "0"
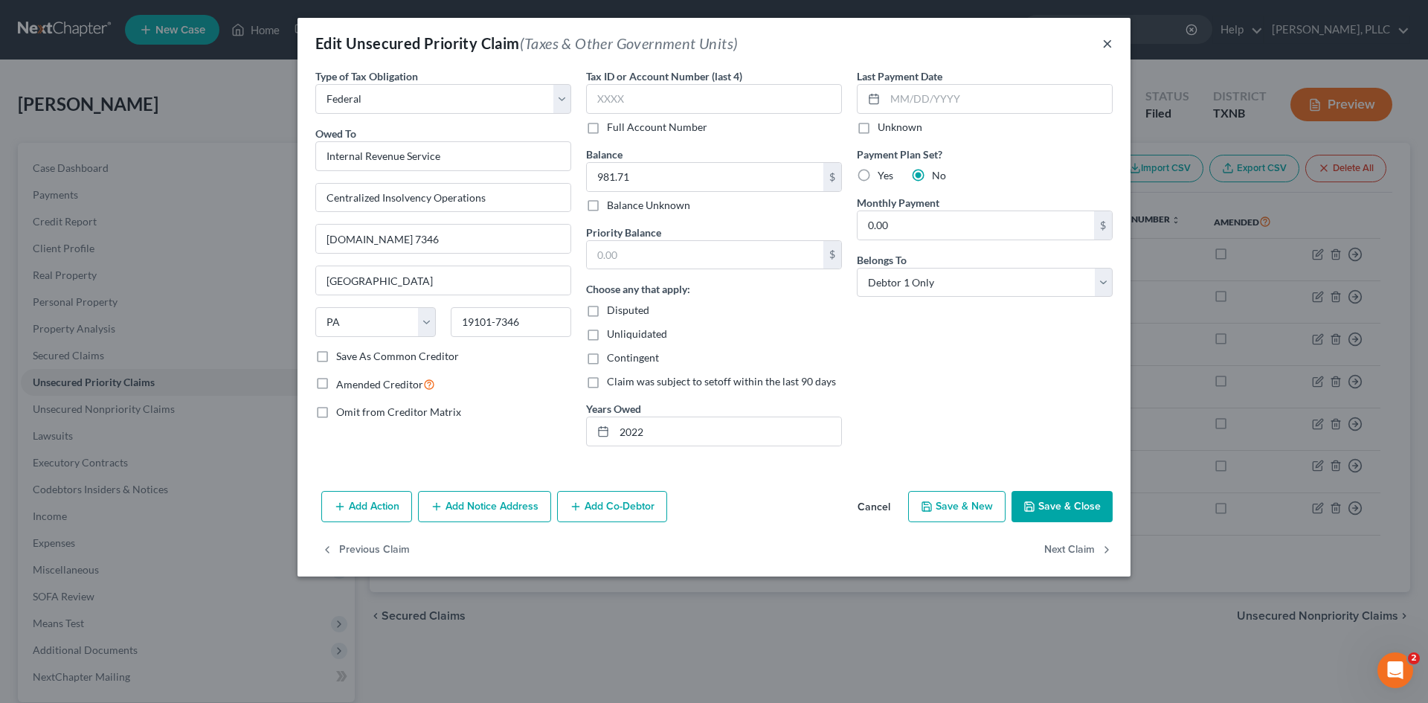
click at [1110, 45] on button "×" at bounding box center [1107, 43] width 10 height 18
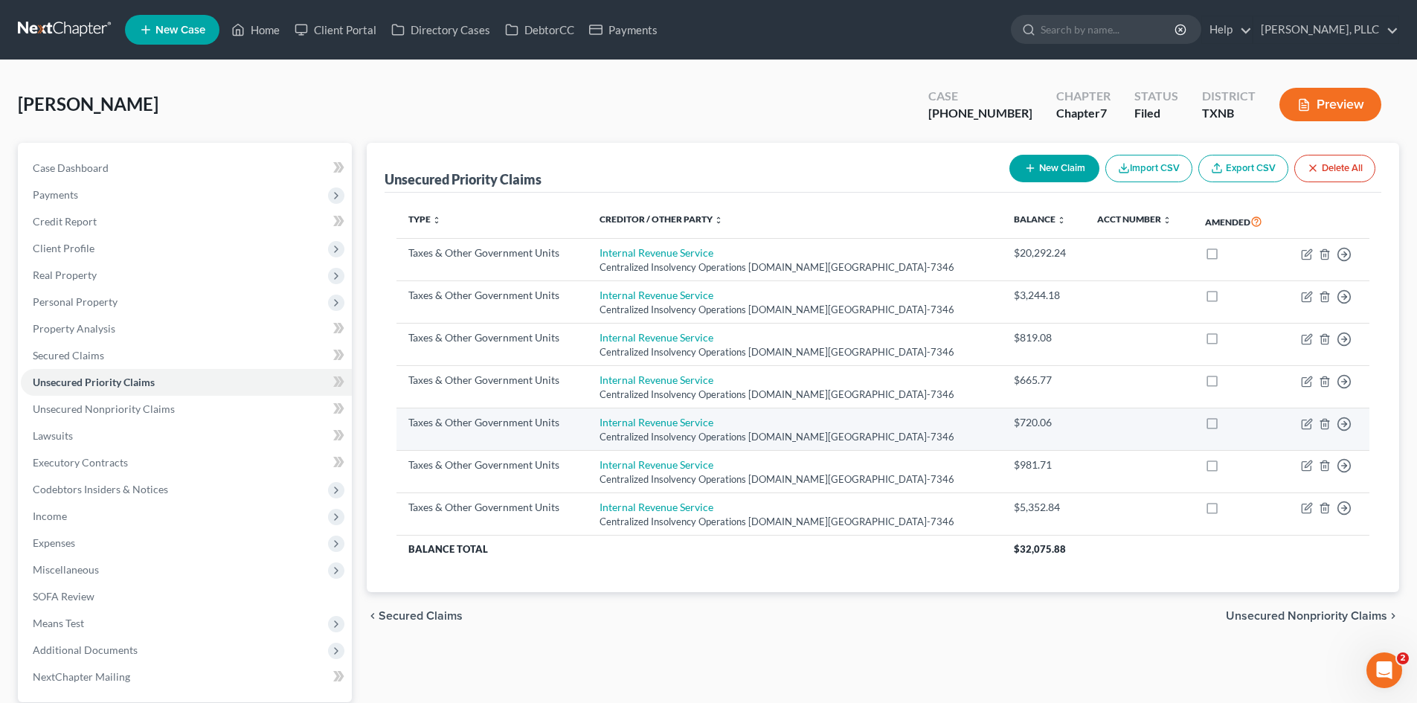
click at [1313, 422] on td "Move to D Move to F Move to G Move to Notice Only" at bounding box center [1326, 429] width 88 height 42
click at [1308, 423] on icon "button" at bounding box center [1307, 424] width 12 height 12
select select "0"
select select "39"
select select "0"
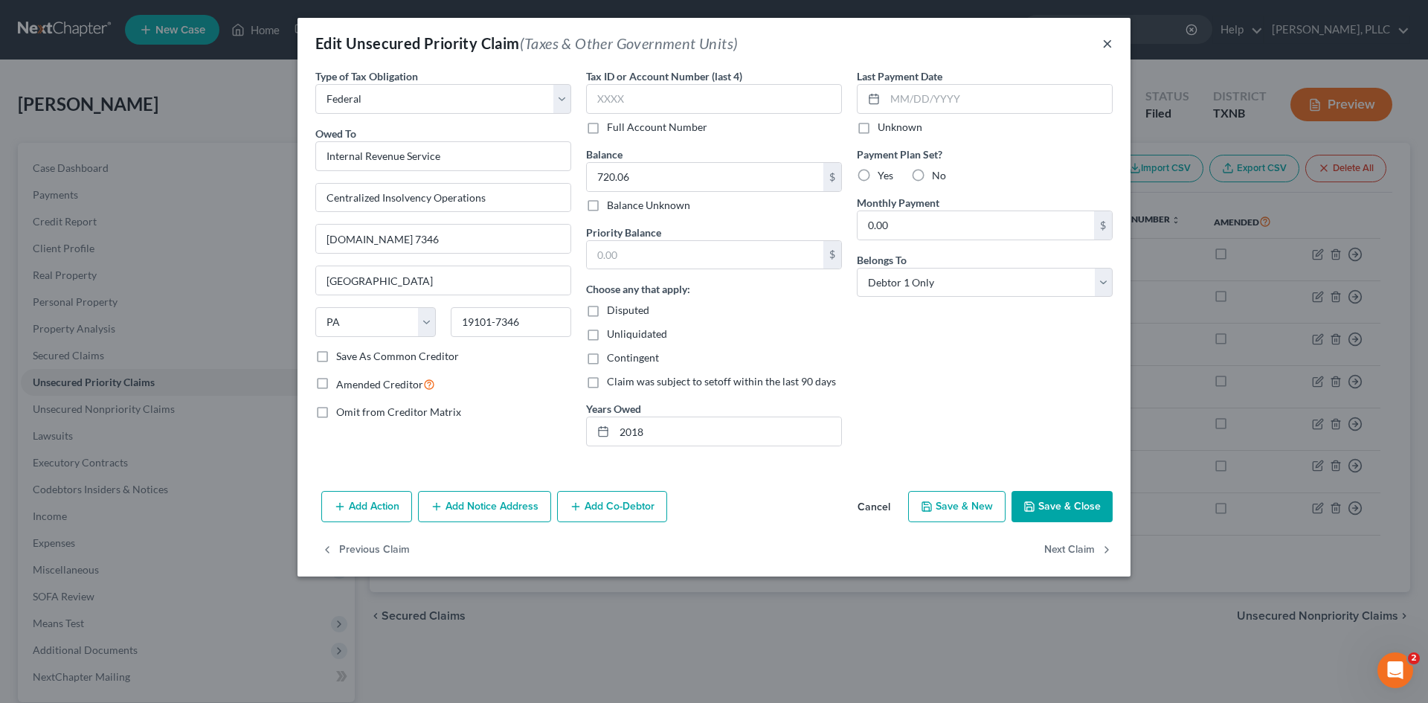
click at [1109, 37] on button "×" at bounding box center [1107, 43] width 10 height 18
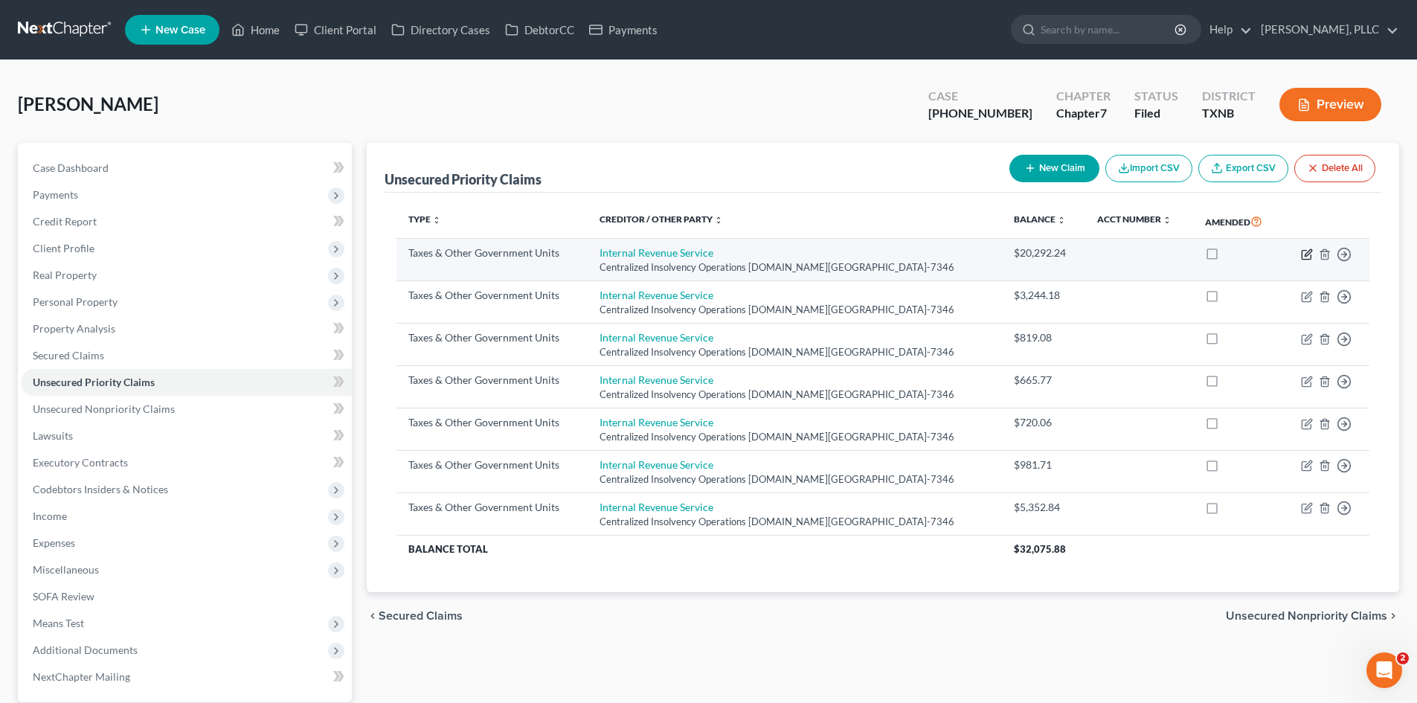
click at [1308, 253] on icon "button" at bounding box center [1307, 254] width 12 height 12
select select "0"
select select "39"
select select "0"
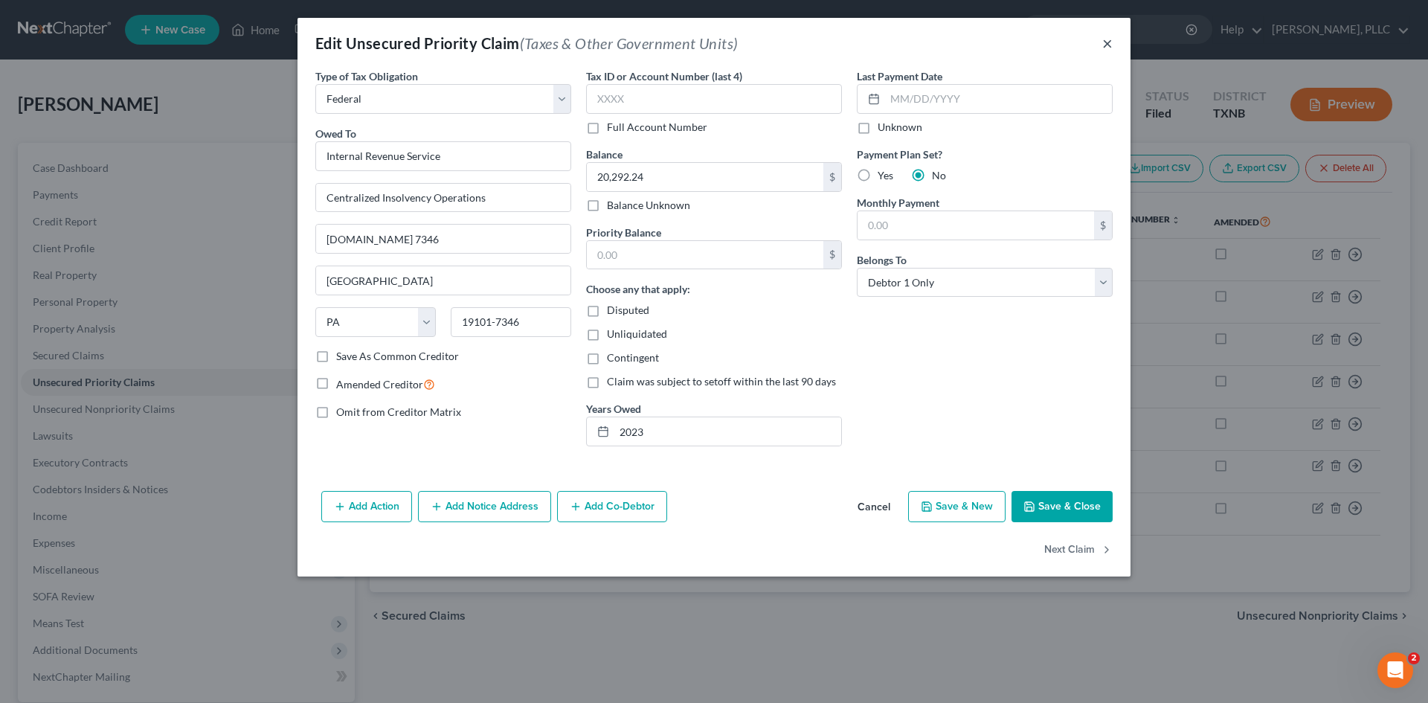
click at [1106, 46] on button "×" at bounding box center [1107, 43] width 10 height 18
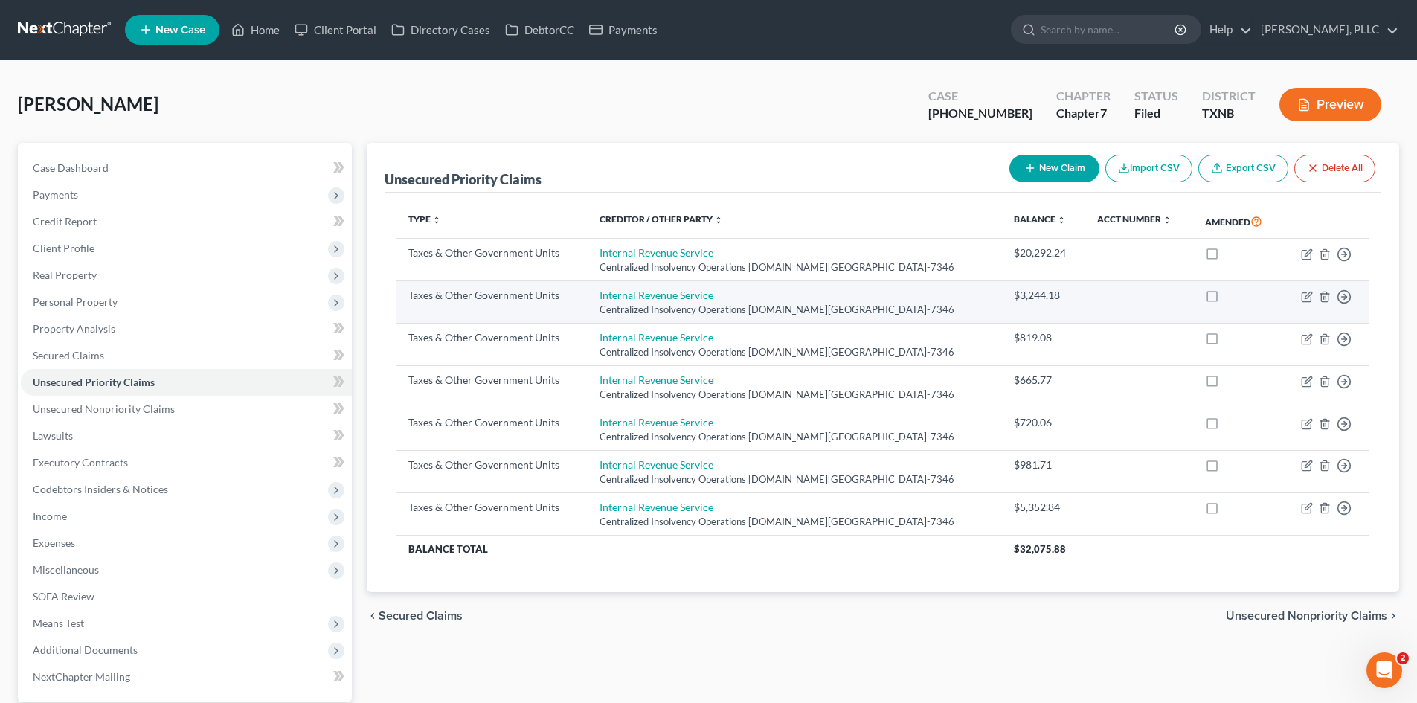
click at [1314, 295] on td "Move to D Move to F Move to G Move to Notice Only" at bounding box center [1326, 302] width 88 height 42
click at [1305, 297] on icon "button" at bounding box center [1308, 295] width 7 height 7
select select "0"
select select "39"
select select "0"
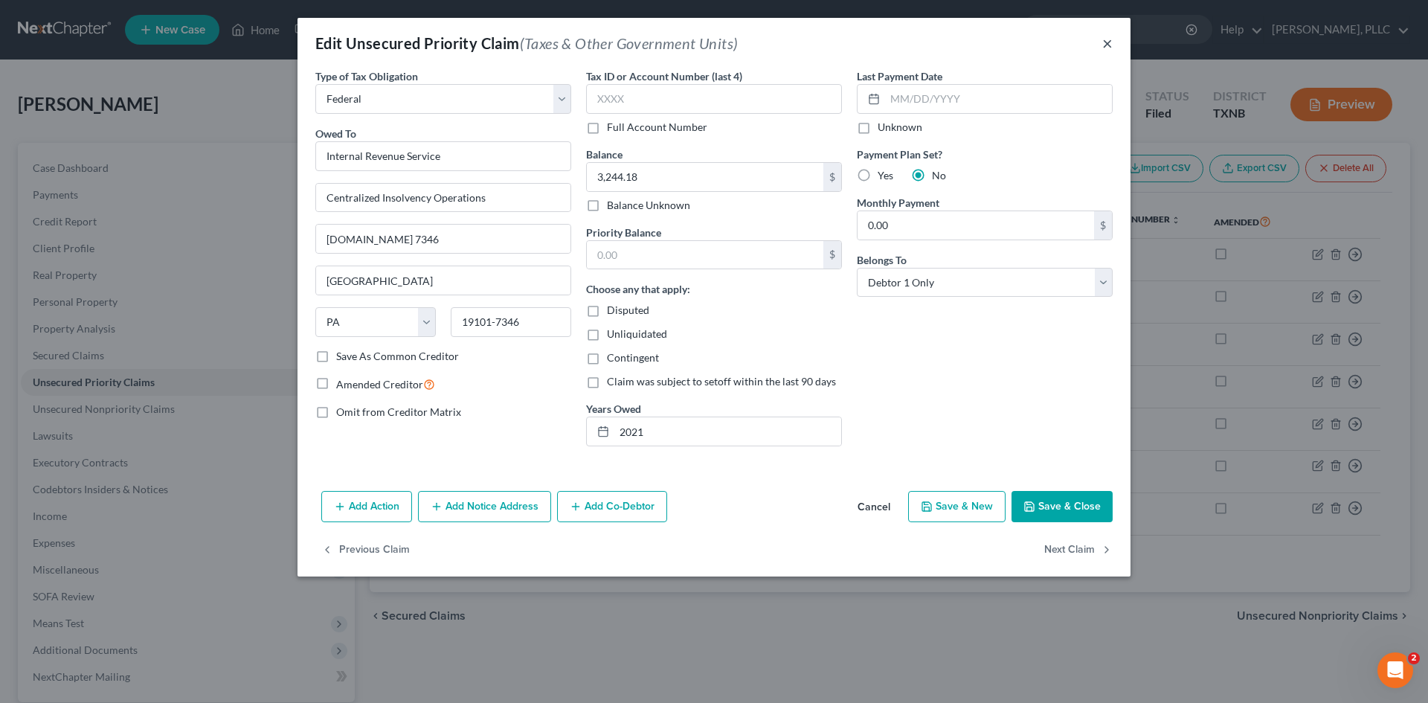
click at [1108, 45] on button "×" at bounding box center [1107, 43] width 10 height 18
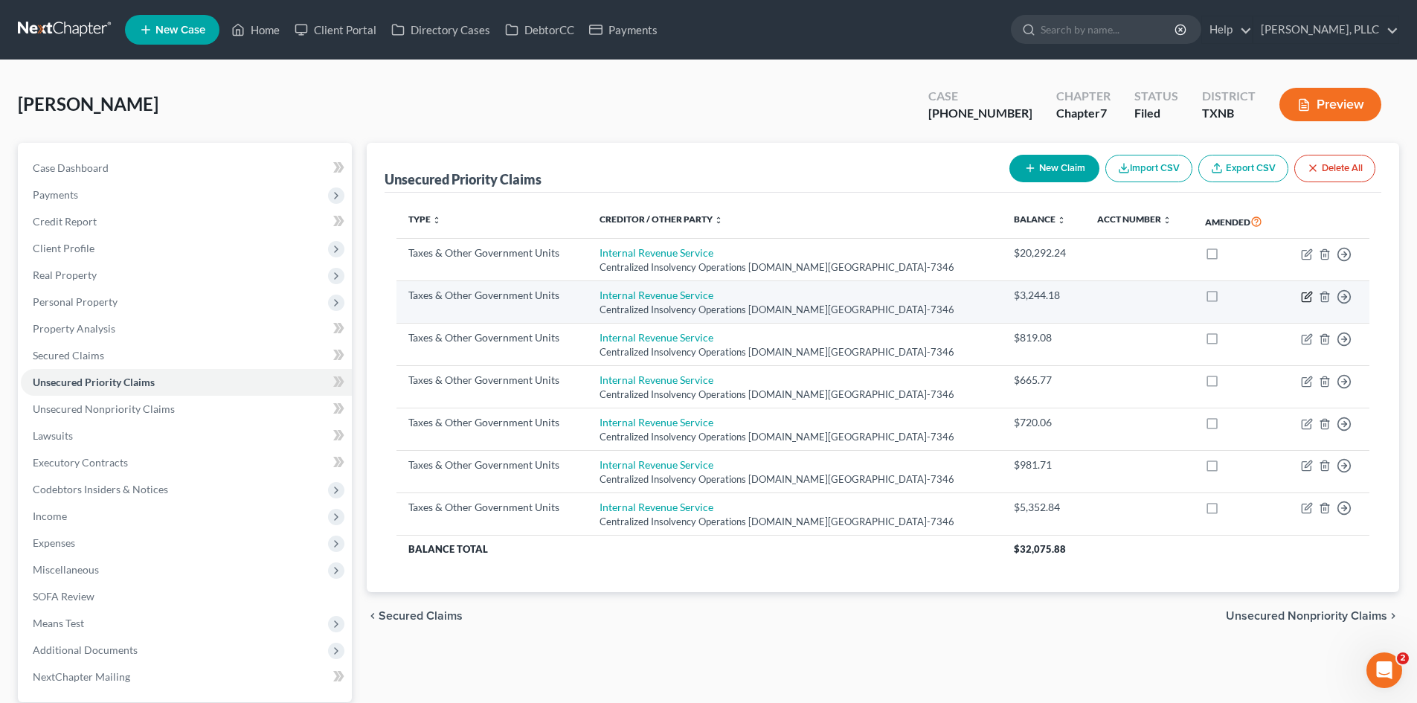
click at [1308, 301] on icon "button" at bounding box center [1307, 297] width 12 height 12
select select "0"
select select "39"
select select "0"
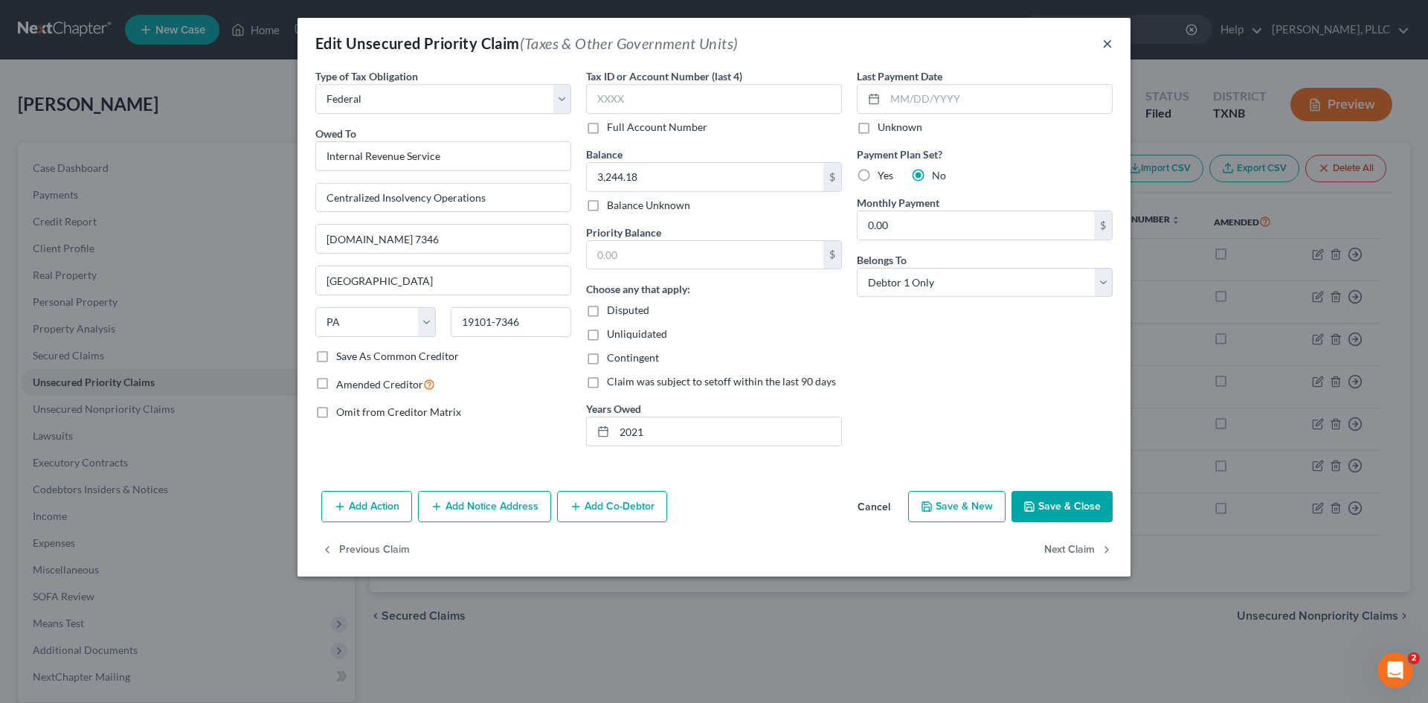
click at [1108, 45] on button "×" at bounding box center [1107, 43] width 10 height 18
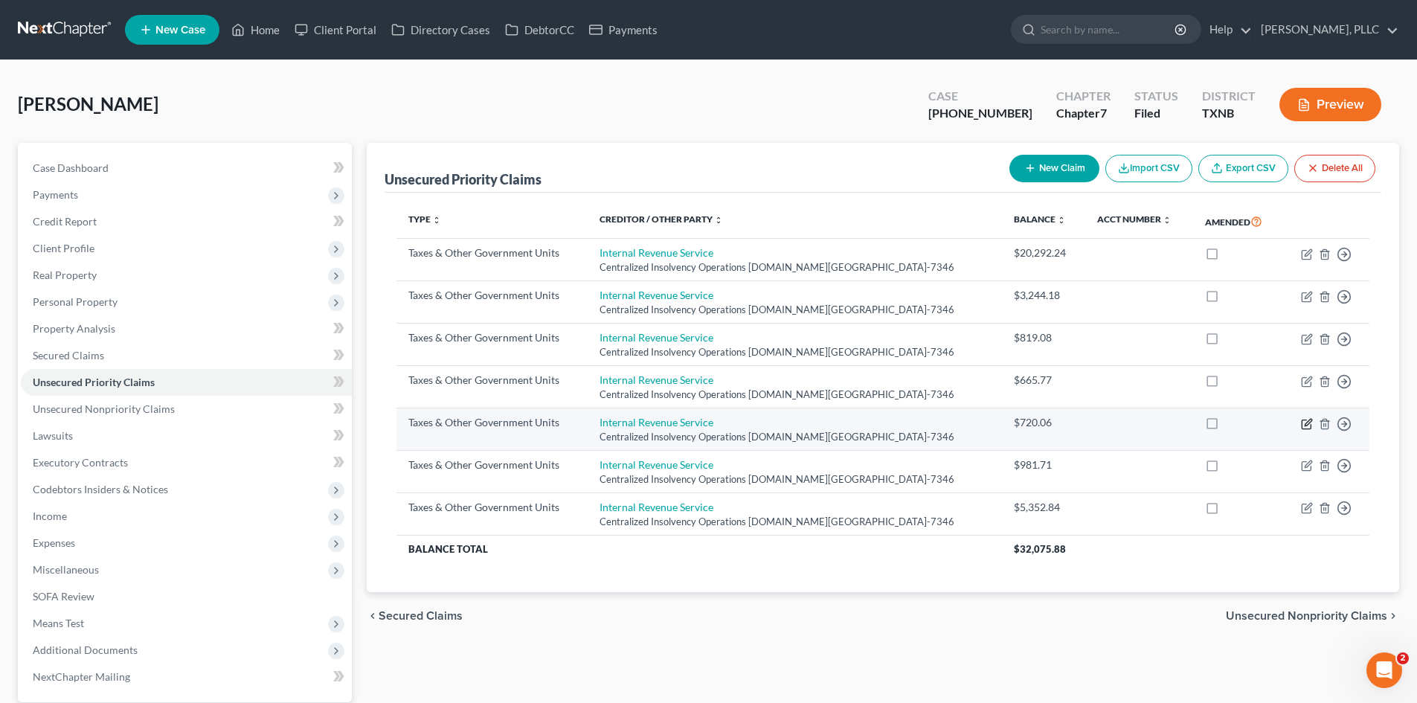
click at [1307, 428] on icon "button" at bounding box center [1307, 424] width 12 height 12
select select "0"
select select "39"
select select "0"
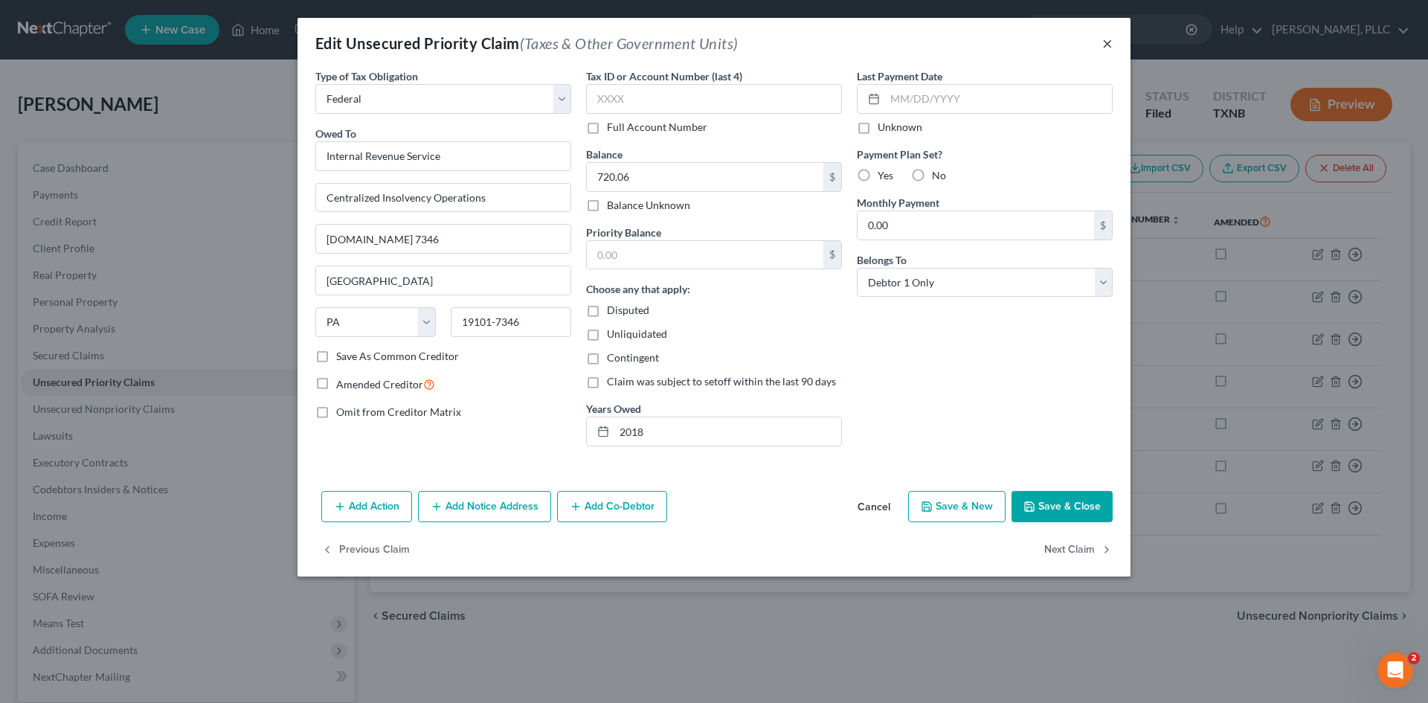
click at [1109, 45] on button "×" at bounding box center [1107, 43] width 10 height 18
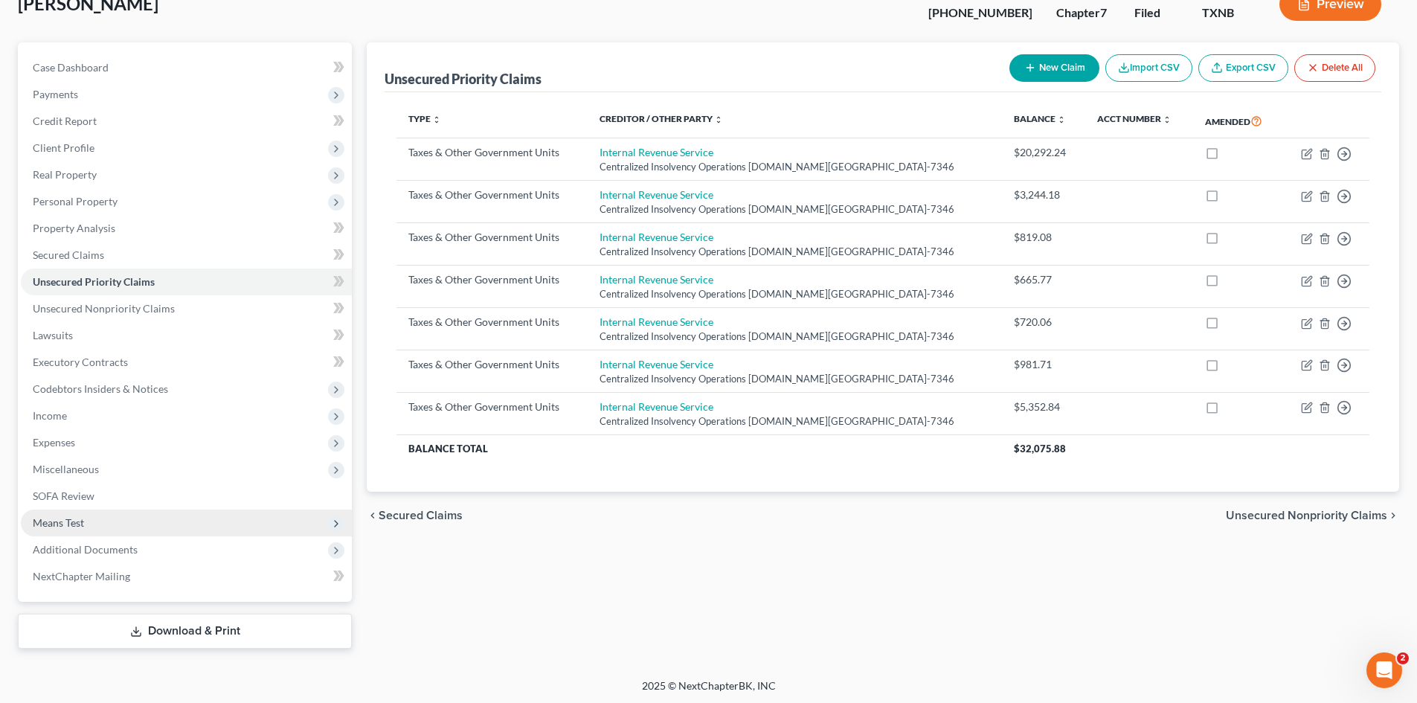
scroll to position [103, 0]
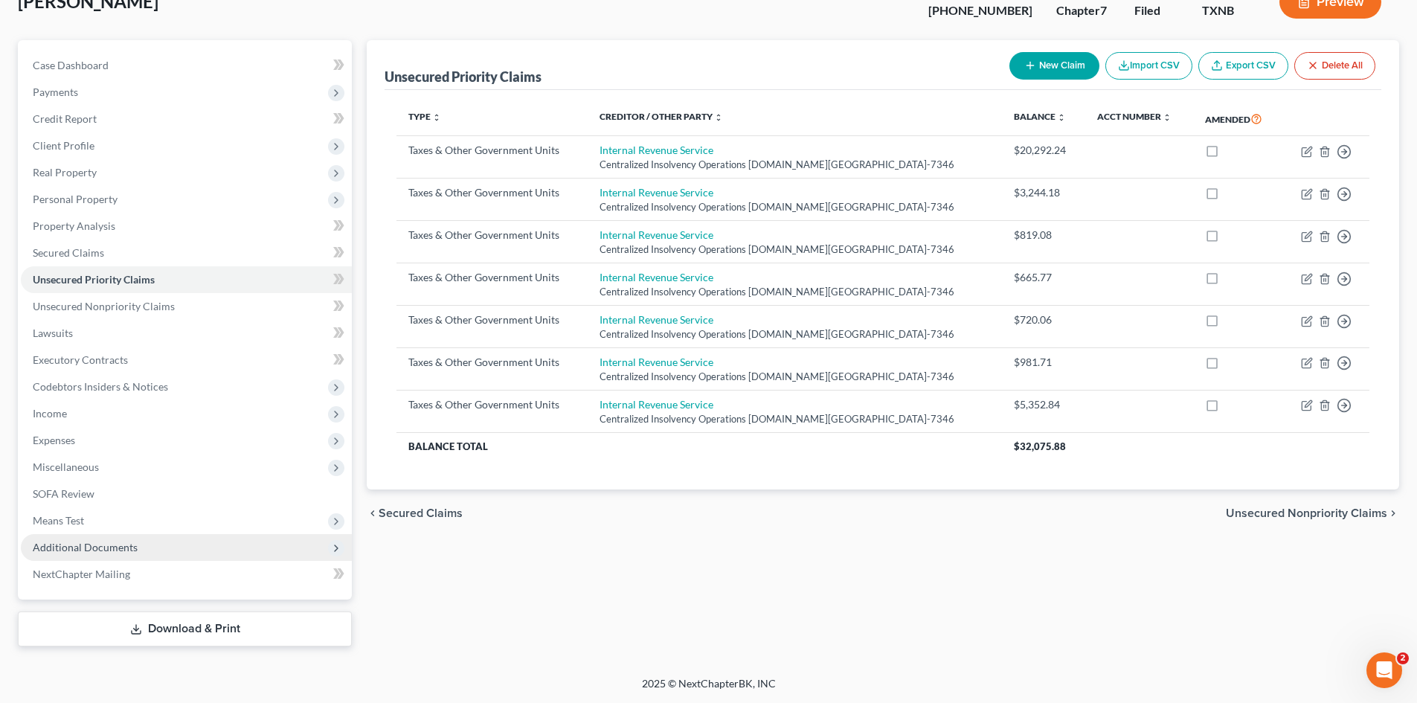
click at [85, 538] on span "Additional Documents" at bounding box center [186, 547] width 331 height 27
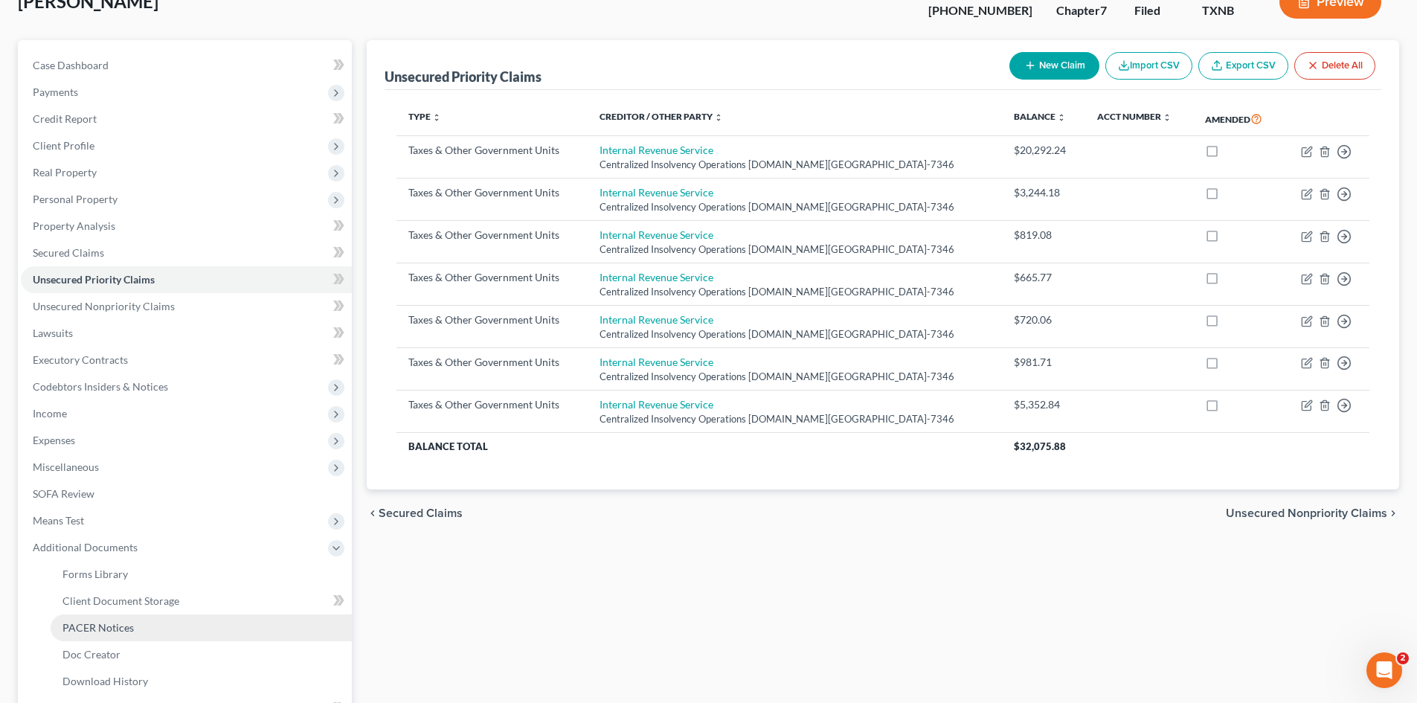
click at [101, 618] on link "PACER Notices" at bounding box center [201, 627] width 301 height 27
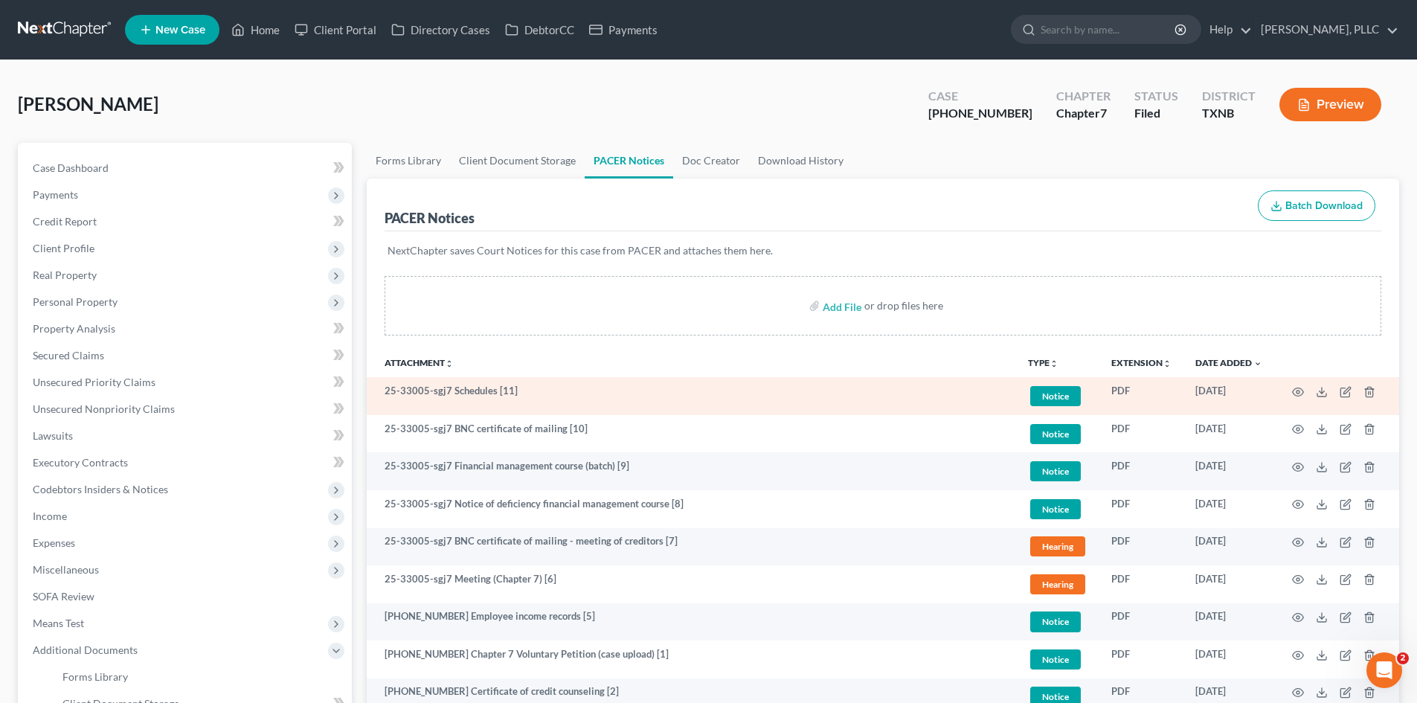
scroll to position [149, 0]
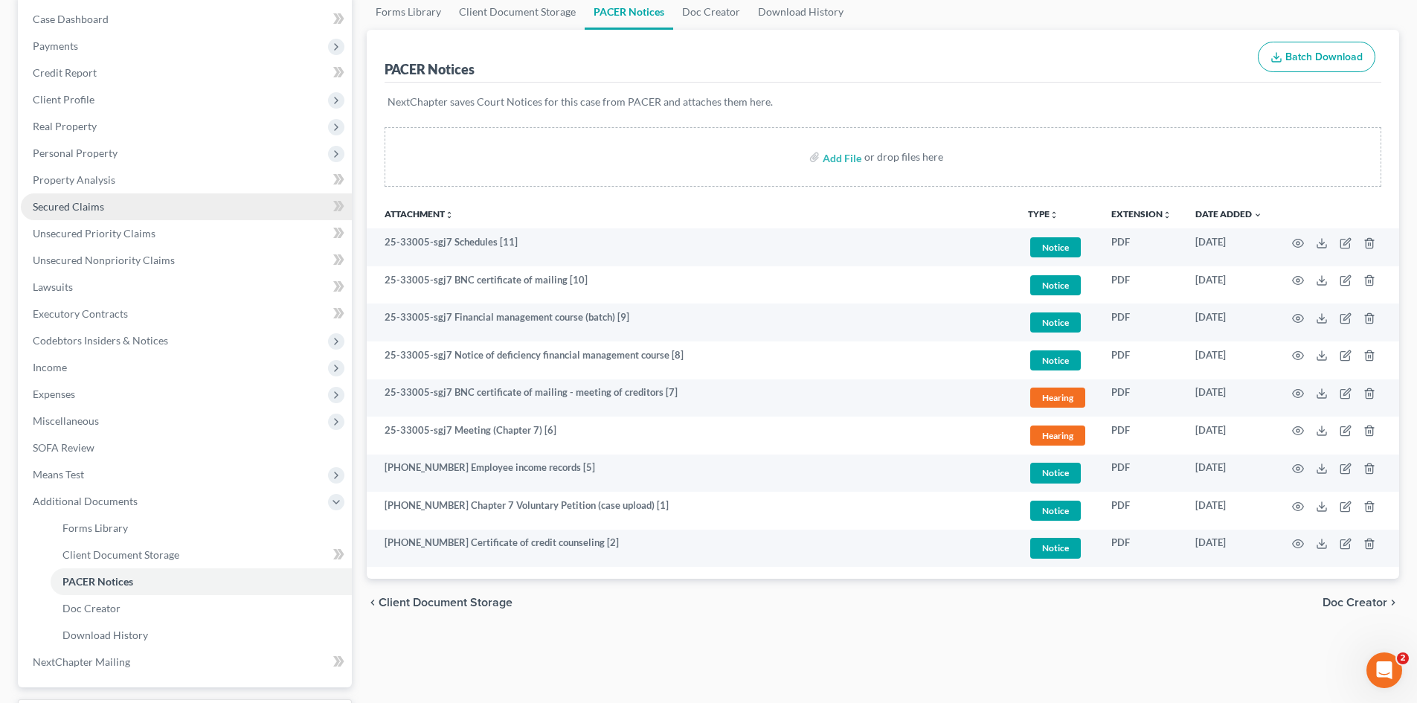
click at [118, 219] on link "Secured Claims" at bounding box center [186, 206] width 331 height 27
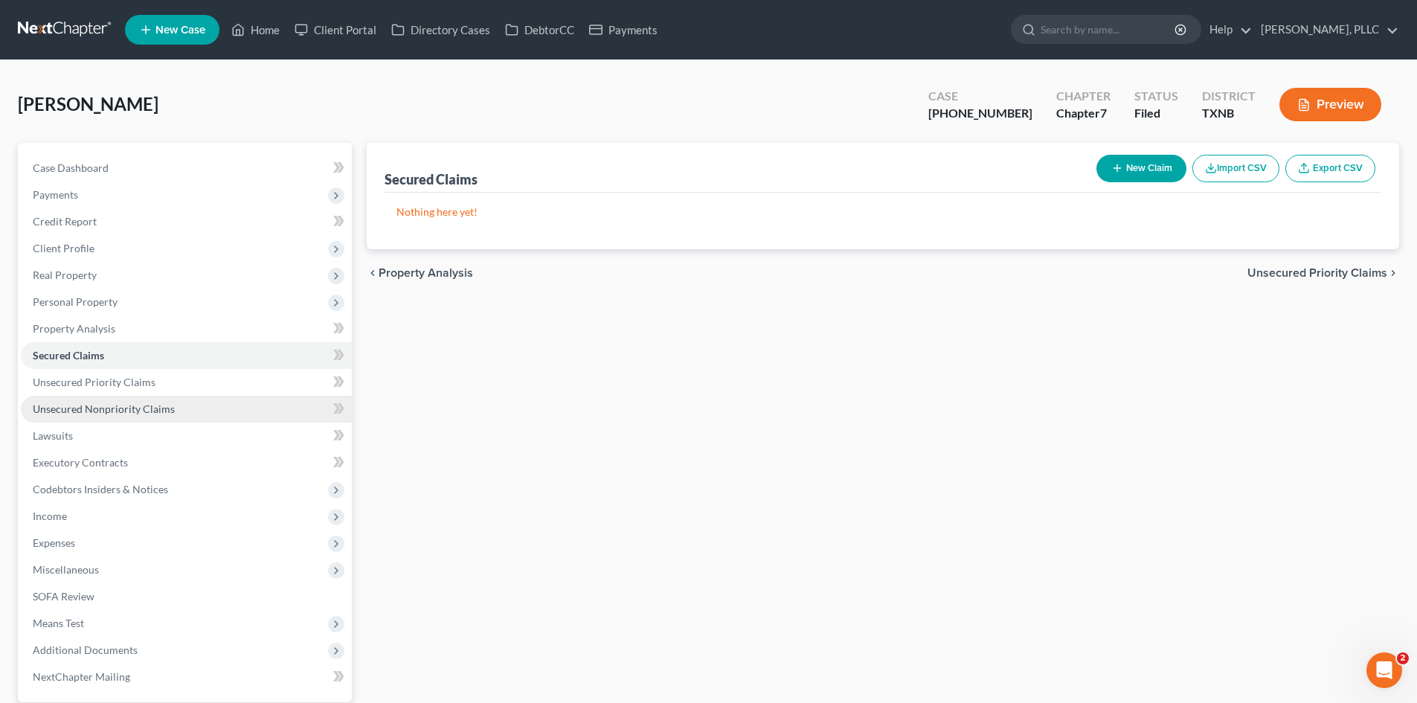
click at [132, 416] on link "Unsecured Nonpriority Claims" at bounding box center [186, 409] width 331 height 27
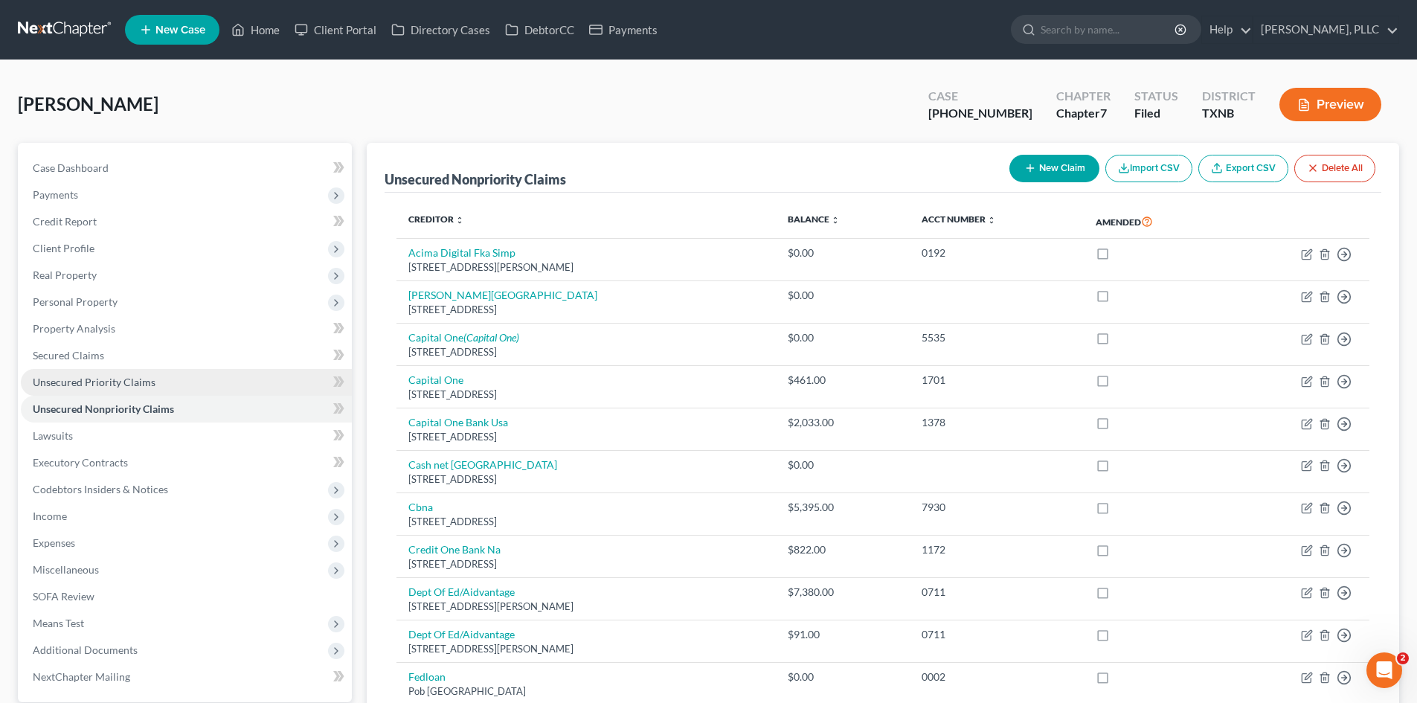
click at [136, 382] on span "Unsecured Priority Claims" at bounding box center [94, 382] width 123 height 13
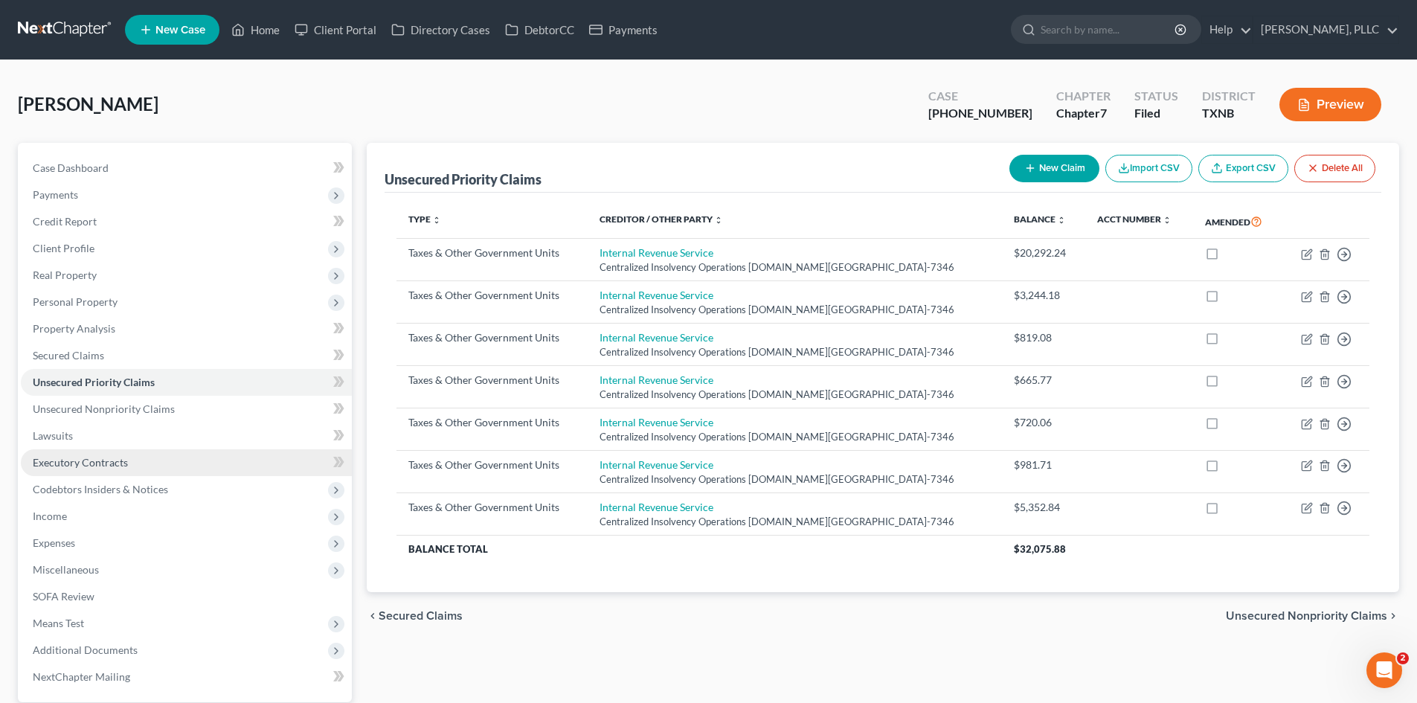
click at [90, 460] on span "Executory Contracts" at bounding box center [80, 462] width 95 height 13
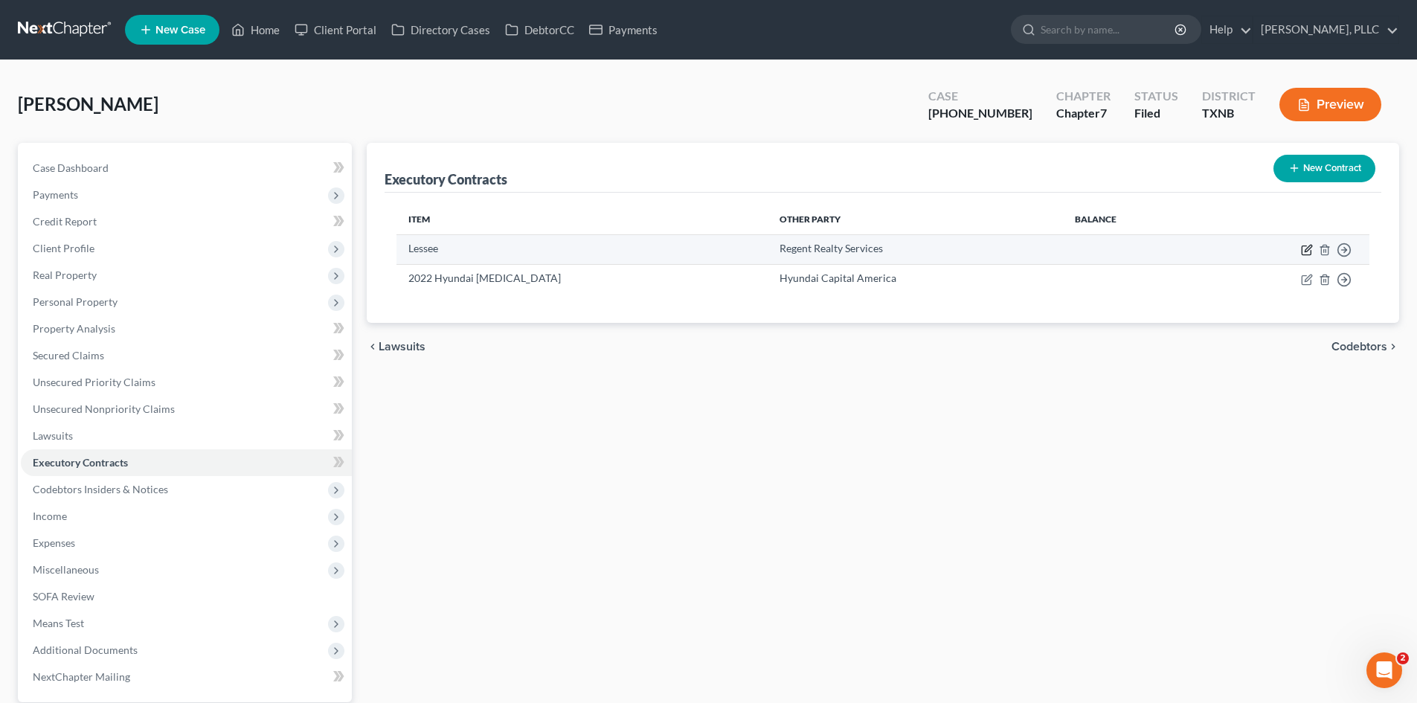
click at [1303, 250] on icon "button" at bounding box center [1307, 250] width 12 height 12
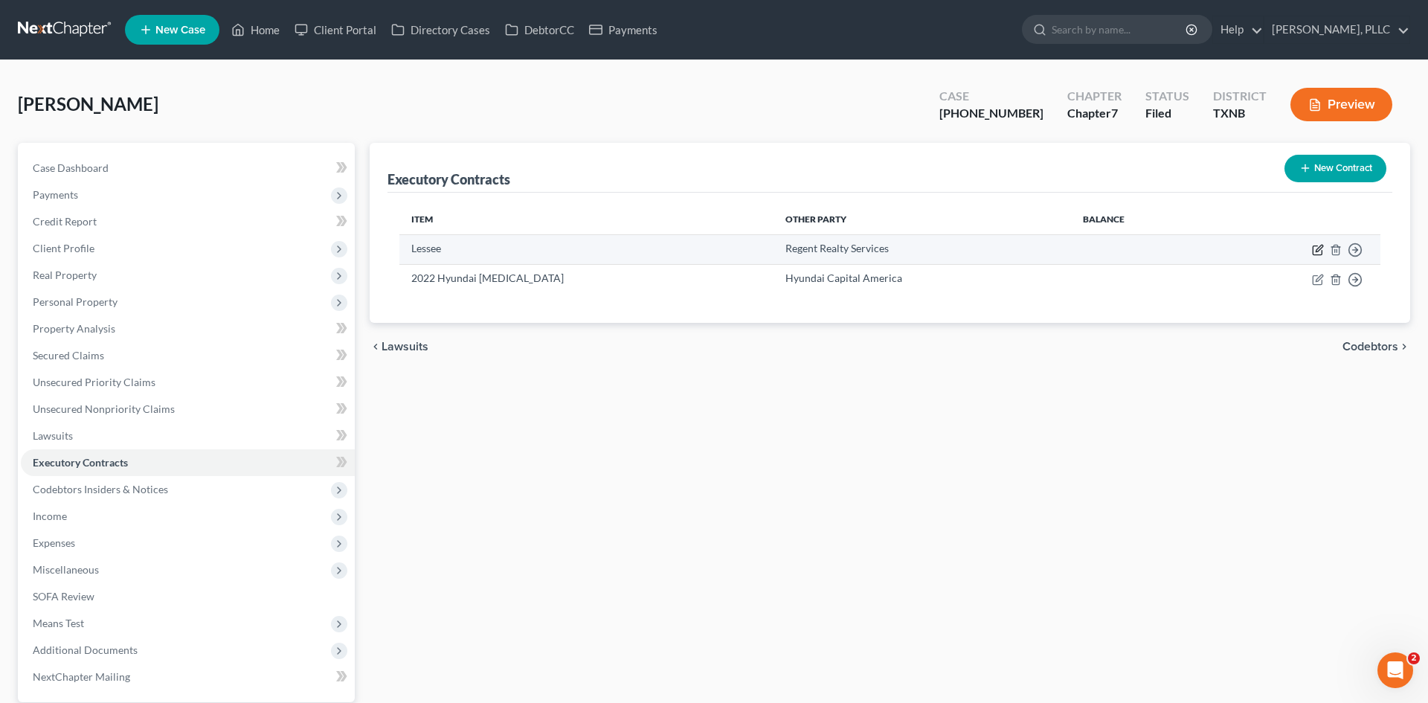
select select "3"
select select "45"
select select "3"
select select "0"
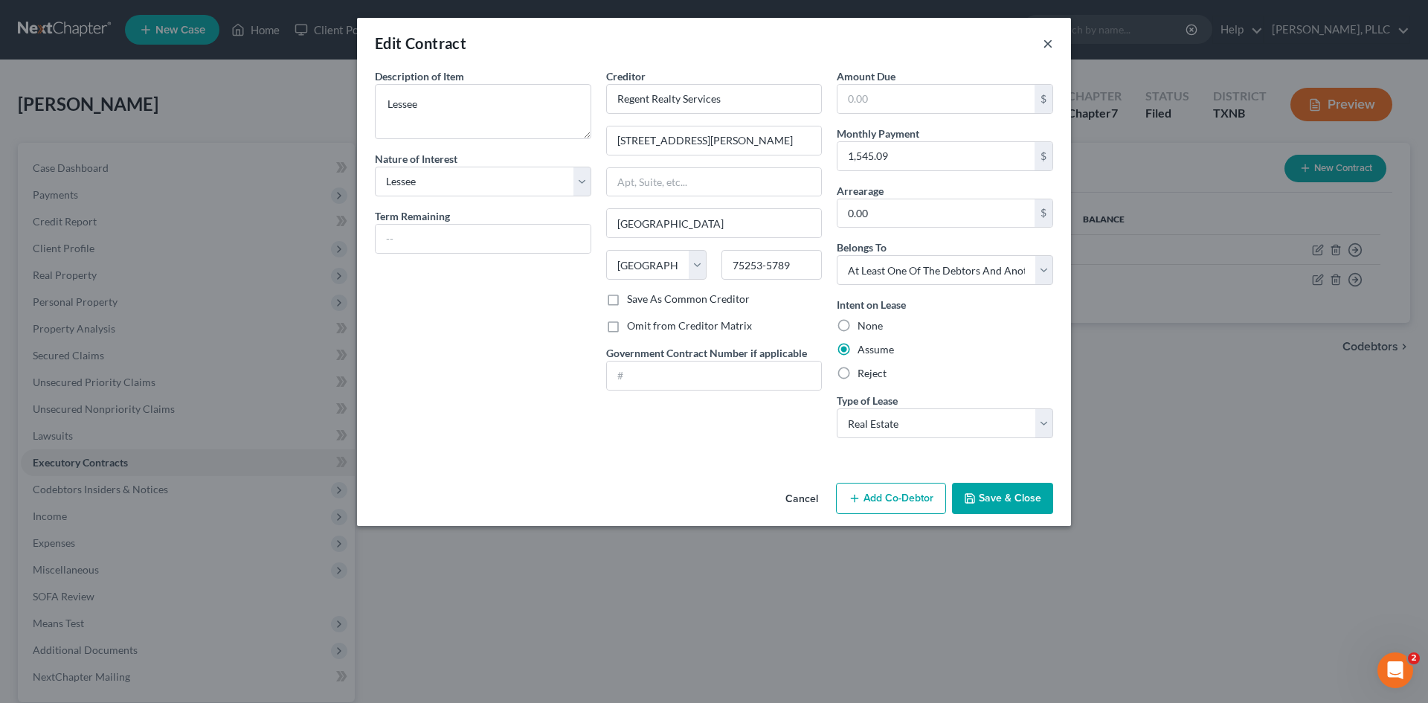
click at [1047, 42] on button "×" at bounding box center [1048, 43] width 10 height 18
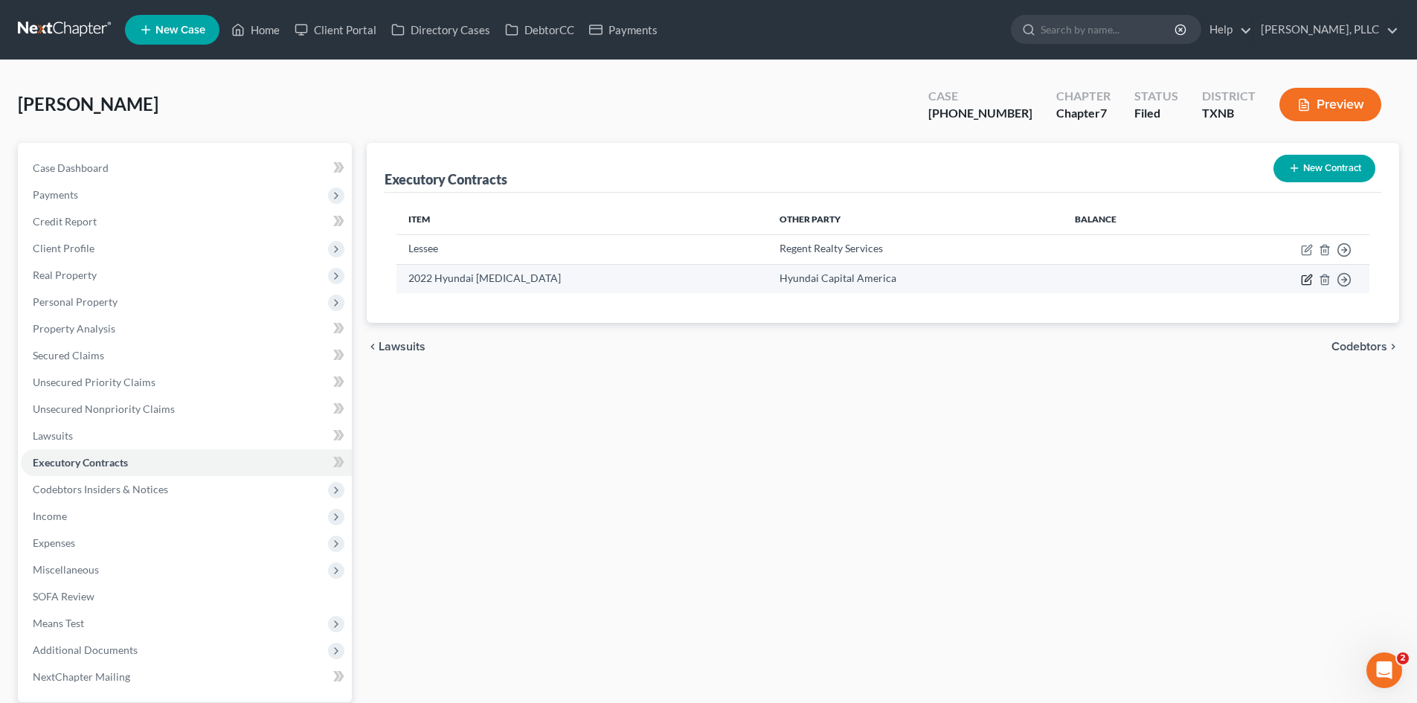
click at [1308, 284] on icon "button" at bounding box center [1306, 279] width 9 height 9
select select "4"
select select "3"
select select "1"
select select "0"
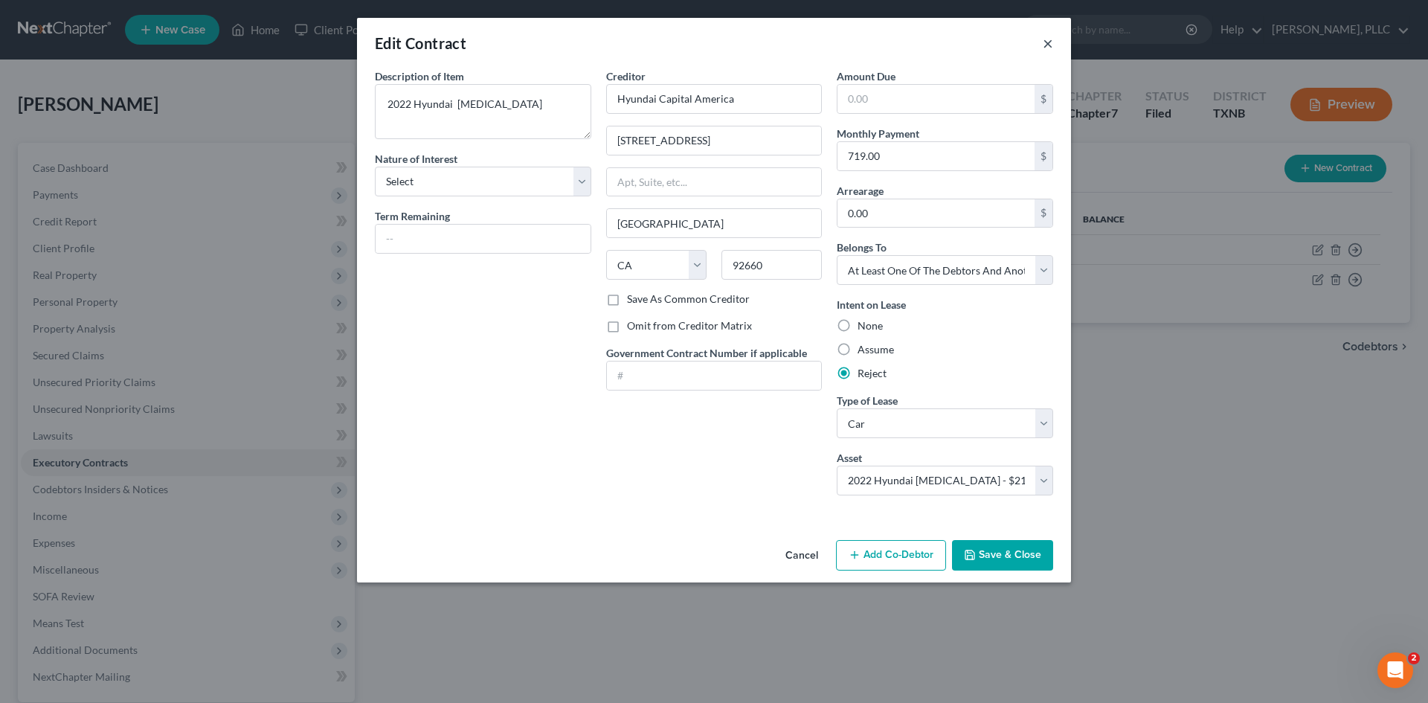
click at [1047, 46] on button "×" at bounding box center [1048, 43] width 10 height 18
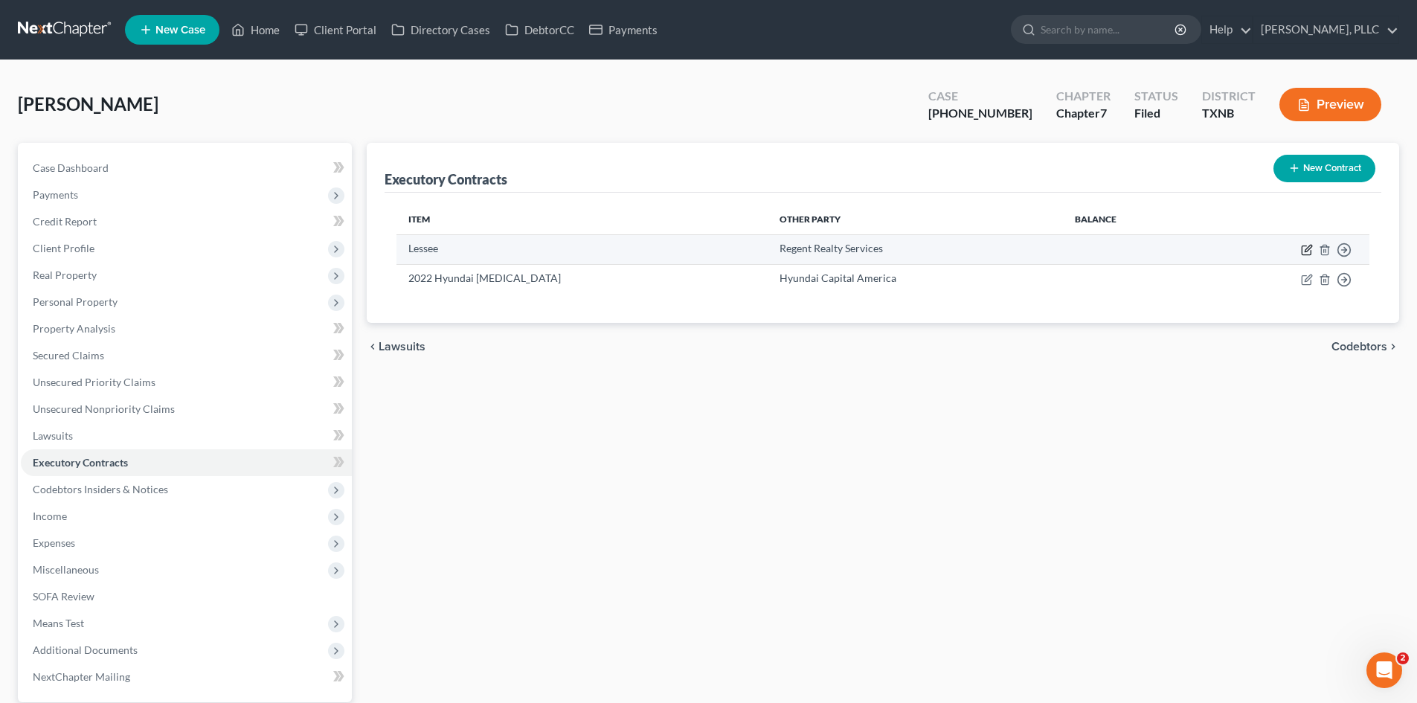
click at [1307, 245] on icon "button" at bounding box center [1307, 250] width 12 height 12
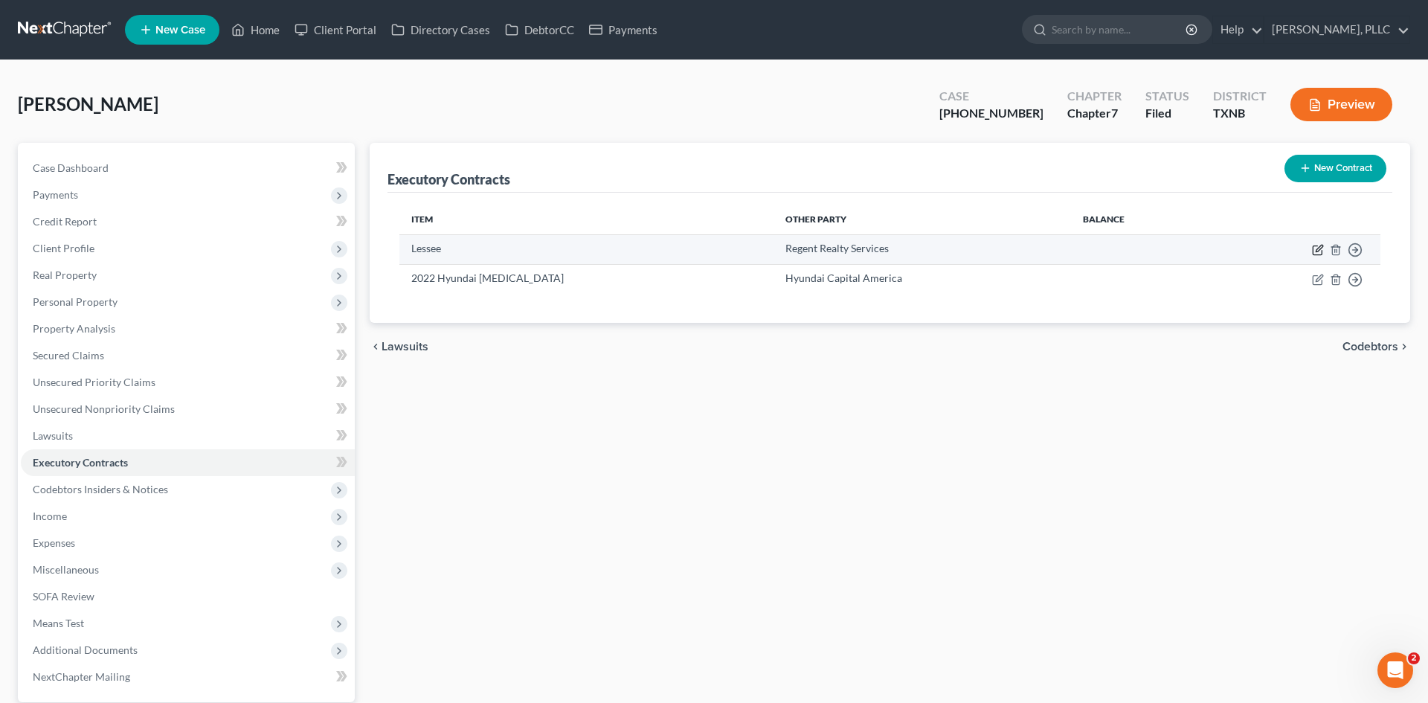
select select "3"
select select "45"
select select "3"
select select "0"
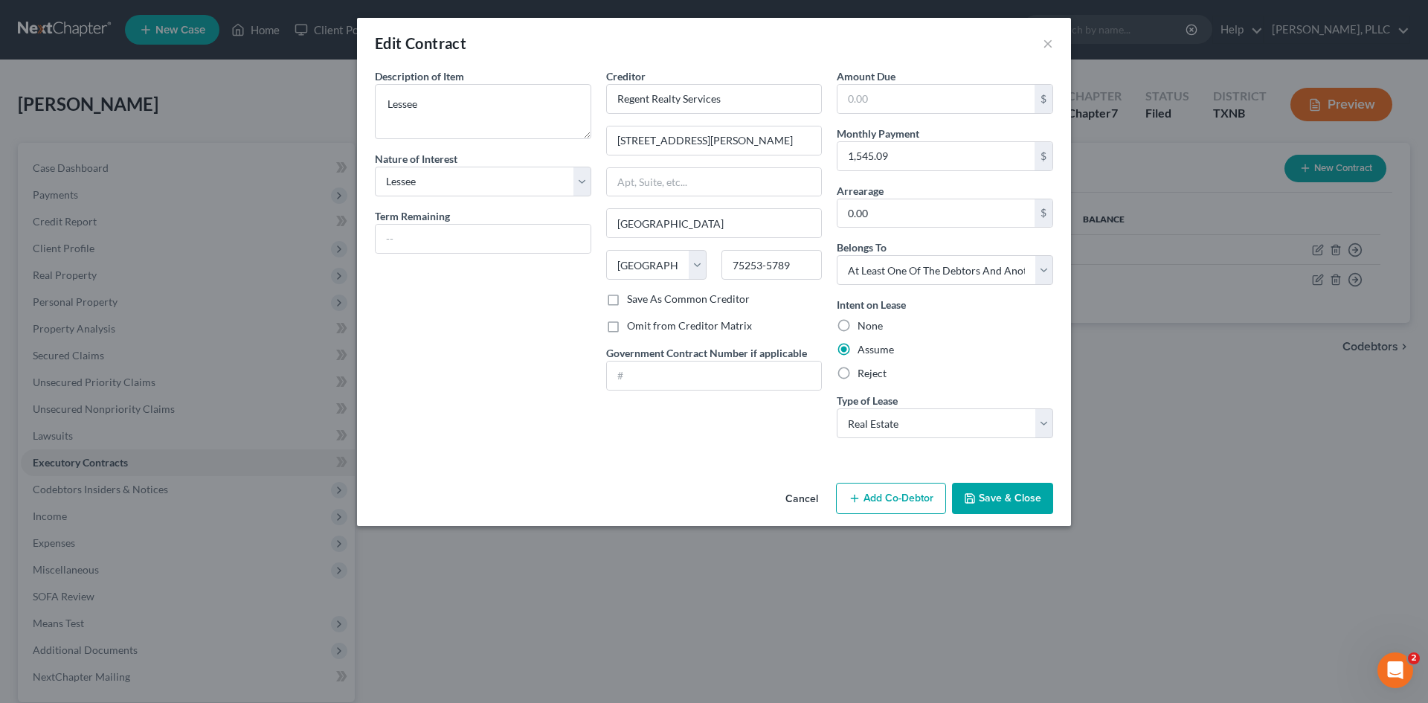
click at [858, 368] on label "Reject" at bounding box center [872, 373] width 29 height 15
click at [864, 368] on input "Reject" at bounding box center [869, 371] width 10 height 10
radio input "true"
click at [857, 350] on div "Assume" at bounding box center [945, 349] width 216 height 15
click at [858, 353] on label "Assume" at bounding box center [876, 349] width 36 height 15
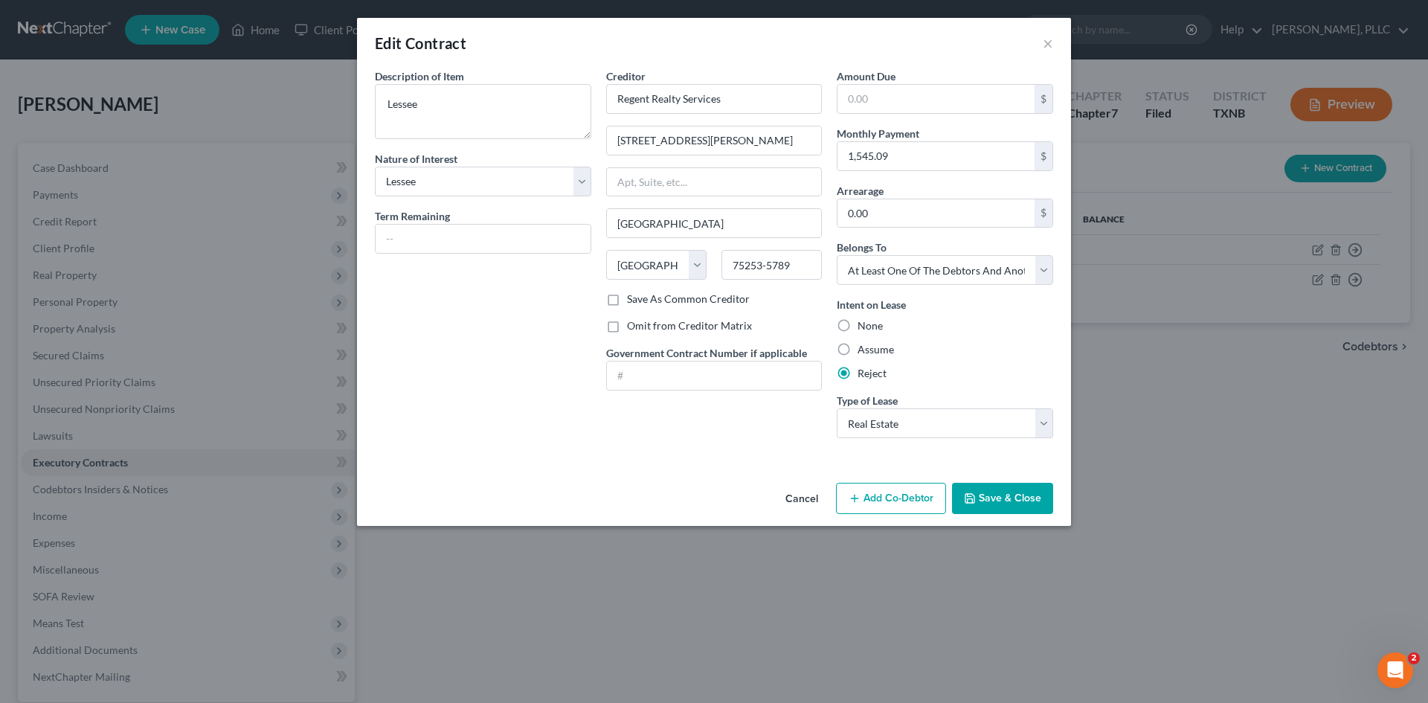
click at [864, 352] on input "Assume" at bounding box center [869, 347] width 10 height 10
radio input "true"
click at [858, 371] on label "Reject" at bounding box center [872, 373] width 29 height 15
click at [864, 371] on input "Reject" at bounding box center [869, 371] width 10 height 10
radio input "true"
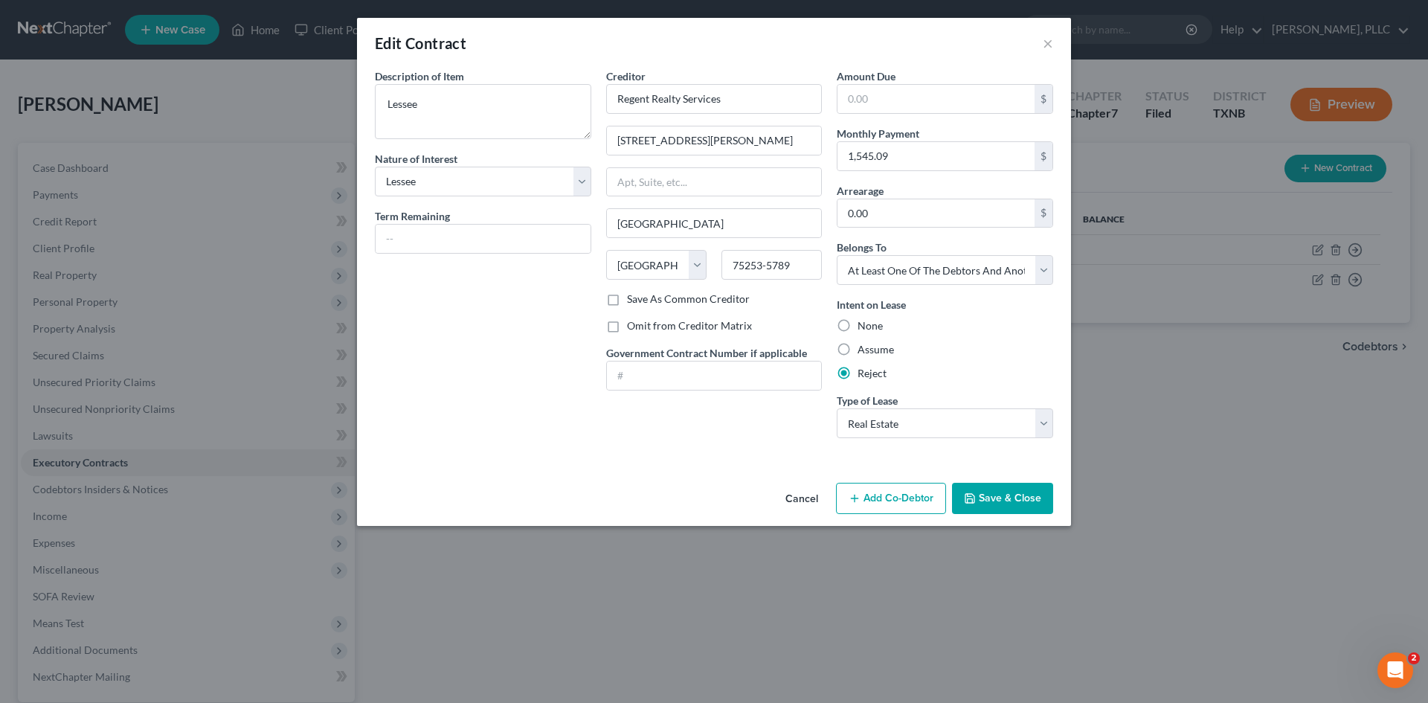
click at [835, 362] on div "Amount Due $ Monthly Payment 1,545.09 $ Arrearage 0.00 $ Belongs To * Select De…" at bounding box center [944, 259] width 231 height 382
click at [858, 355] on label "Assume" at bounding box center [876, 349] width 36 height 15
click at [864, 352] on input "Assume" at bounding box center [869, 347] width 10 height 10
radio input "true"
click at [1049, 41] on button "×" at bounding box center [1048, 43] width 10 height 18
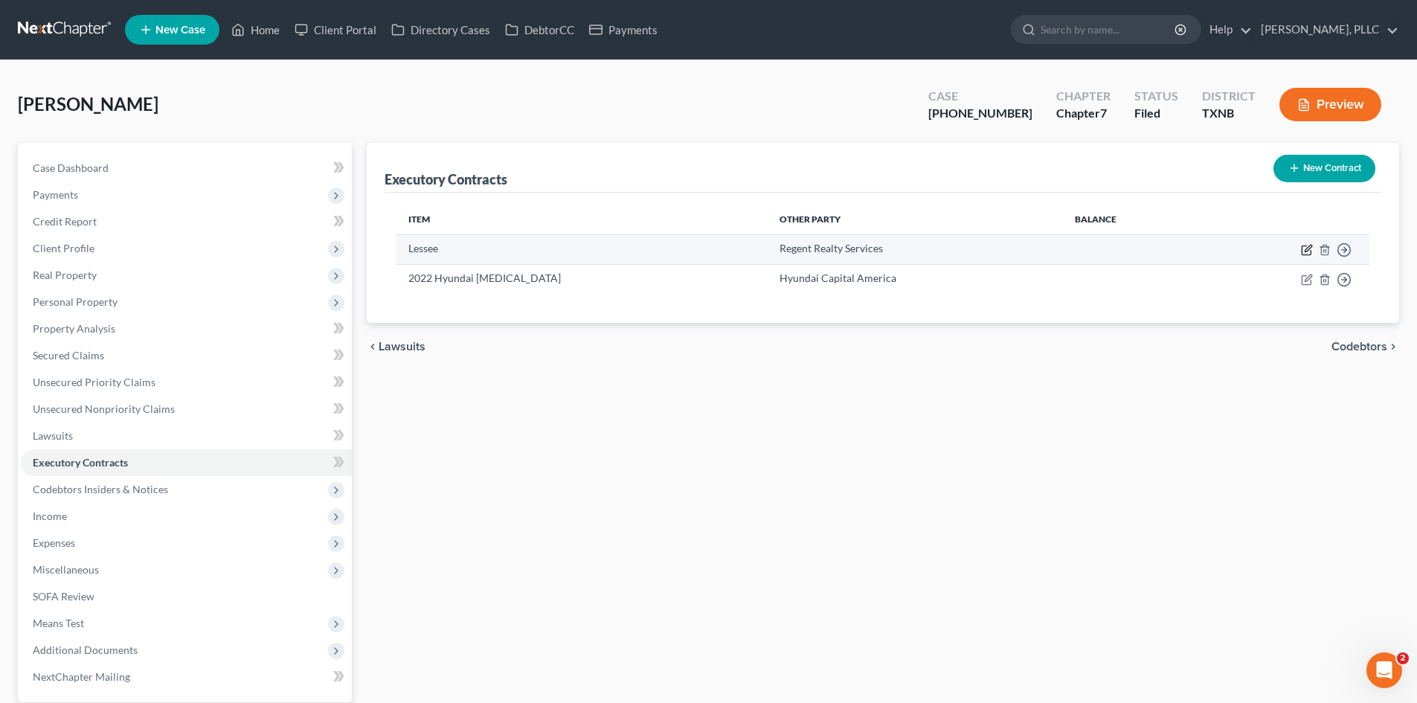
click at [1302, 254] on icon "button" at bounding box center [1306, 250] width 9 height 9
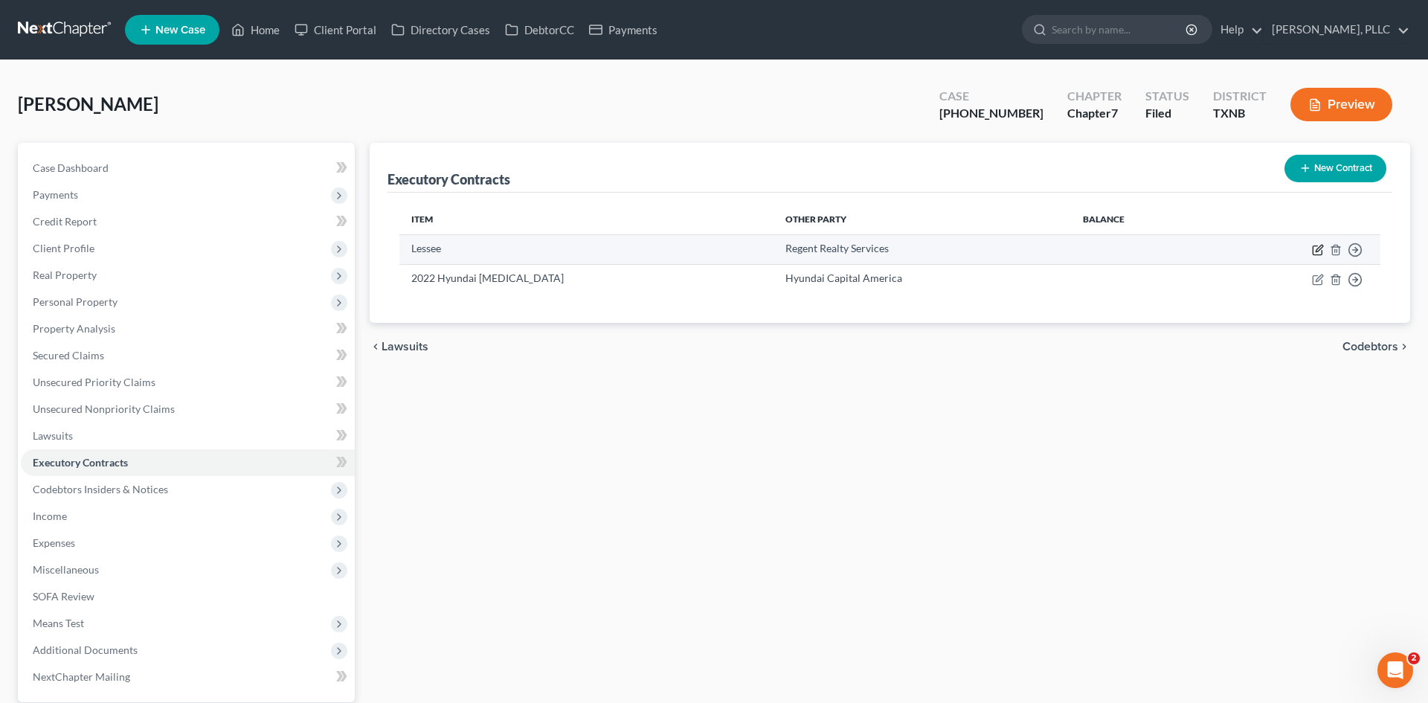
select select "3"
select select "45"
select select "3"
select select "0"
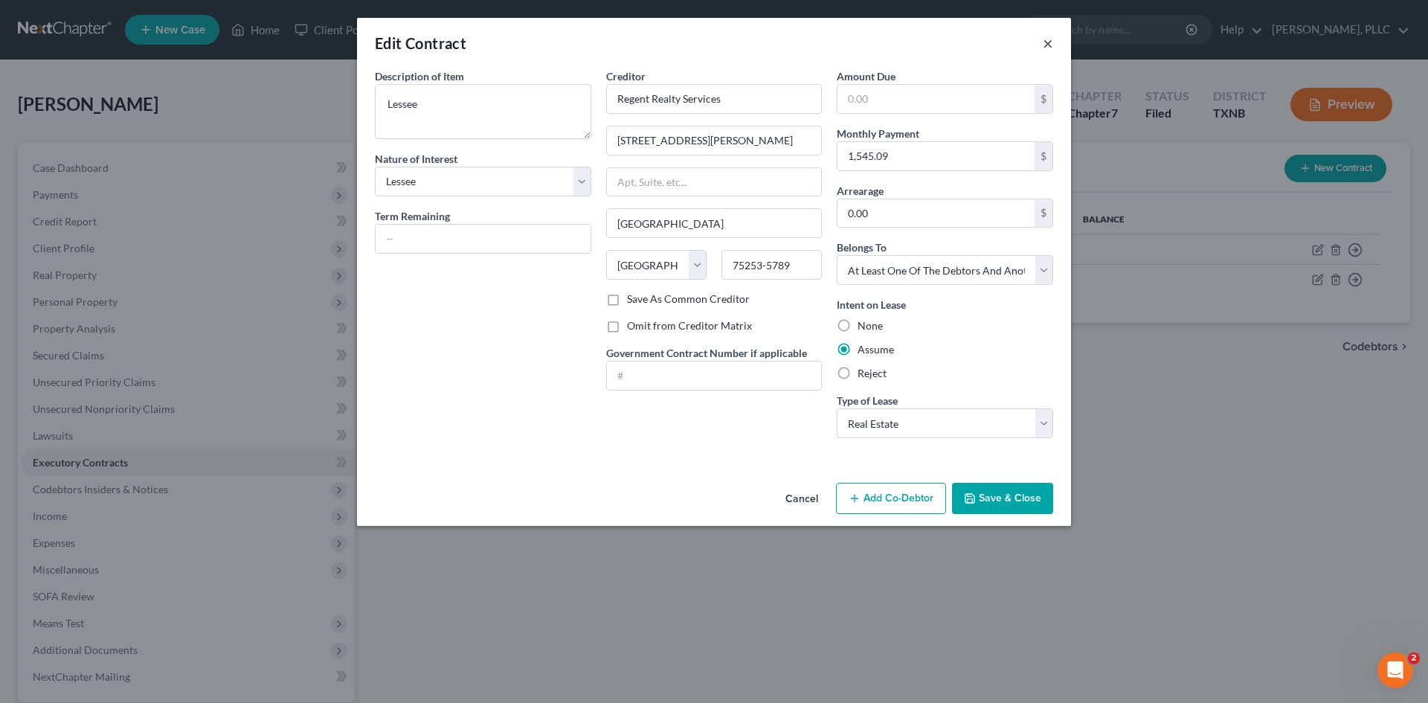
click at [1049, 42] on button "×" at bounding box center [1048, 43] width 10 height 18
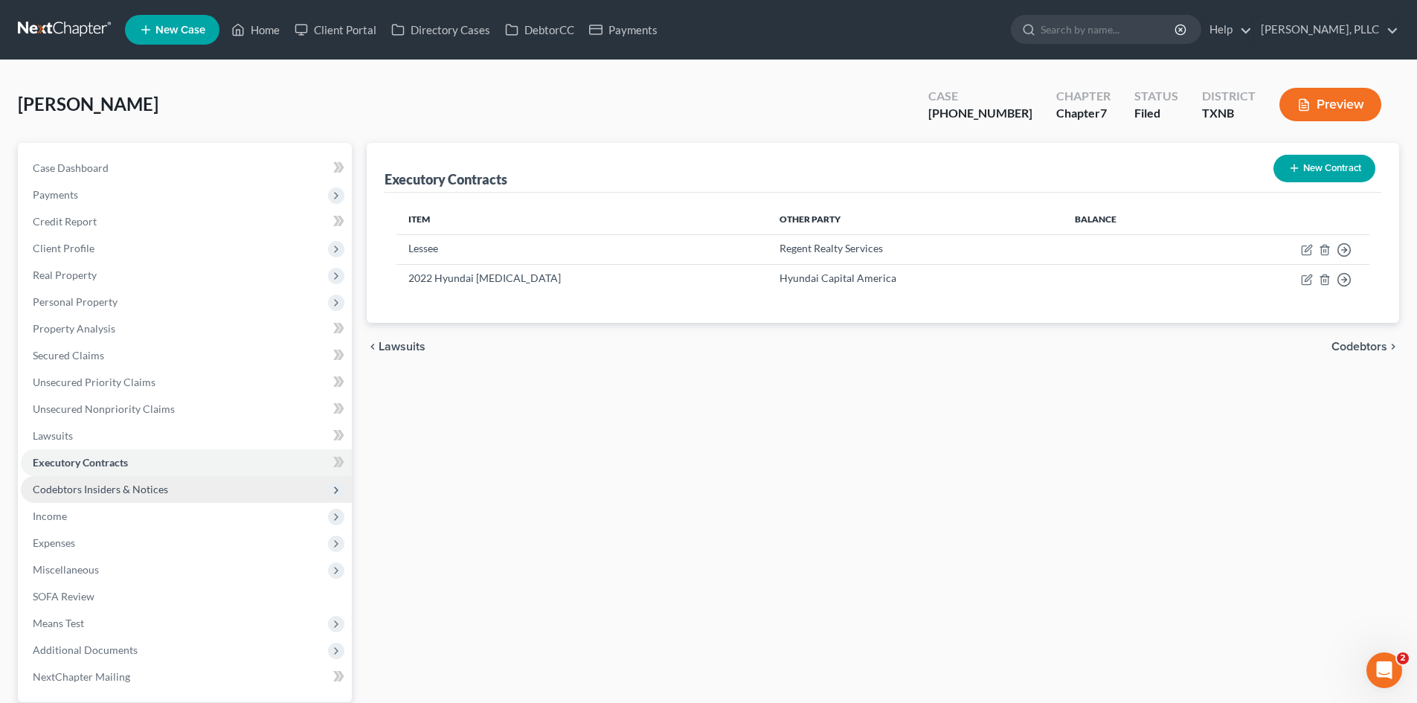
click at [83, 488] on span "Codebtors Insiders & Notices" at bounding box center [100, 489] width 135 height 13
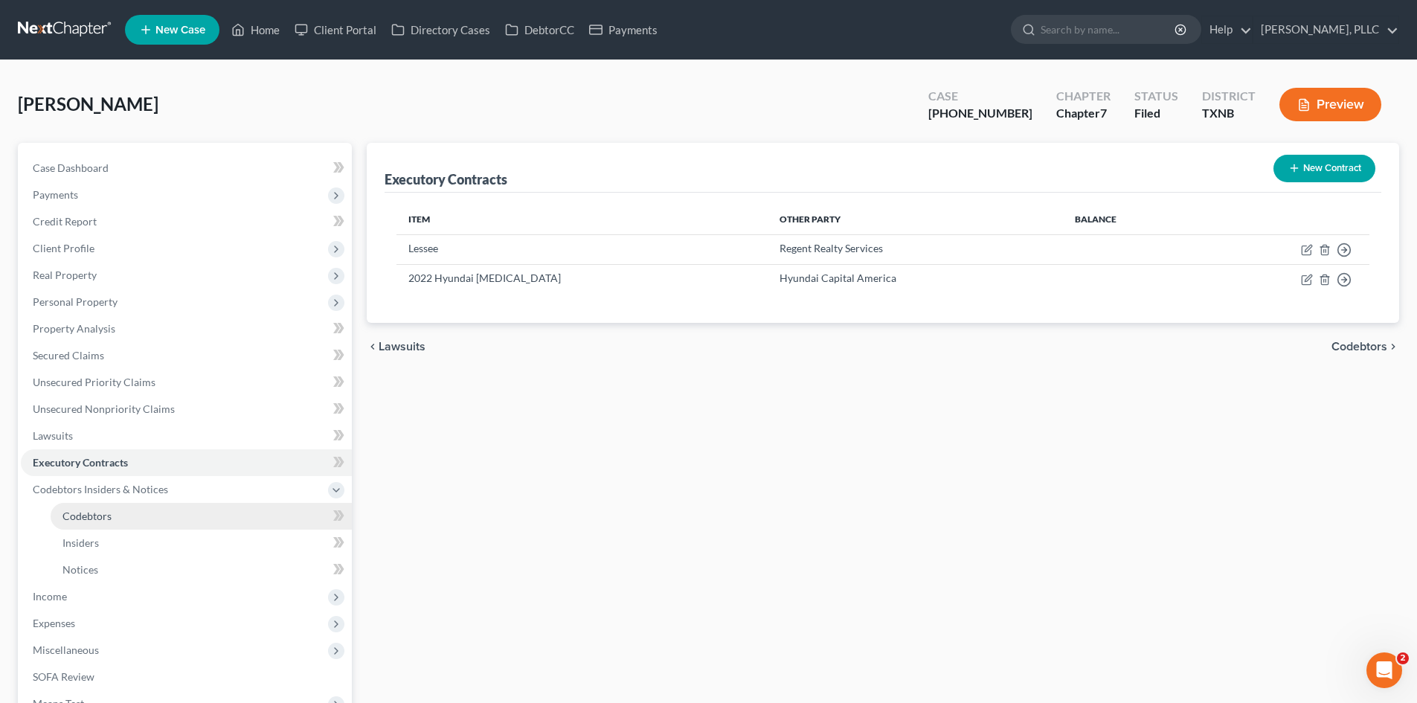
click at [85, 518] on span "Codebtors" at bounding box center [86, 516] width 49 height 13
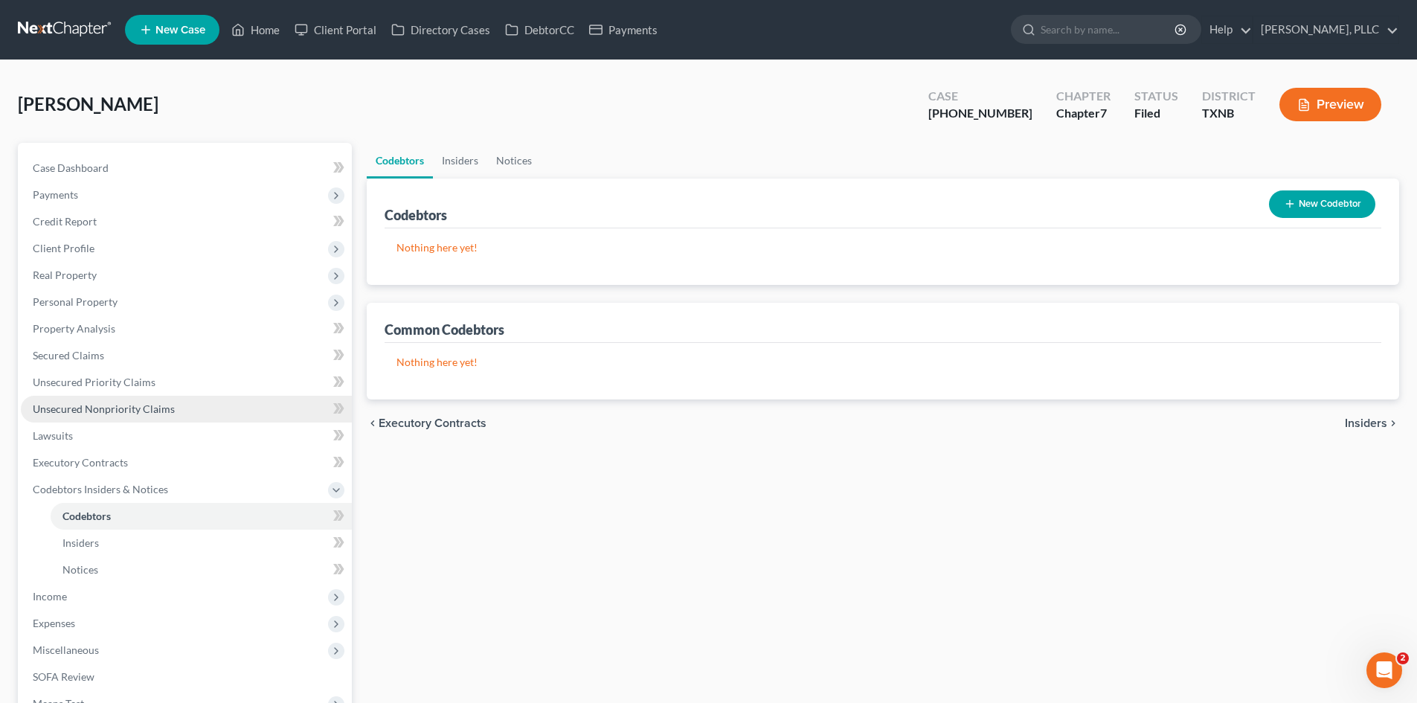
click at [84, 399] on link "Unsecured Nonpriority Claims" at bounding box center [186, 409] width 331 height 27
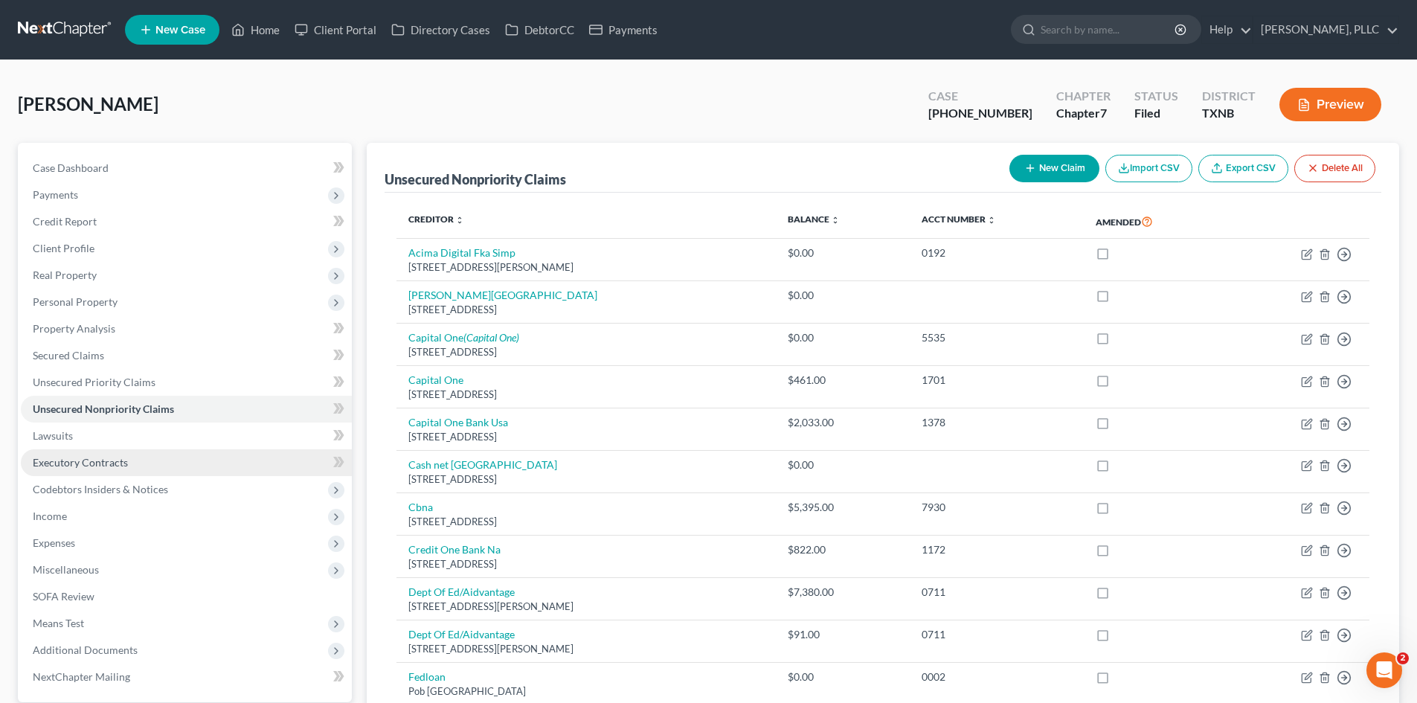
click at [71, 475] on link "Executory Contracts" at bounding box center [186, 462] width 331 height 27
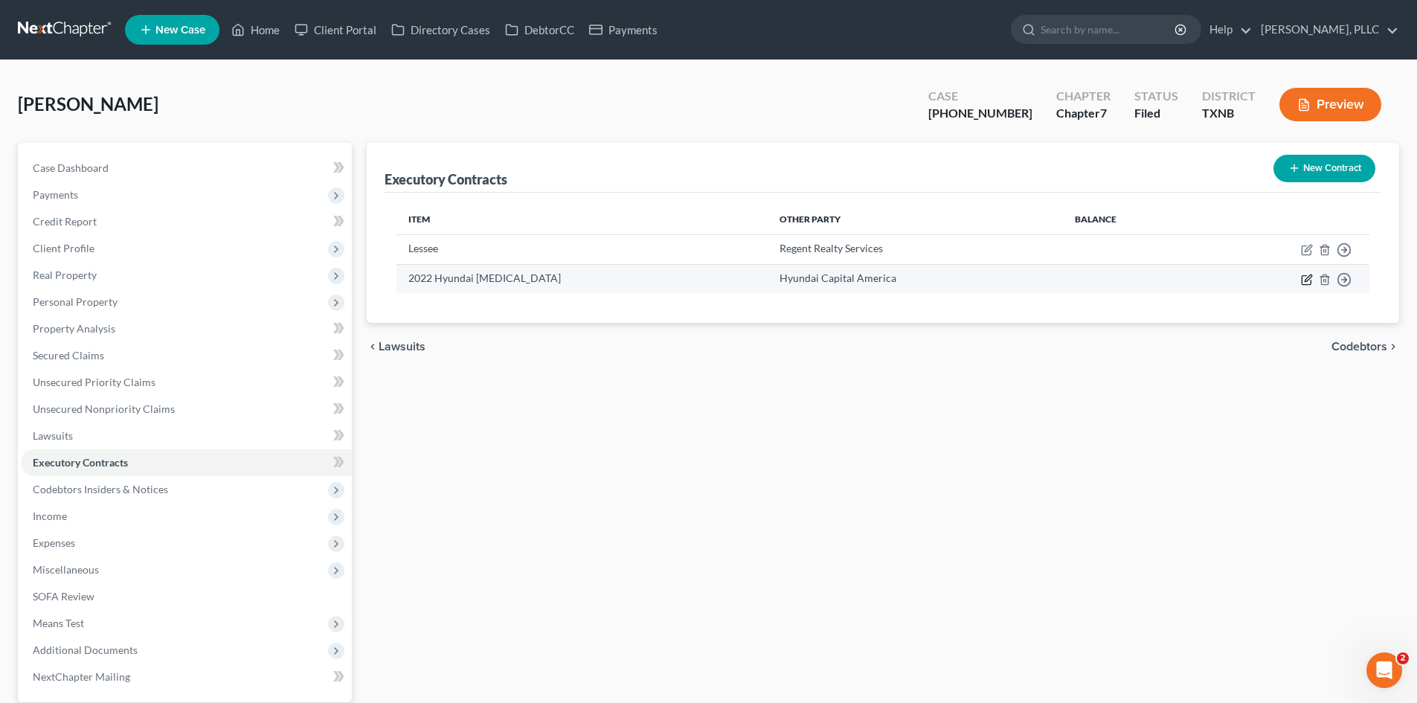
click at [1301, 280] on icon "button" at bounding box center [1307, 280] width 12 height 12
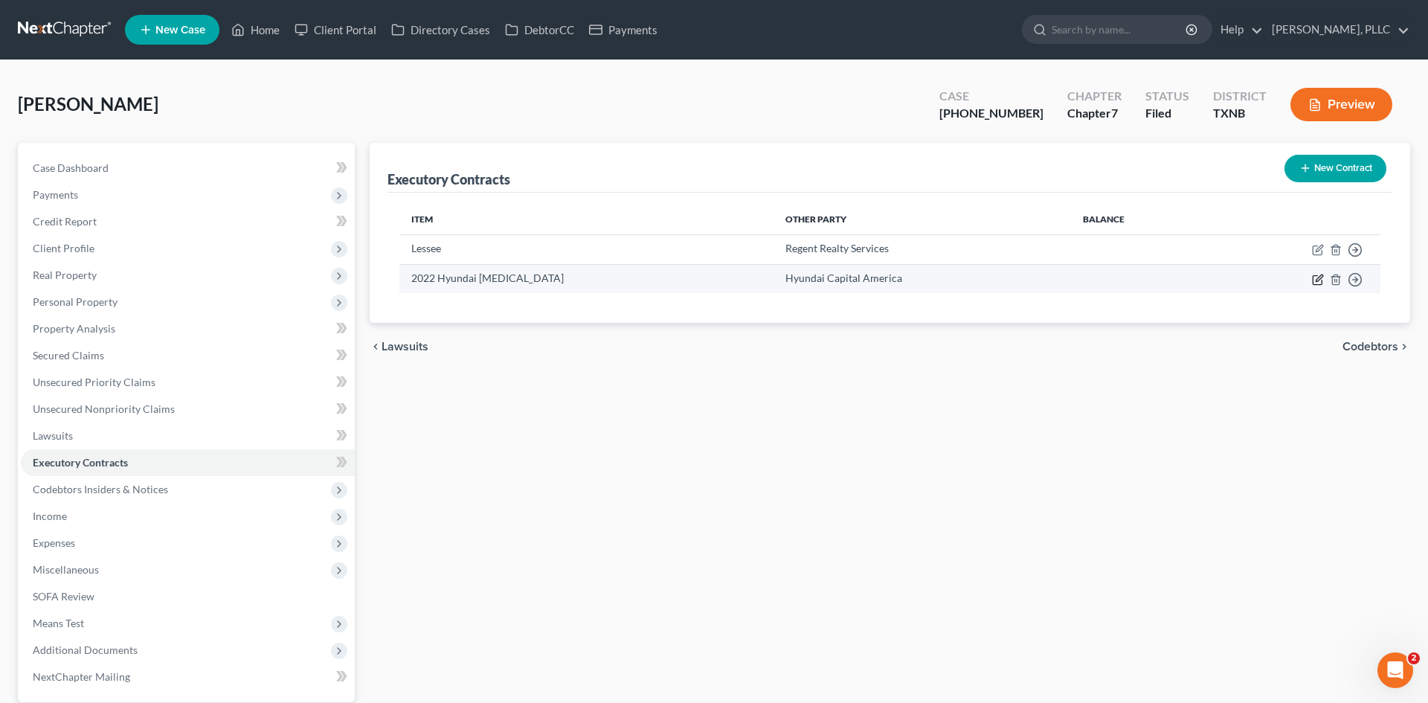
select select "4"
select select "3"
select select "1"
select select "0"
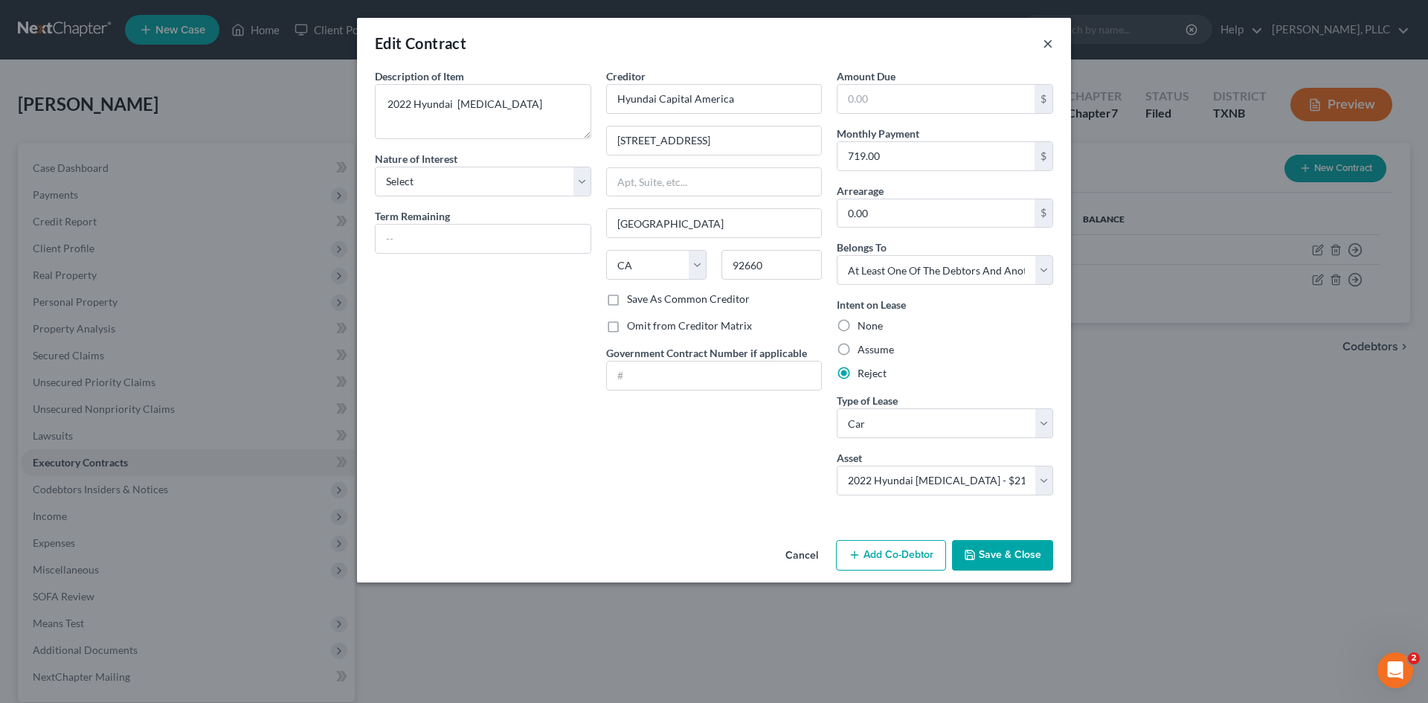
click at [1044, 39] on button "×" at bounding box center [1048, 43] width 10 height 18
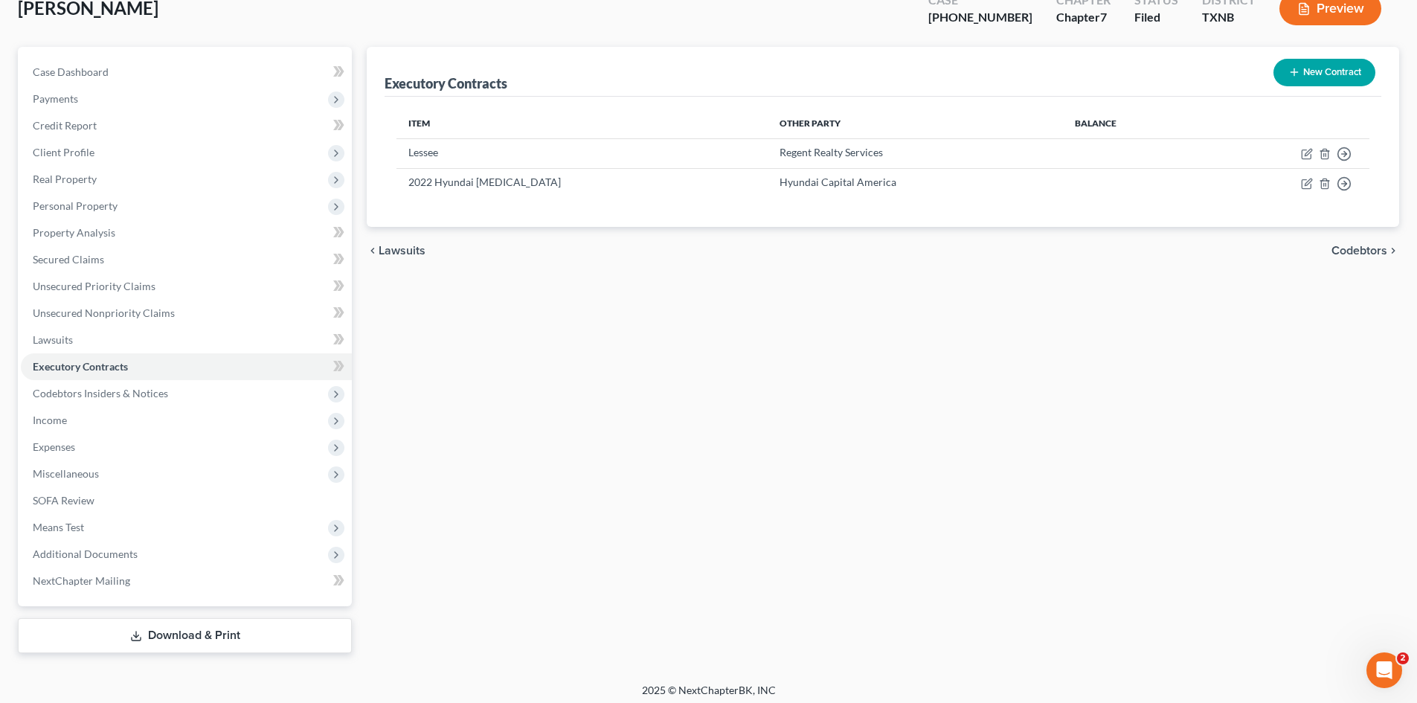
scroll to position [103, 0]
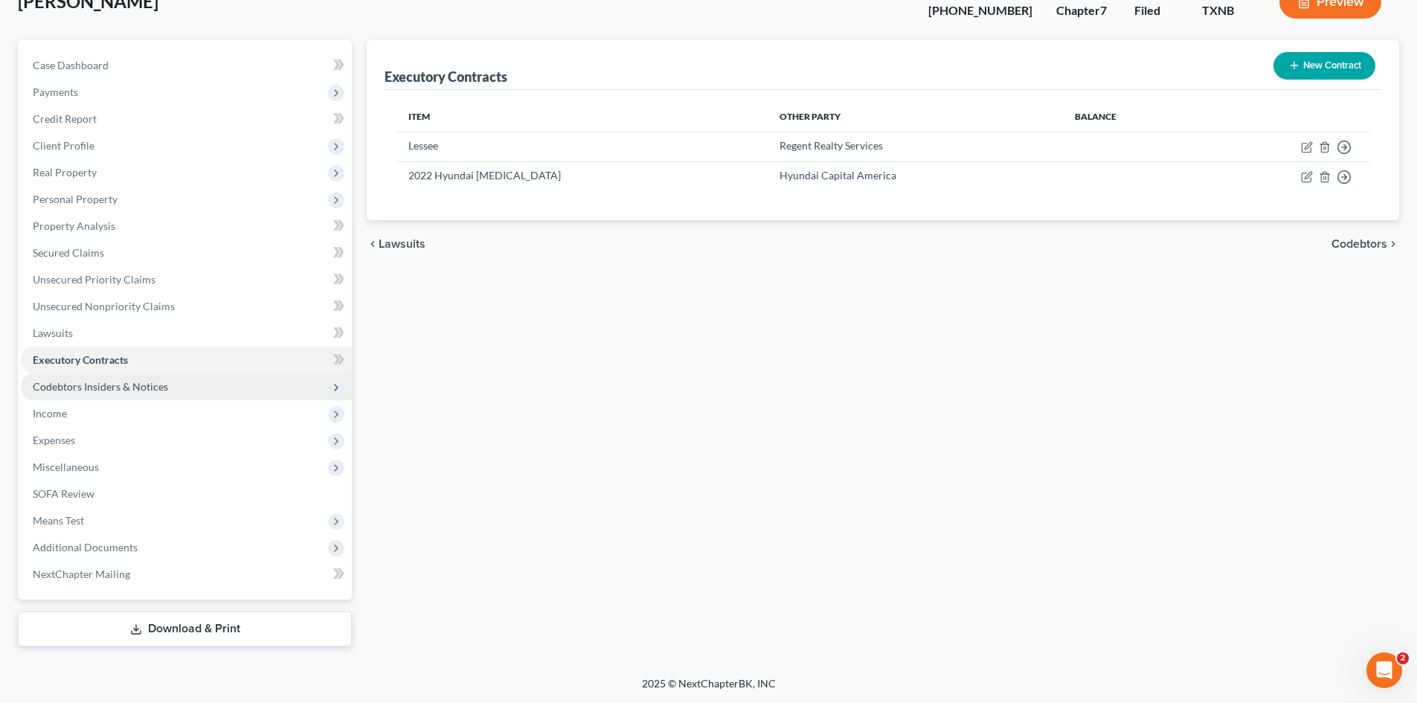
click at [193, 373] on span "Codebtors Insiders & Notices" at bounding box center [186, 386] width 331 height 27
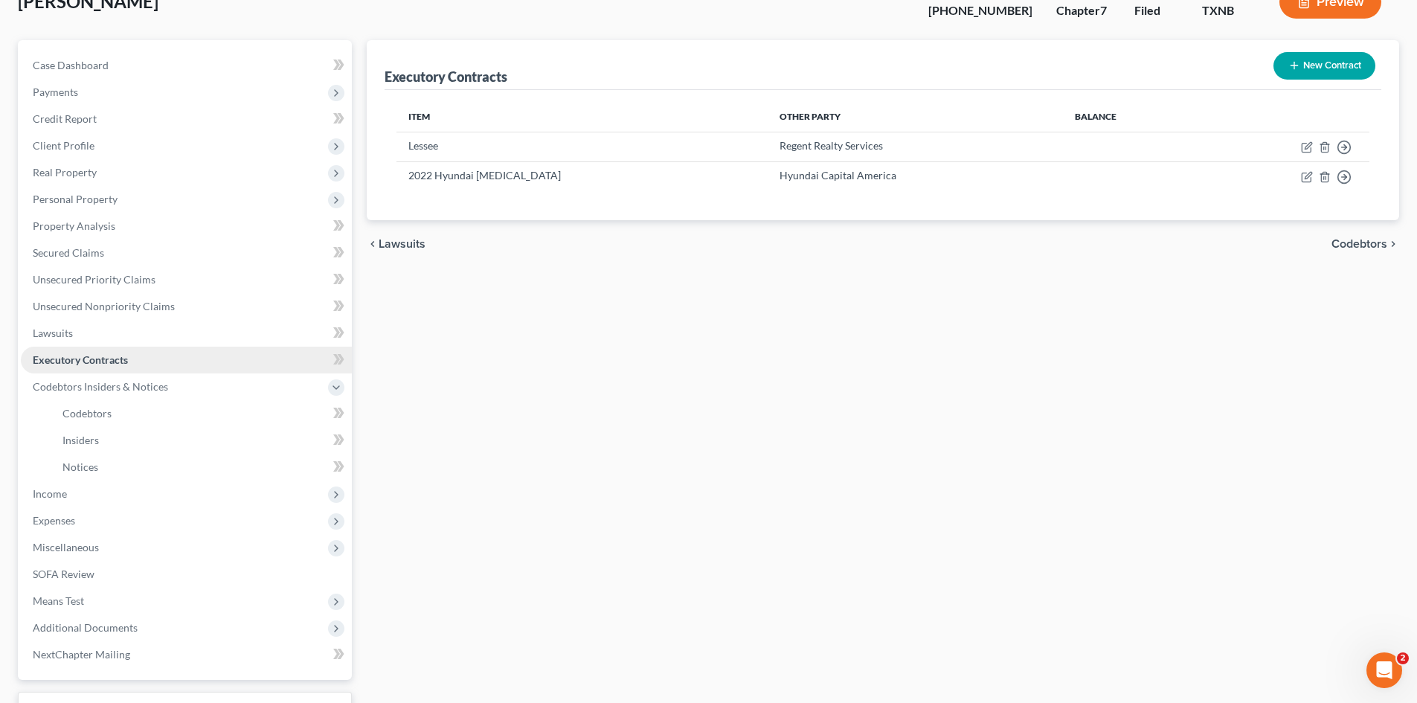
click at [244, 361] on link "Executory Contracts" at bounding box center [186, 360] width 331 height 27
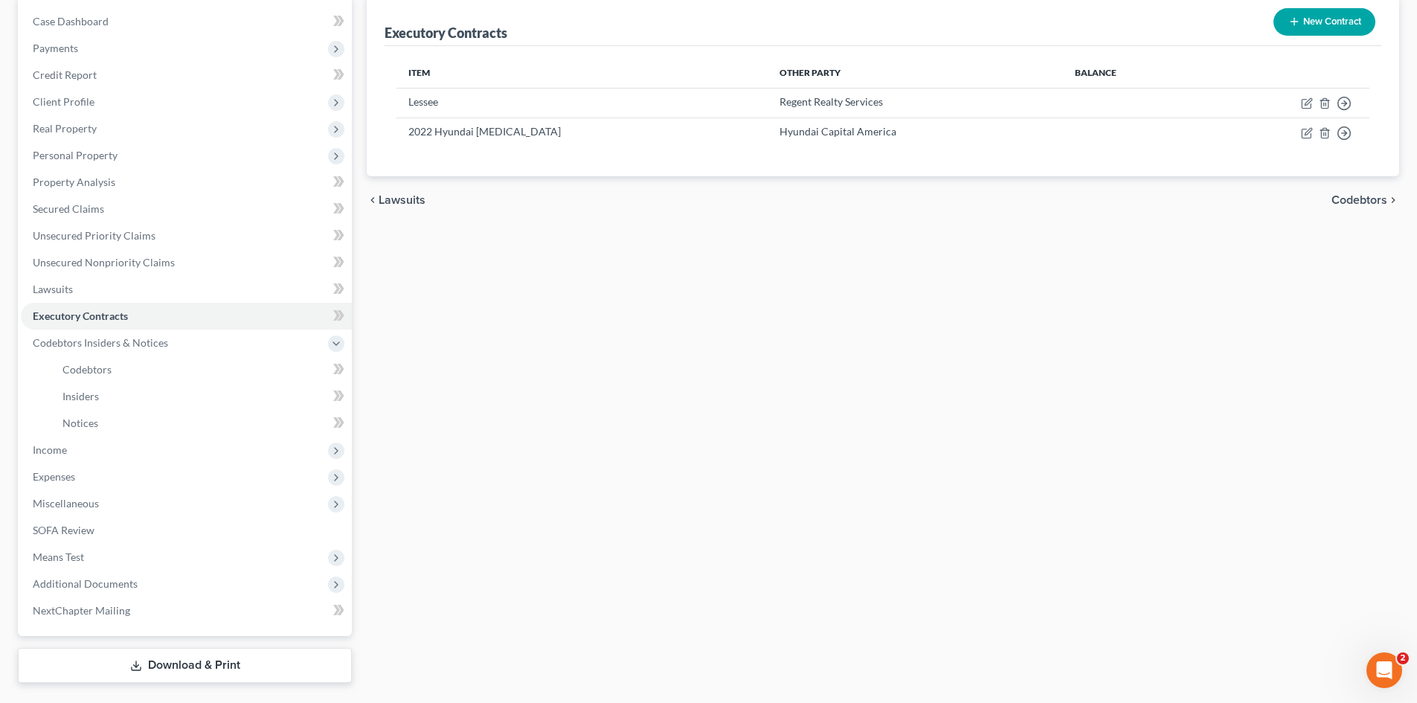
scroll to position [183, 0]
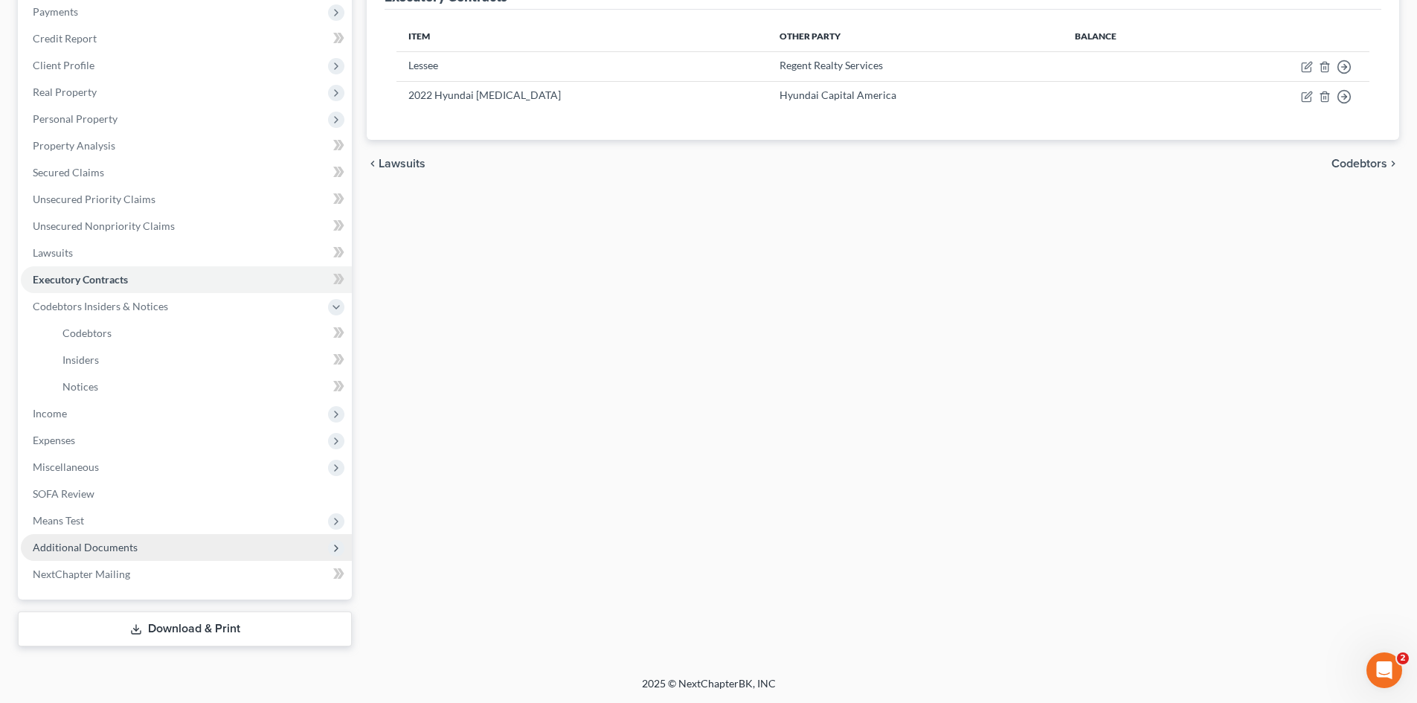
click at [178, 539] on span "Additional Documents" at bounding box center [186, 547] width 331 height 27
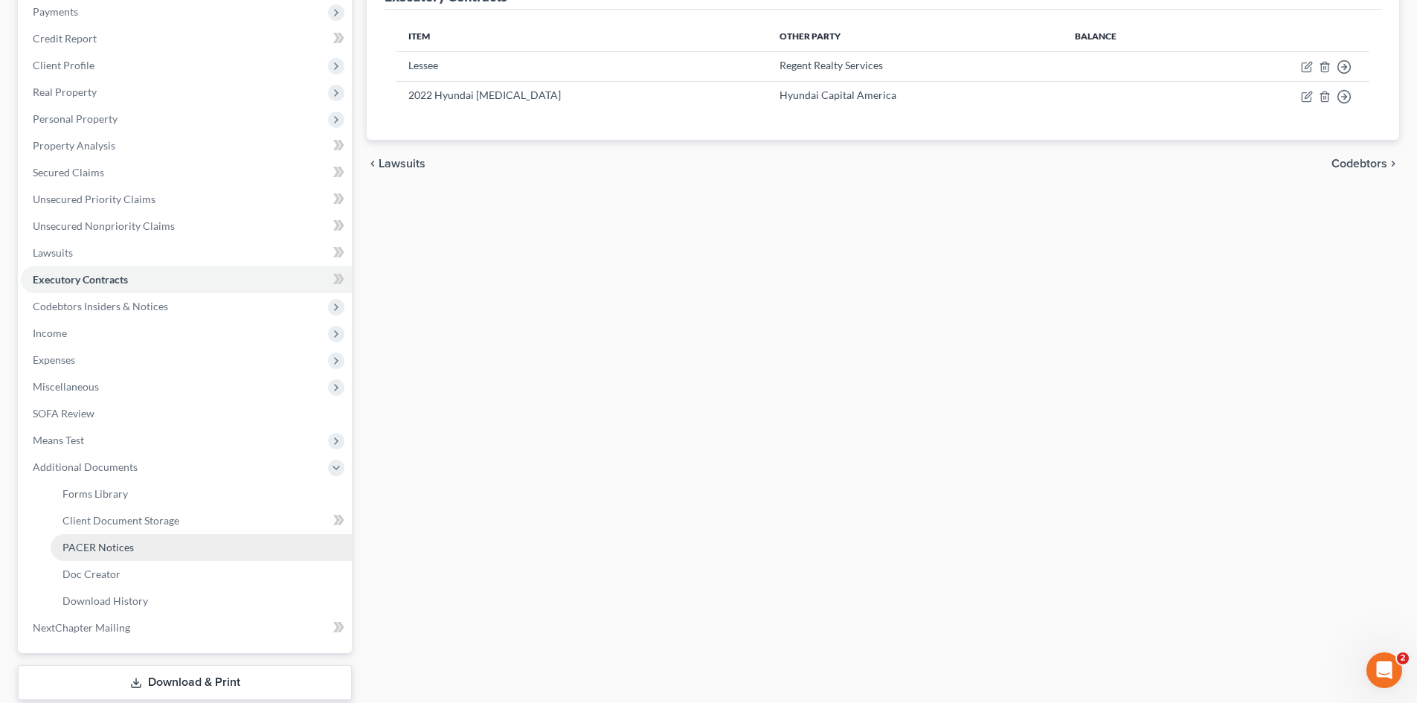
click at [131, 539] on link "PACER Notices" at bounding box center [201, 547] width 301 height 27
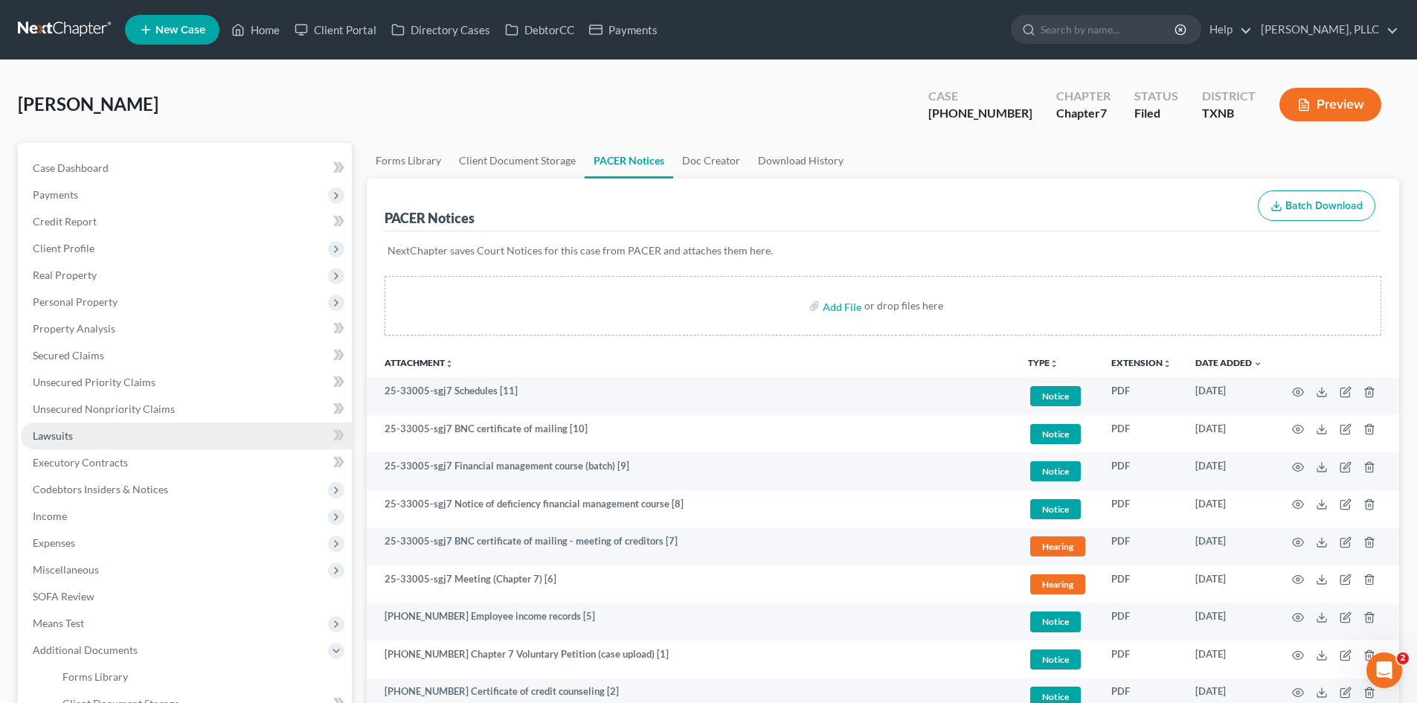
click at [143, 440] on link "Lawsuits" at bounding box center [186, 436] width 331 height 27
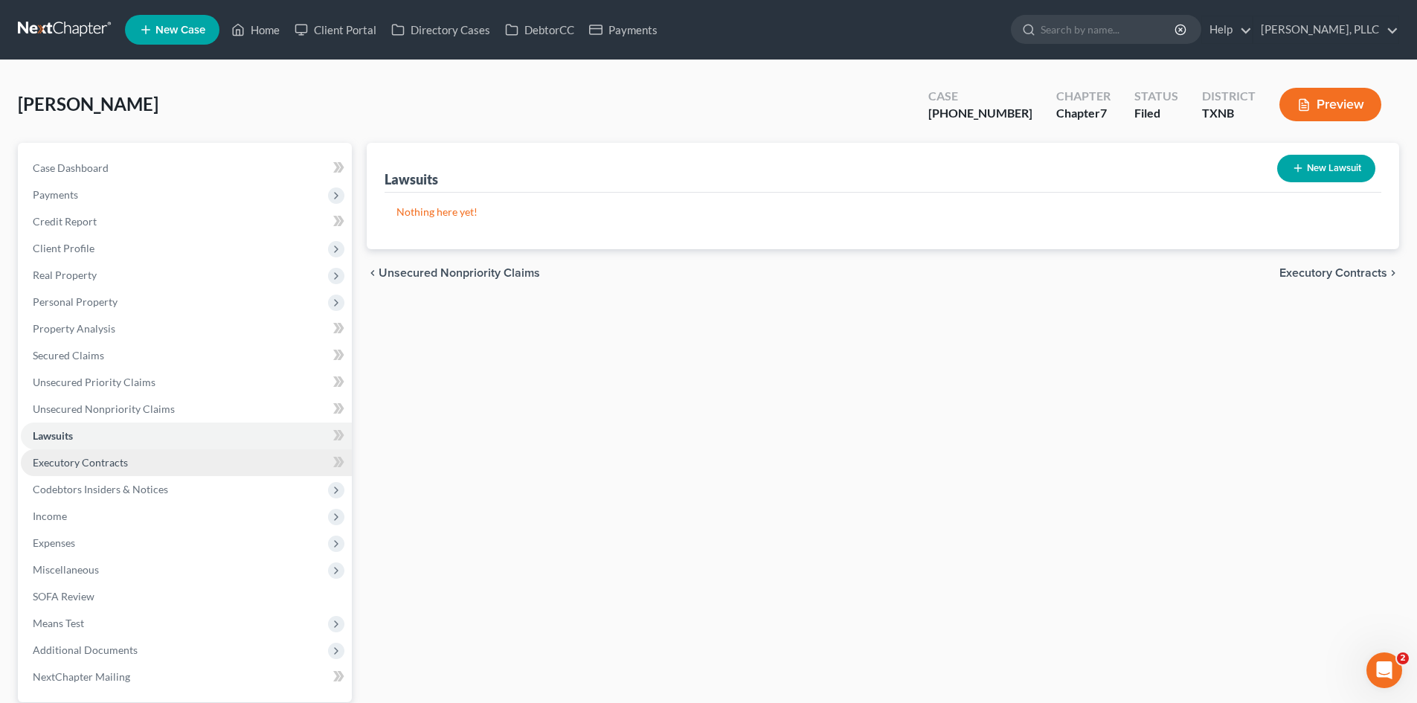
click at [161, 466] on link "Executory Contracts" at bounding box center [186, 462] width 331 height 27
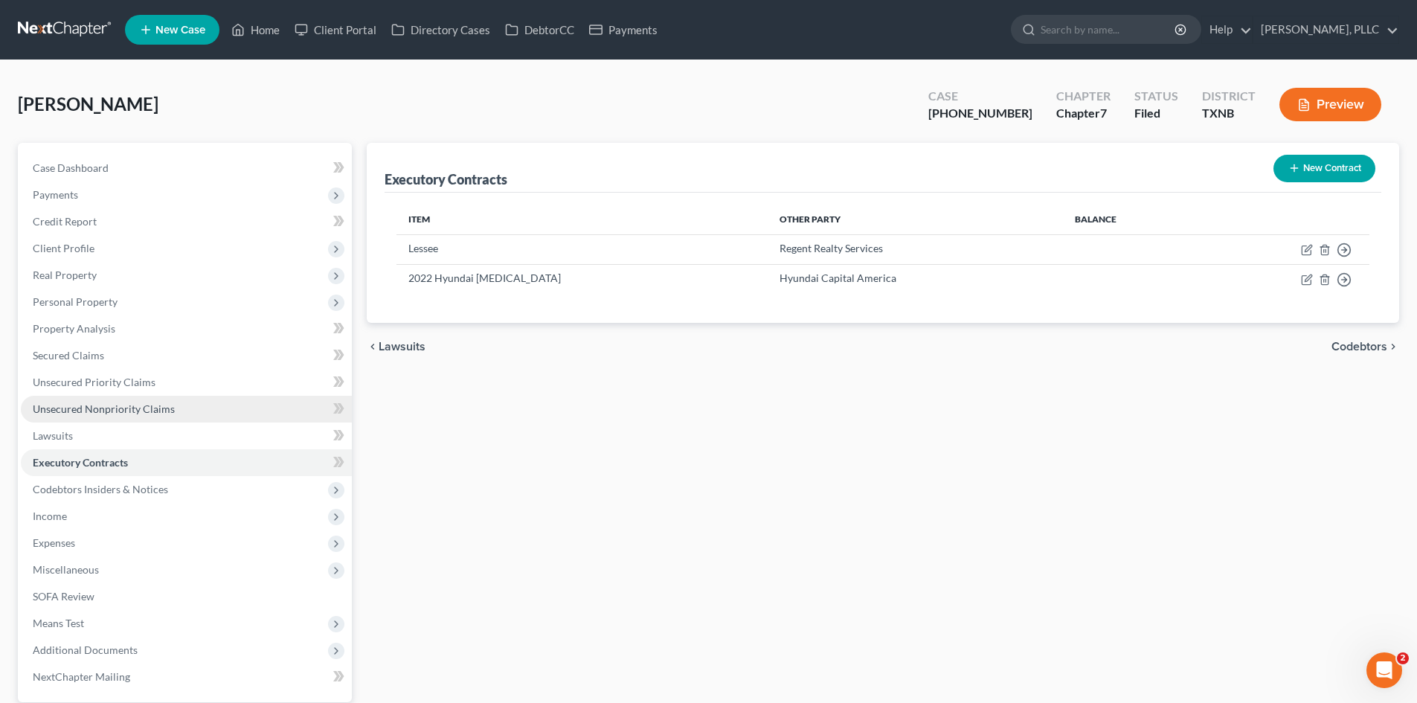
click at [167, 408] on span "Unsecured Nonpriority Claims" at bounding box center [104, 408] width 142 height 13
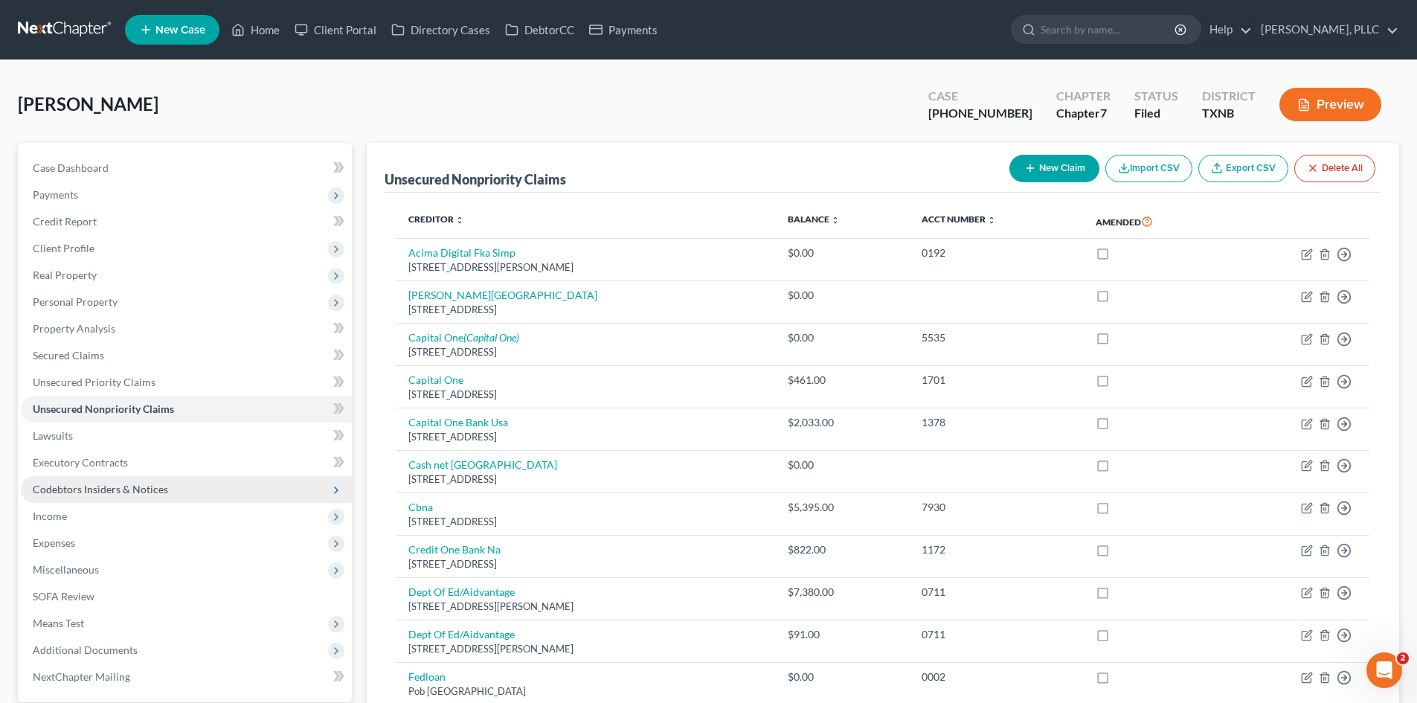
click at [165, 485] on span "Codebtors Insiders & Notices" at bounding box center [100, 489] width 135 height 13
click at [152, 459] on link "Executory Contracts" at bounding box center [186, 462] width 331 height 27
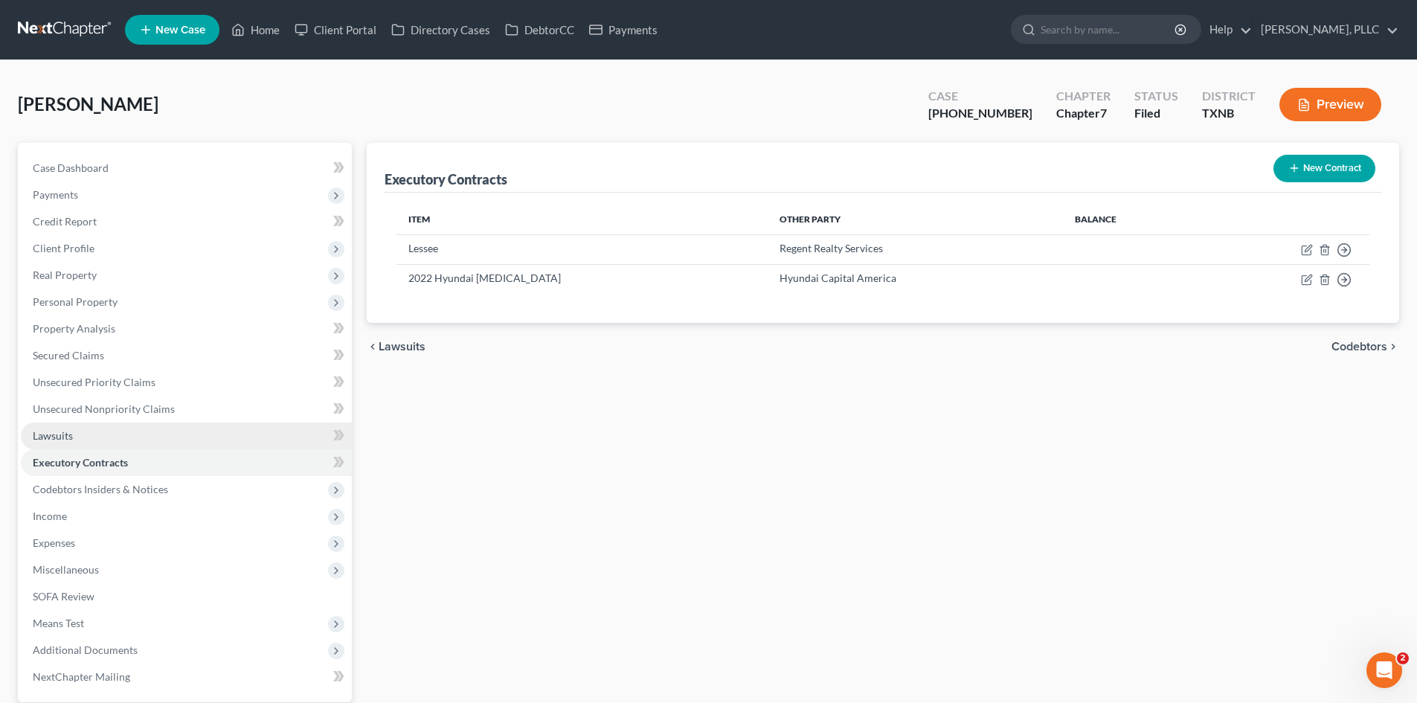
click at [147, 436] on link "Lawsuits" at bounding box center [186, 436] width 331 height 27
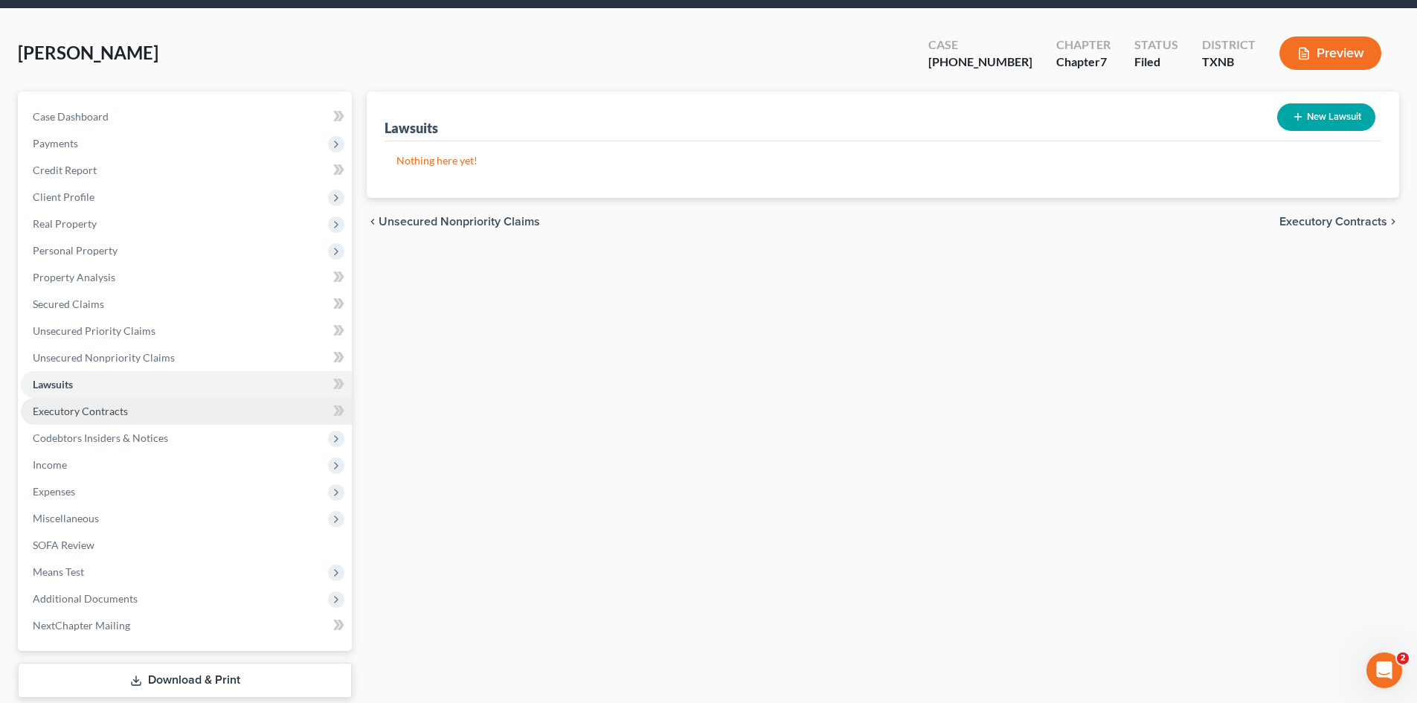
scroll to position [103, 0]
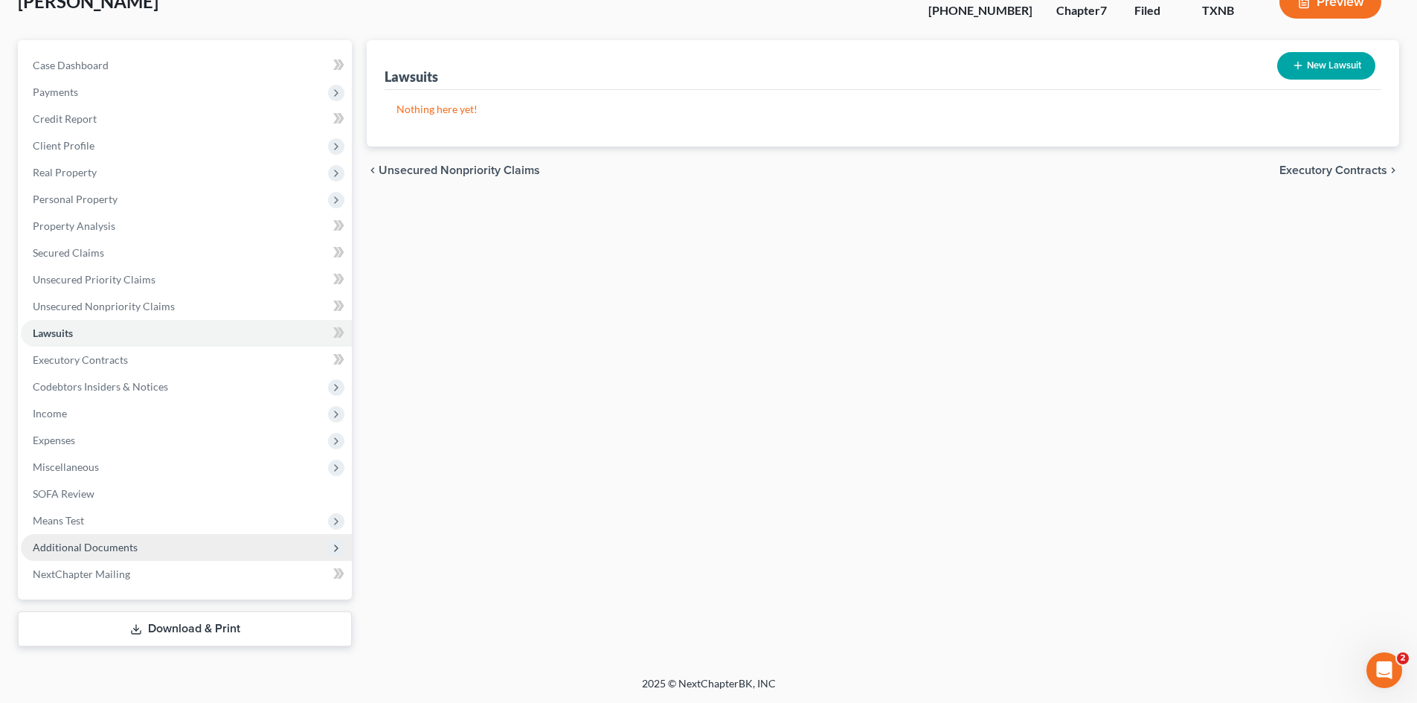
click at [104, 542] on span "Additional Documents" at bounding box center [85, 547] width 105 height 13
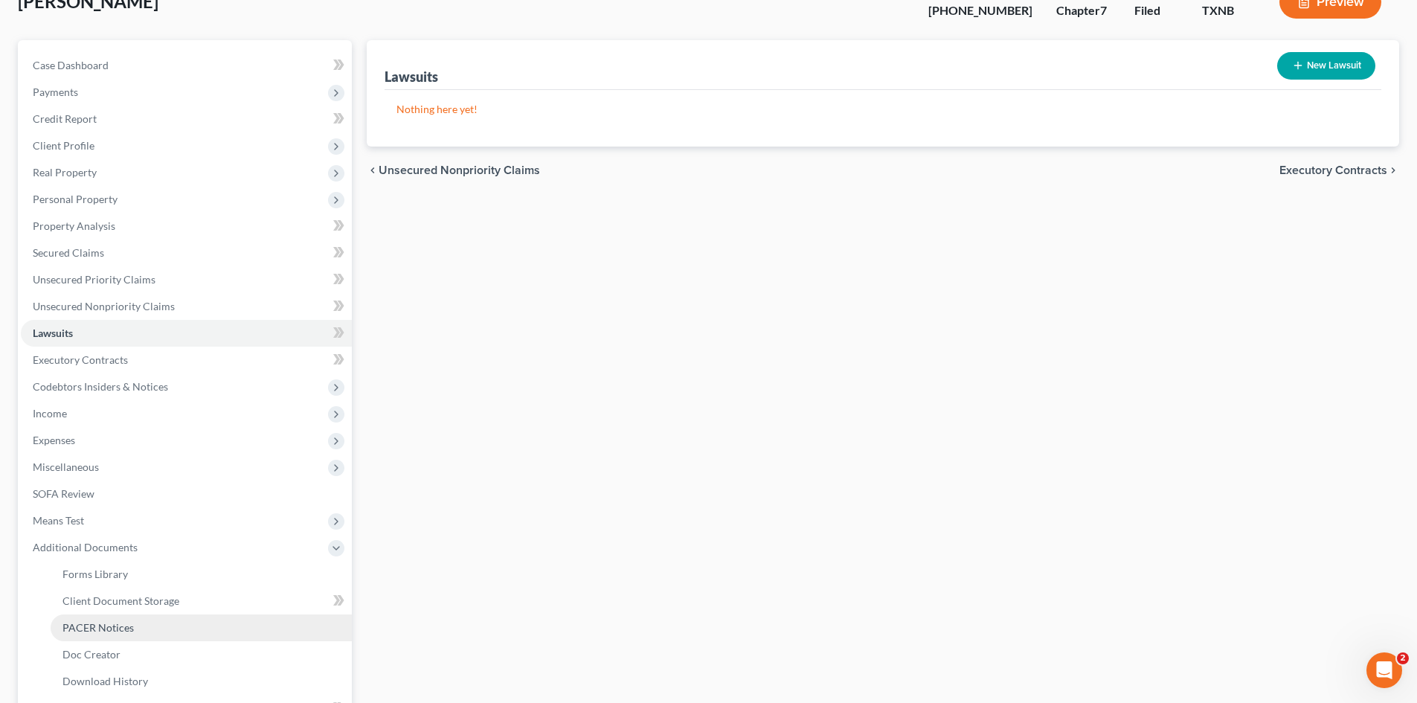
click at [132, 629] on link "PACER Notices" at bounding box center [201, 627] width 301 height 27
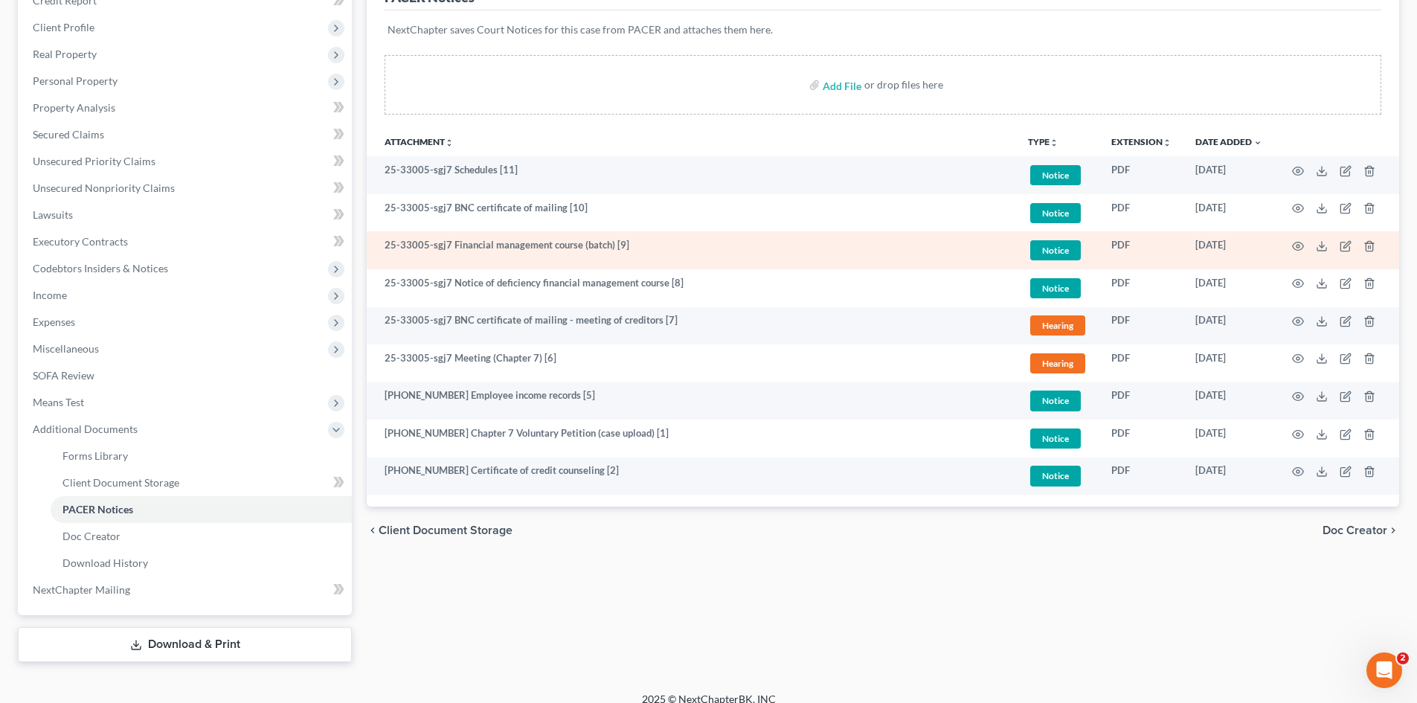
scroll to position [223, 0]
click at [1298, 239] on icon "button" at bounding box center [1298, 244] width 12 height 12
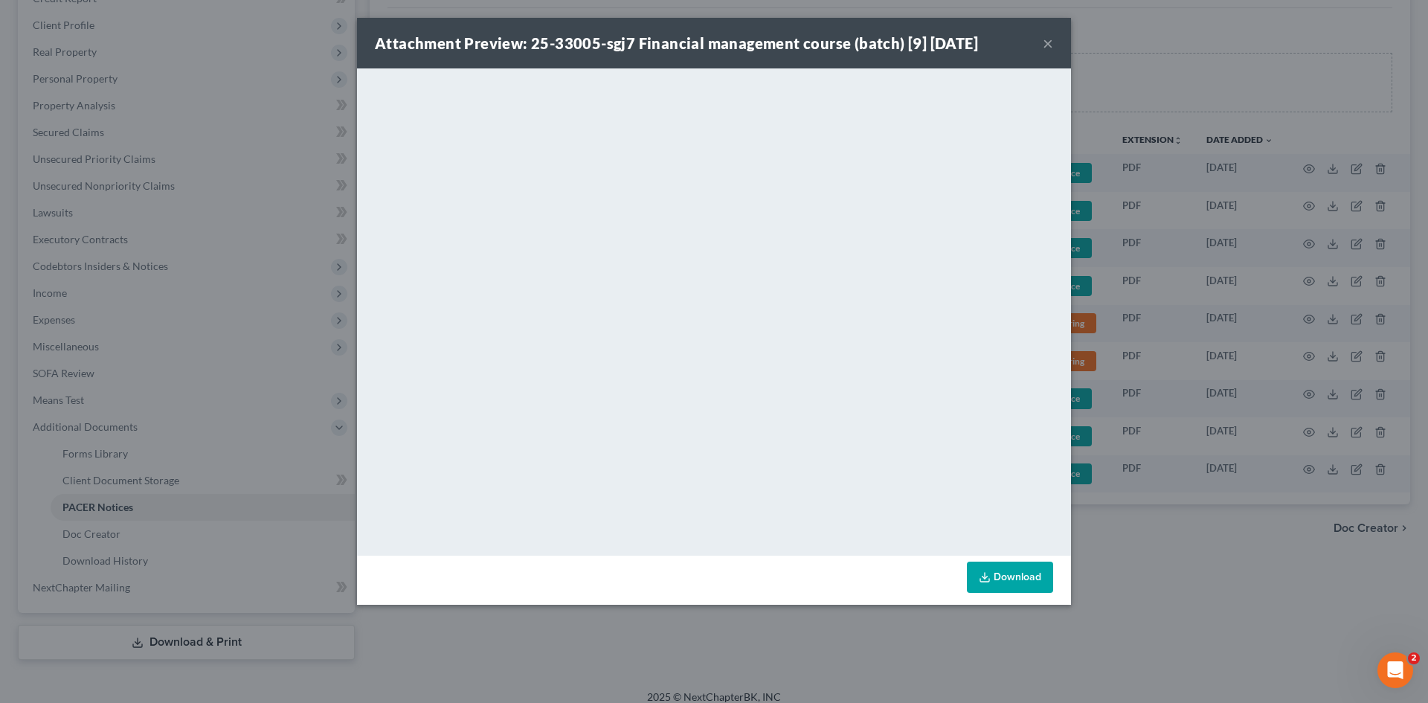
click at [1049, 40] on button "×" at bounding box center [1048, 43] width 10 height 18
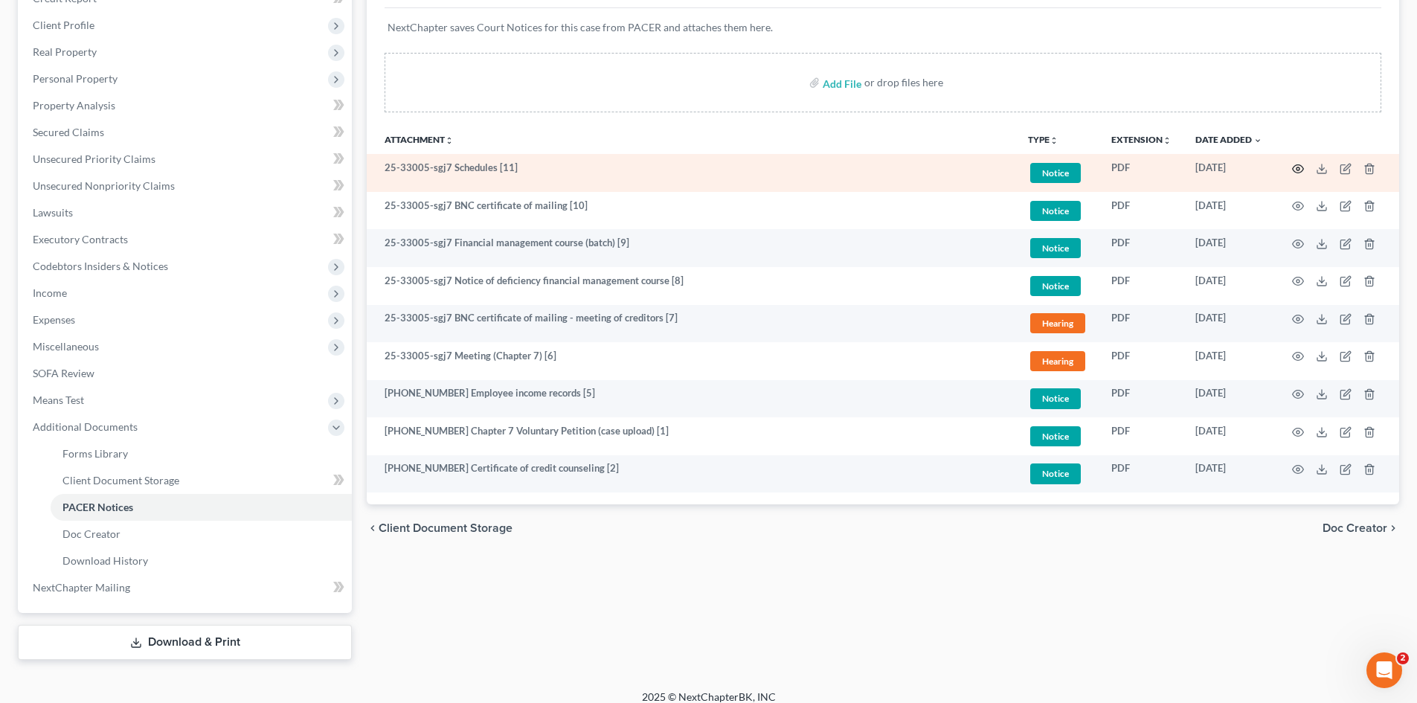
click at [1294, 171] on icon "button" at bounding box center [1298, 168] width 11 height 8
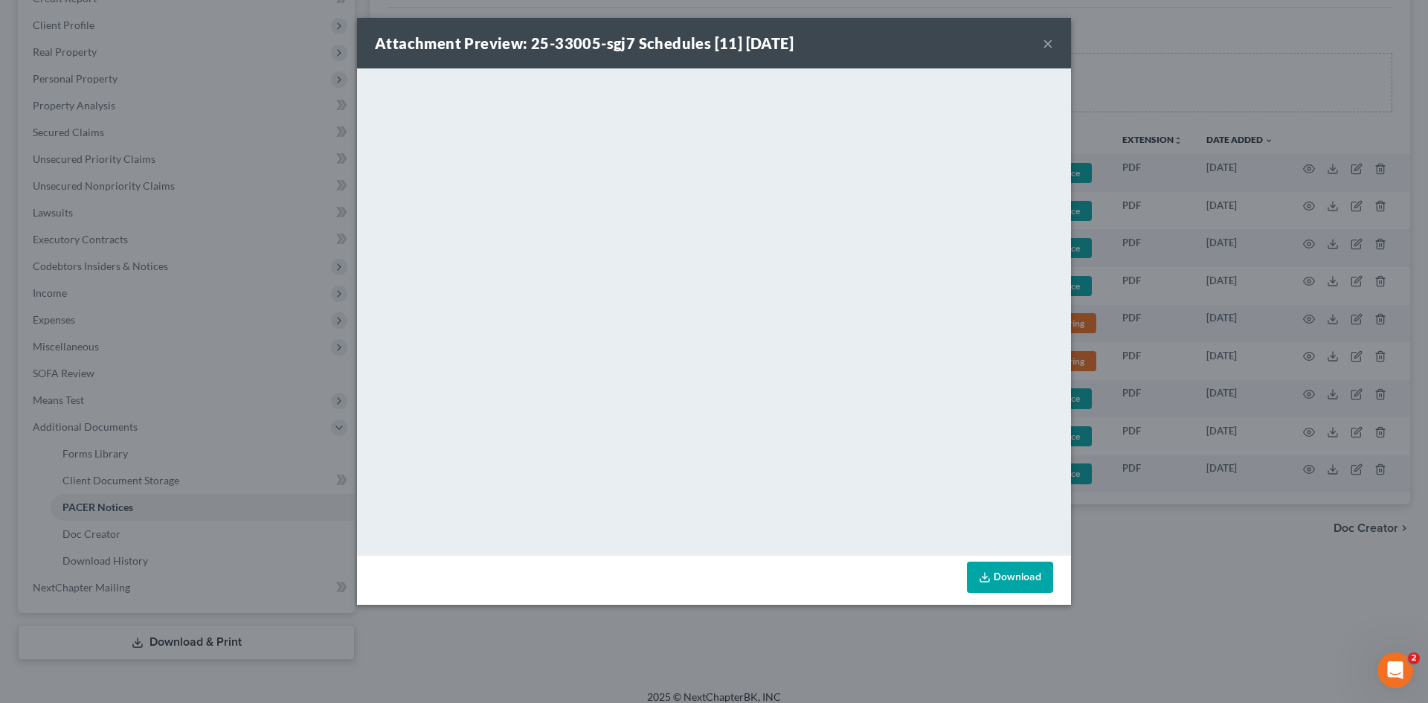
click at [1046, 42] on button "×" at bounding box center [1048, 43] width 10 height 18
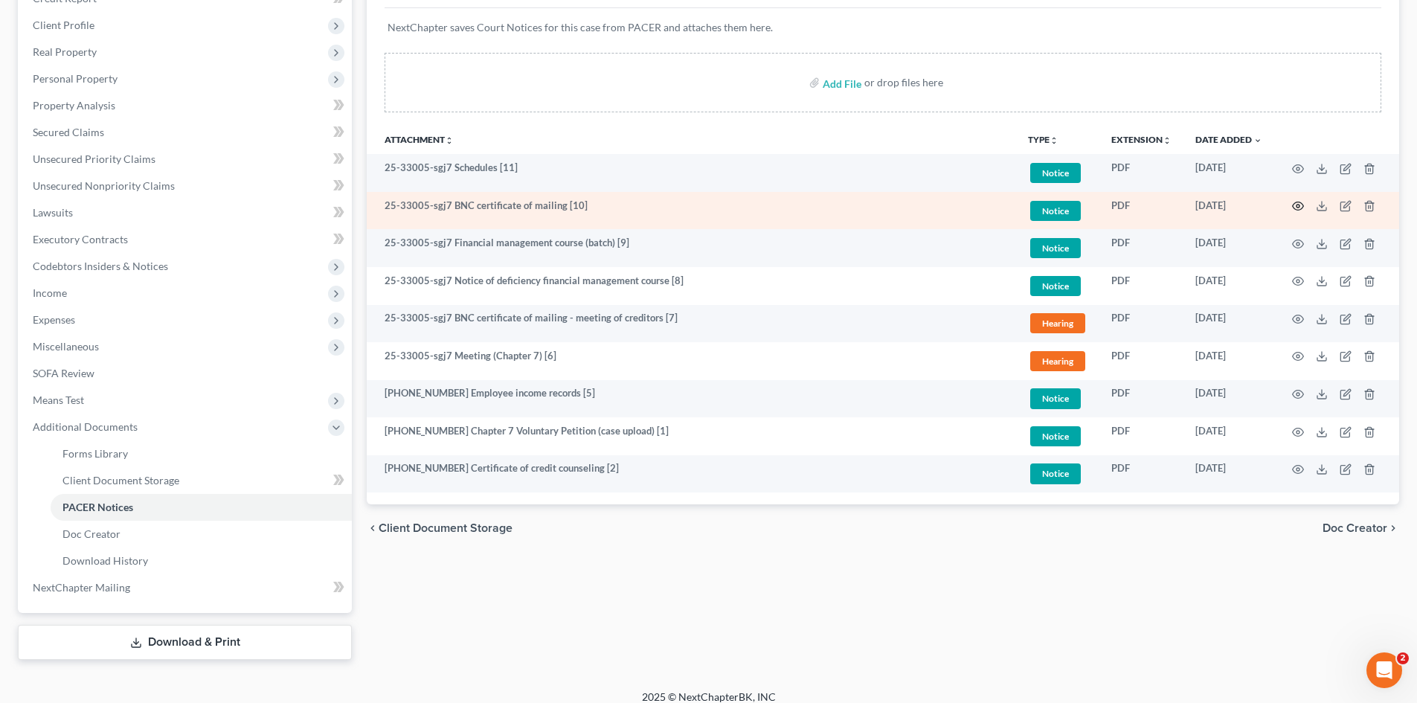
click at [1298, 207] on icon "button" at bounding box center [1298, 206] width 12 height 12
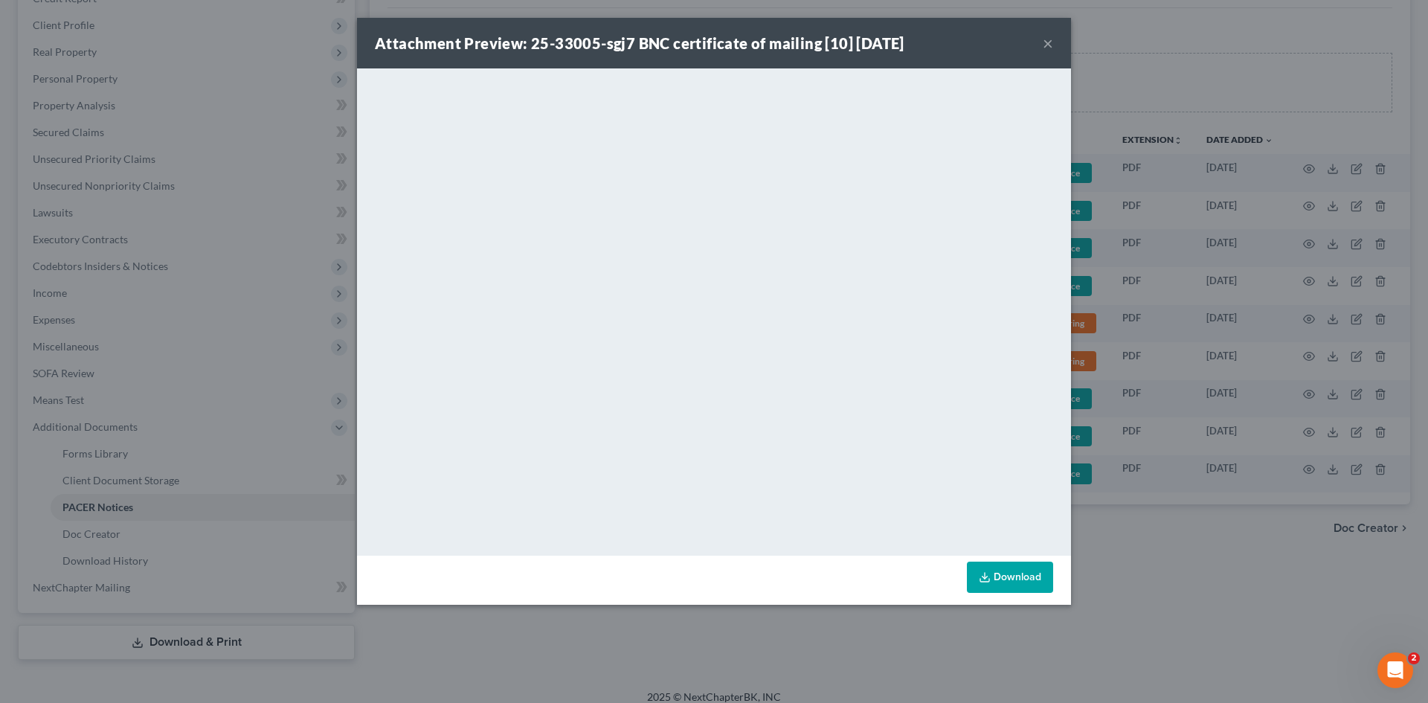
click at [1046, 43] on button "×" at bounding box center [1048, 43] width 10 height 18
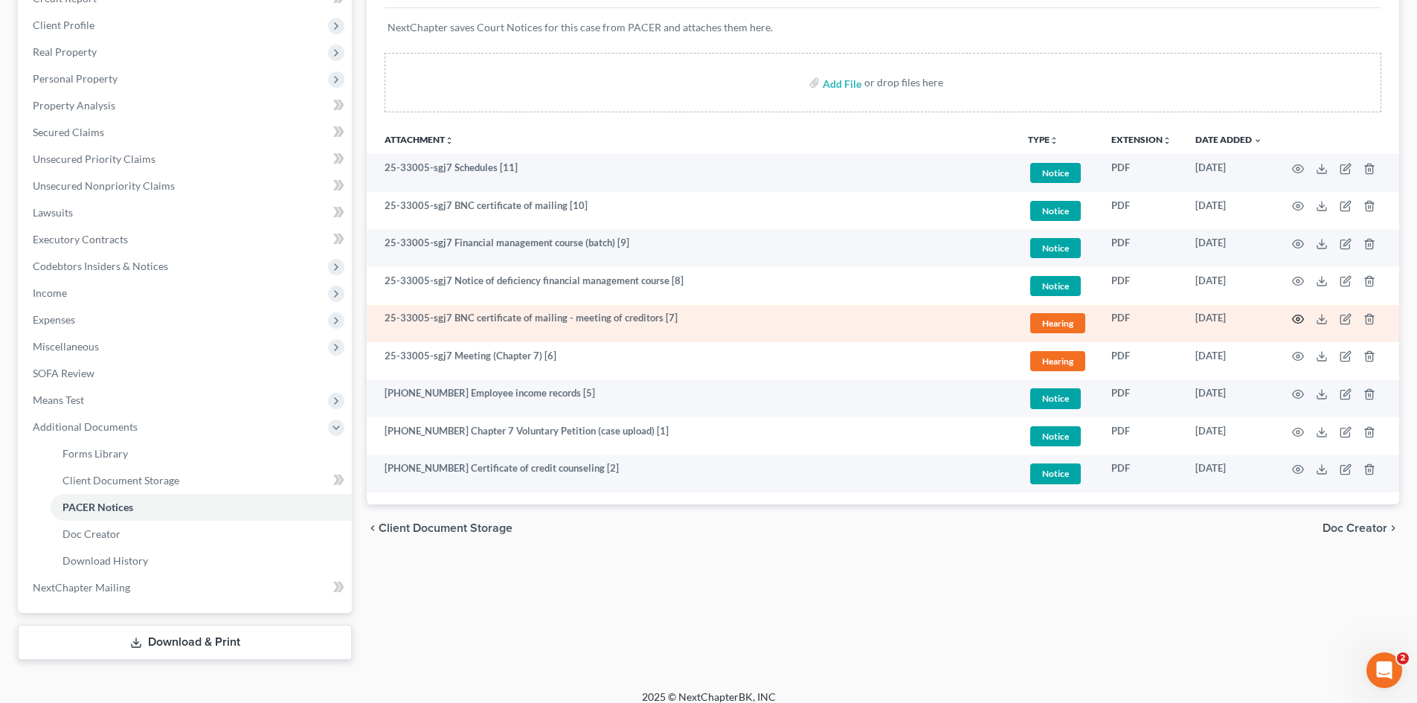
click at [1301, 315] on icon "button" at bounding box center [1298, 319] width 12 height 12
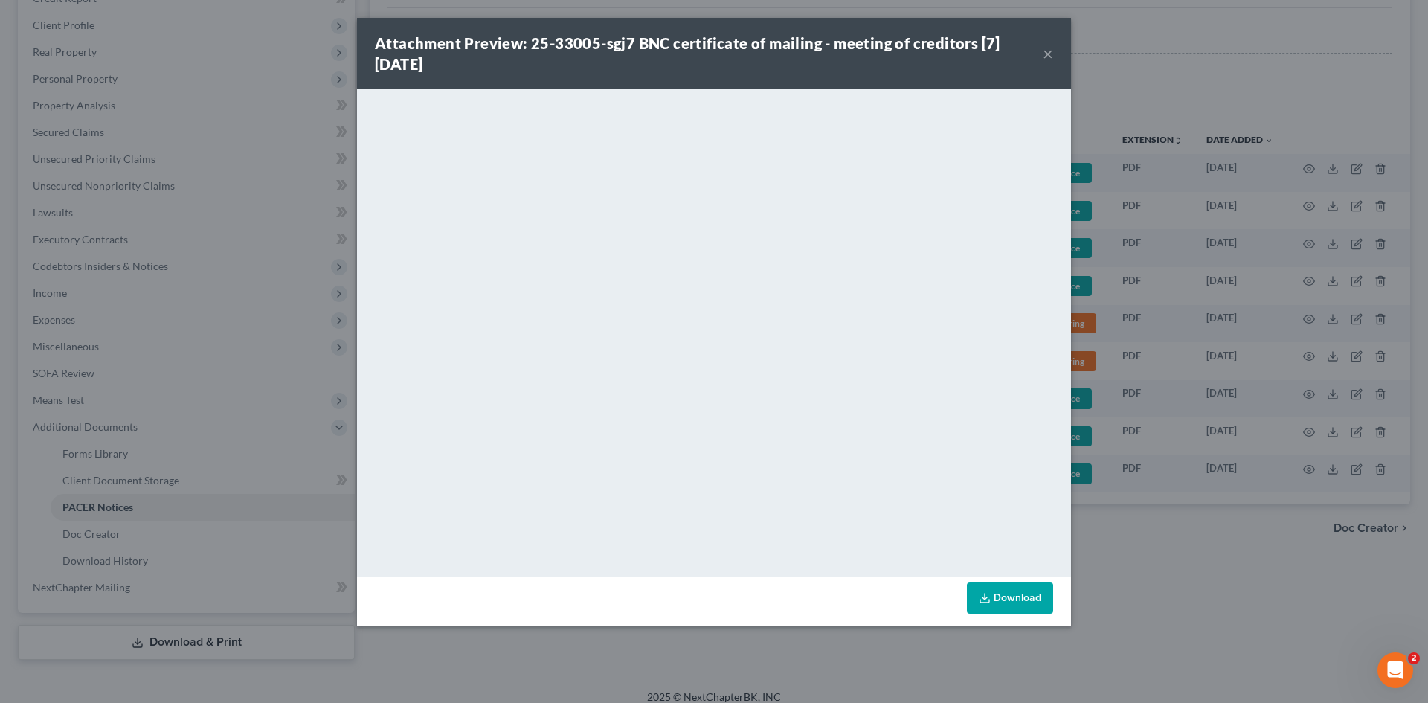
click at [1047, 54] on button "×" at bounding box center [1048, 54] width 10 height 18
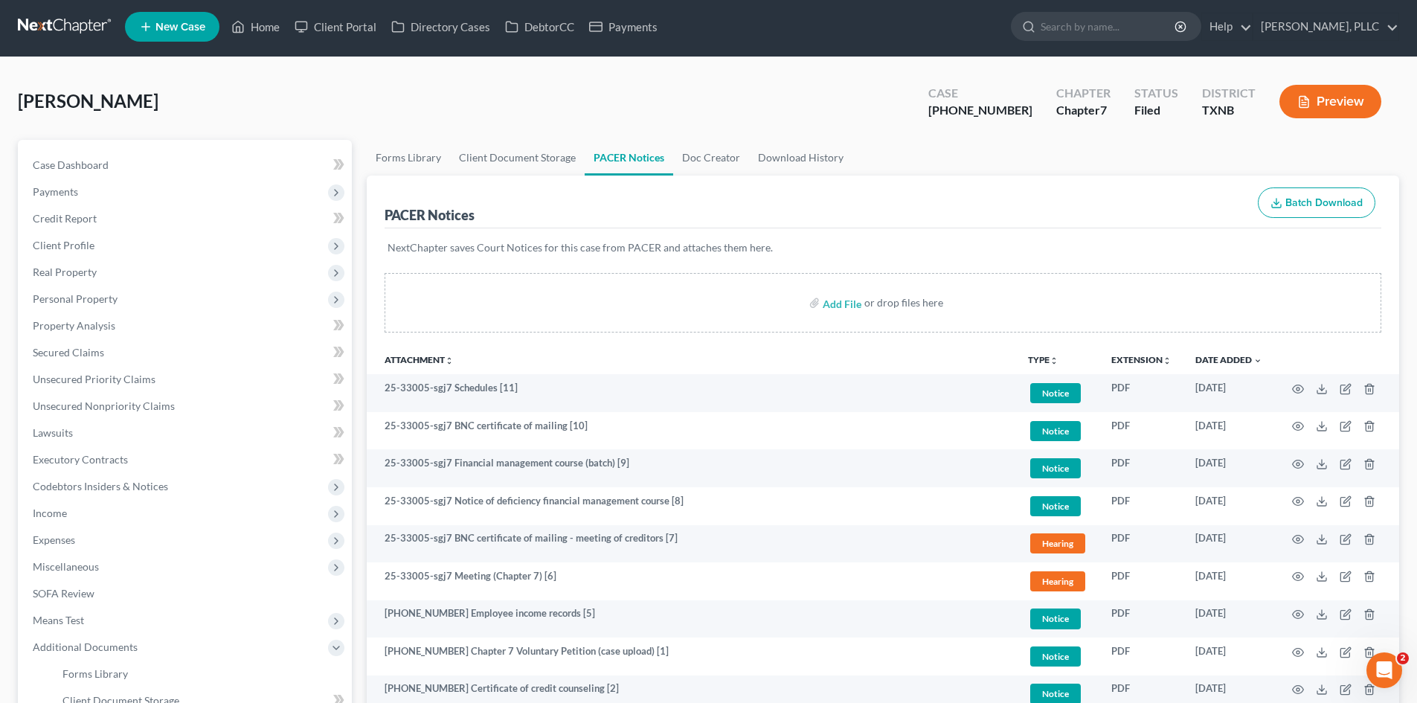
scroll to position [0, 0]
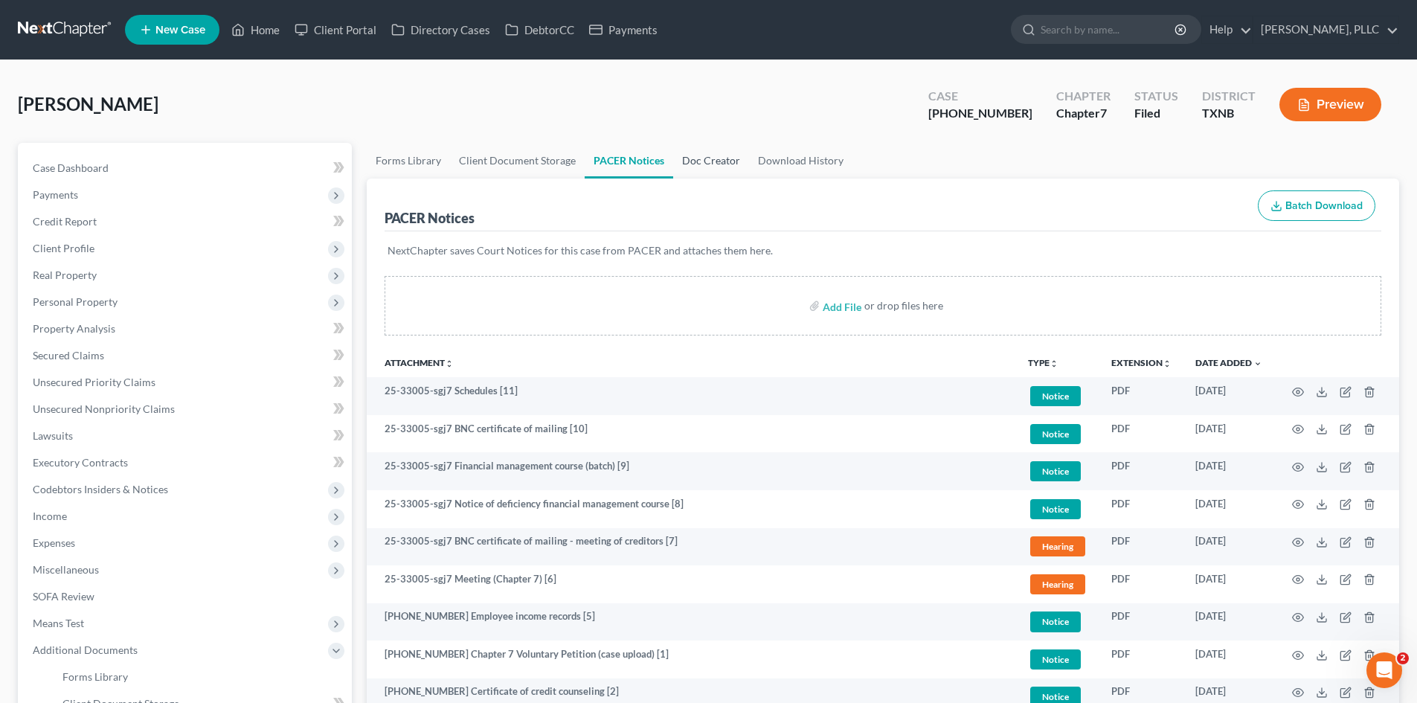
click at [701, 161] on link "Doc Creator" at bounding box center [711, 161] width 76 height 36
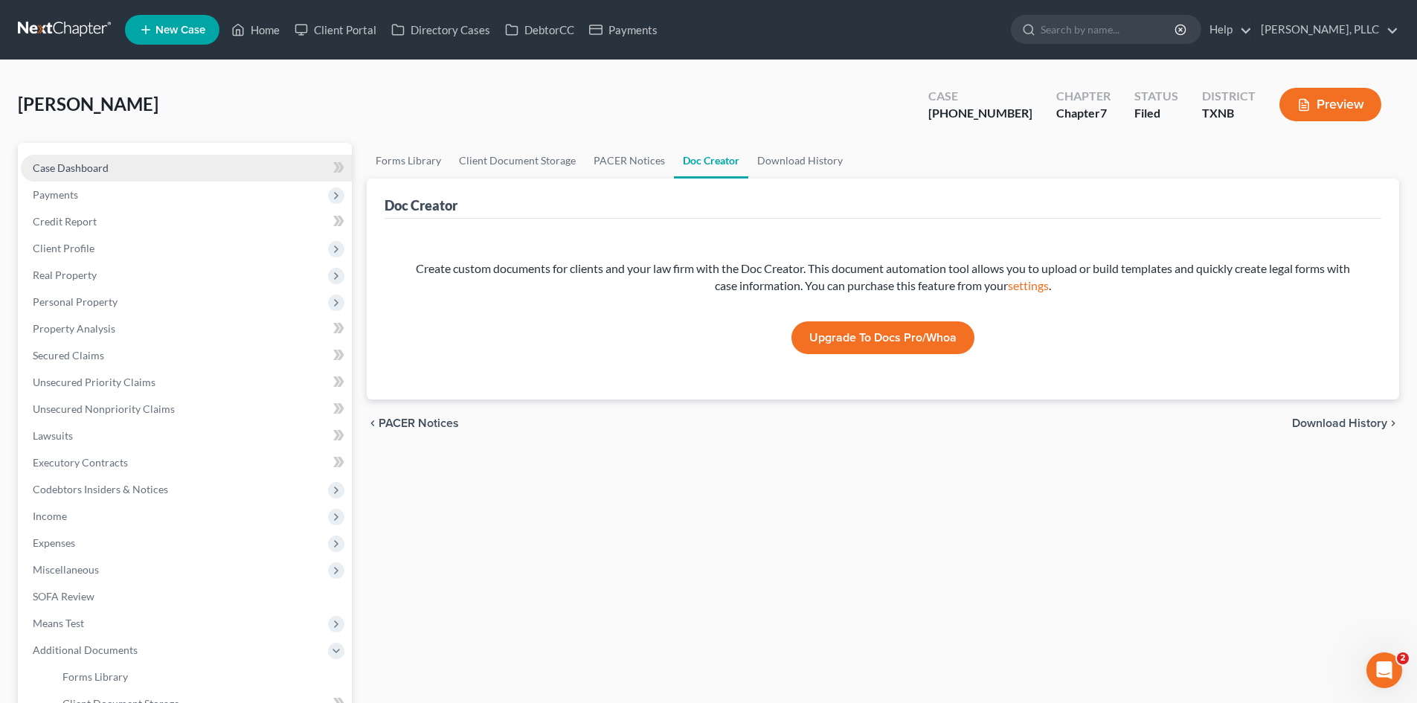
click at [119, 167] on link "Case Dashboard" at bounding box center [186, 168] width 331 height 27
select select "4"
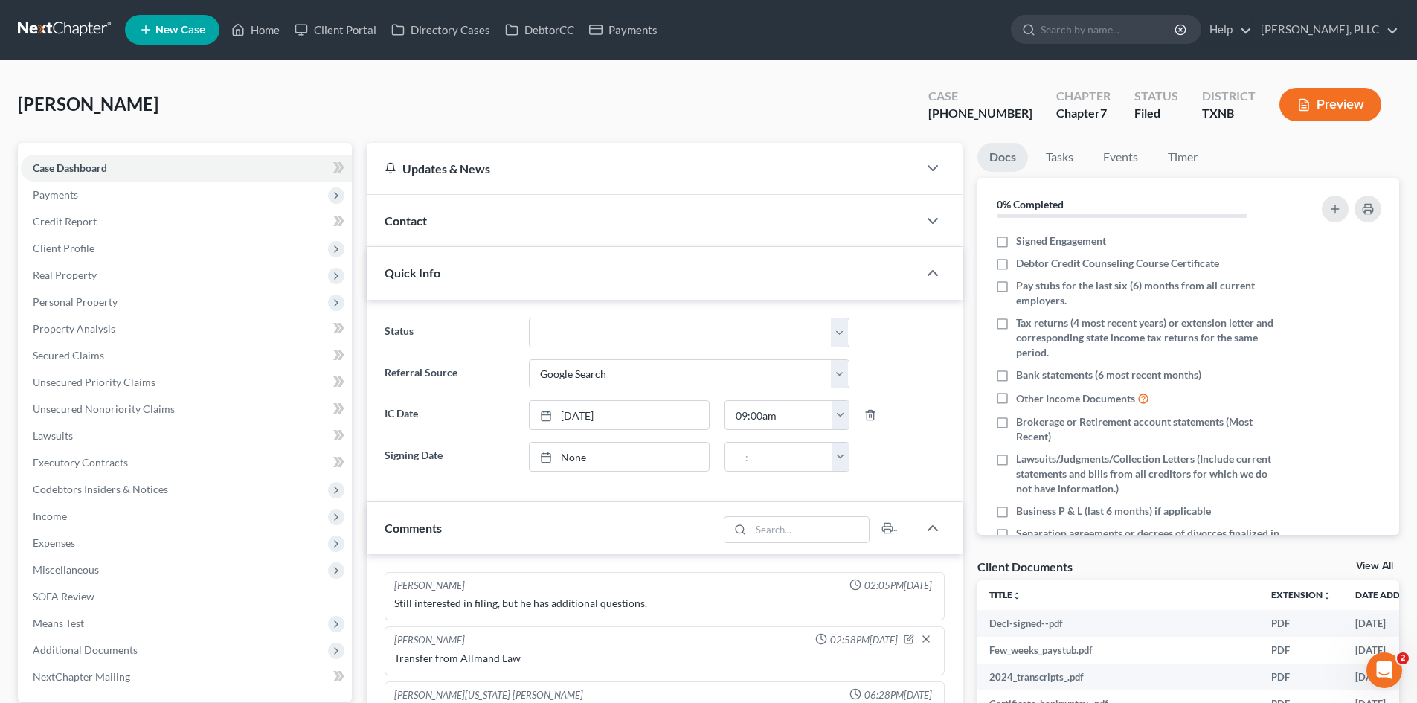
scroll to position [1148, 0]
click at [557, 233] on div "Contact" at bounding box center [642, 220] width 551 height 51
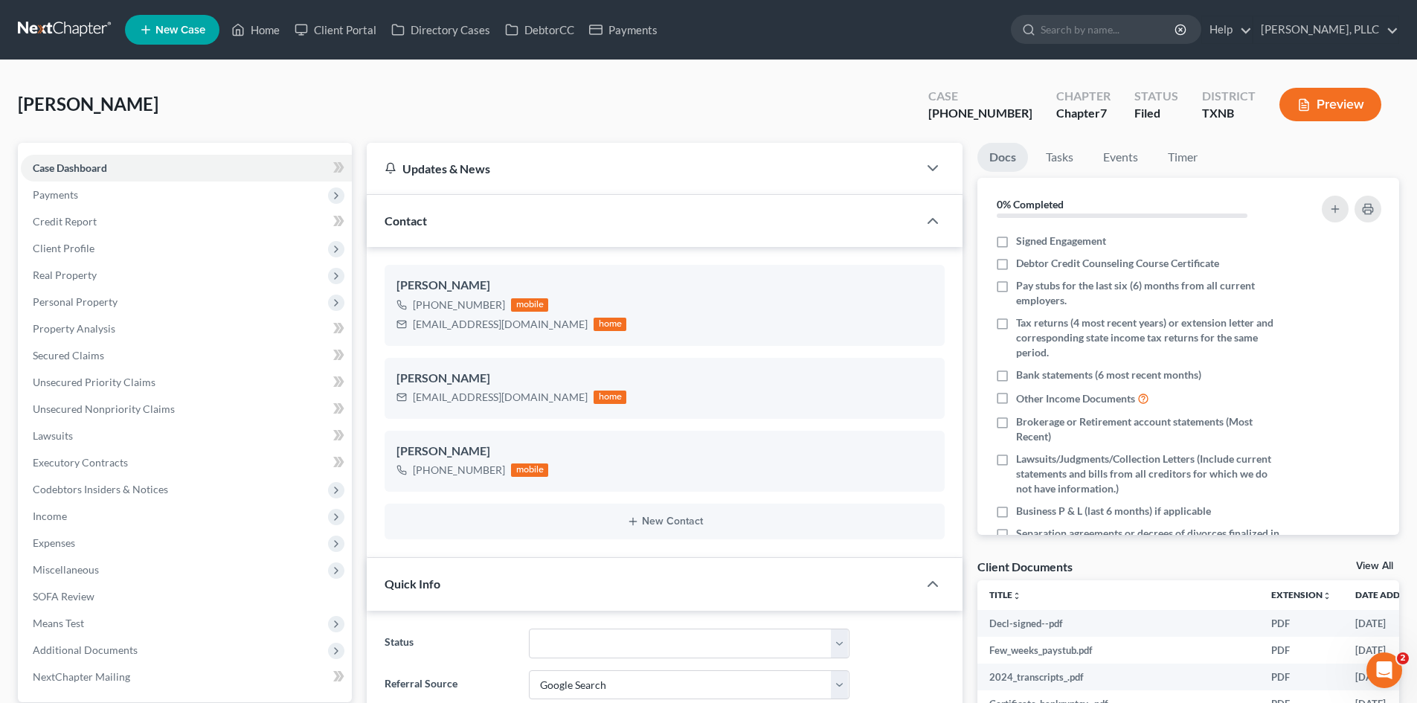
click at [414, 136] on div "Thorne, Michael Upgraded Case 25-33005-7 Chapter Chapter 7 Status Filed Distric…" at bounding box center [708, 110] width 1381 height 65
drag, startPoint x: 608, startPoint y: 33, endPoint x: 569, endPoint y: 161, distance: 133.9
click at [608, 32] on link "Payments" at bounding box center [623, 29] width 83 height 27
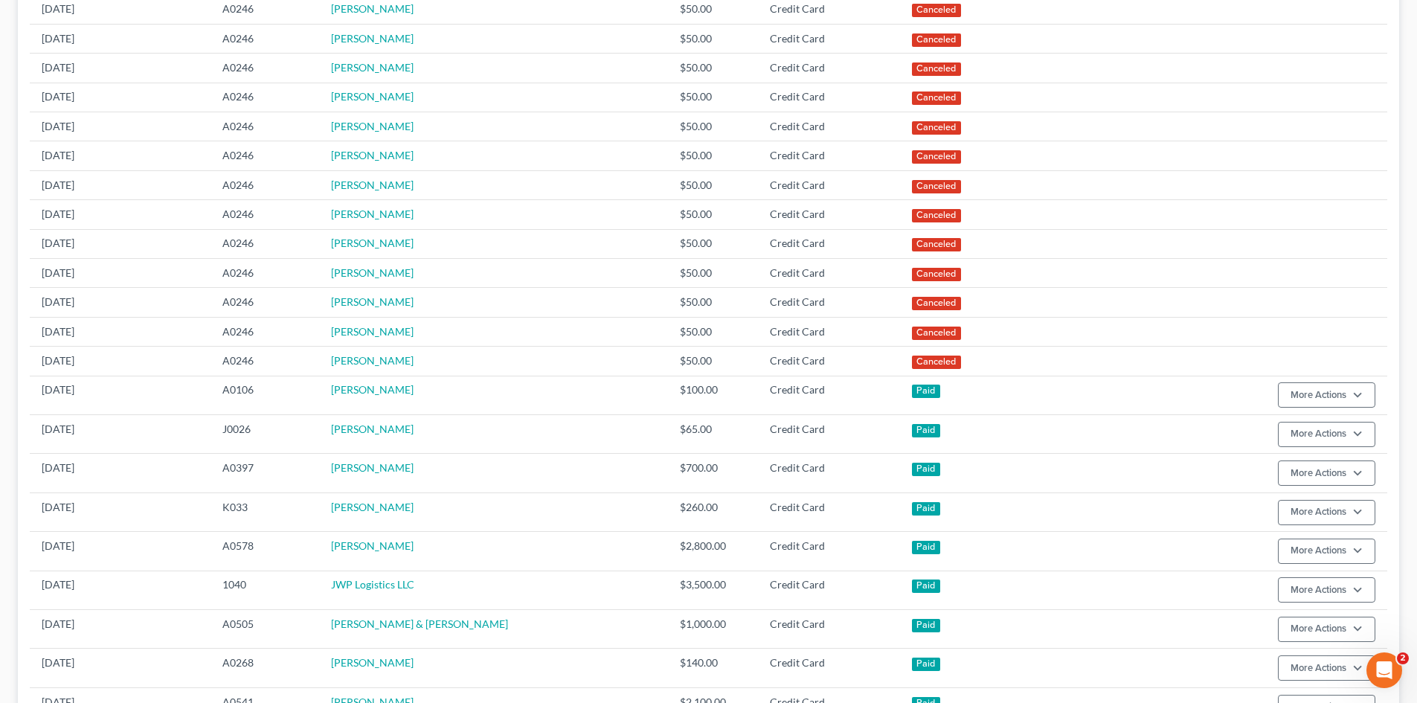
scroll to position [372, 0]
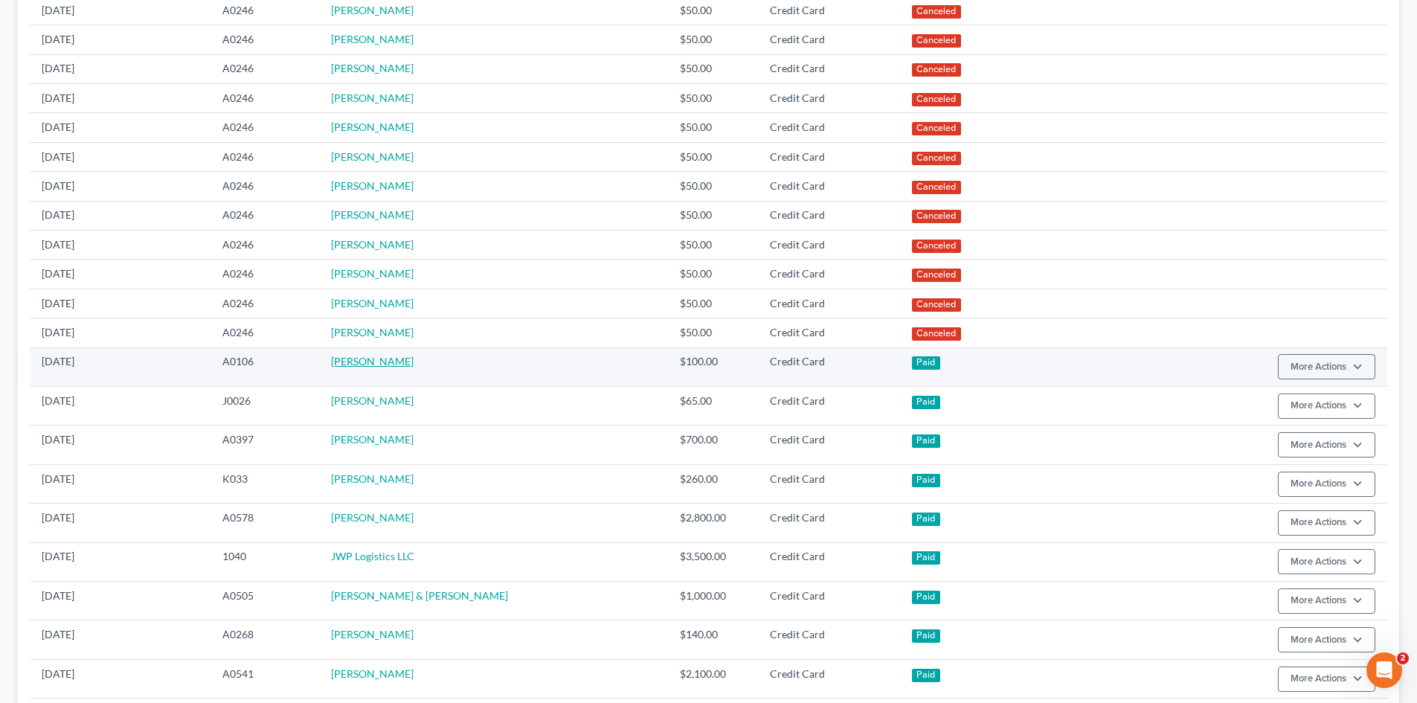
click at [373, 366] on link "Andreea Bodo" at bounding box center [372, 361] width 83 height 13
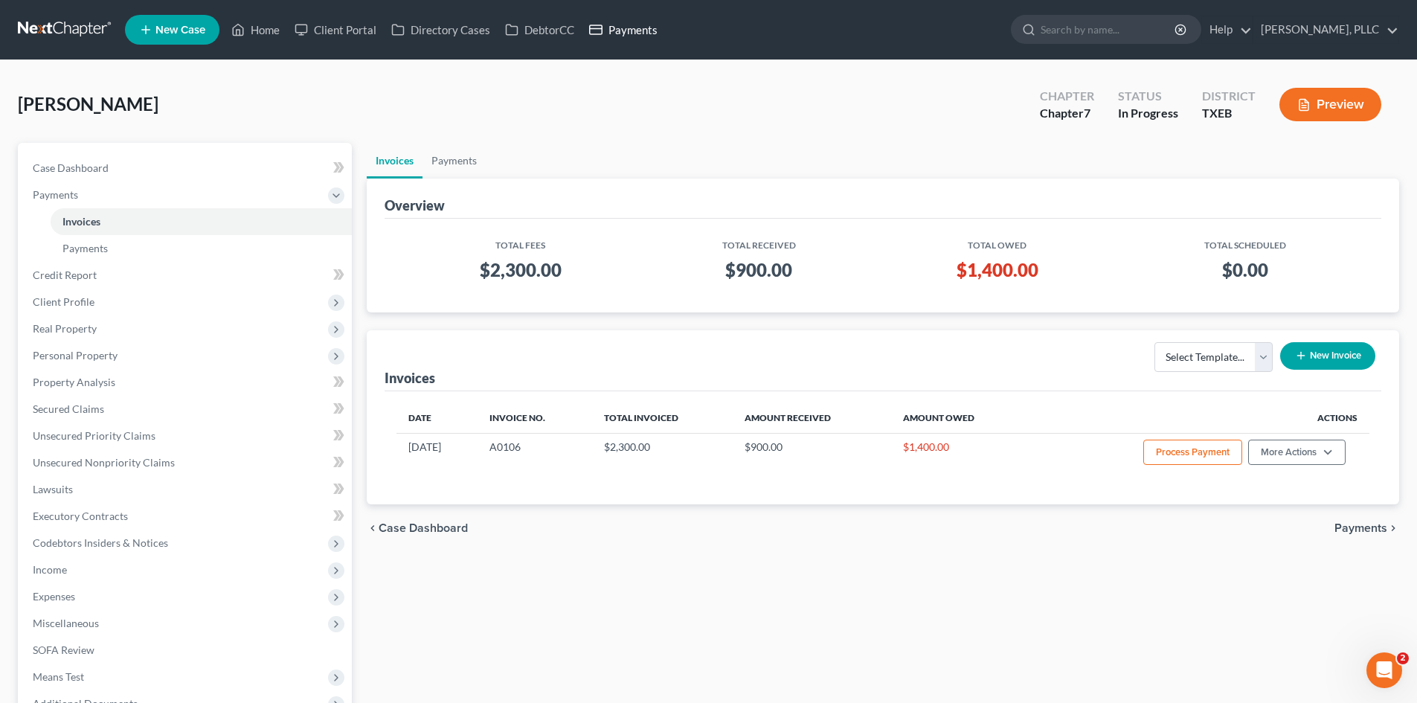
click at [629, 36] on link "Payments" at bounding box center [623, 29] width 83 height 27
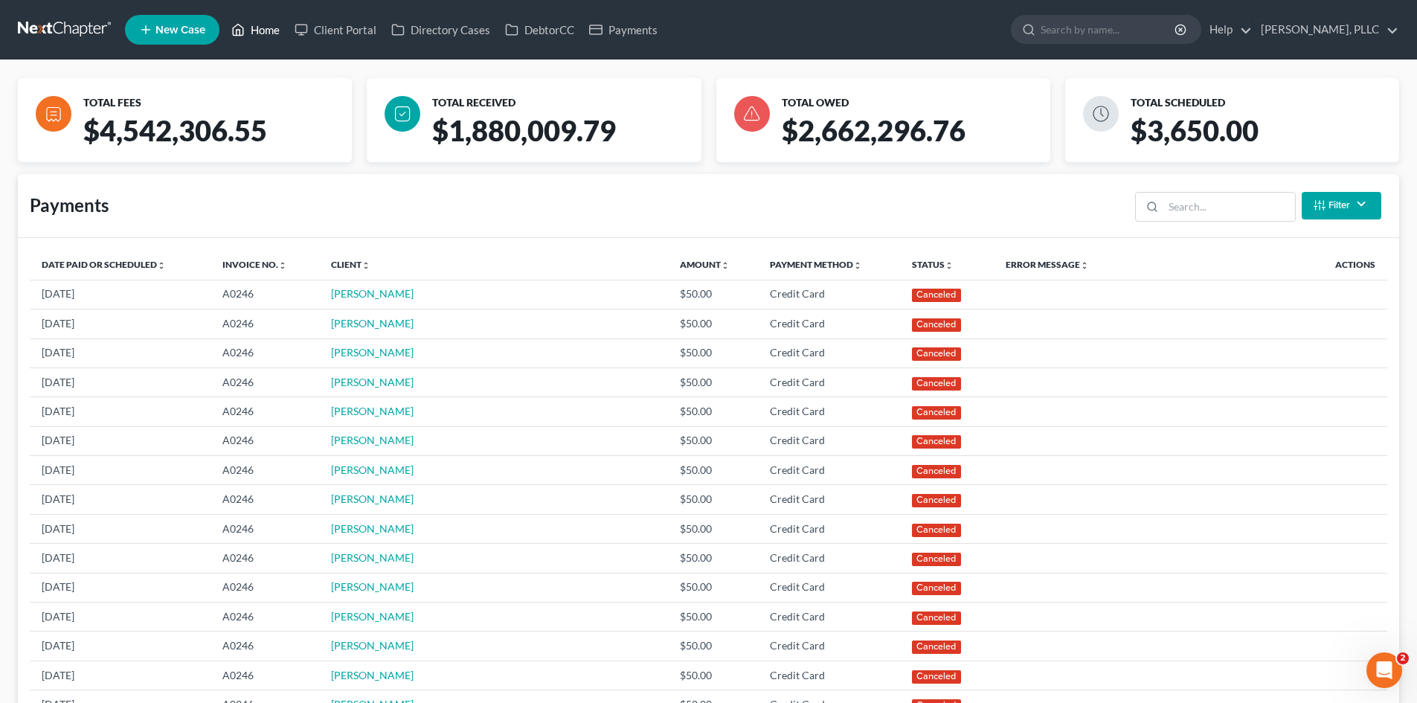
click at [251, 36] on link "Home" at bounding box center [255, 29] width 63 height 27
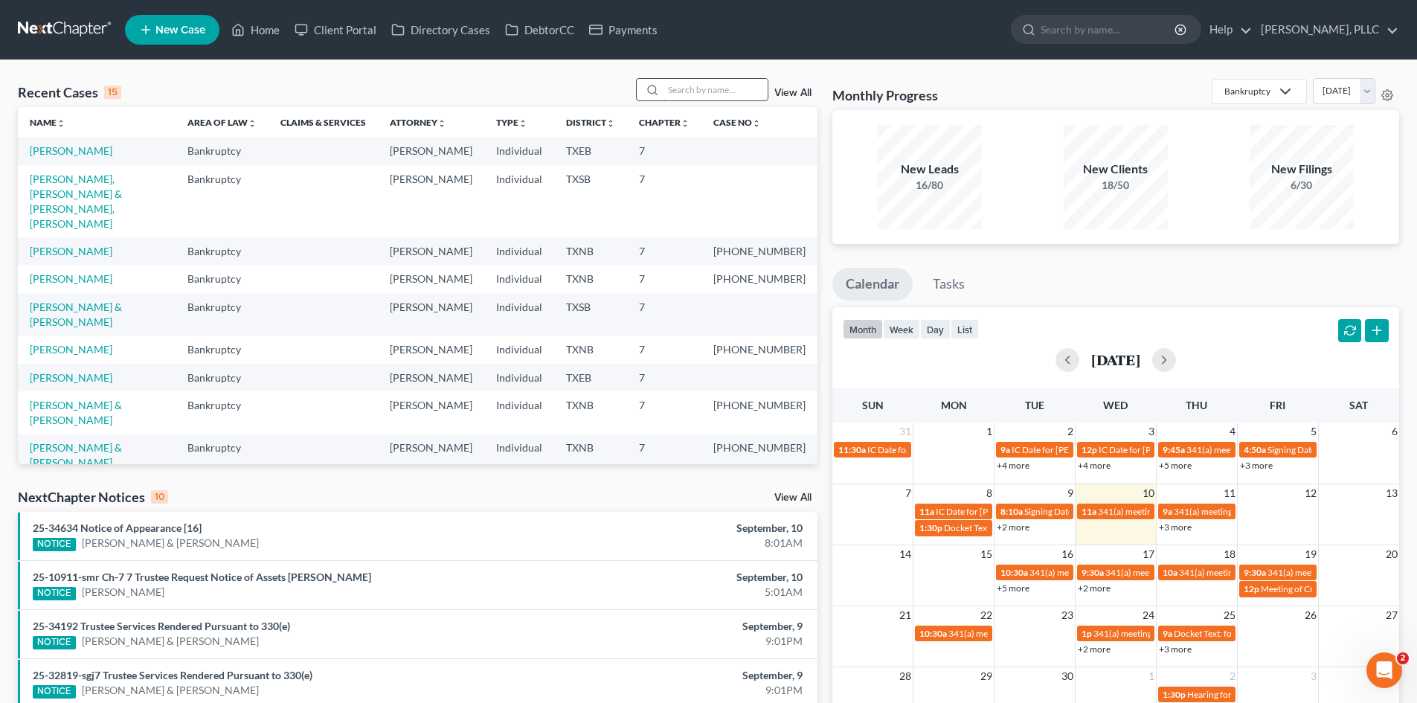
click at [713, 93] on input "search" at bounding box center [716, 90] width 104 height 22
type input "b"
type input "hitt"
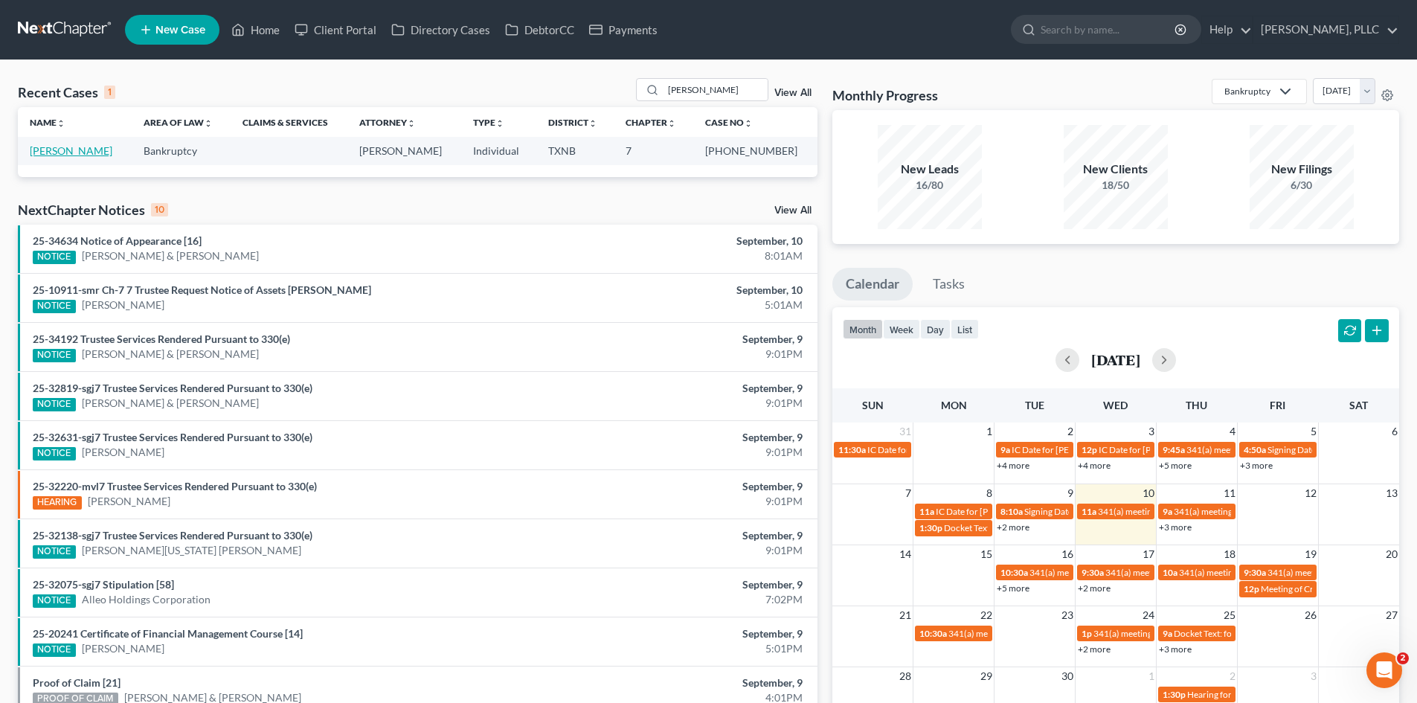
click at [83, 150] on link "Hitt, Courtney" at bounding box center [71, 150] width 83 height 13
select select "4"
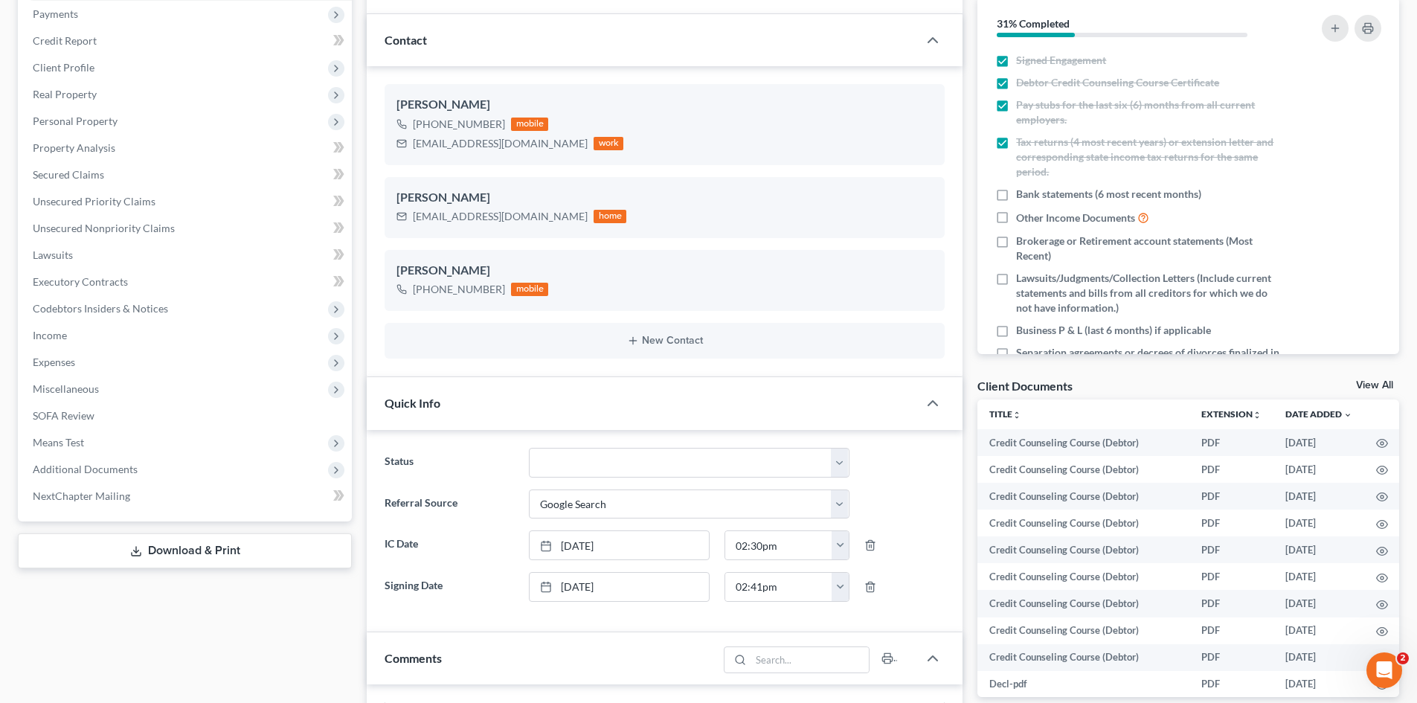
scroll to position [149, 0]
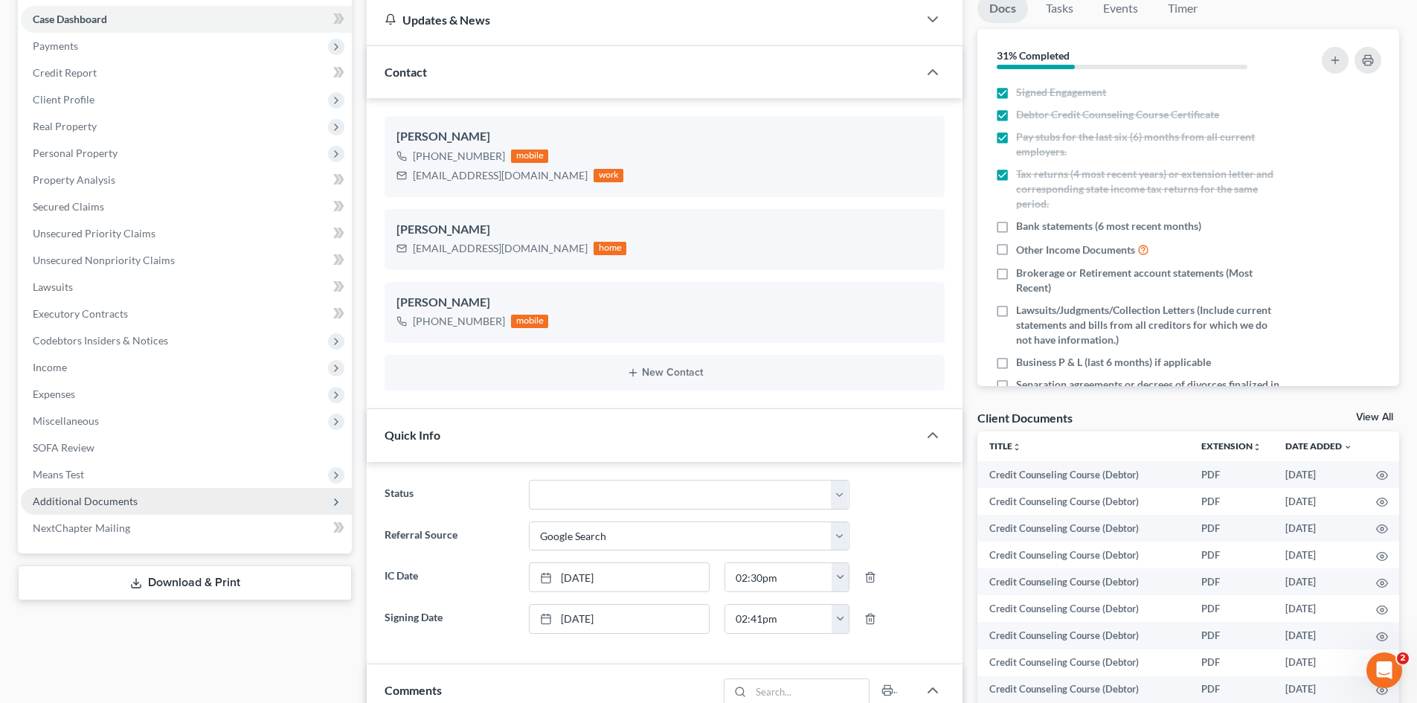
click at [145, 498] on span "Additional Documents" at bounding box center [186, 501] width 331 height 27
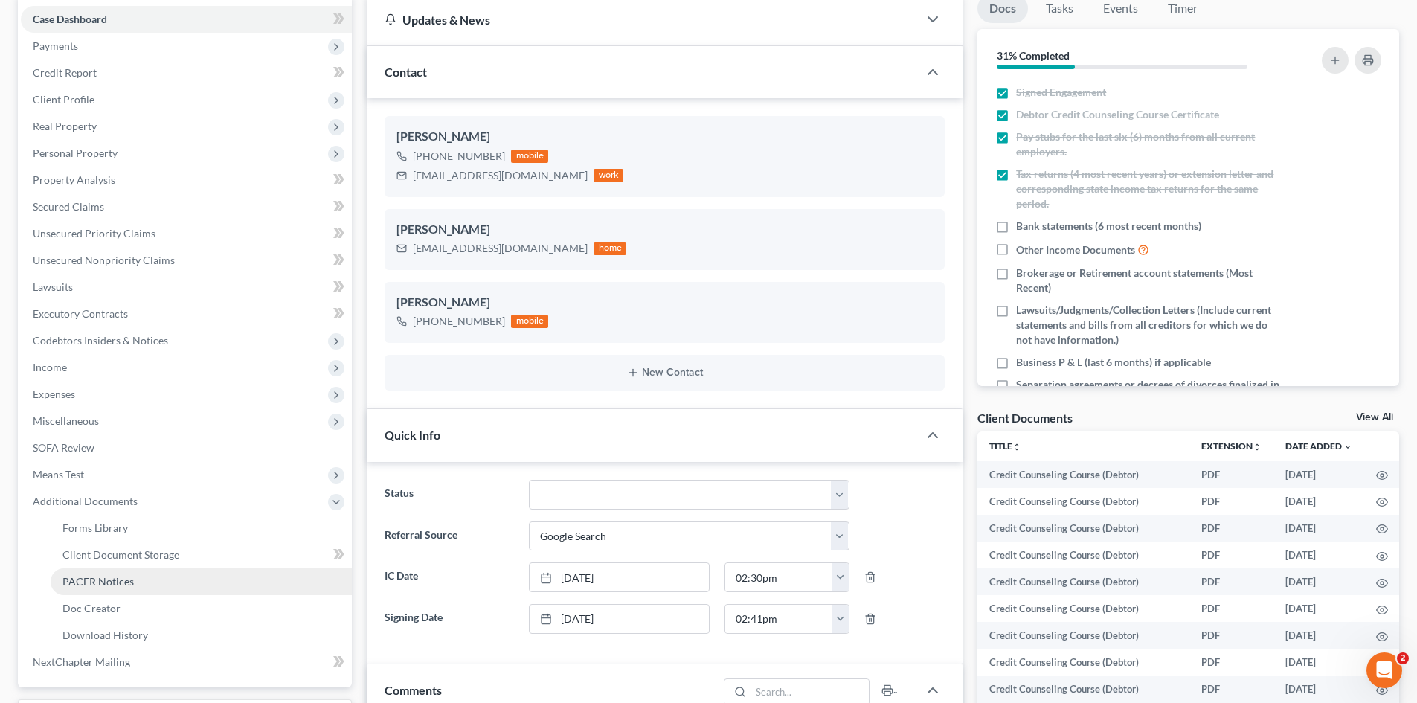
click at [130, 585] on span "PACER Notices" at bounding box center [97, 581] width 71 height 13
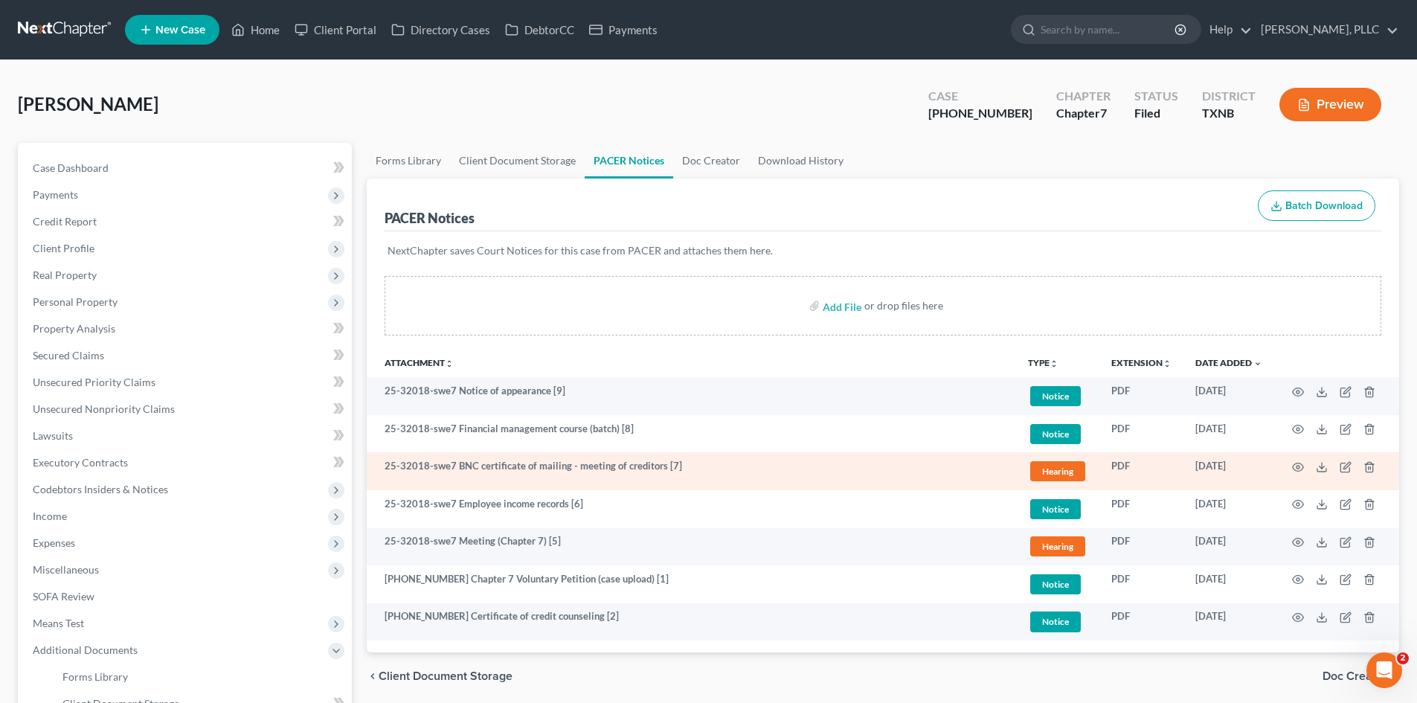
click at [1291, 467] on td at bounding box center [1336, 471] width 125 height 38
click at [1297, 469] on icon "button" at bounding box center [1298, 467] width 12 height 12
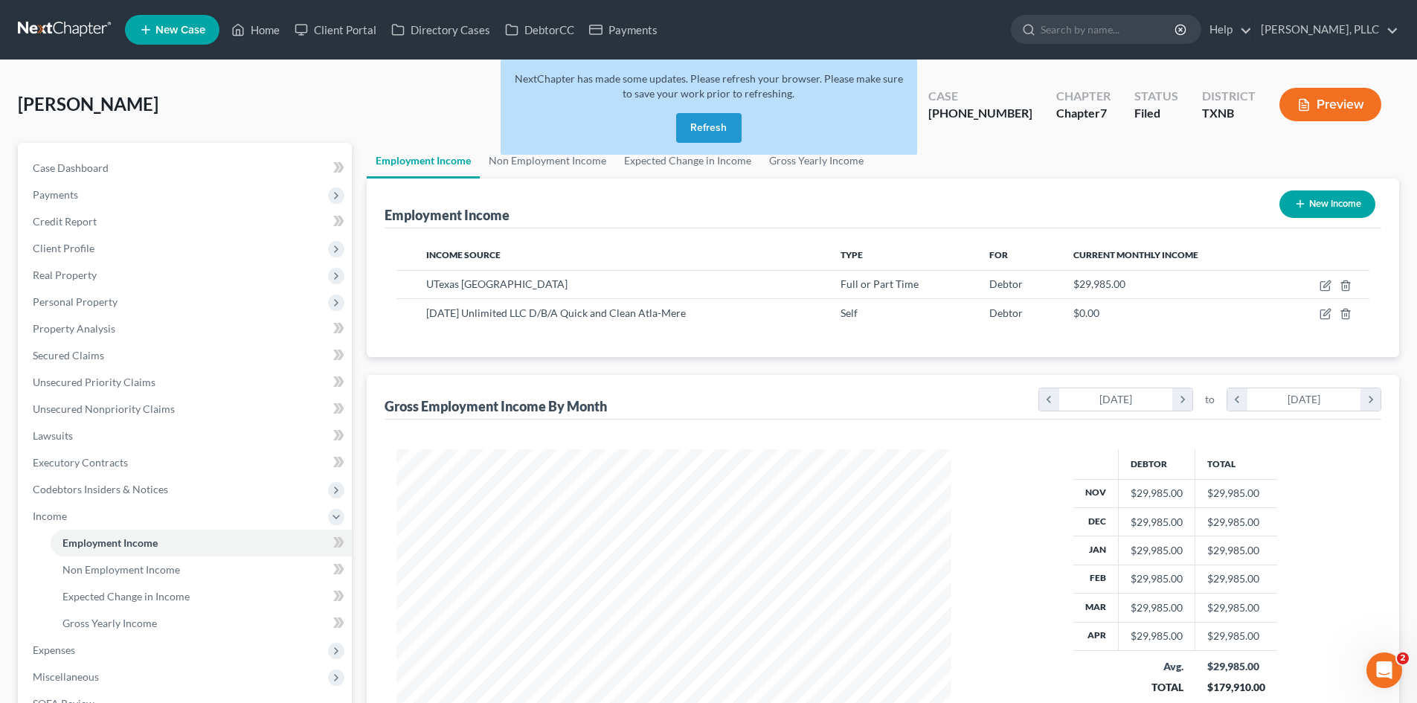
scroll to position [277, 585]
click at [727, 126] on button "Refresh" at bounding box center [708, 128] width 65 height 30
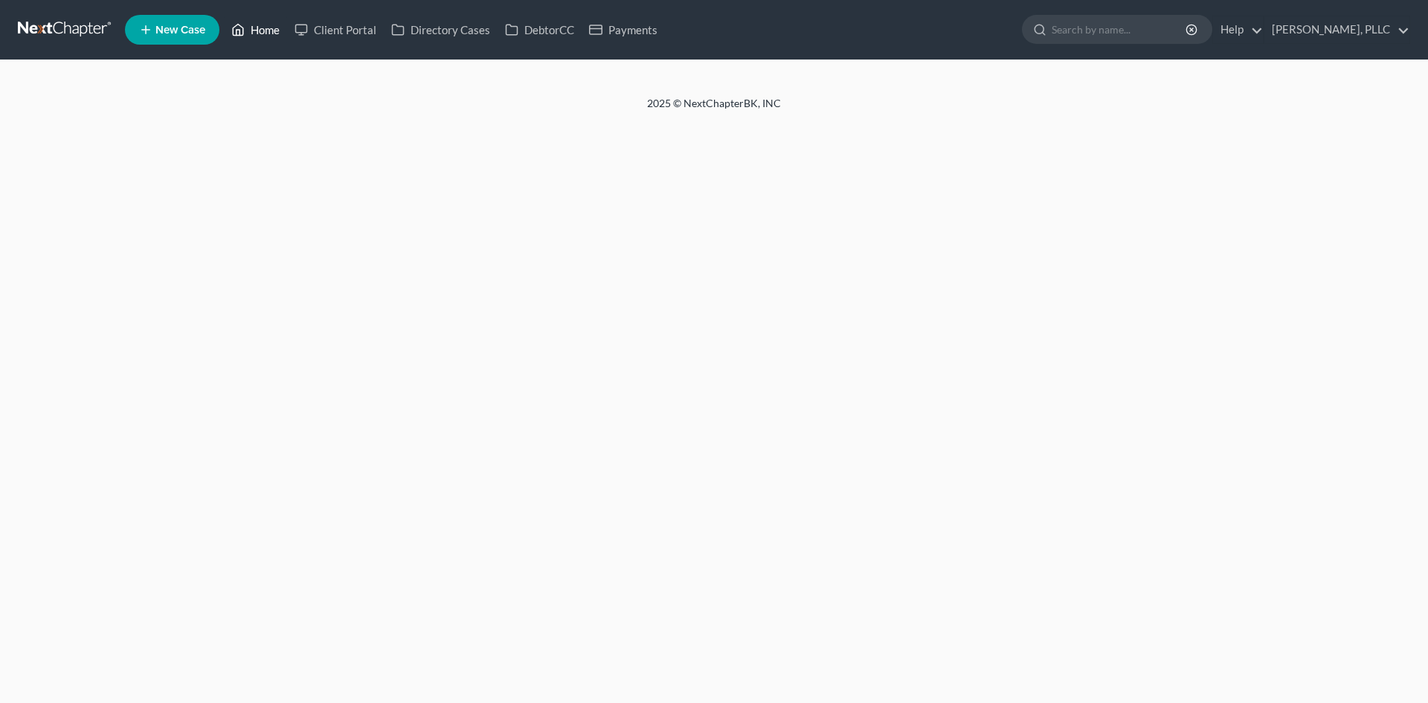
click at [272, 29] on link "Home" at bounding box center [255, 29] width 63 height 27
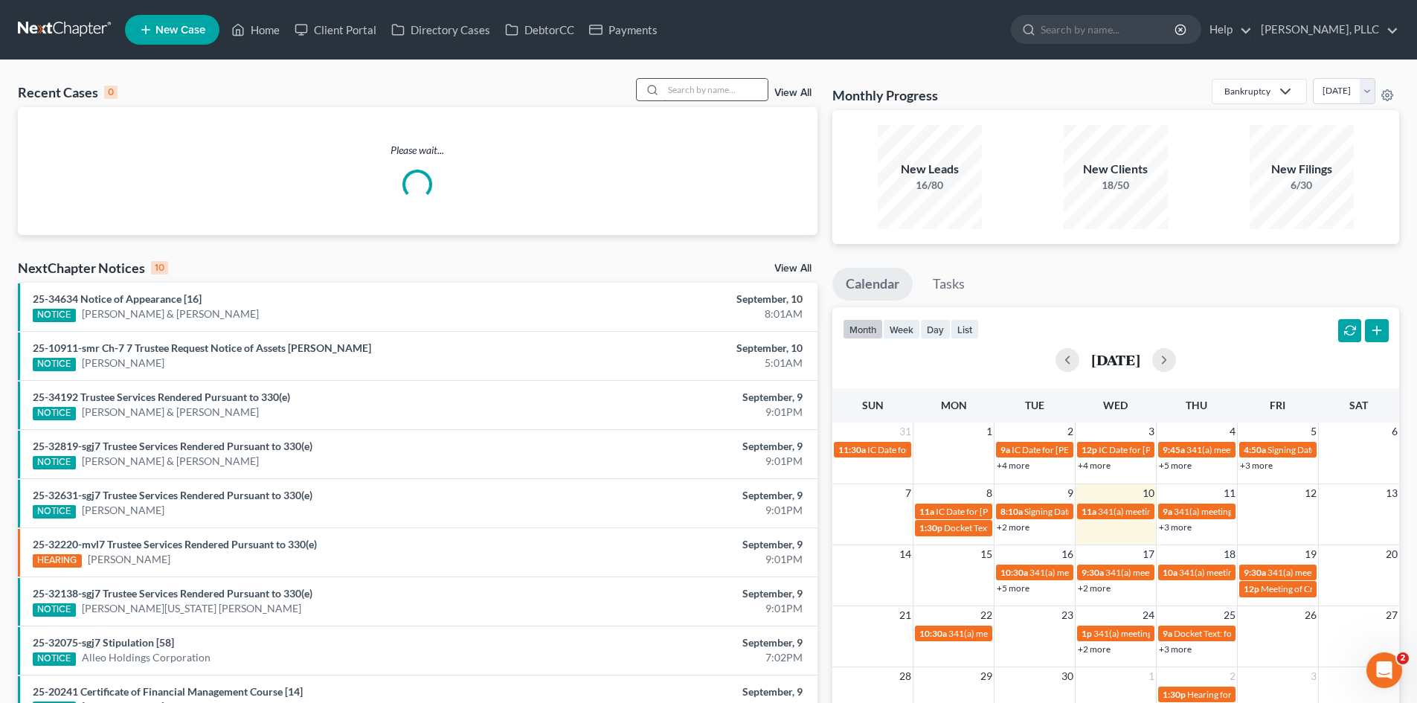
click at [690, 96] on input "search" at bounding box center [716, 90] width 104 height 22
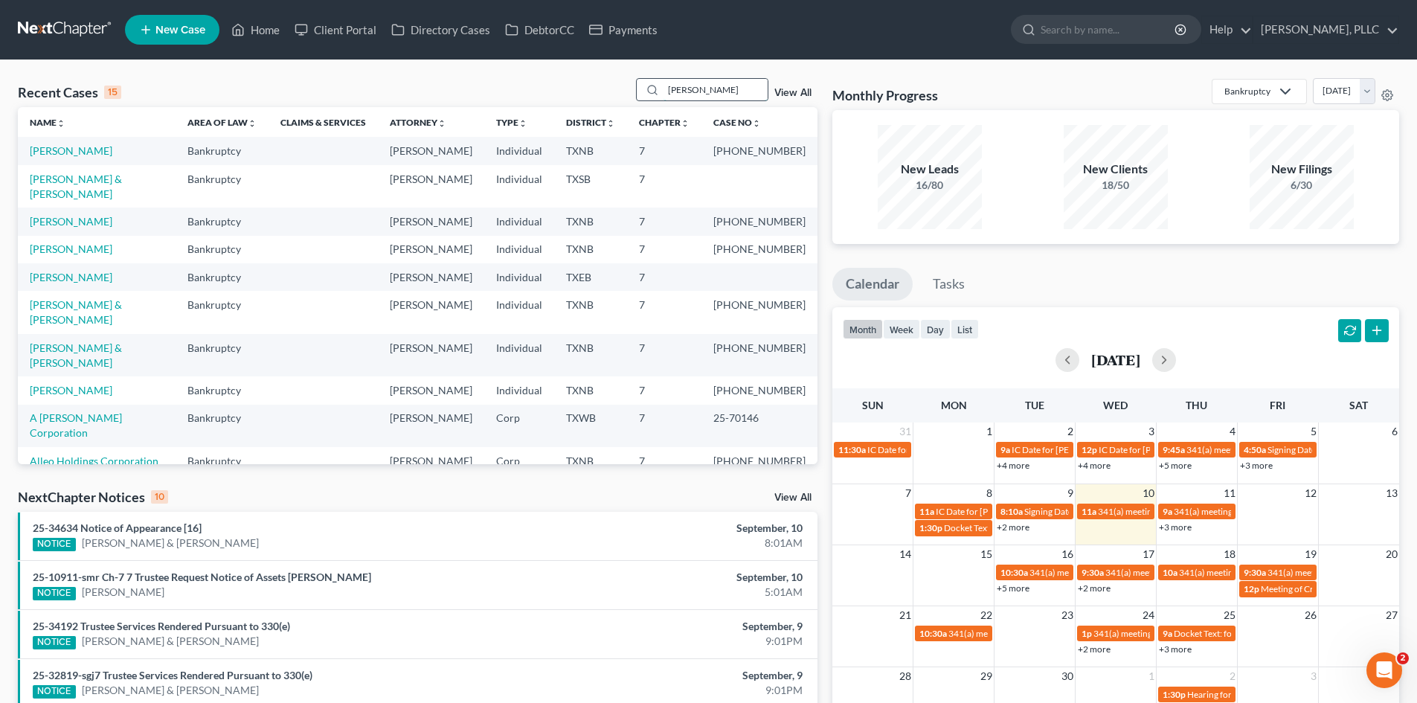
type input "[PERSON_NAME]"
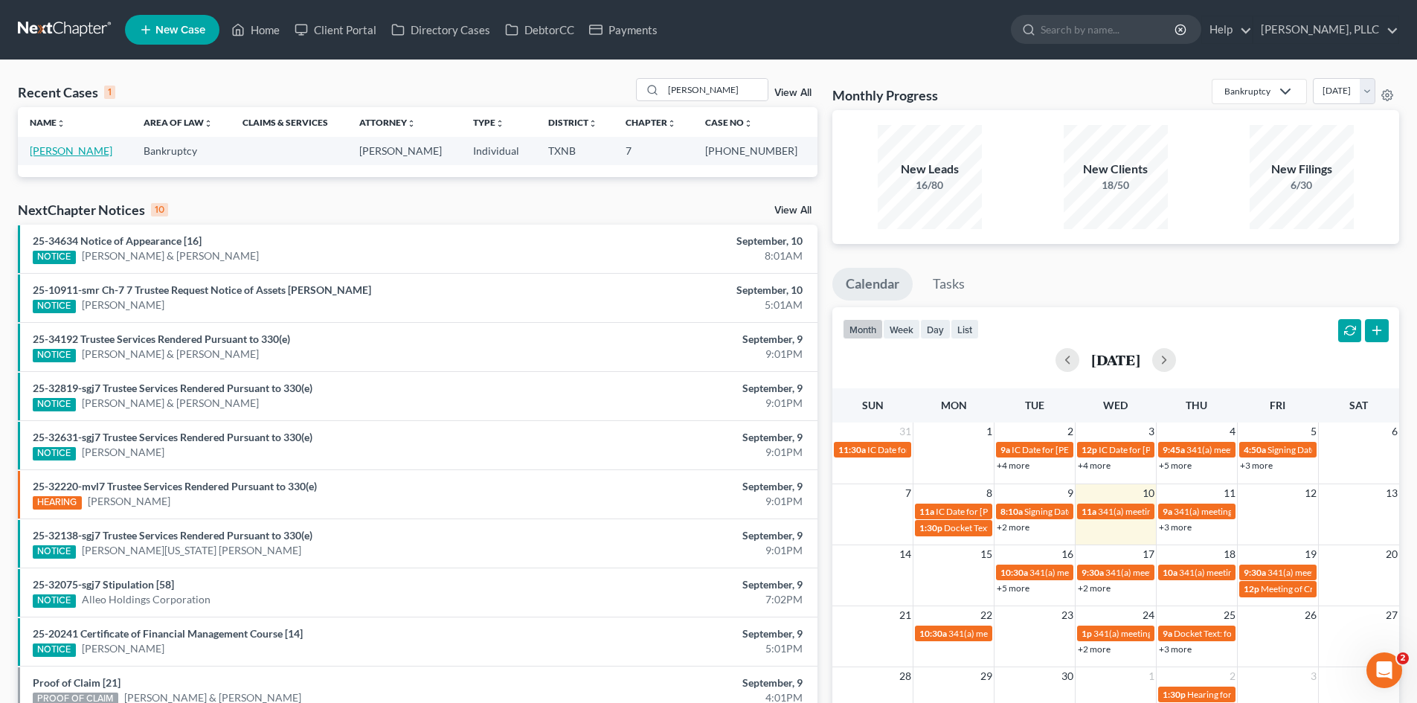
click at [46, 147] on link "[PERSON_NAME]" at bounding box center [71, 150] width 83 height 13
select select "4"
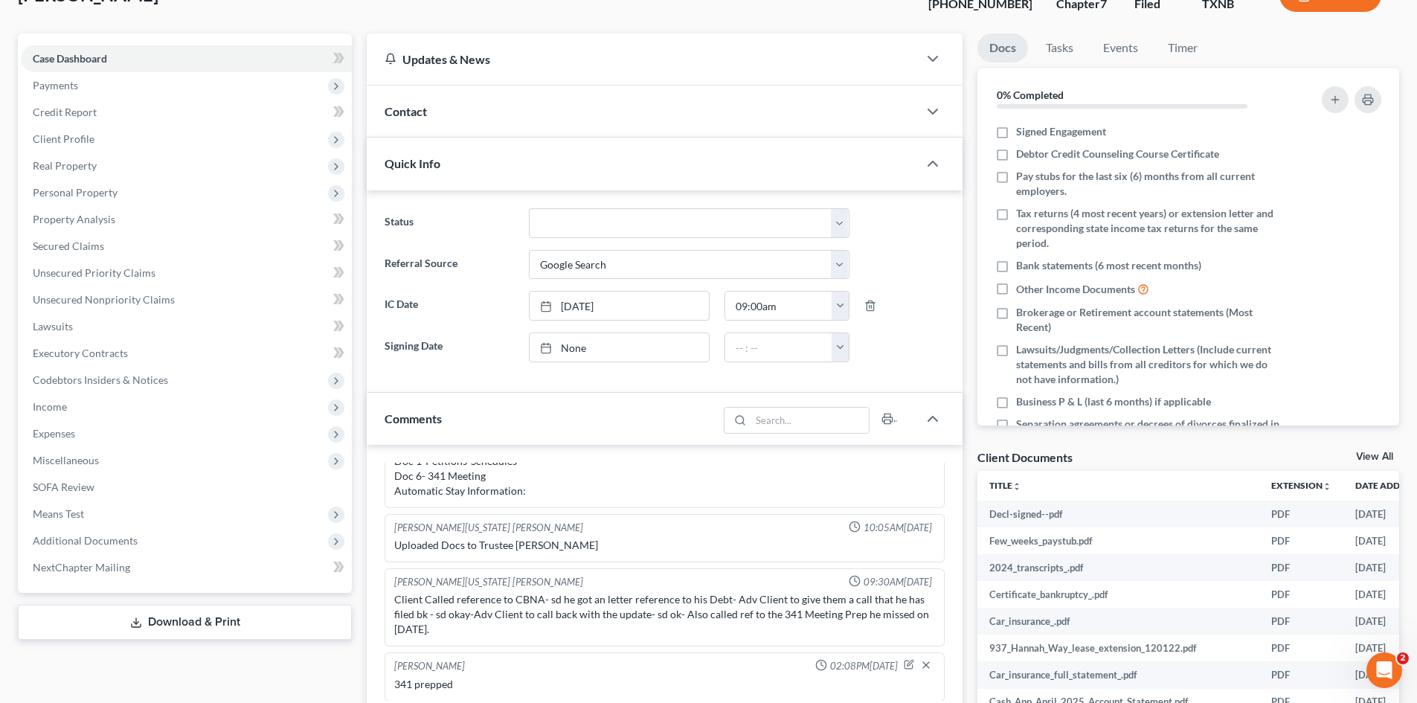
scroll to position [74, 0]
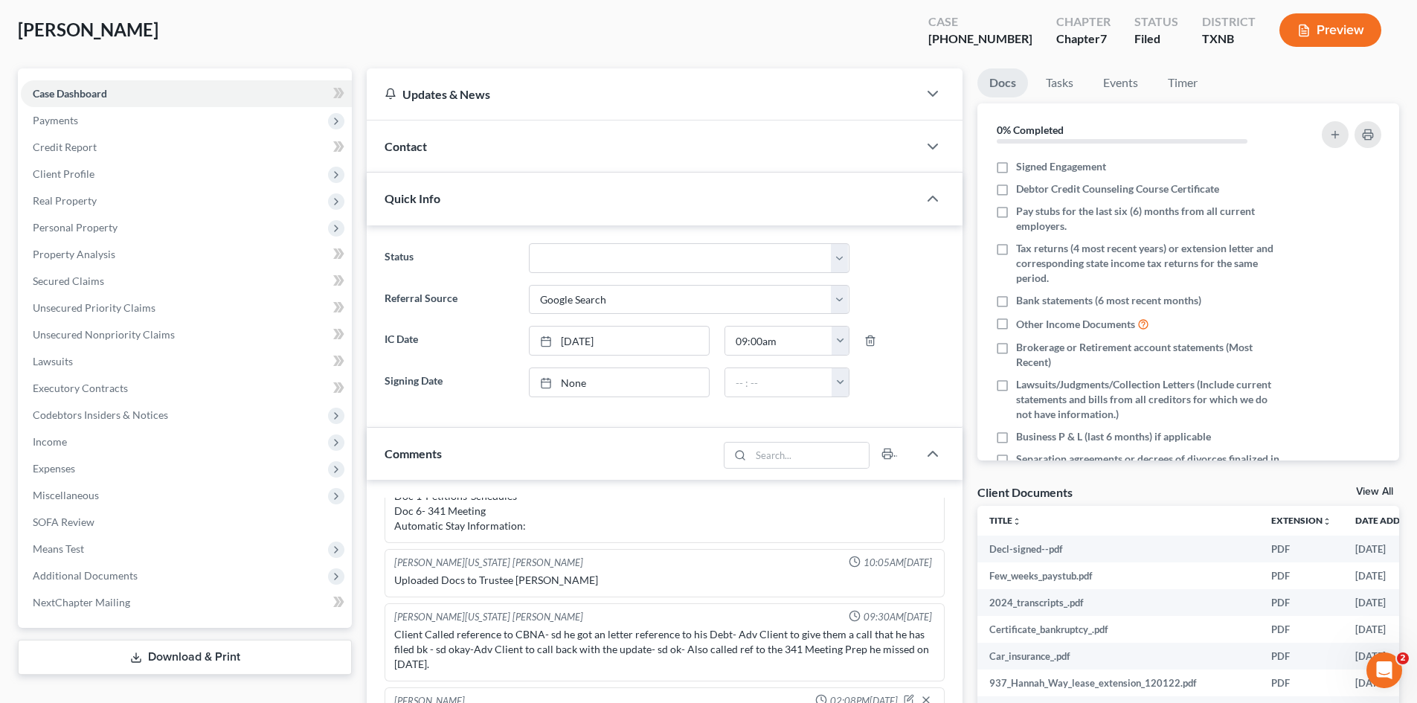
click at [596, 143] on div "Contact" at bounding box center [642, 146] width 551 height 51
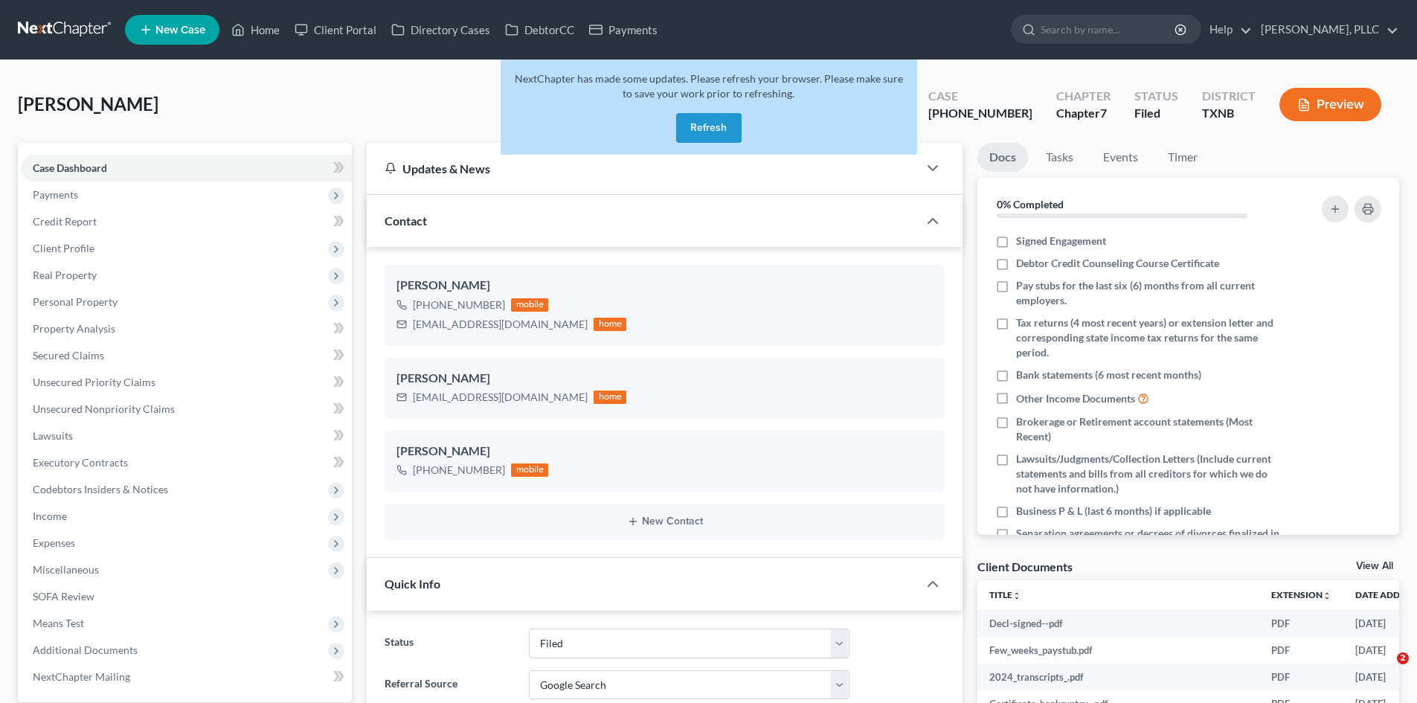
select select "10"
select select "4"
drag, startPoint x: 736, startPoint y: 119, endPoint x: 545, endPoint y: 42, distance: 206.2
click at [735, 119] on button "Refresh" at bounding box center [708, 128] width 65 height 30
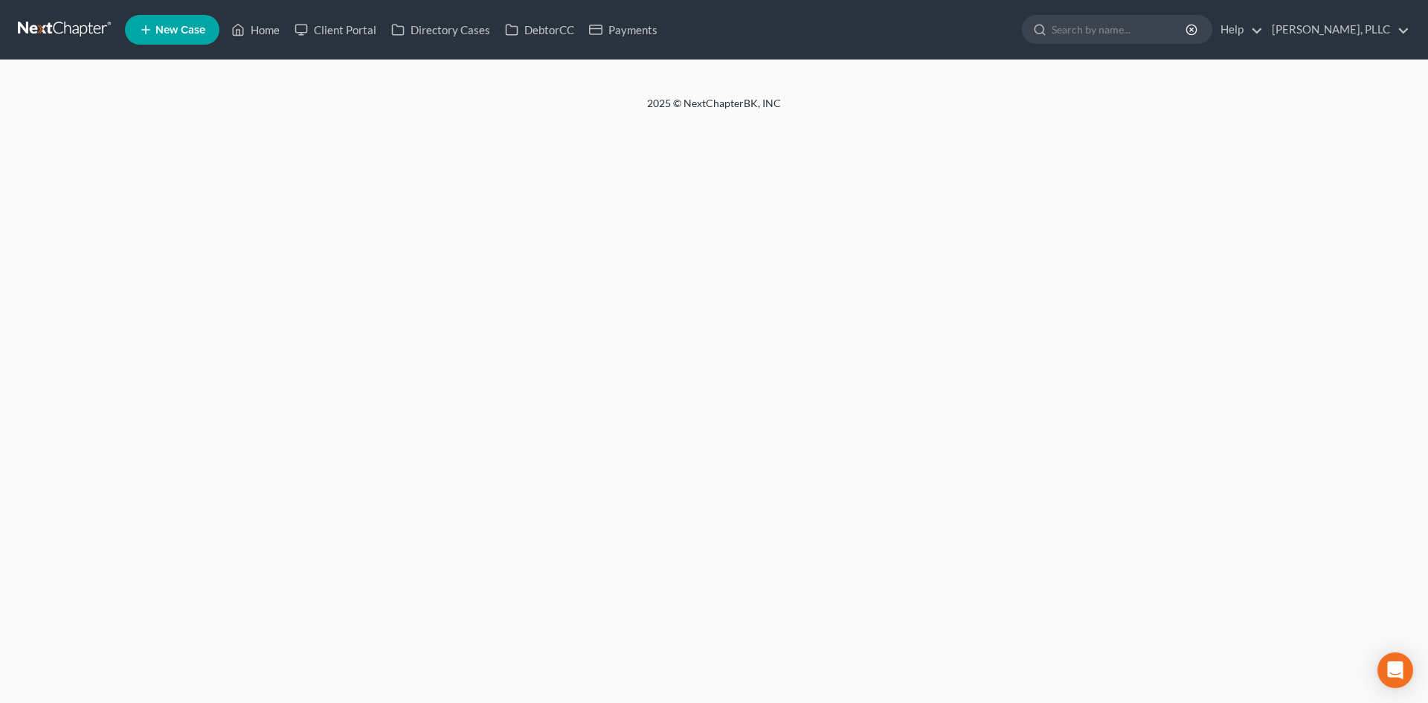
select select "4"
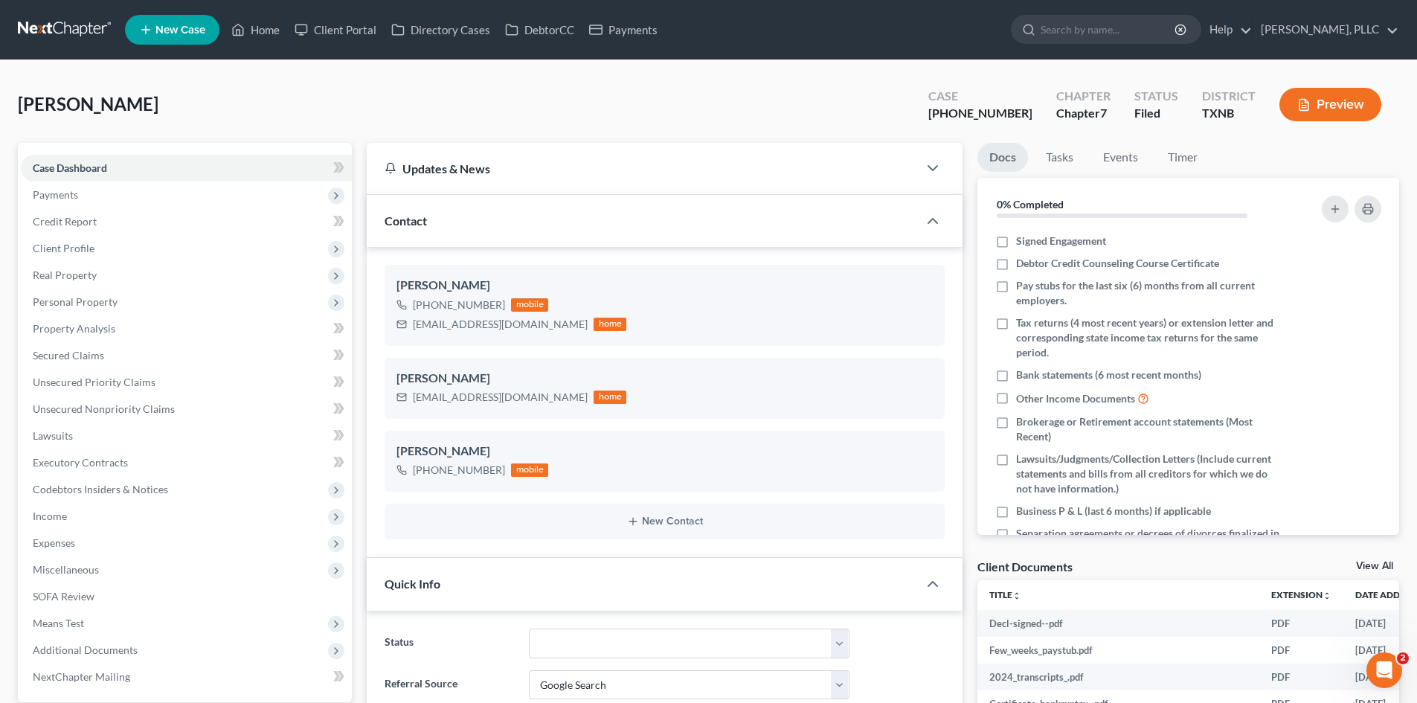
scroll to position [1148, 0]
drag, startPoint x: 257, startPoint y: 22, endPoint x: 327, endPoint y: 33, distance: 71.7
click at [257, 22] on link "Home" at bounding box center [255, 29] width 63 height 27
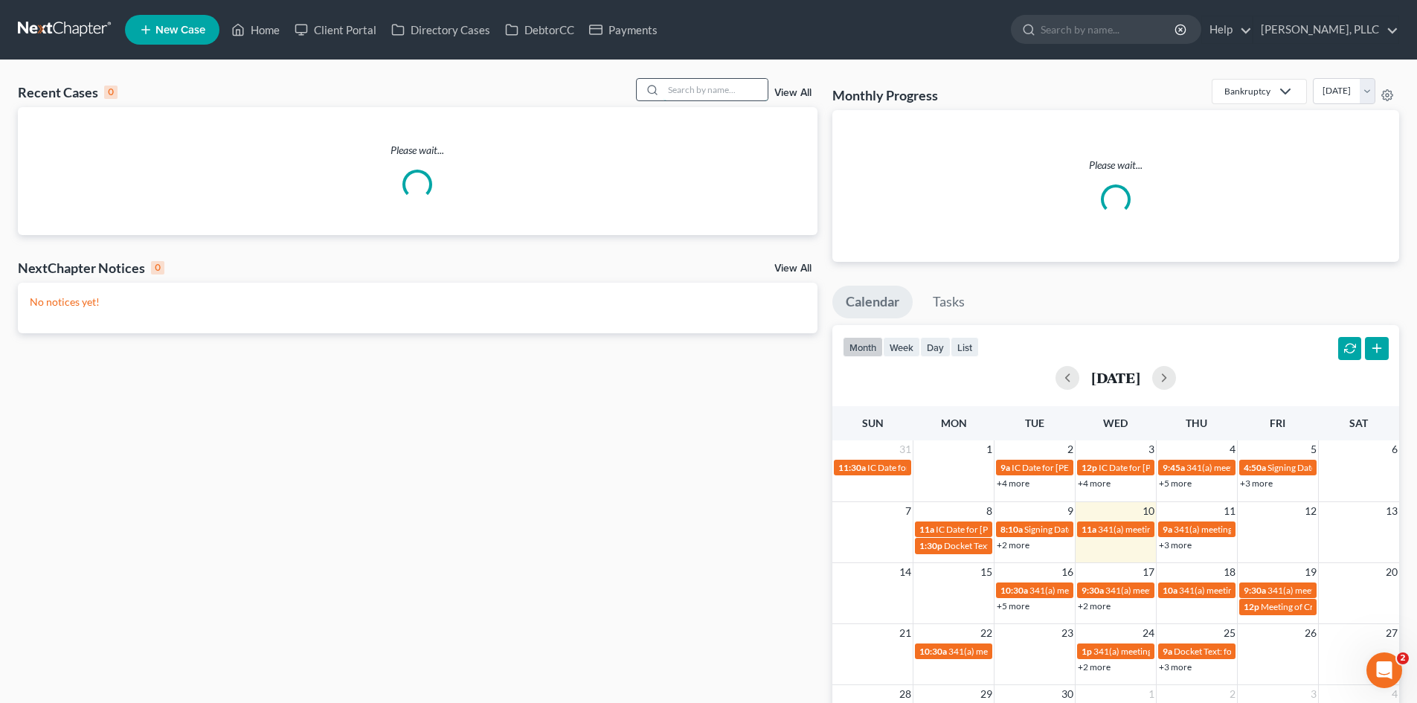
click at [693, 89] on input "search" at bounding box center [716, 90] width 104 height 22
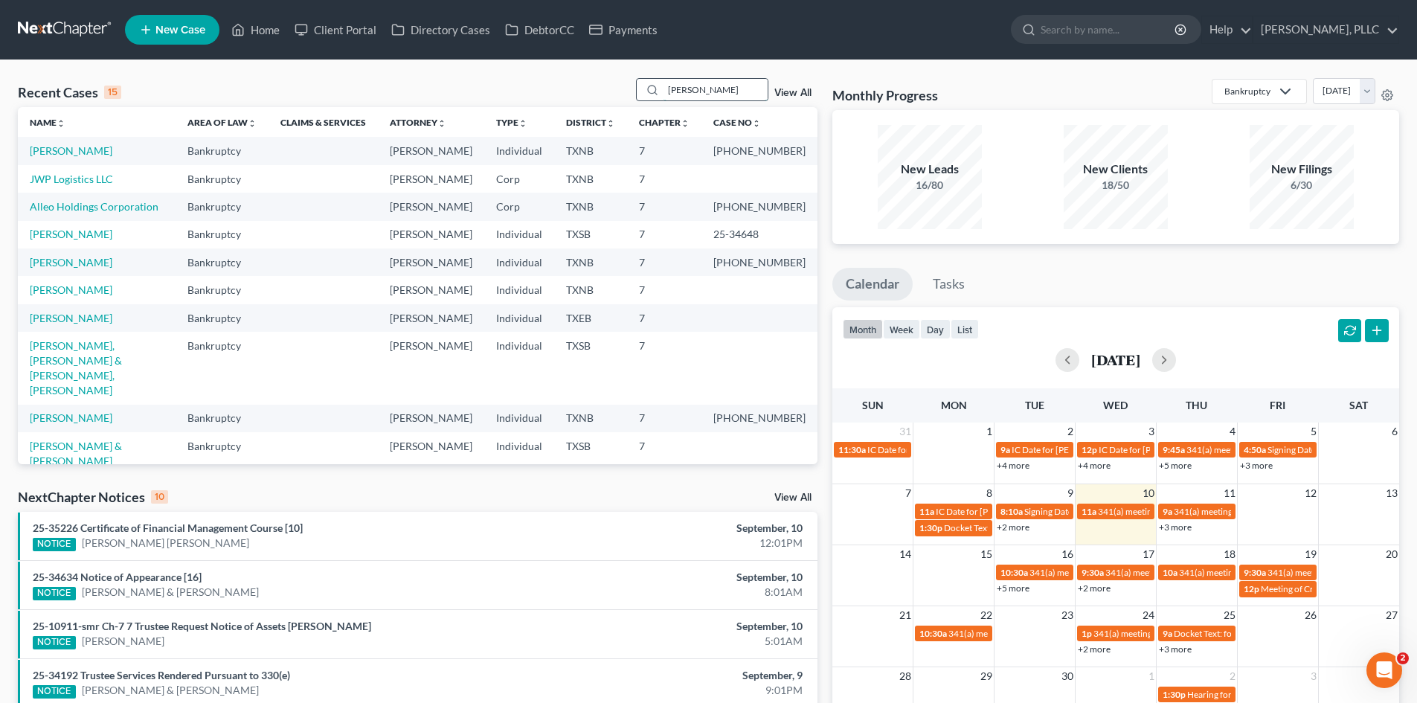
type input "monique"
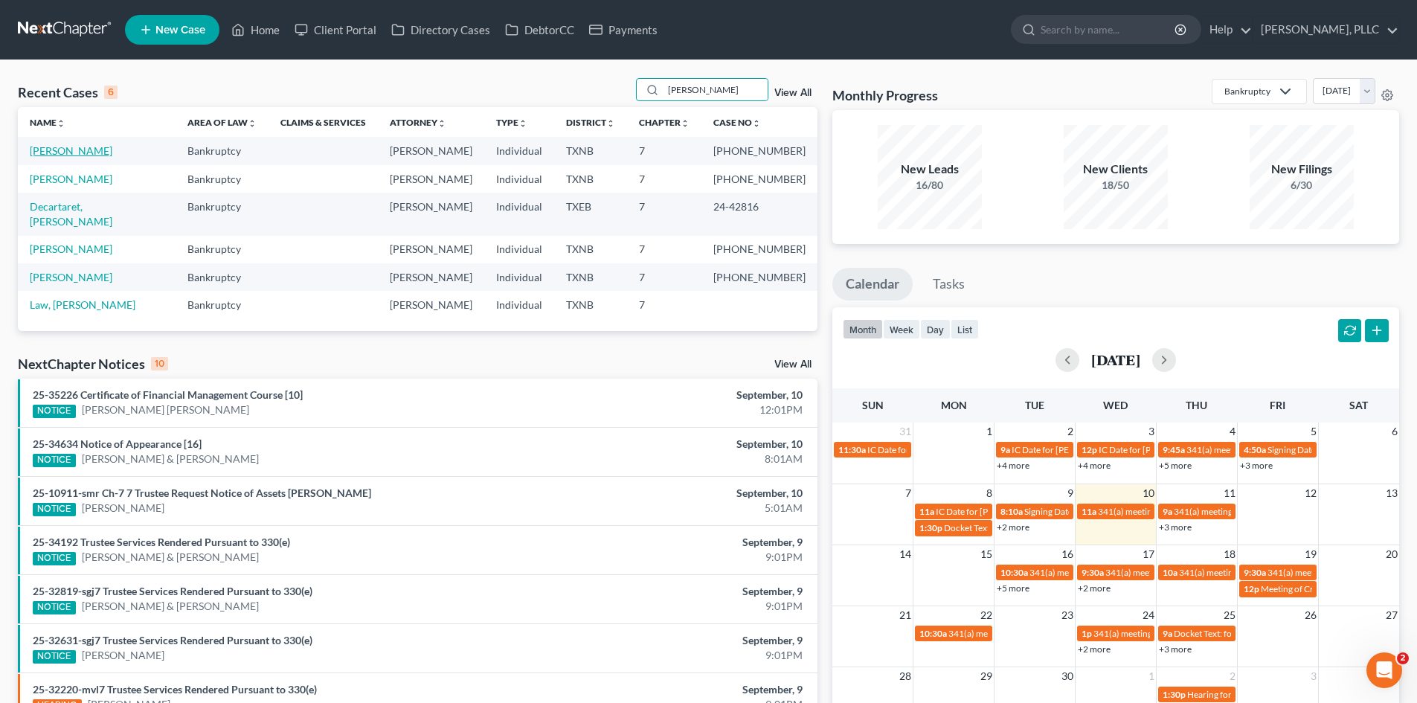
click at [111, 154] on link "Ferrell-Obera, Monique" at bounding box center [71, 150] width 83 height 13
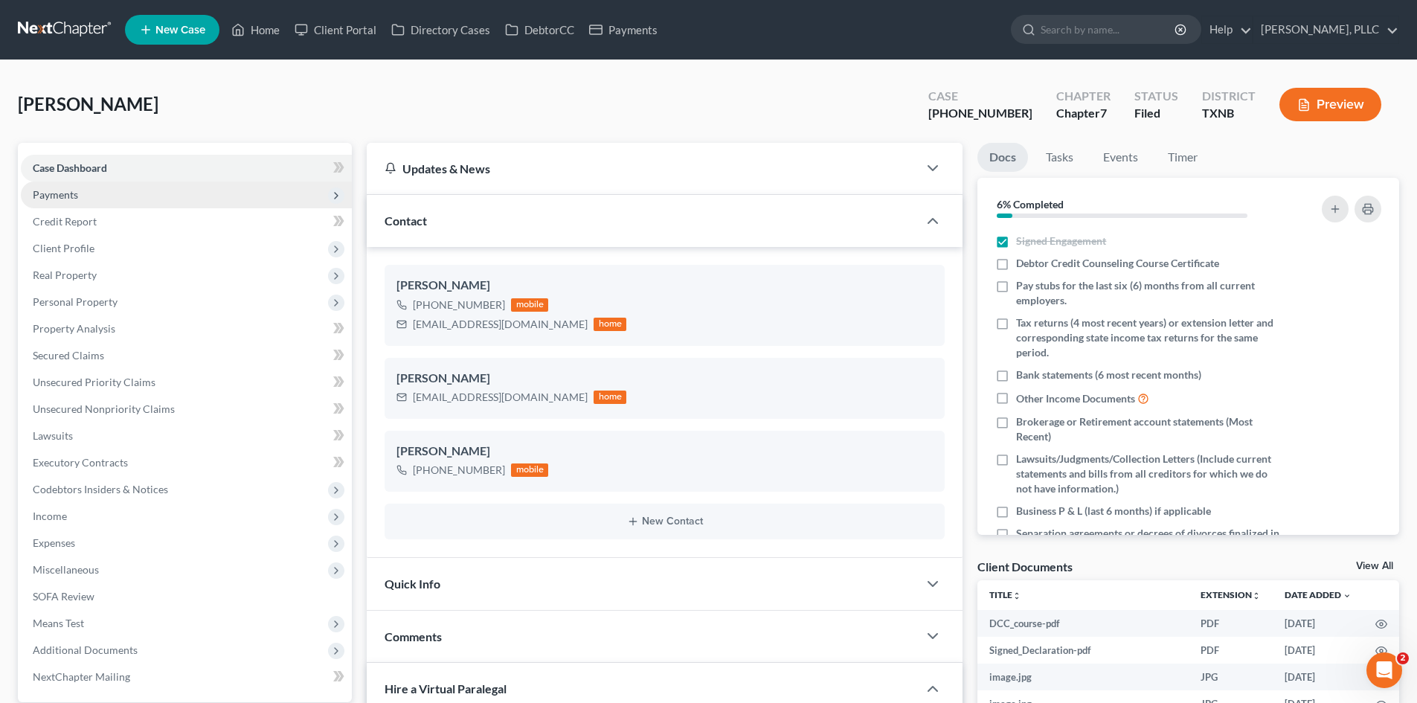
click at [123, 201] on span "Payments" at bounding box center [186, 195] width 331 height 27
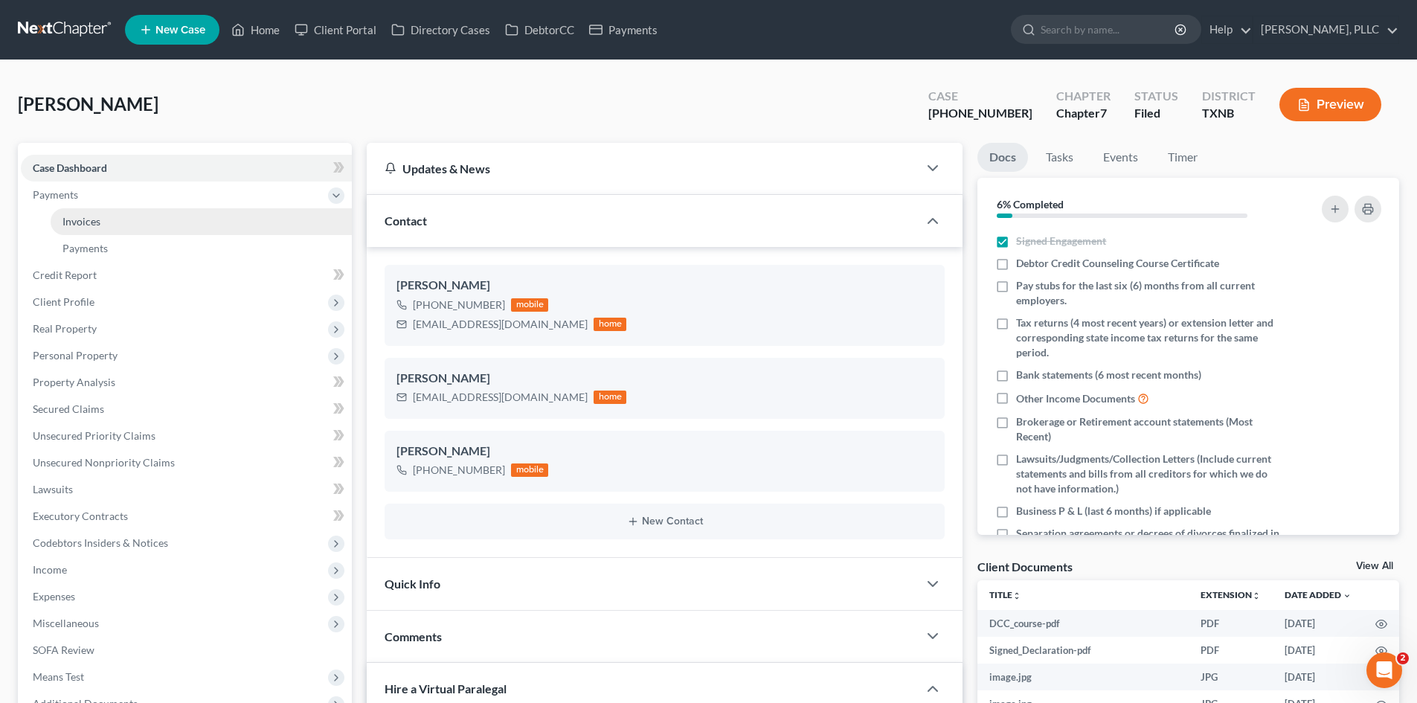
click at [204, 215] on link "Invoices" at bounding box center [201, 221] width 301 height 27
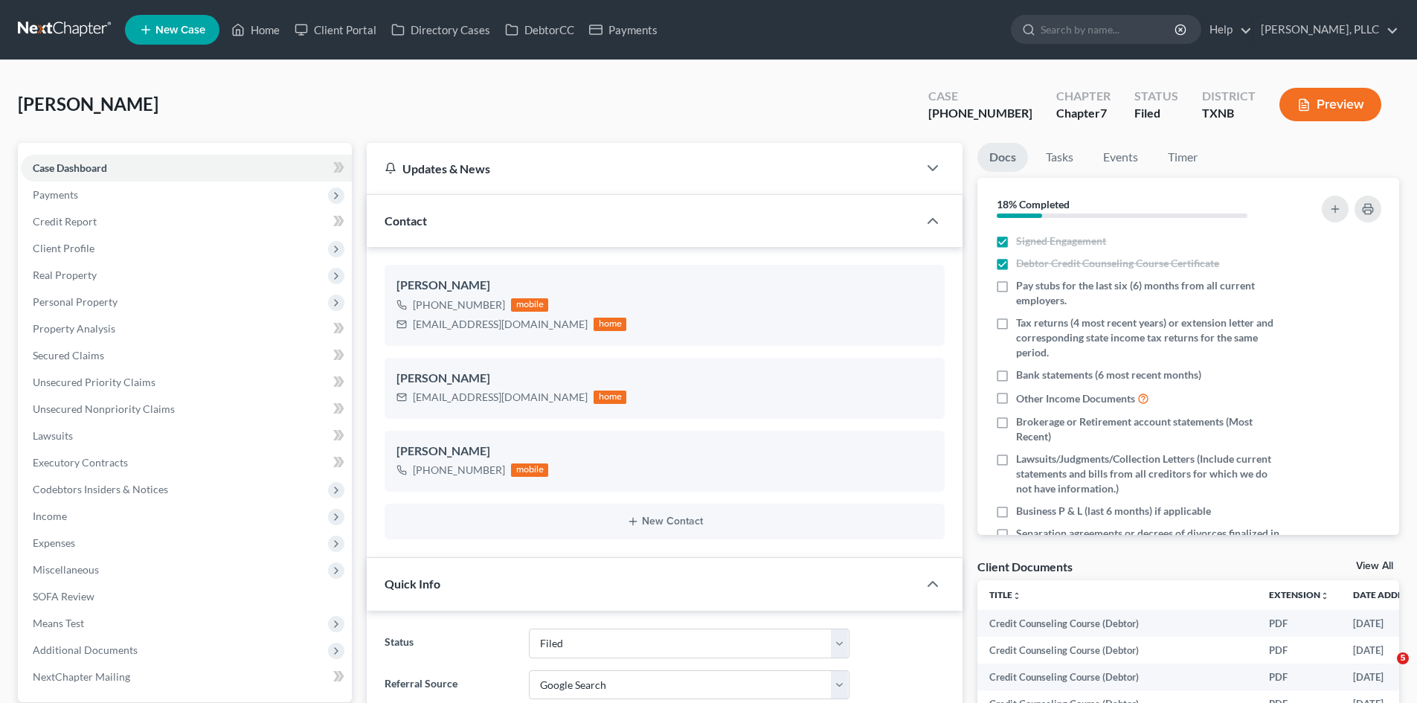
select select "10"
select select "4"
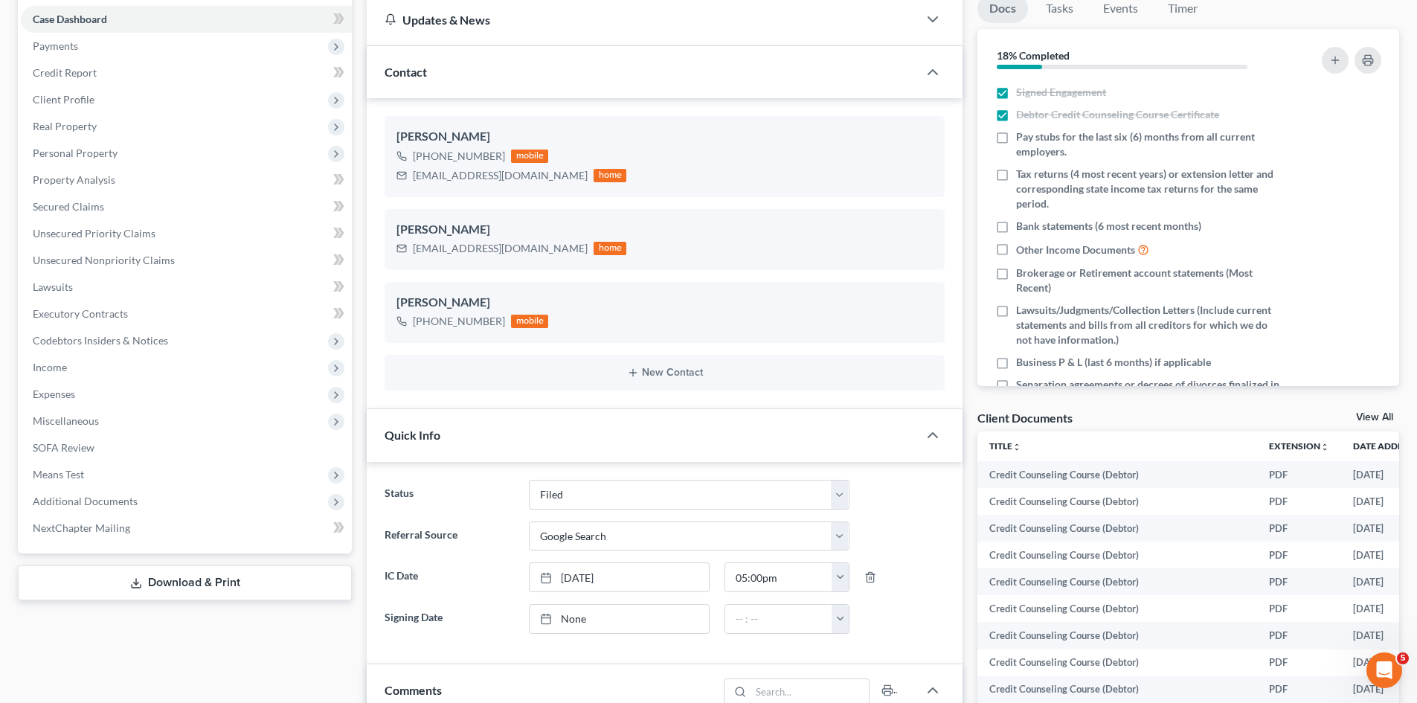
scroll to position [2312, 0]
